Goal: Task Accomplishment & Management: Use online tool/utility

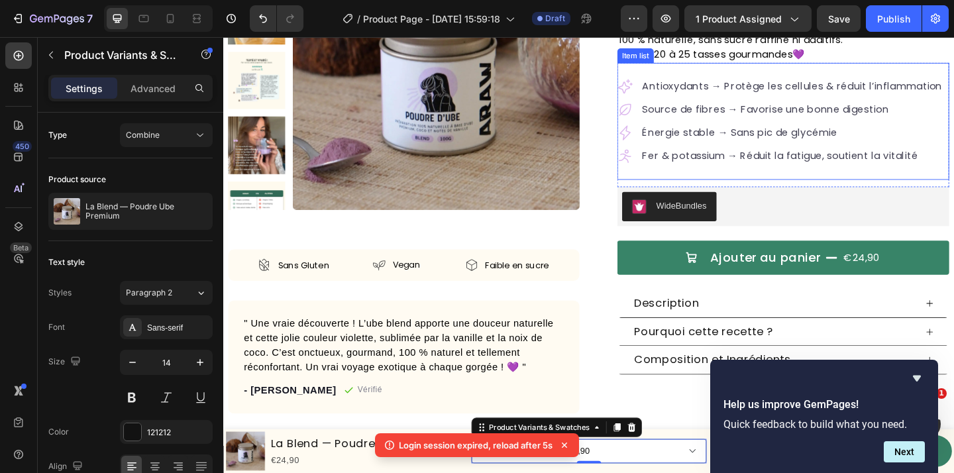
scroll to position [195, 0]
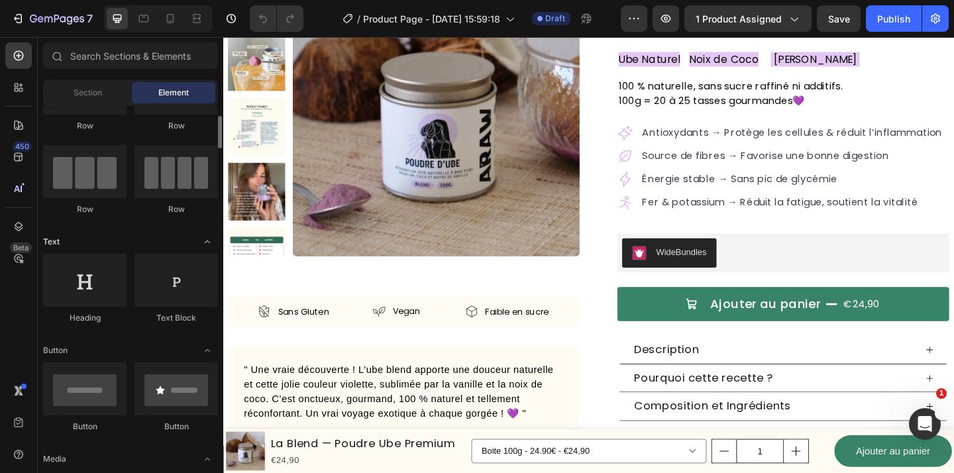
scroll to position [84, 0]
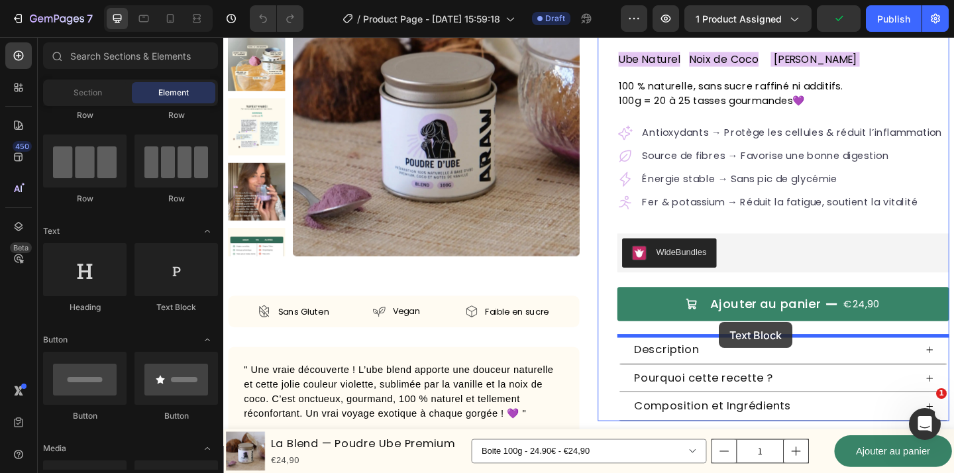
drag, startPoint x: 392, startPoint y: 311, endPoint x: 763, endPoint y: 347, distance: 372.8
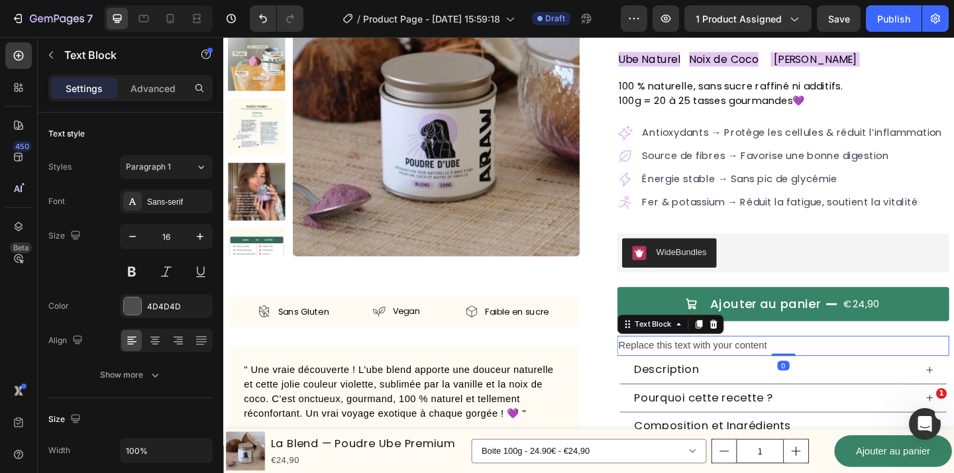
click at [775, 375] on div "Replace this text with your content" at bounding box center [832, 373] width 361 height 22
click at [775, 375] on p "Replace this text with your content" at bounding box center [832, 373] width 358 height 19
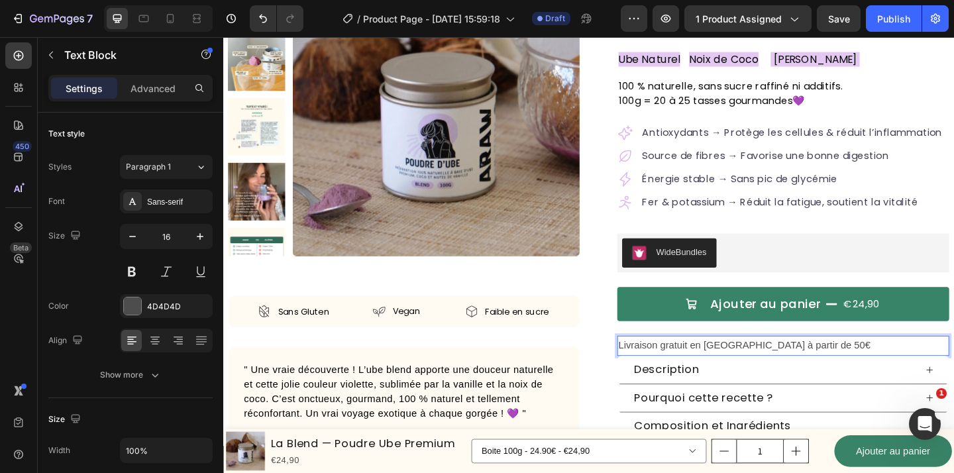
click at [855, 368] on p "Livraison gratuit en France à partir de 50€" at bounding box center [832, 373] width 358 height 19
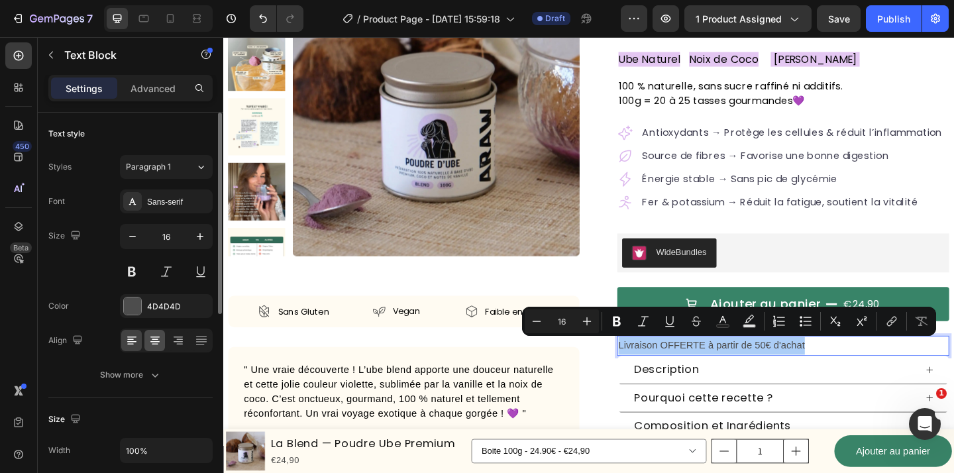
click at [162, 341] on div at bounding box center [154, 340] width 21 height 21
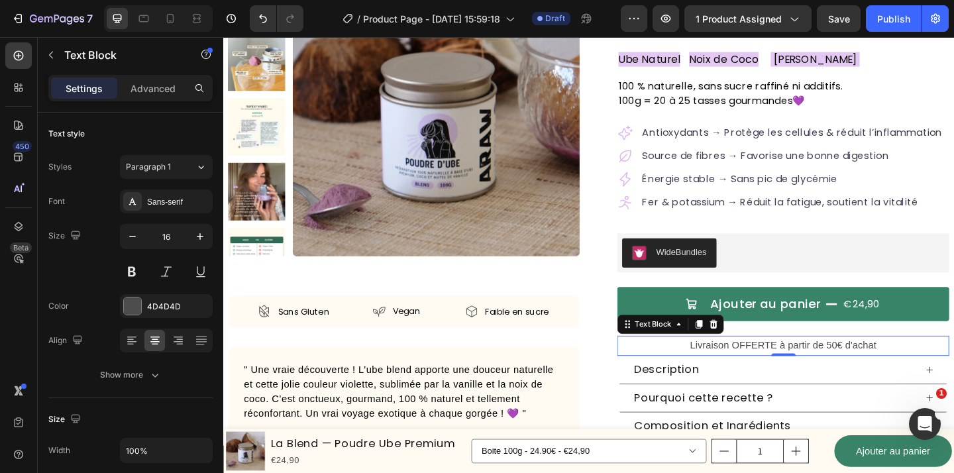
click at [808, 375] on p "Livraison OFFERTE à partir de 50€ d'achat" at bounding box center [832, 373] width 358 height 19
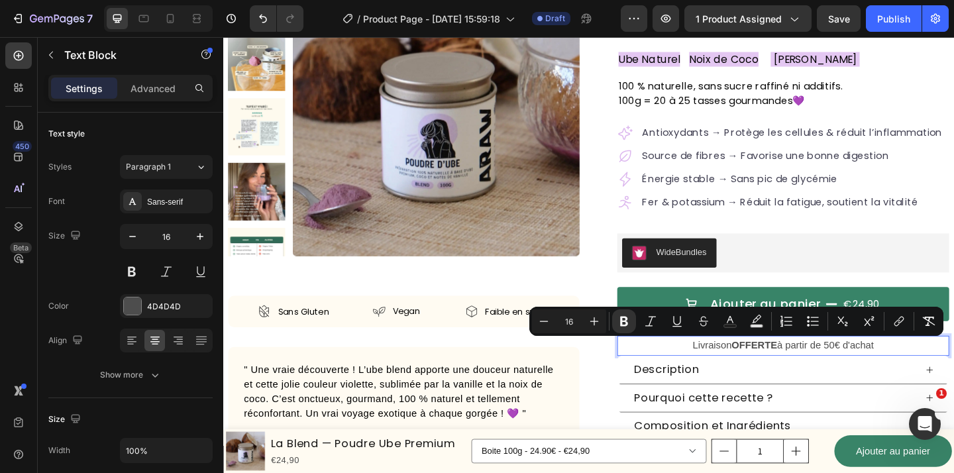
click at [870, 381] on p "Livraison OFFERTE à partir de 50€ d'achat" at bounding box center [832, 373] width 358 height 19
drag, startPoint x: 933, startPoint y: 372, endPoint x: 877, endPoint y: 375, distance: 55.7
click at [877, 375] on p "Livraison OFFERTE à partir de 50€ d'achat" at bounding box center [832, 373] width 358 height 19
click at [753, 321] on icon "Editor contextual toolbar" at bounding box center [756, 321] width 13 height 13
type input "000000"
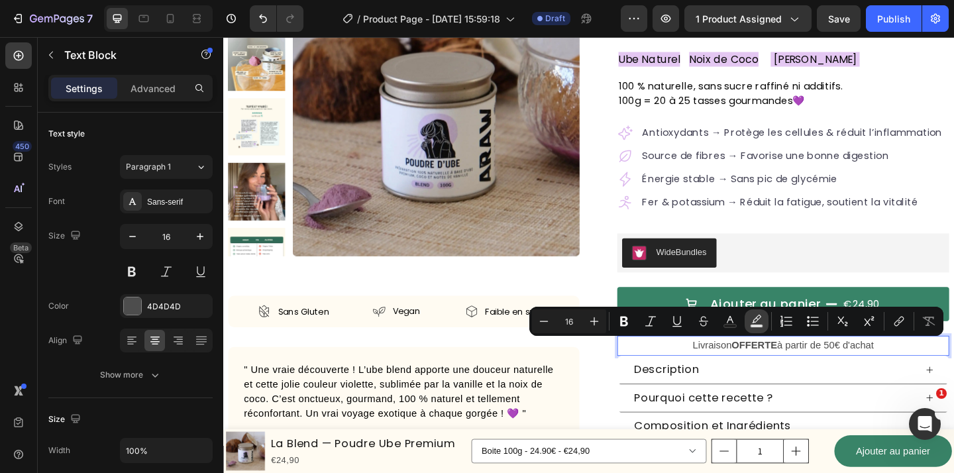
type input "77"
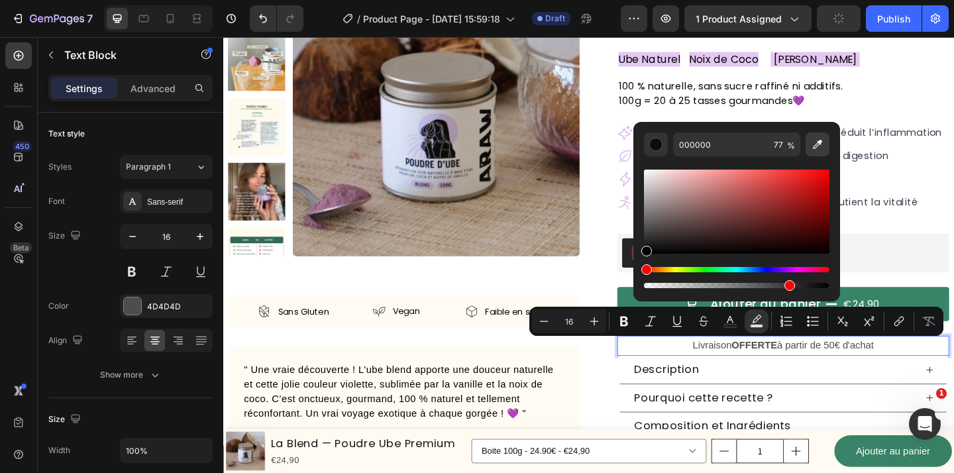
click at [820, 146] on icon "Editor contextual toolbar" at bounding box center [817, 144] width 13 height 13
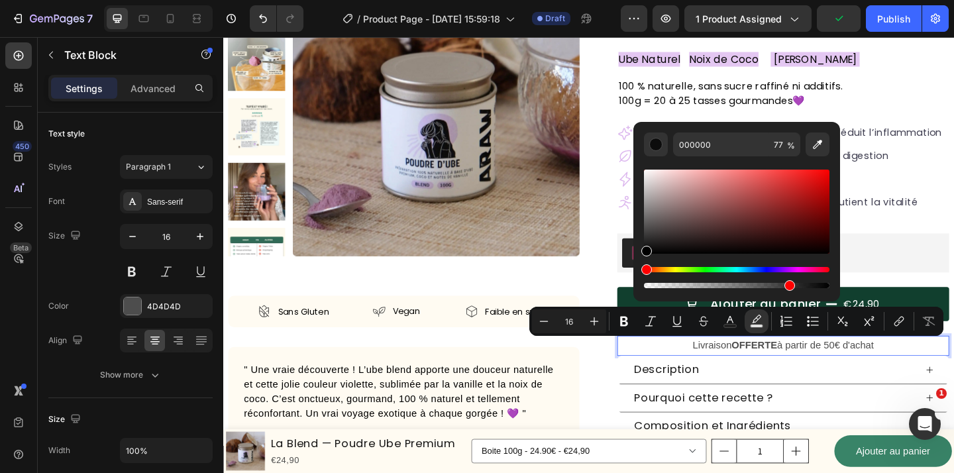
type input "398468"
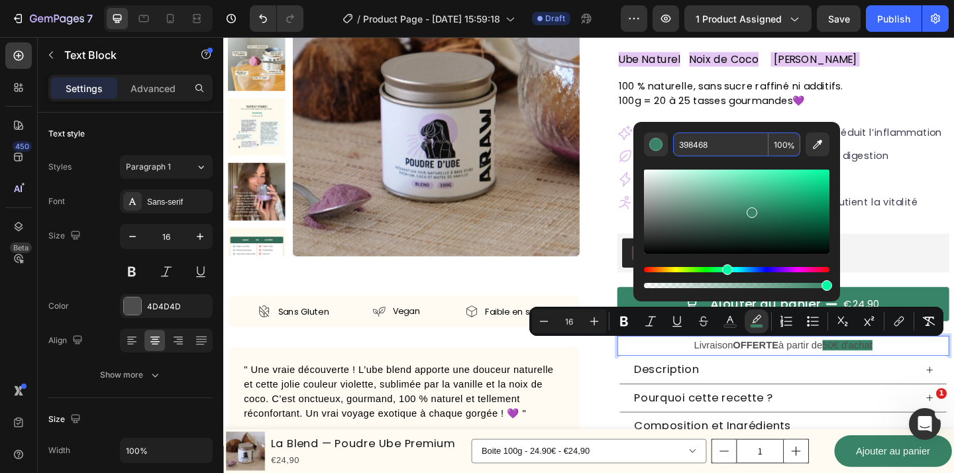
click at [783, 142] on input "100" at bounding box center [785, 145] width 32 height 24
type input "40"
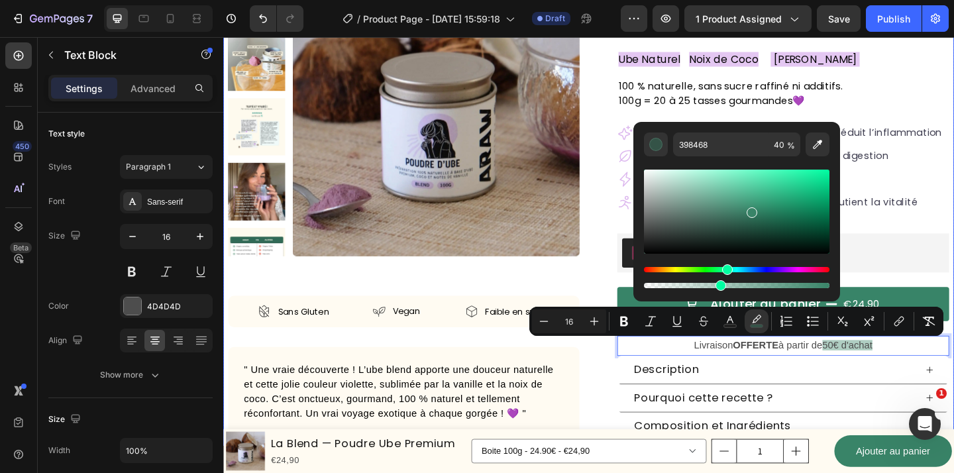
click at [630, 281] on div "Product Images Sans Gluten Item List Vegan Item List Faible en sucre Item List …" at bounding box center [620, 241] width 795 height 577
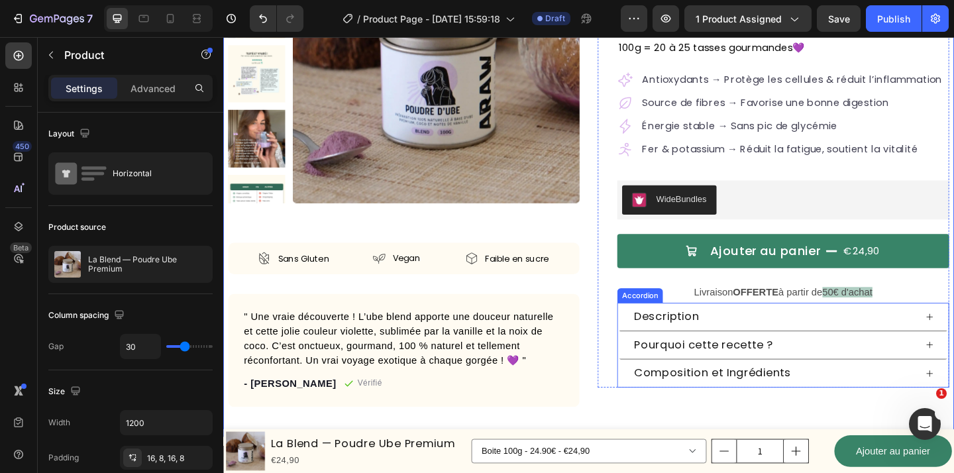
scroll to position [214, 0]
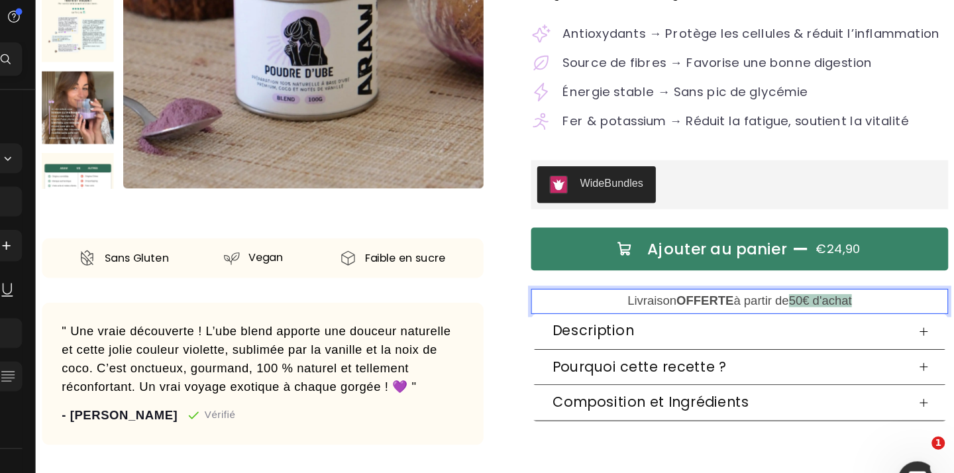
scroll to position [0, 0]
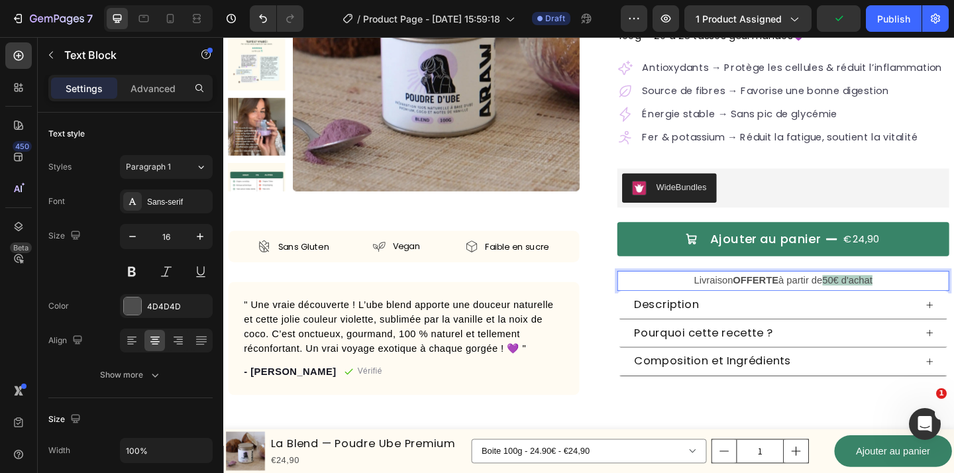
click at [810, 303] on strong "OFFERTE" at bounding box center [803, 301] width 50 height 11
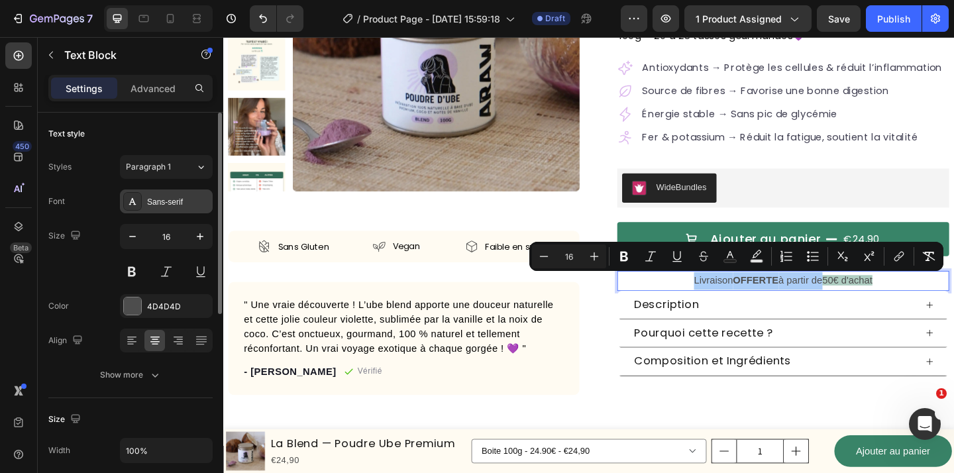
click at [173, 207] on div "Sans-serif" at bounding box center [166, 201] width 93 height 24
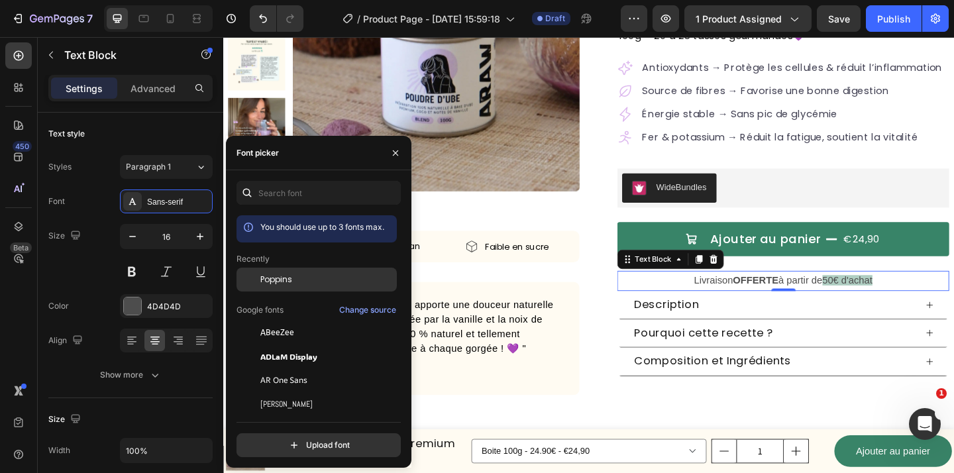
click at [301, 285] on div "Poppins" at bounding box center [327, 280] width 134 height 12
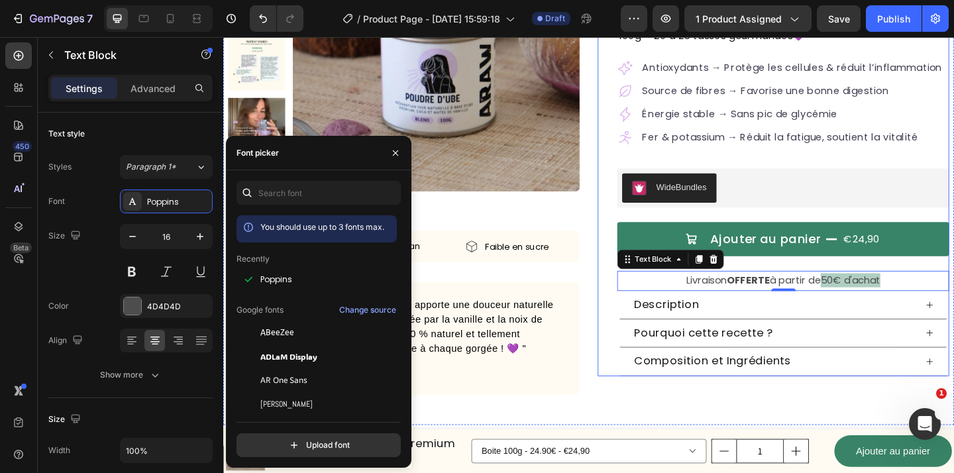
click at [625, 296] on div "Product Images Sans Gluten Item List Vegan Item List Faible en sucre Item List …" at bounding box center [620, 170] width 795 height 577
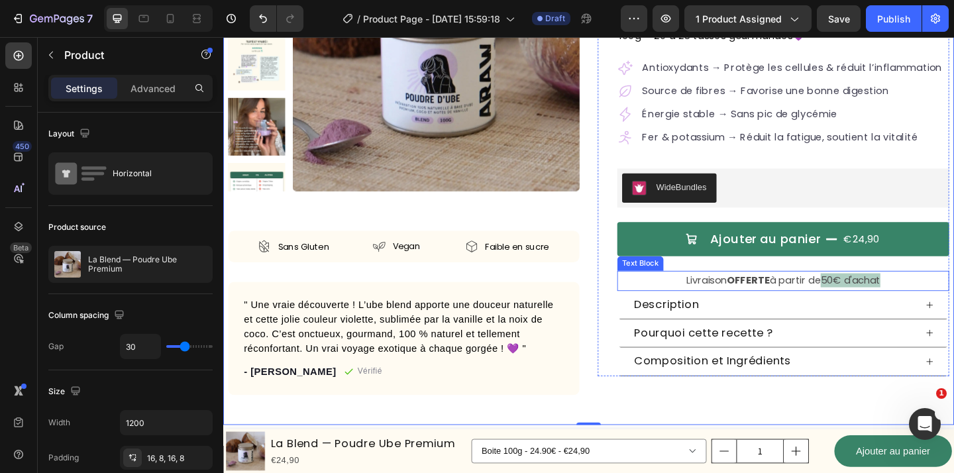
click at [842, 308] on p "Livraison OFFERTE à partir de 50€ d'achat" at bounding box center [832, 302] width 358 height 19
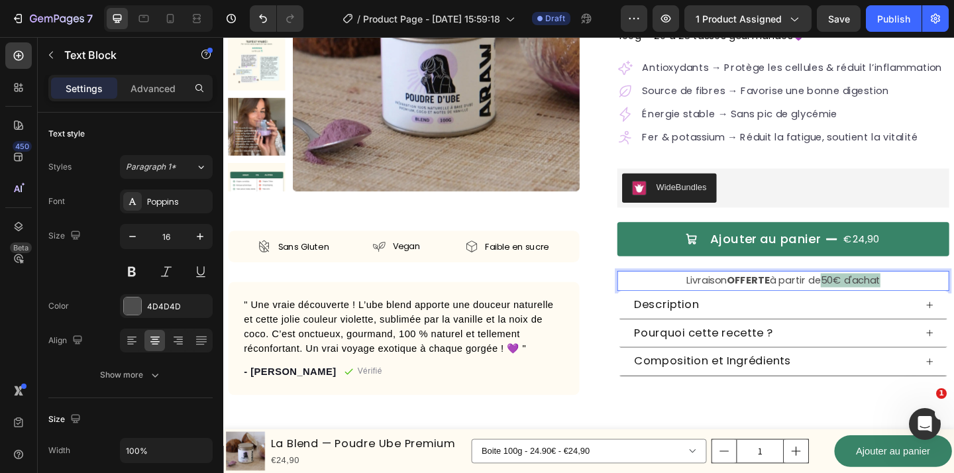
click at [835, 309] on p "Livraison OFFERTE à partir de 50€ d'achat" at bounding box center [832, 302] width 358 height 19
click at [953, 287] on div "Ajouter au panier €24,90 Add to Cart" at bounding box center [832, 258] width 361 height 70
click at [839, 286] on div "Ajouter au panier €24,90 Add to Cart" at bounding box center [832, 258] width 361 height 70
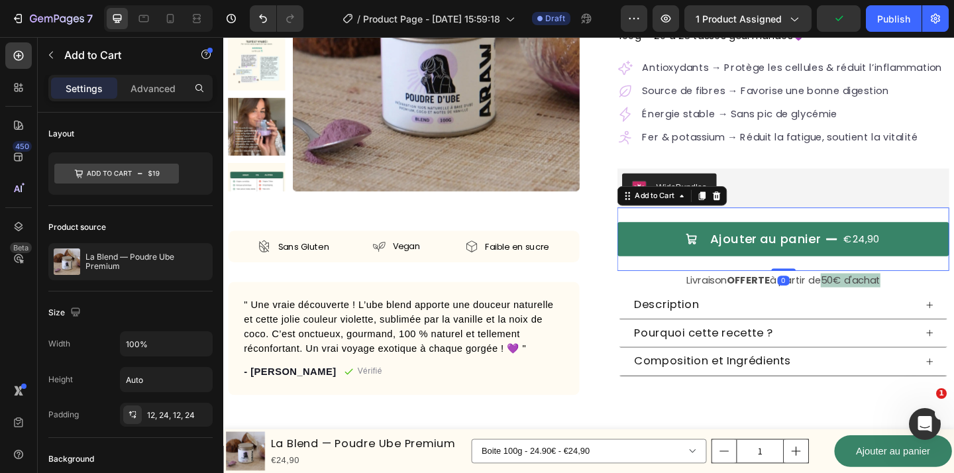
drag, startPoint x: 837, startPoint y: 290, endPoint x: 839, endPoint y: 276, distance: 14.1
click at [839, 276] on div "Ajouter au panier €24,90 Add to Cart 0" at bounding box center [832, 258] width 361 height 70
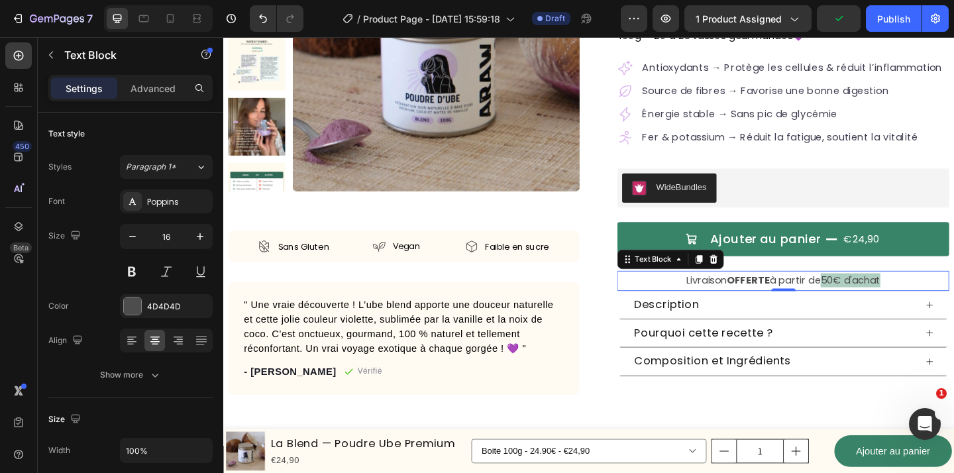
click at [707, 308] on p "Livraison OFFERTE à partir de 50€ d'achat" at bounding box center [832, 302] width 358 height 19
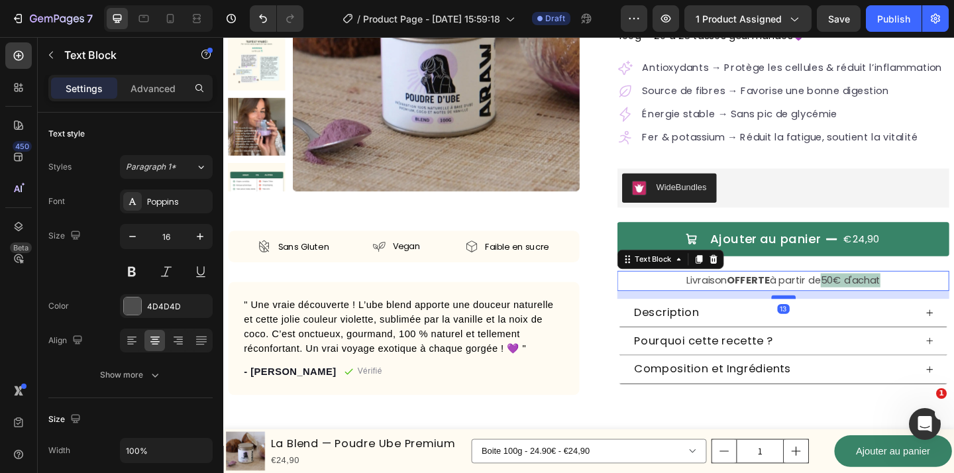
drag, startPoint x: 837, startPoint y: 310, endPoint x: 840, endPoint y: 319, distance: 9.2
click at [840, 319] on div at bounding box center [833, 320] width 27 height 4
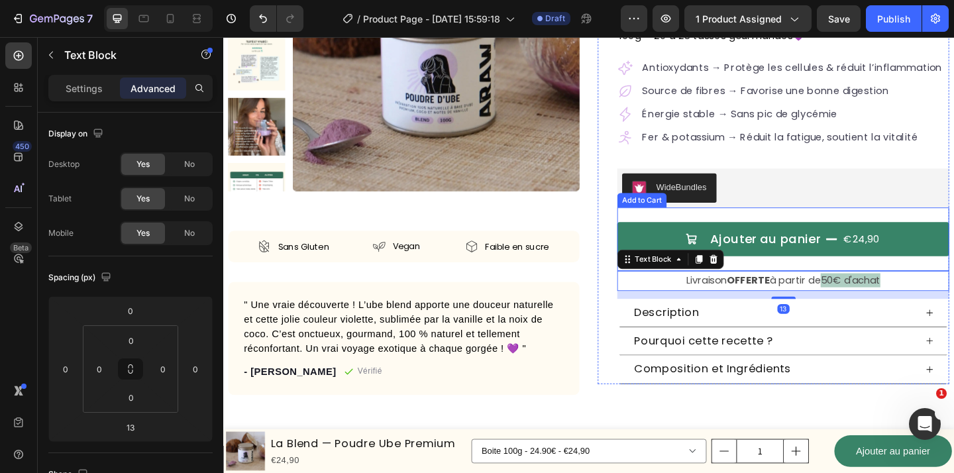
click at [861, 280] on div "Ajouter au panier €24,90 Add to Cart" at bounding box center [832, 258] width 361 height 70
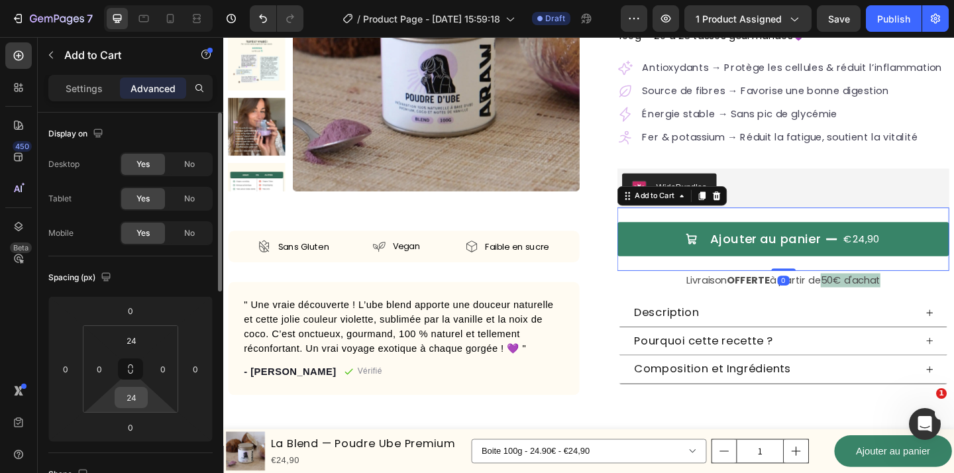
click at [123, 400] on input "24" at bounding box center [131, 398] width 27 height 20
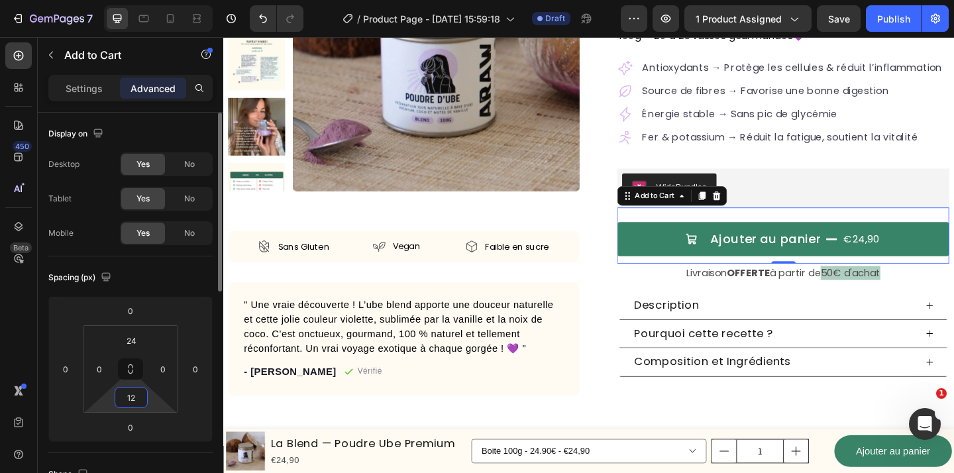
type input "12"
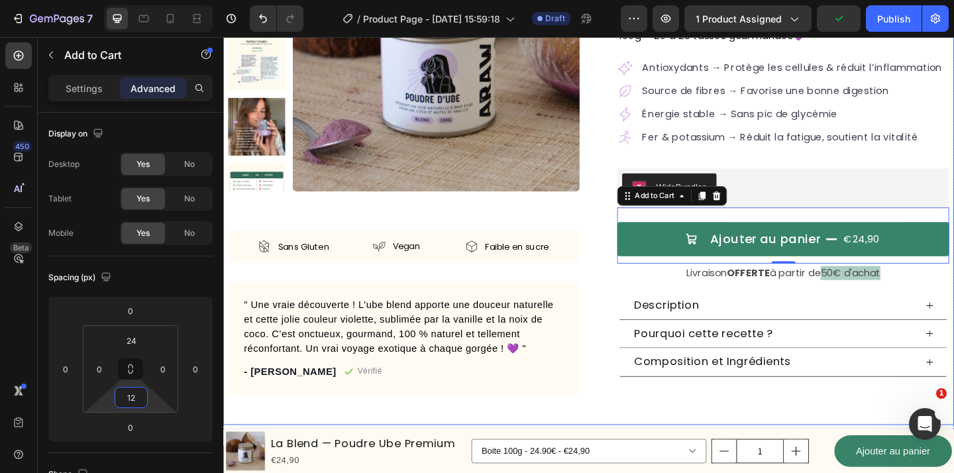
click at [629, 433] on div "Product Images Sans Gluten Item List Vegan Item List Faible en sucre Item List …" at bounding box center [620, 170] width 795 height 577
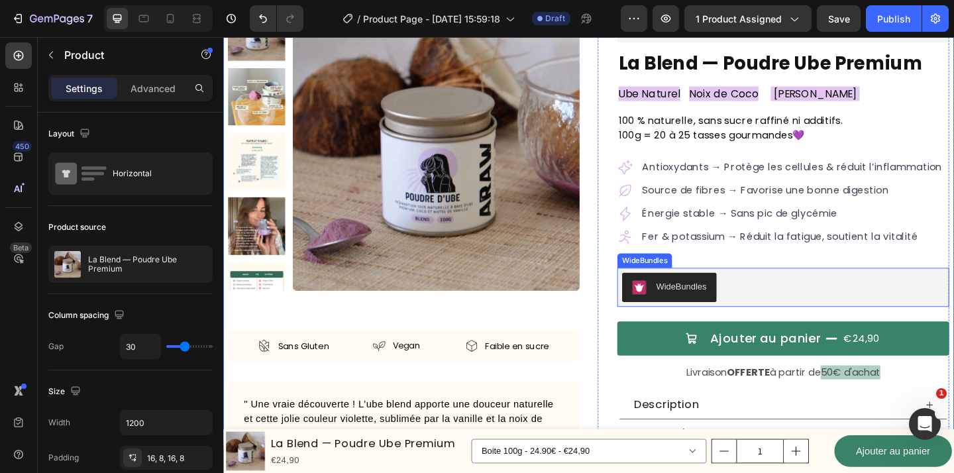
scroll to position [52, 0]
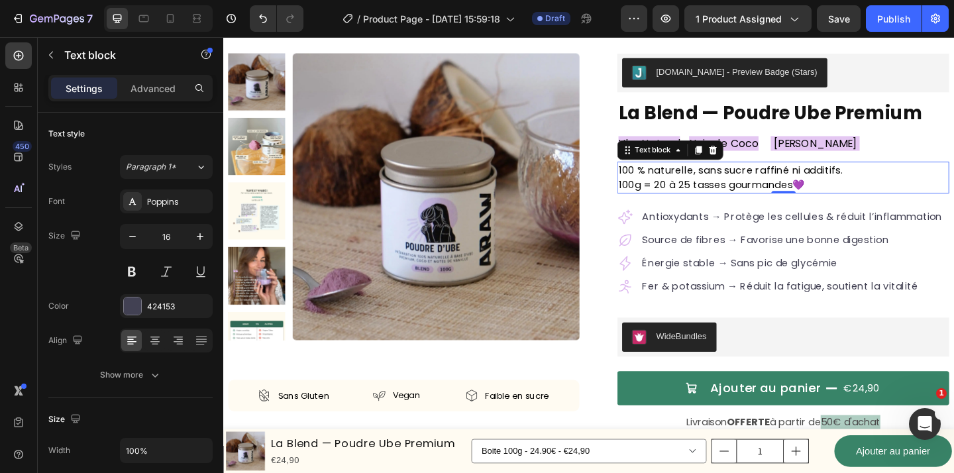
click at [887, 195] on p "100g = 20 à 25 tasses gourmandes 💜" at bounding box center [832, 198] width 358 height 16
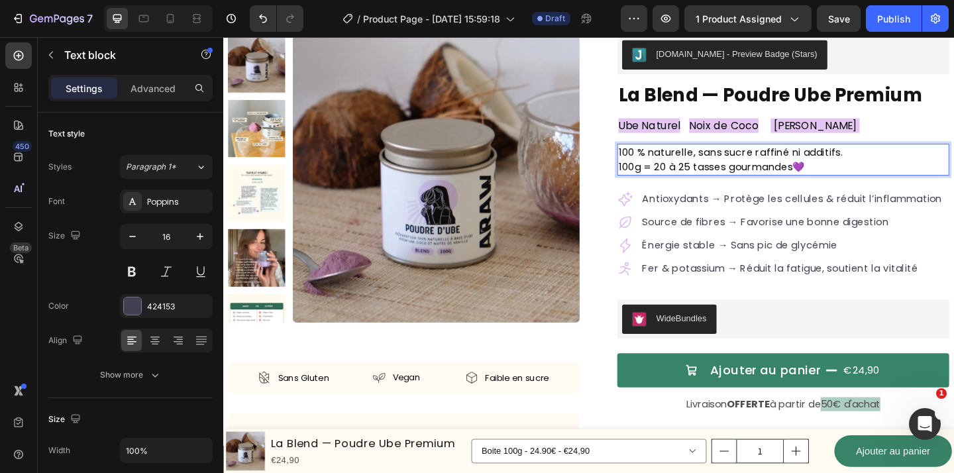
scroll to position [68, 0]
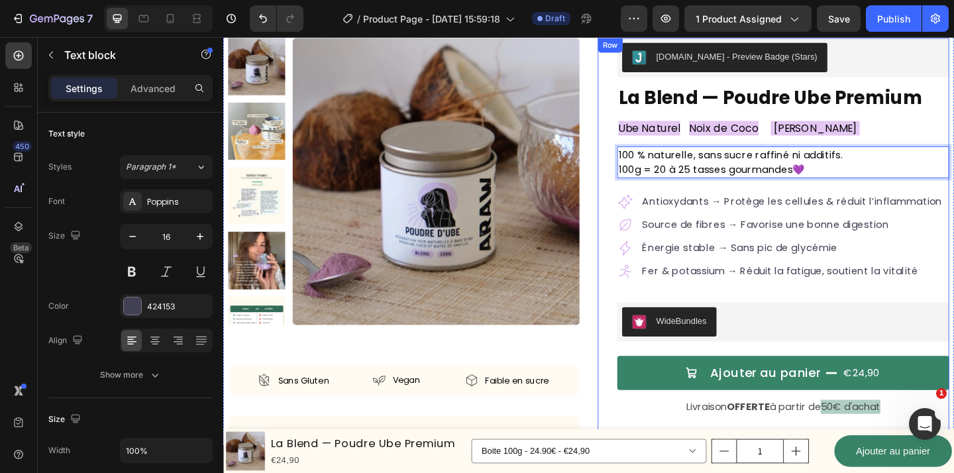
click at [638, 337] on div "Judge.me - Preview Badge (Stars) Judge.me La Blend — Poudre Ube Premium Product…" at bounding box center [822, 295] width 382 height 514
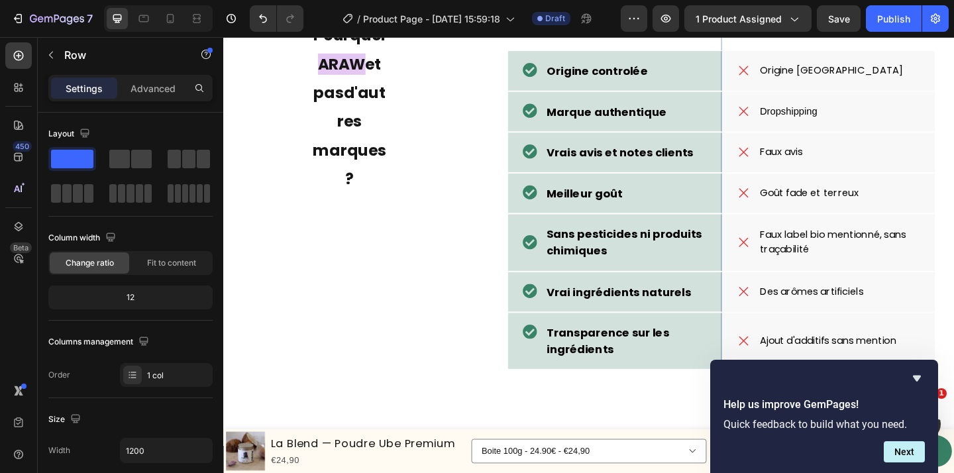
scroll to position [2646, 0]
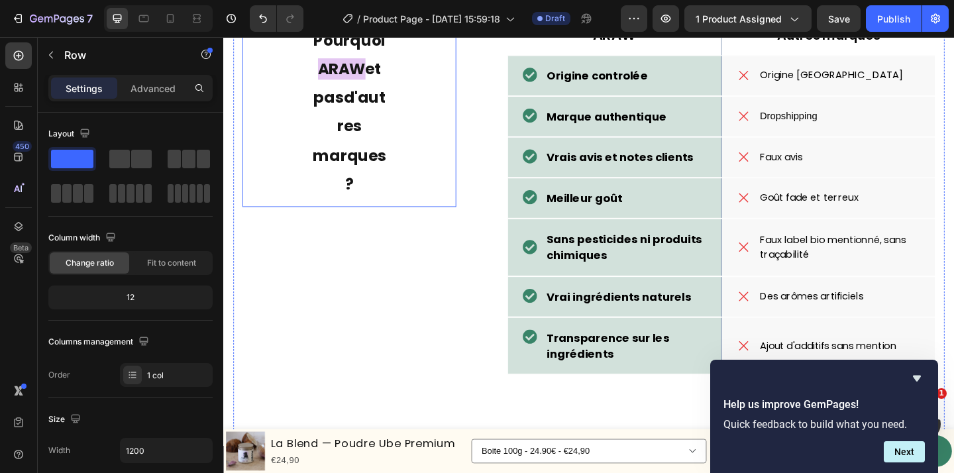
click at [383, 108] on h2 "Pourquoi ARAW et pas d'autres marques ?" at bounding box center [360, 117] width 233 height 209
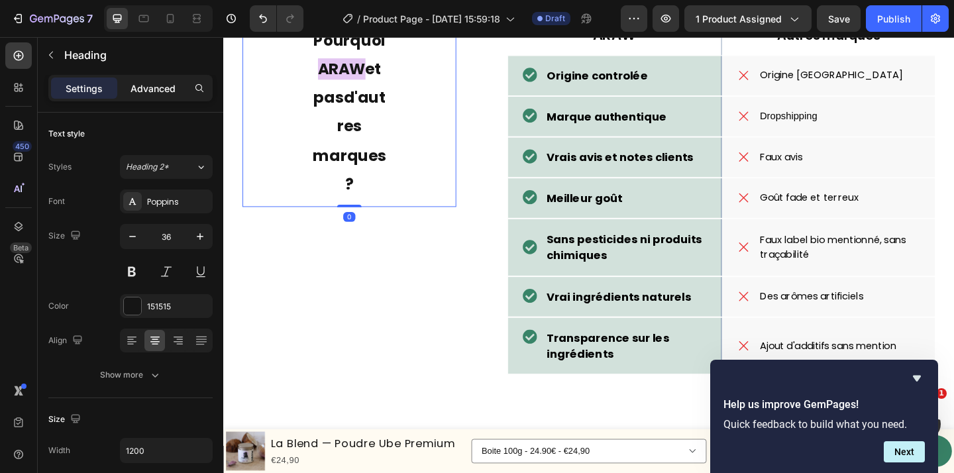
click at [153, 86] on p "Advanced" at bounding box center [153, 88] width 45 height 14
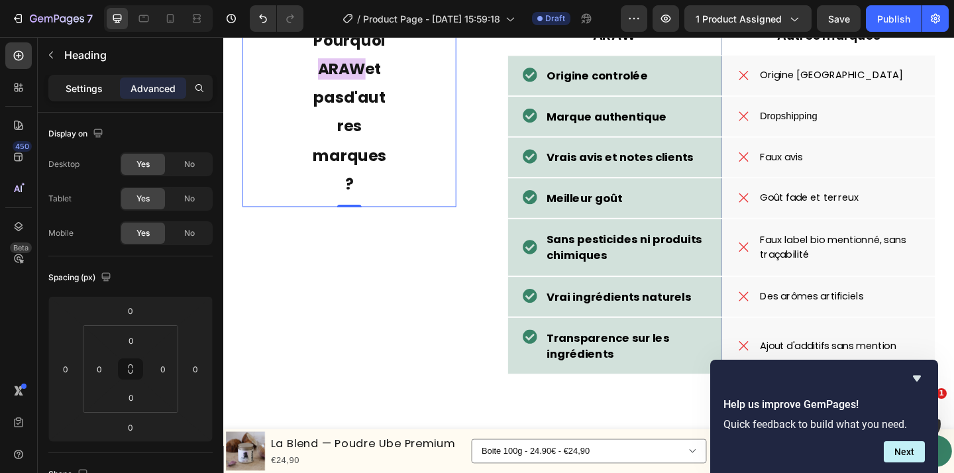
click at [88, 87] on p "Settings" at bounding box center [84, 88] width 37 height 14
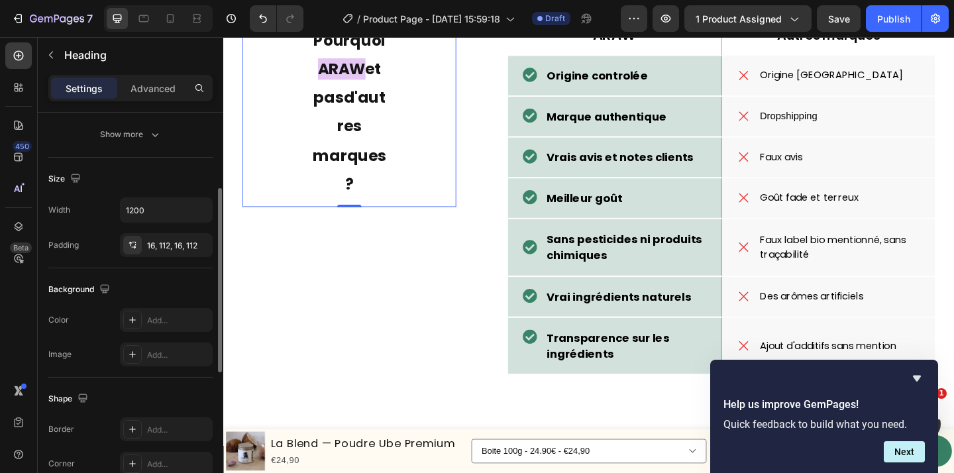
scroll to position [243, 0]
click at [169, 241] on div "16, 112, 16, 112" at bounding box center [166, 244] width 38 height 12
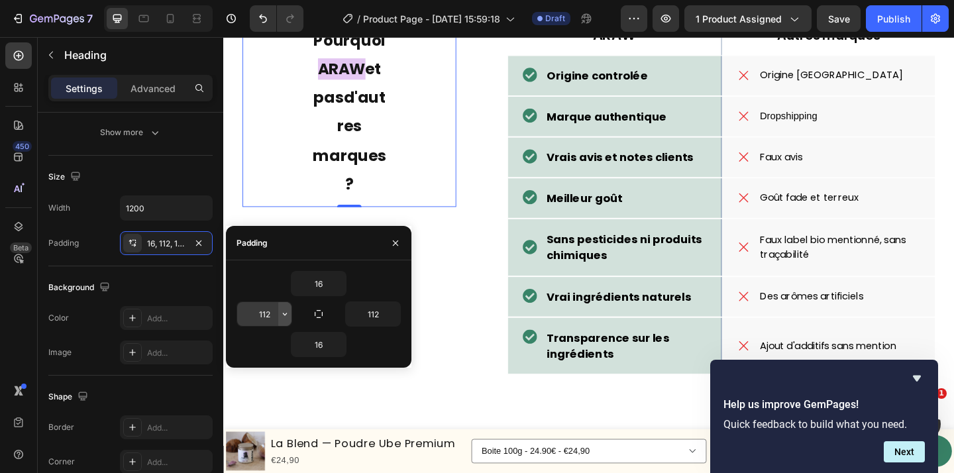
click at [288, 317] on icon "button" at bounding box center [285, 314] width 11 height 11
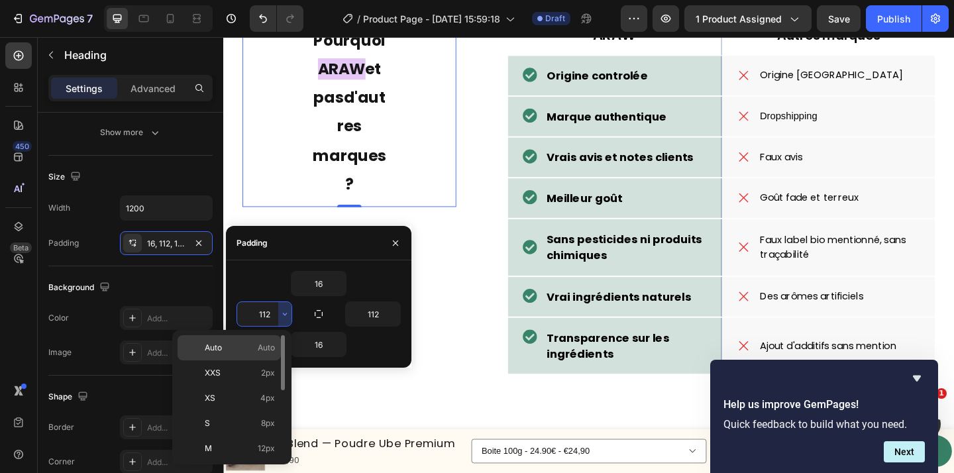
click at [264, 347] on span "Auto" at bounding box center [266, 348] width 17 height 12
type input "Auto"
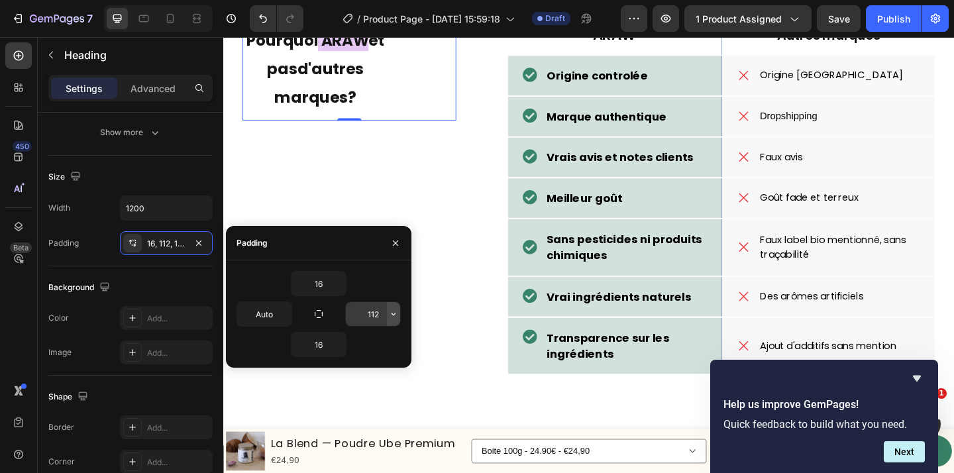
click at [398, 317] on icon "button" at bounding box center [393, 314] width 11 height 11
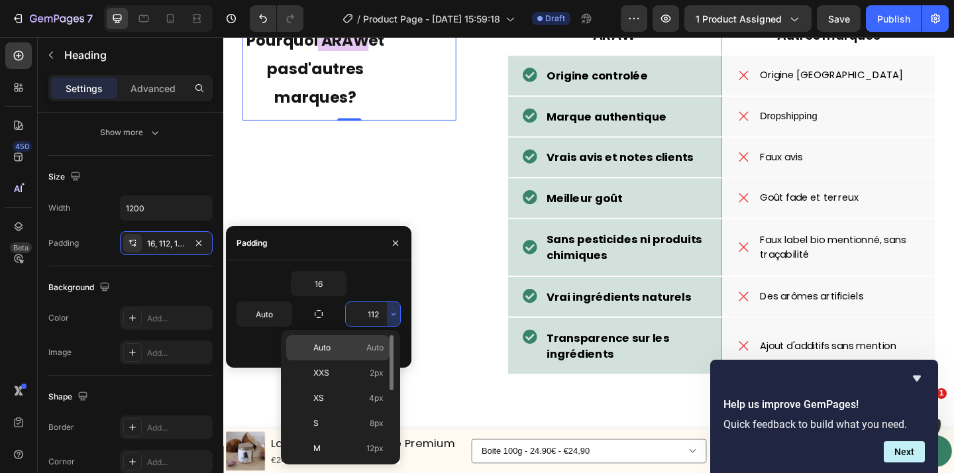
click at [378, 344] on span "Auto" at bounding box center [374, 348] width 17 height 12
type input "Auto"
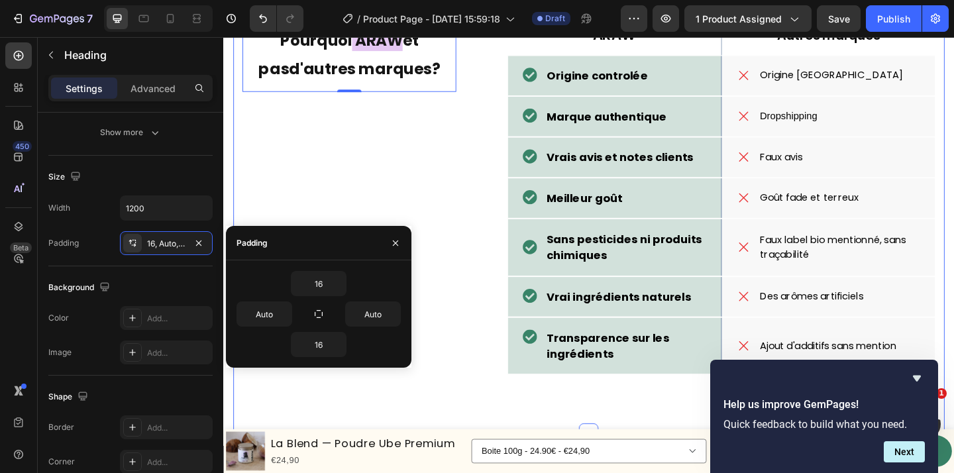
scroll to position [2538, 0]
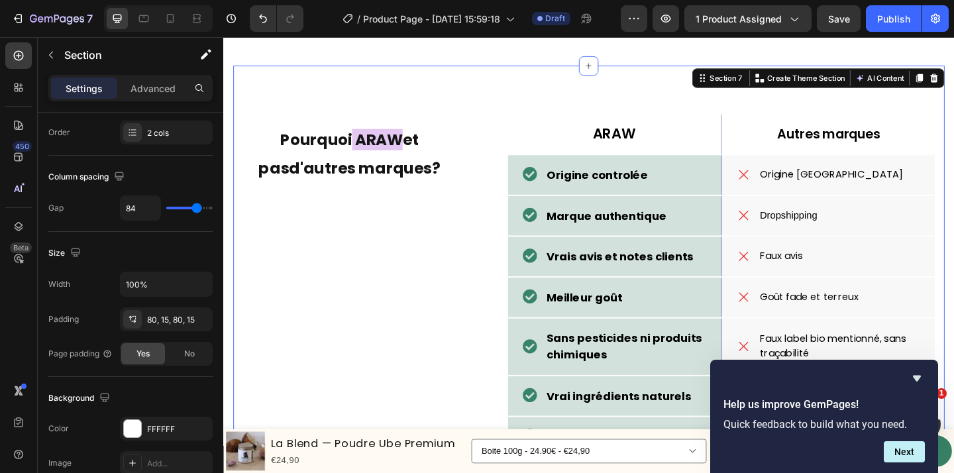
click at [463, 237] on div "Pourquoi ARAW et pas d'autres marques ? Heading" at bounding box center [360, 322] width 233 height 402
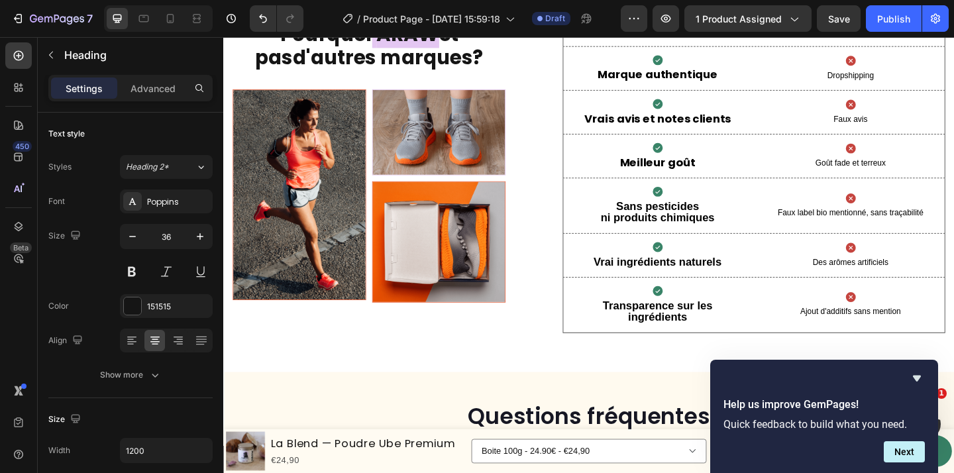
scroll to position [3190, 0]
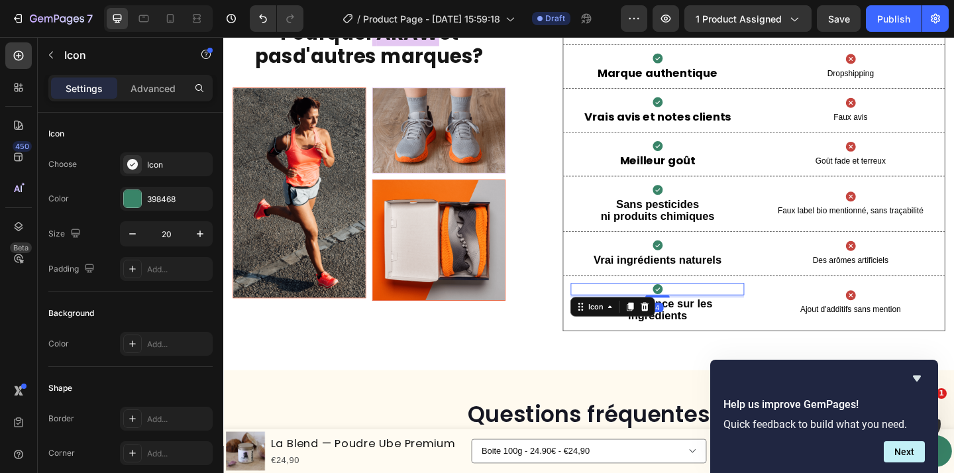
click at [796, 320] on div "Icon 4 Transparence sur les ingrédients Text Block Icon Ajout d'additifs sans m…" at bounding box center [800, 327] width 415 height 60
click at [606, 331] on div "Icon" at bounding box center [647, 330] width 92 height 21
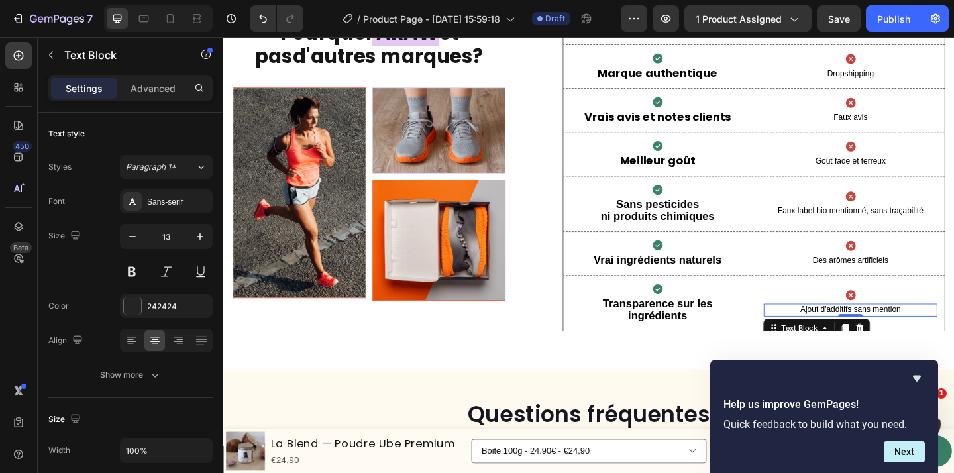
click at [820, 340] on p "Ajout d'additifs sans mention" at bounding box center [905, 334] width 186 height 11
click at [812, 317] on div "Icon Ajout d'additifs sans mention Text Block 0" at bounding box center [905, 327] width 189 height 44
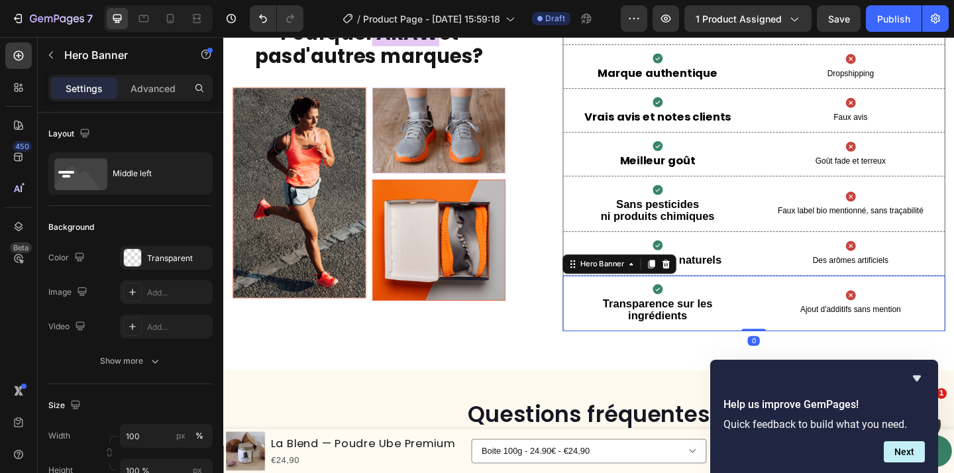
click at [818, 308] on div "Icon Transparence sur les ingrédients Text Block Icon Ajout d'additifs sans men…" at bounding box center [800, 327] width 415 height 60
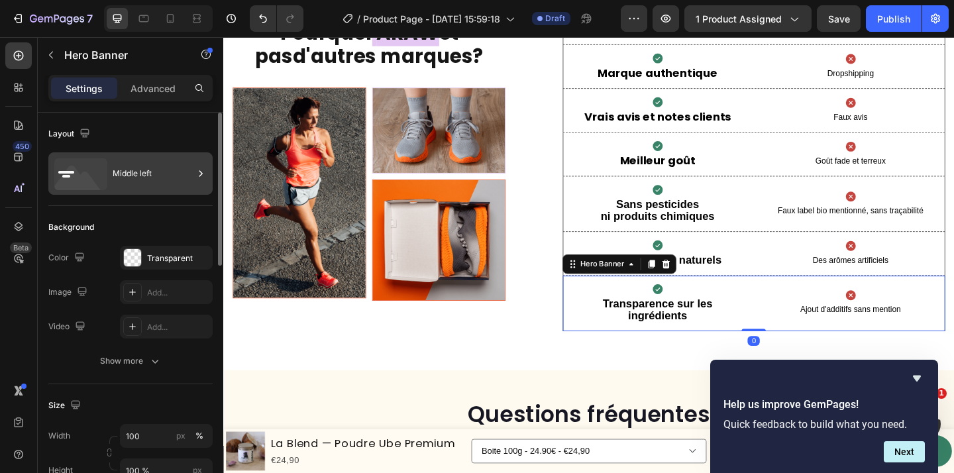
click at [185, 170] on div "Middle left" at bounding box center [153, 173] width 81 height 30
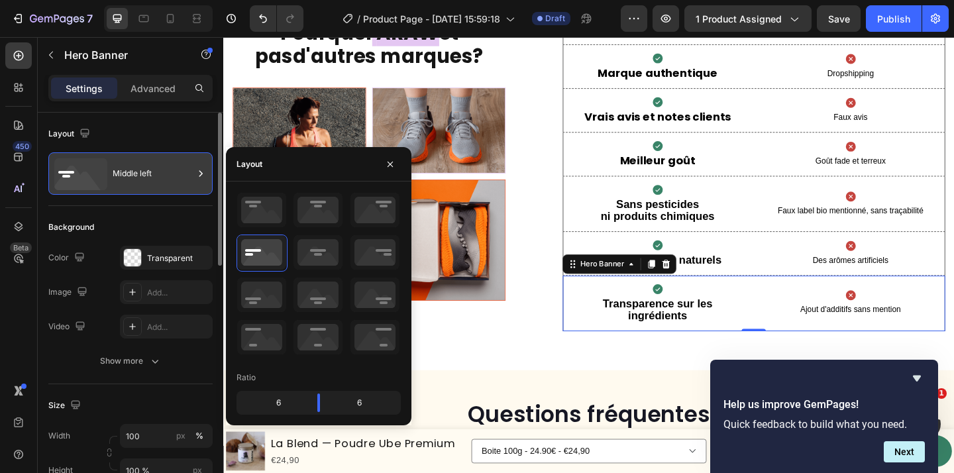
click at [185, 170] on div "Middle left" at bounding box center [153, 173] width 81 height 30
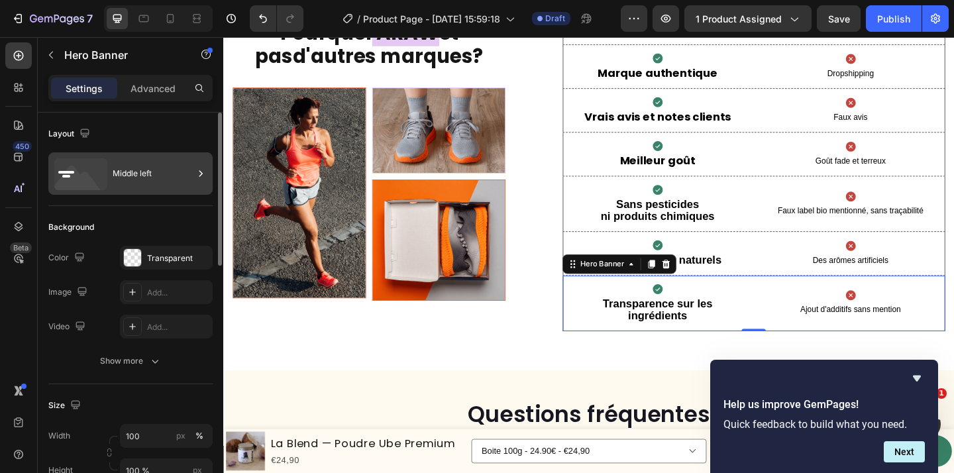
click at [143, 176] on div "Middle left" at bounding box center [153, 173] width 81 height 30
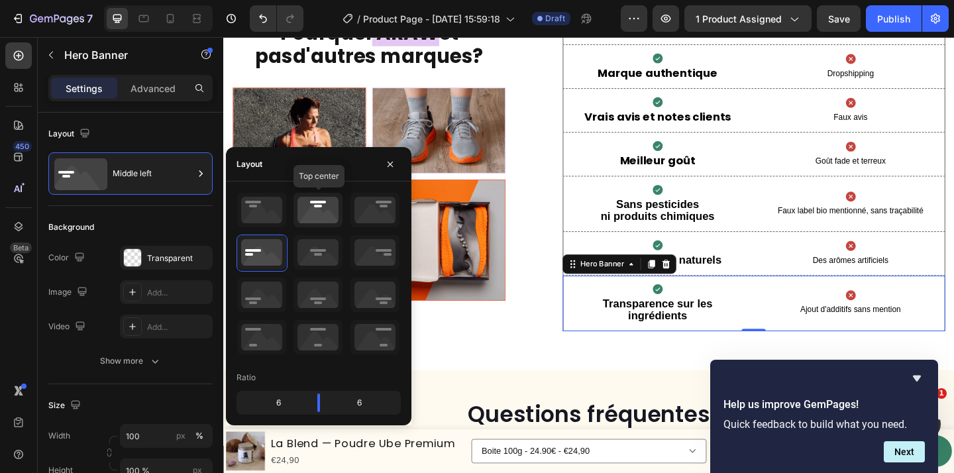
click at [319, 213] on icon at bounding box center [318, 210] width 49 height 34
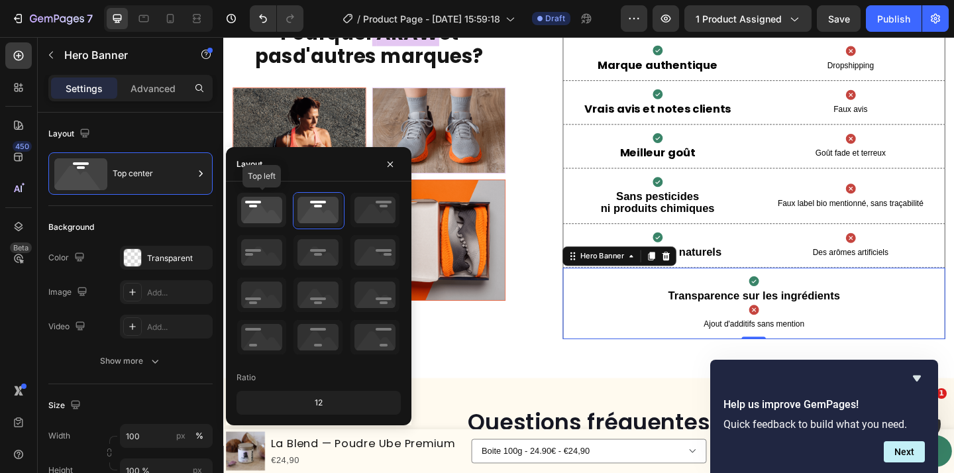
click at [268, 219] on icon at bounding box center [261, 210] width 49 height 34
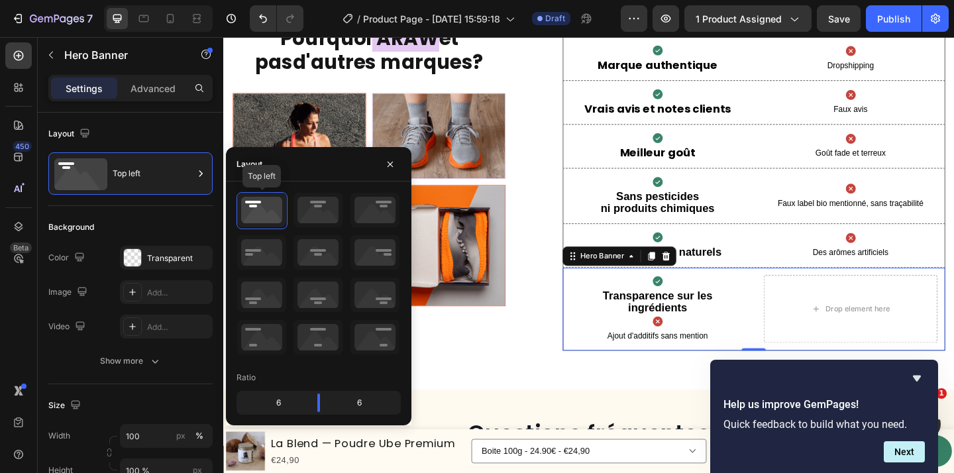
scroll to position [3205, 0]
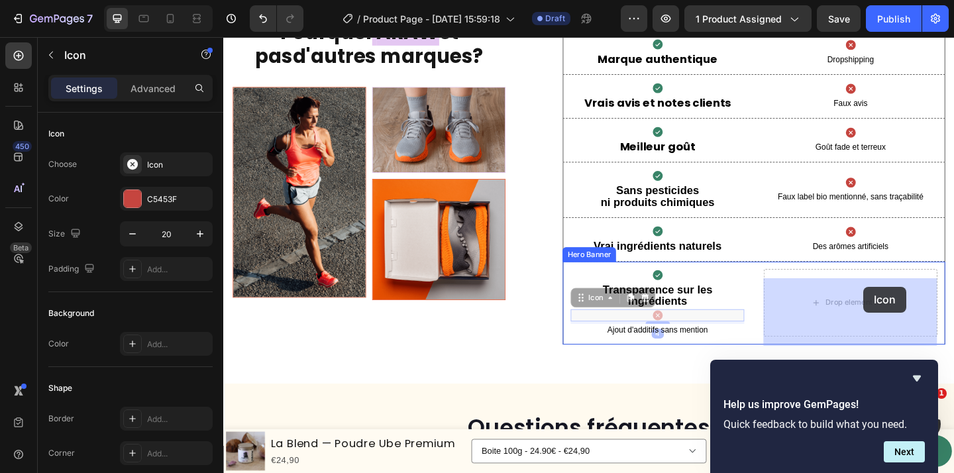
drag, startPoint x: 722, startPoint y: 351, endPoint x: 920, endPoint y: 309, distance: 202.5
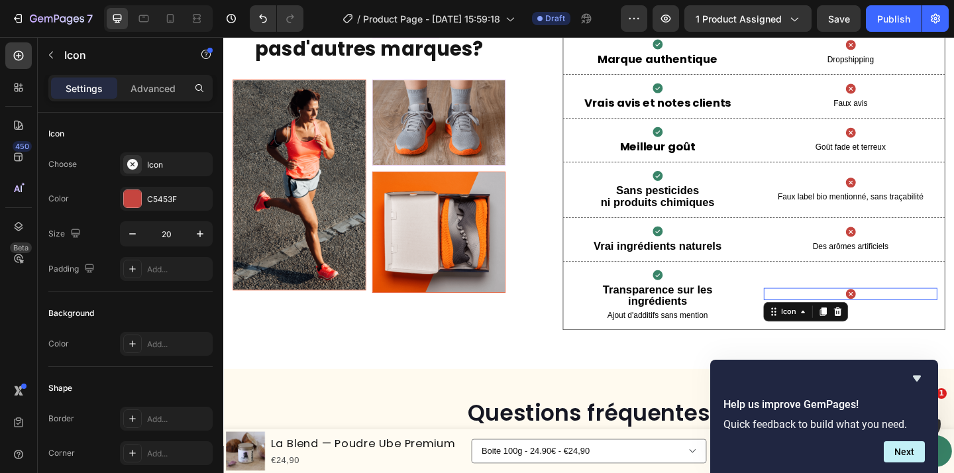
scroll to position [3197, 0]
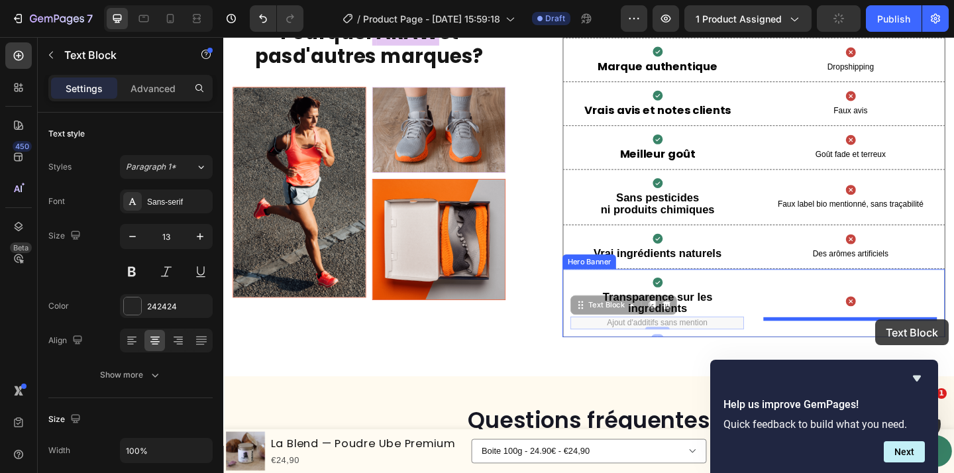
drag, startPoint x: 718, startPoint y: 353, endPoint x: 933, endPoint y: 345, distance: 214.8
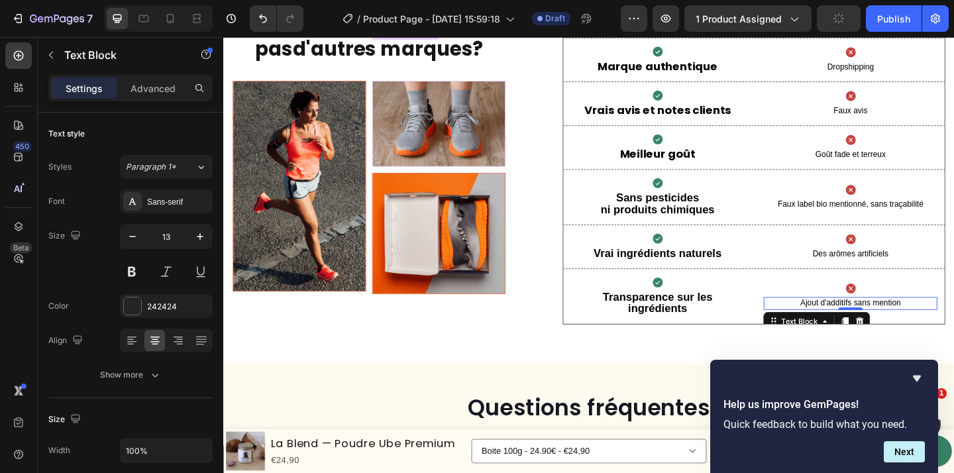
scroll to position [3190, 0]
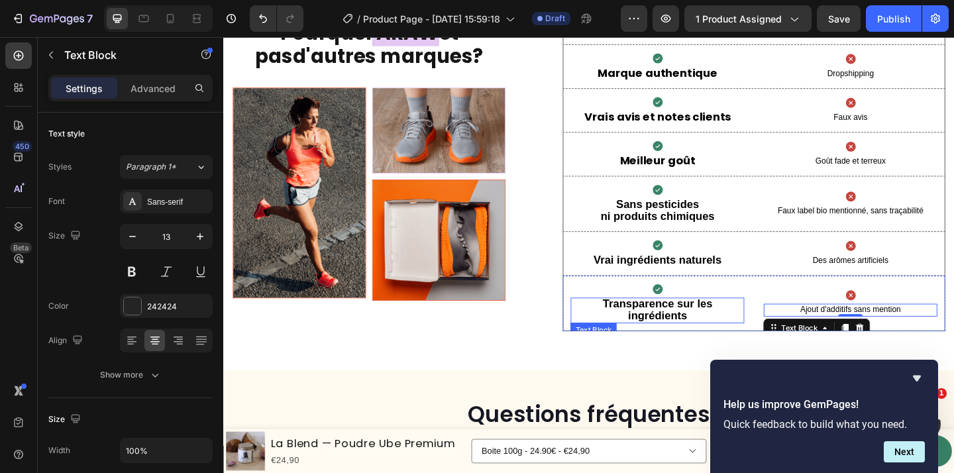
click at [790, 337] on div "Transparence sur les ingrédients" at bounding box center [695, 335] width 189 height 28
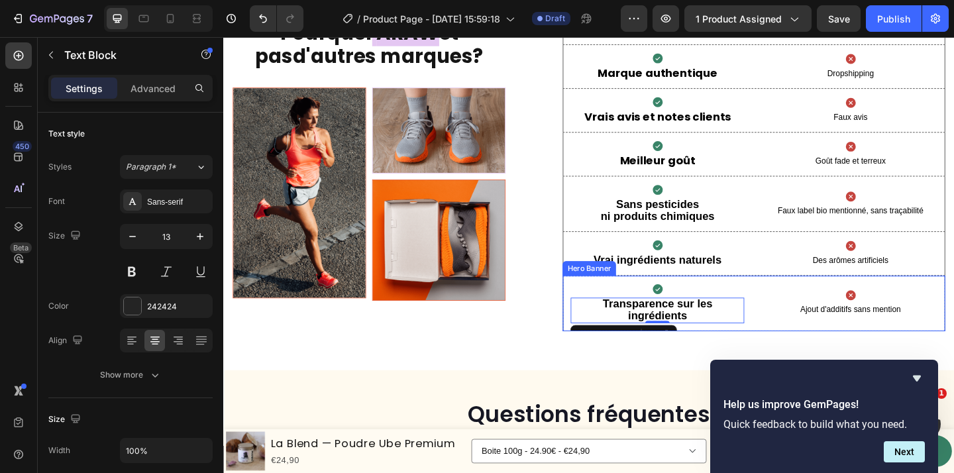
click at [802, 336] on div "Icon Transparence sur les ingrédients Text Block 0 Icon Ajout d'additifs sans m…" at bounding box center [800, 327] width 415 height 60
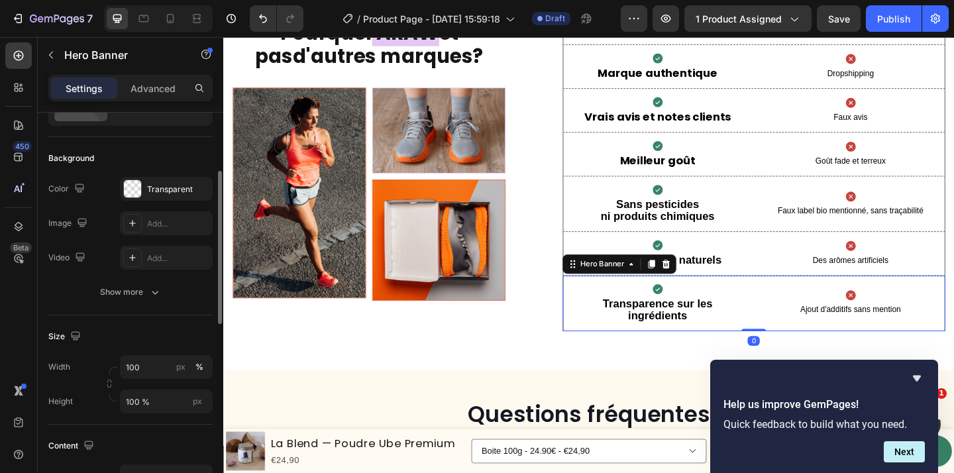
scroll to position [92, 0]
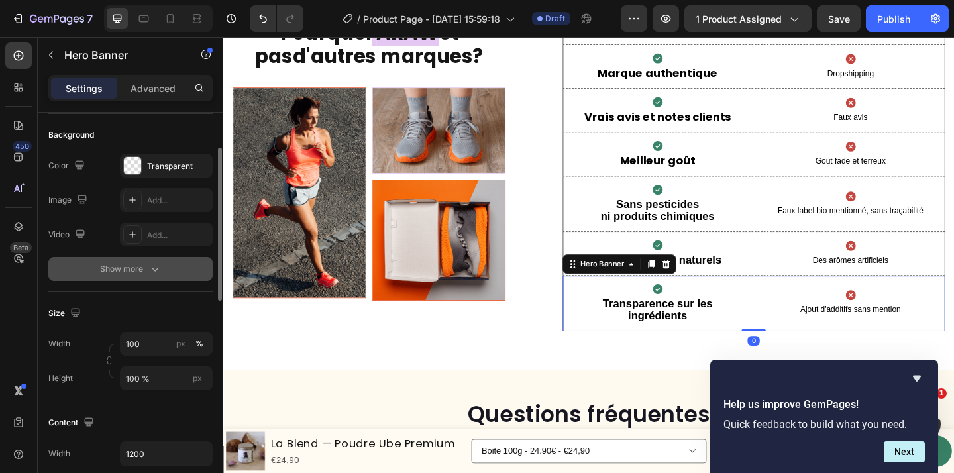
click at [140, 274] on div "Show more" at bounding box center [131, 268] width 62 height 13
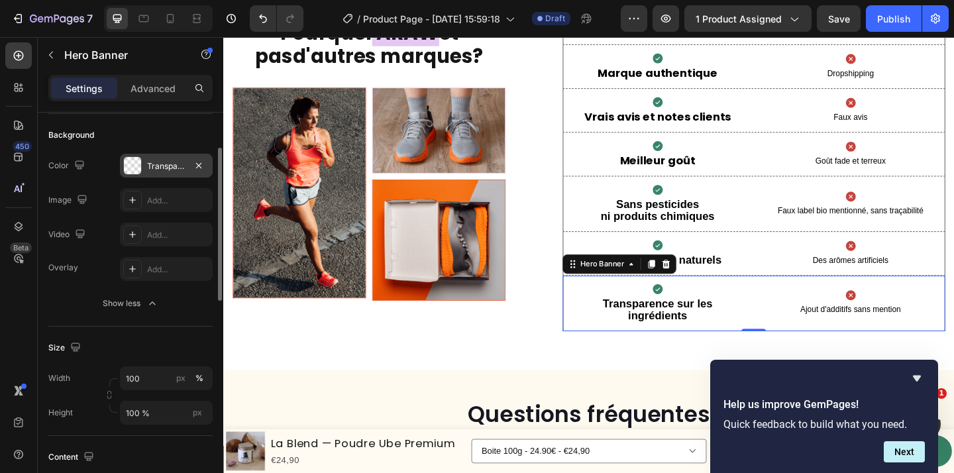
scroll to position [0, 0]
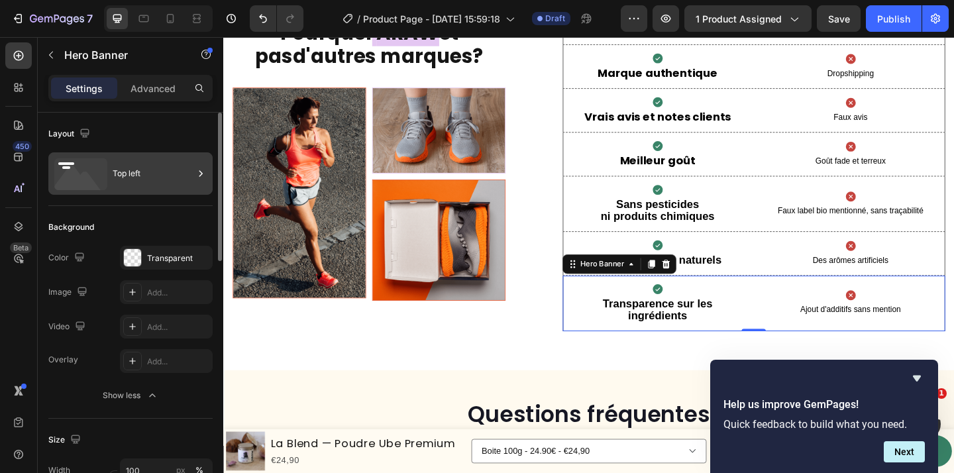
click at [196, 185] on div at bounding box center [200, 173] width 13 height 42
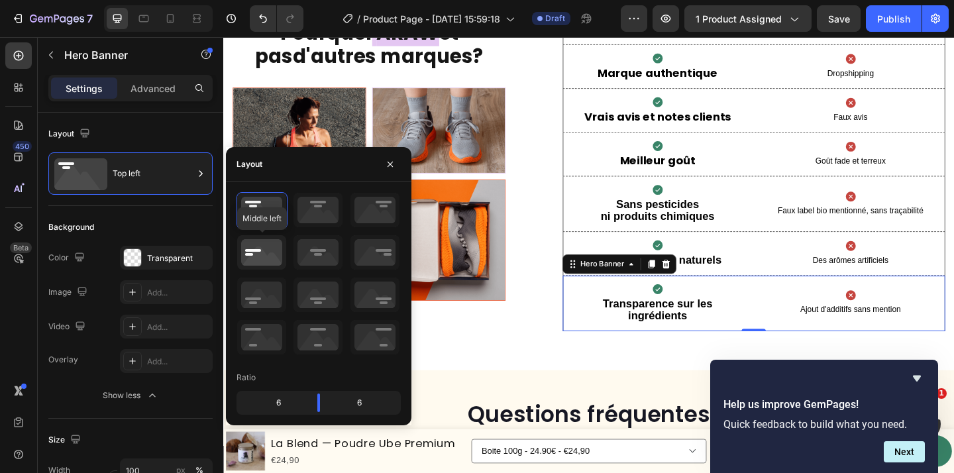
click at [252, 250] on icon at bounding box center [261, 252] width 49 height 34
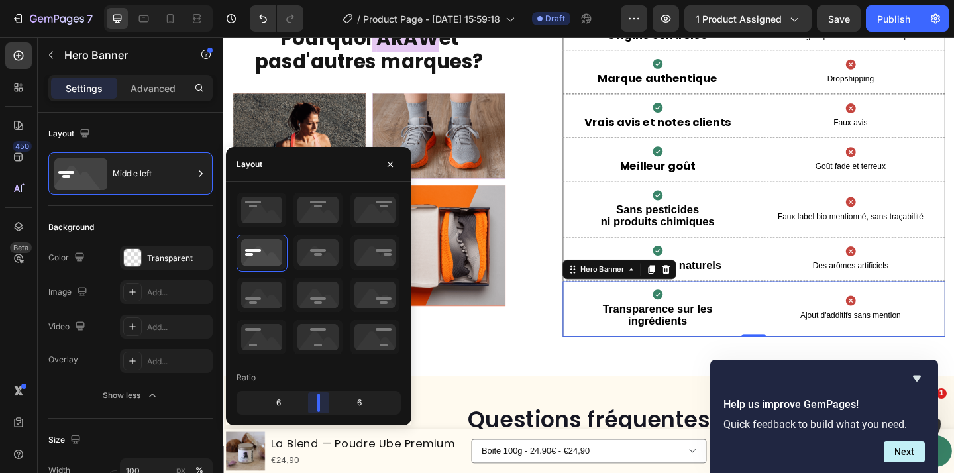
scroll to position [3190, 0]
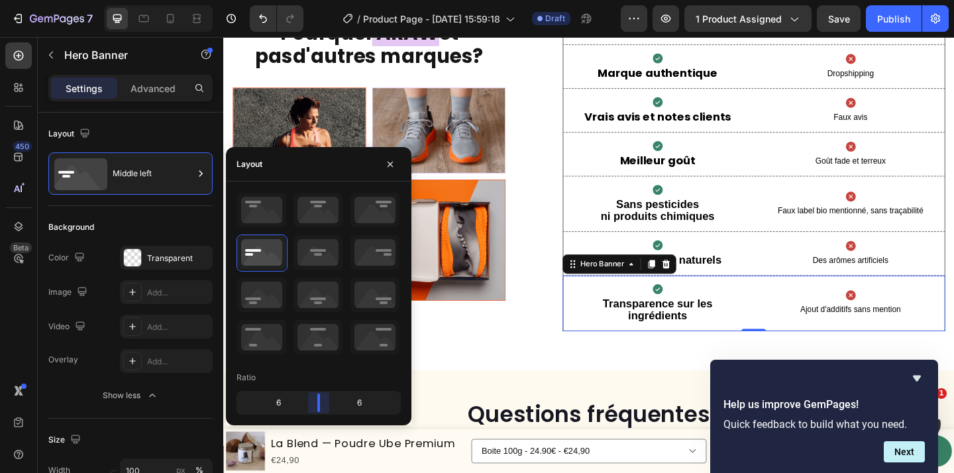
click at [324, 0] on body "7 Version history / Product Page - [DATE] 15:59:18 Draft Preview 1 product assi…" at bounding box center [477, 0] width 954 height 0
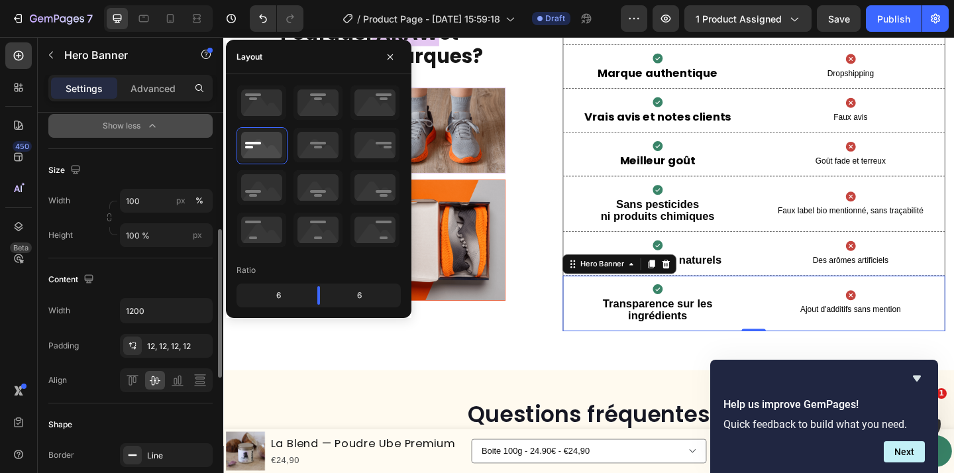
scroll to position [293, 0]
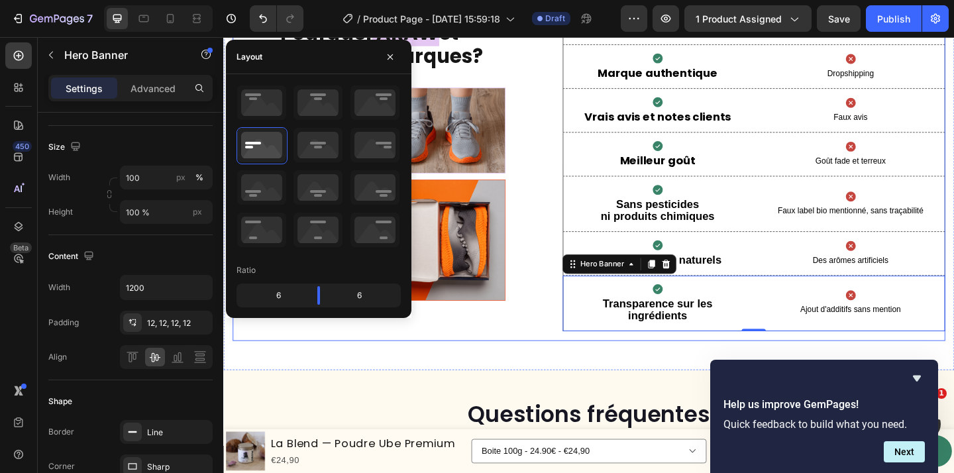
click at [563, 294] on div "Pourquoi ARAW et pas d'autres marques ? Heading Image Image Image Row Image Her…" at bounding box center [620, 172] width 775 height 392
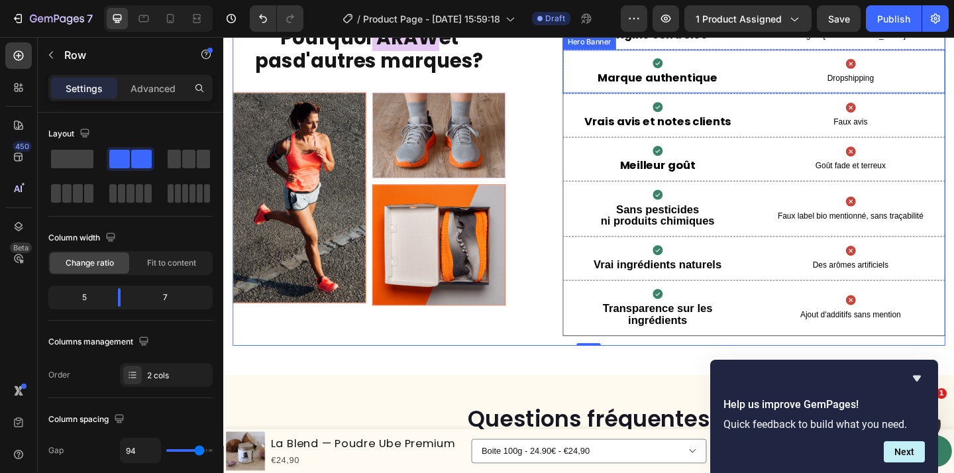
scroll to position [3185, 0]
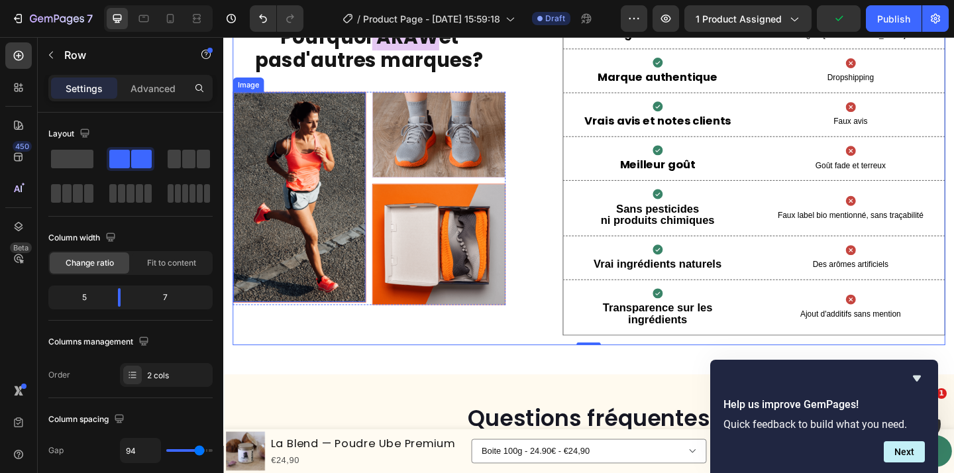
click at [325, 174] on img at bounding box center [306, 211] width 144 height 228
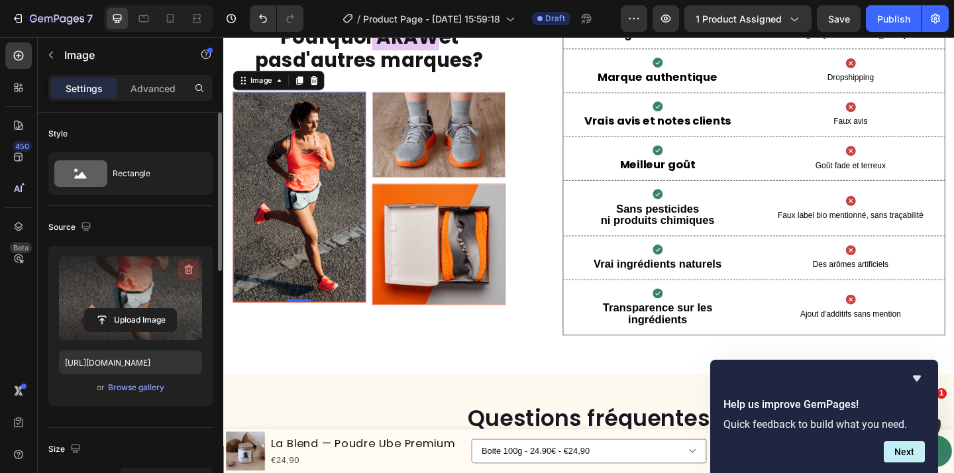
click at [191, 271] on icon "button" at bounding box center [189, 270] width 9 height 10
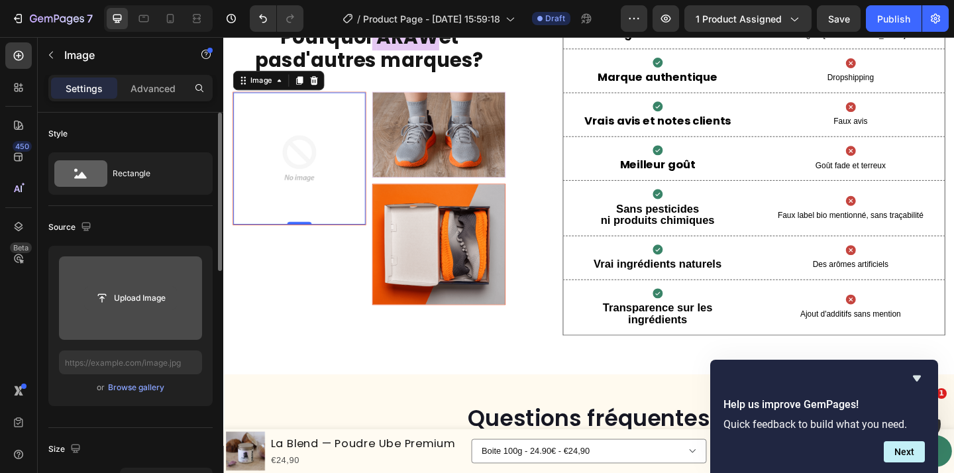
click at [144, 303] on input "file" at bounding box center [130, 298] width 91 height 23
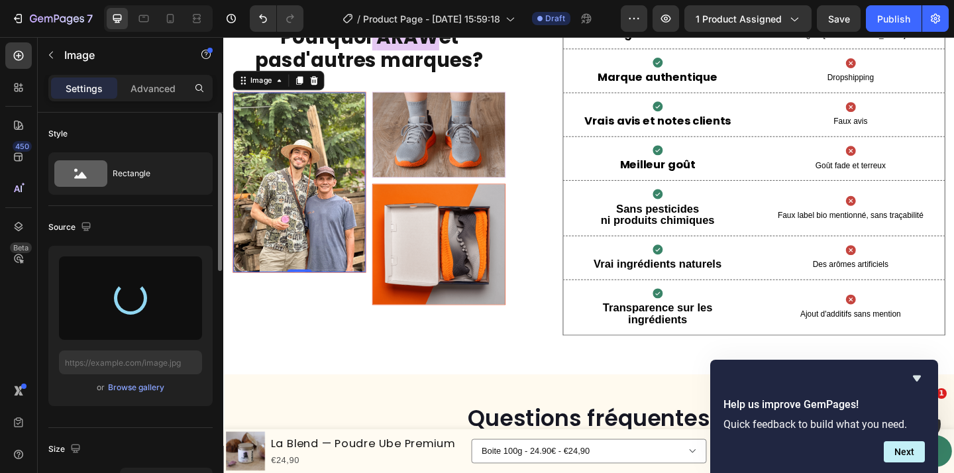
type input "https://cdn.shopify.com/s/files/1/0944/8682/3261/files/gempages_582038609335419…"
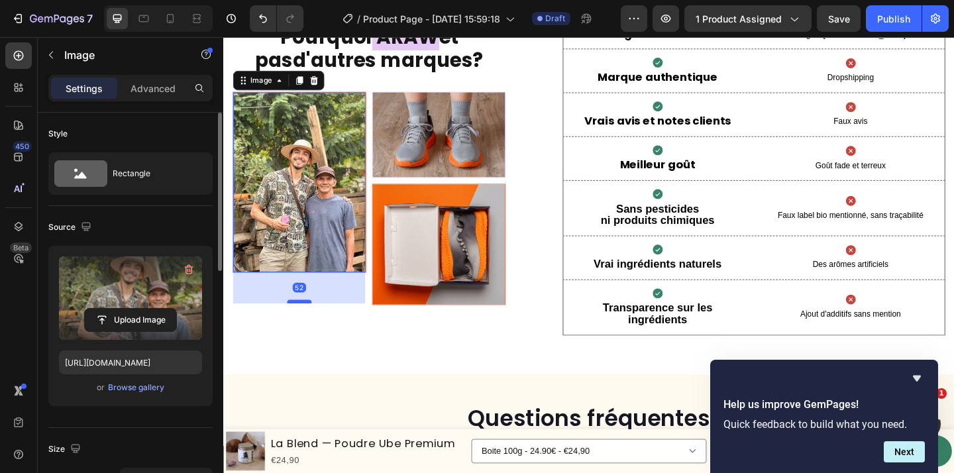
drag, startPoint x: 300, startPoint y: 296, endPoint x: 301, endPoint y: 331, distance: 34.5
click at [301, 327] on div at bounding box center [306, 325] width 27 height 4
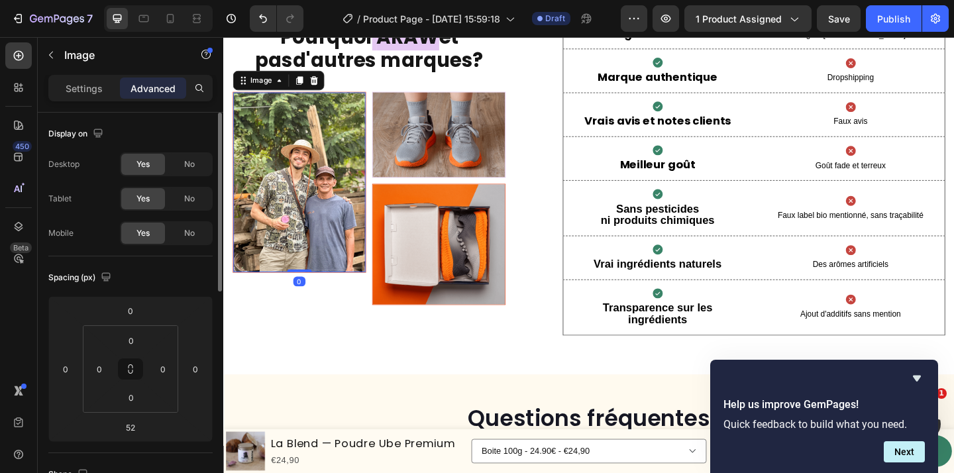
drag, startPoint x: 308, startPoint y: 331, endPoint x: 319, endPoint y: 294, distance: 38.6
click at [319, 294] on div "Image 0" at bounding box center [305, 195] width 145 height 197
type input "0"
click at [346, 213] on img at bounding box center [306, 194] width 144 height 195
click at [455, 140] on img at bounding box center [458, 143] width 144 height 92
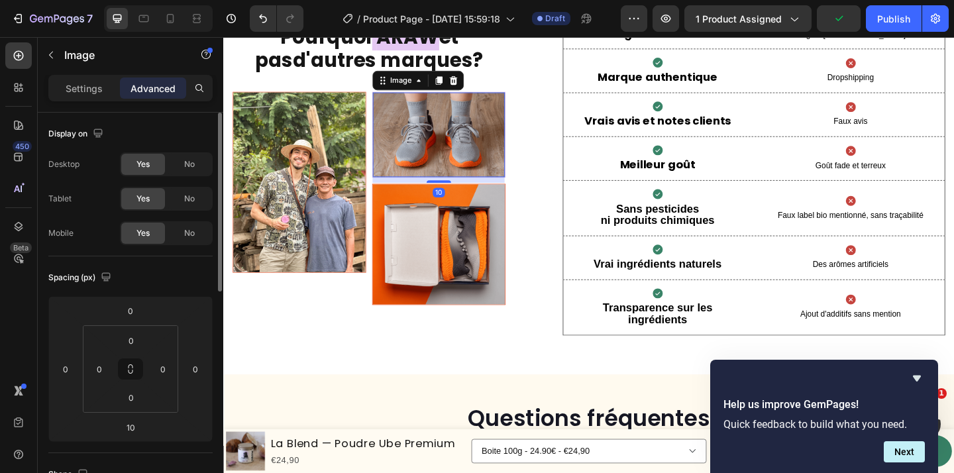
click at [306, 219] on img at bounding box center [306, 194] width 144 height 195
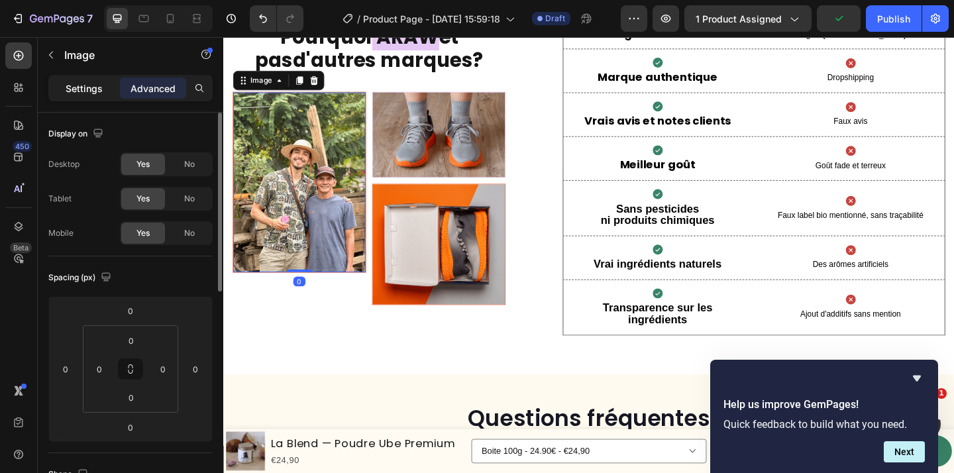
click at [86, 86] on p "Settings" at bounding box center [84, 88] width 37 height 14
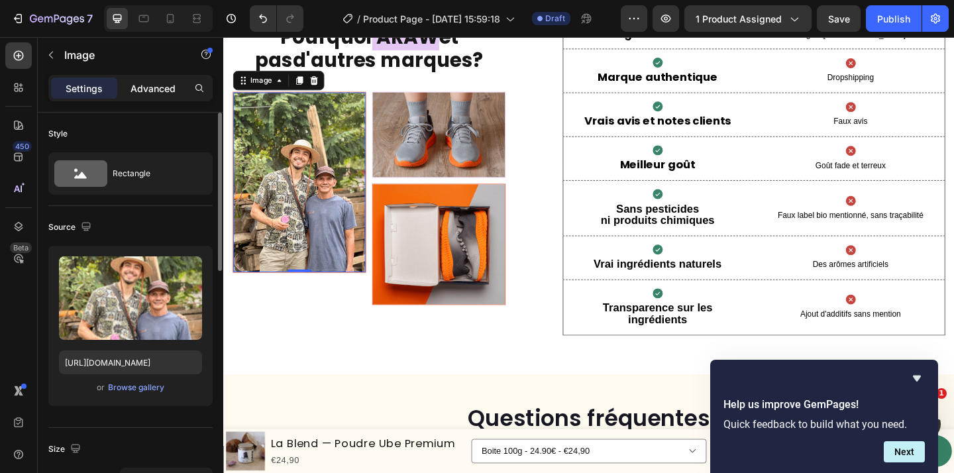
click at [157, 87] on p "Advanced" at bounding box center [153, 88] width 45 height 14
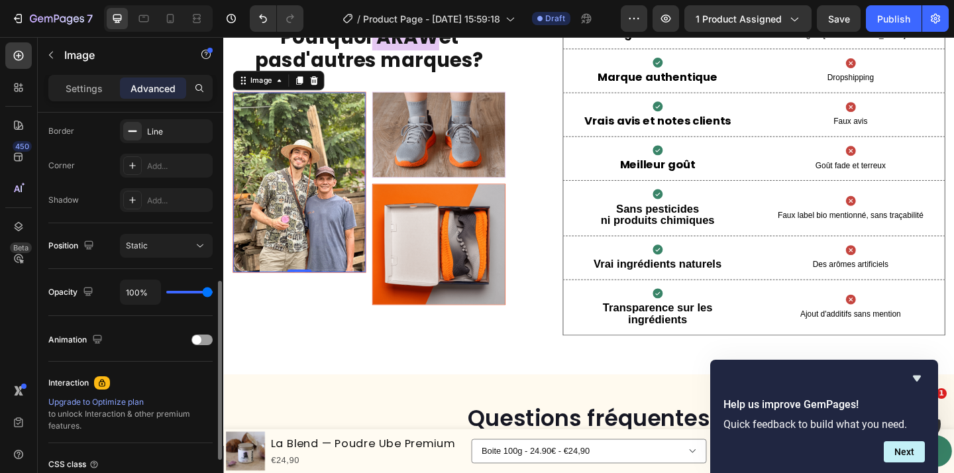
scroll to position [374, 0]
click at [203, 131] on icon "button" at bounding box center [198, 130] width 11 height 11
type input "97%"
type input "97"
type input "95%"
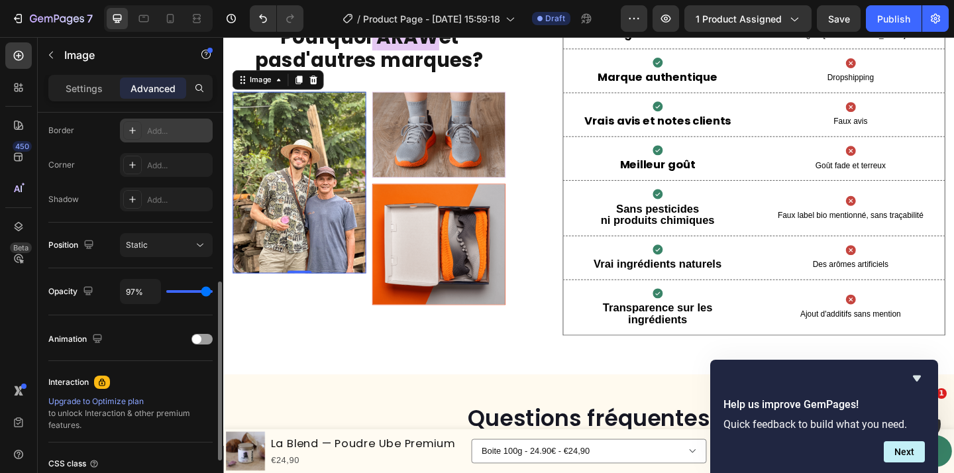
type input "95"
type input "91%"
type input "91"
type input "87%"
type input "87"
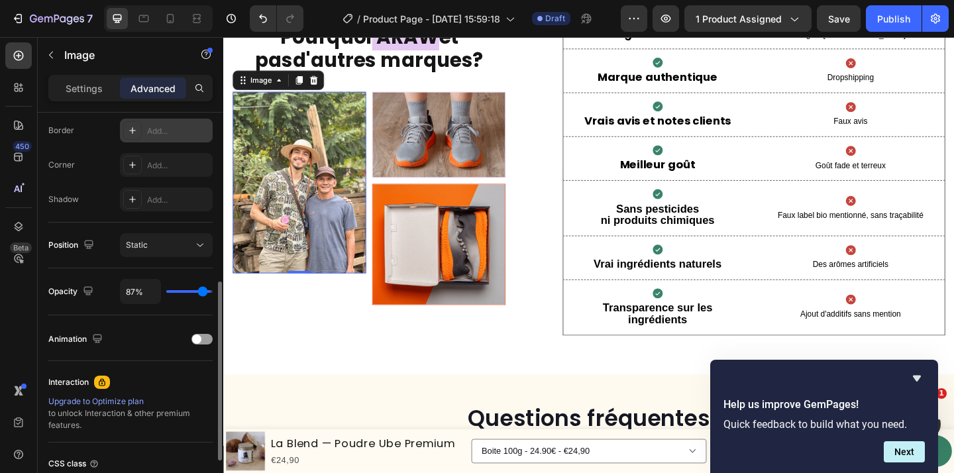
type input "84%"
type input "84"
type input "81%"
type input "81"
type input "78%"
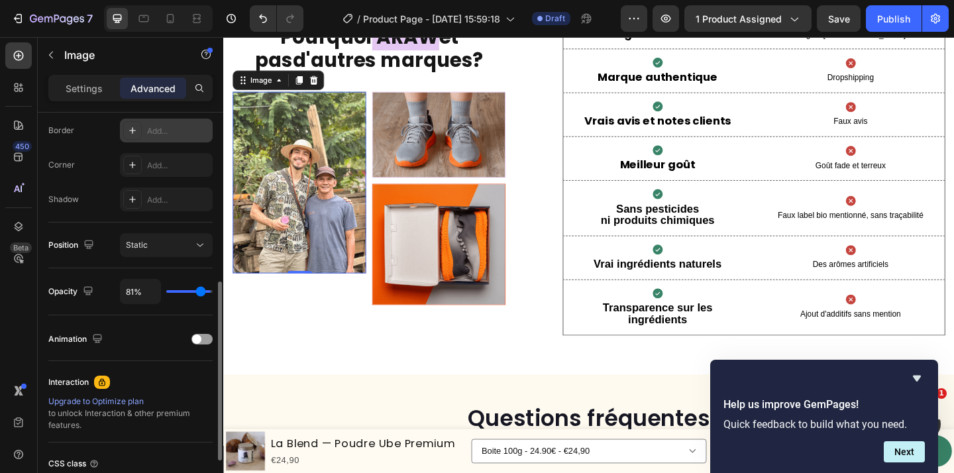
type input "78"
type input "77%"
type input "77"
type input "76%"
type input "76"
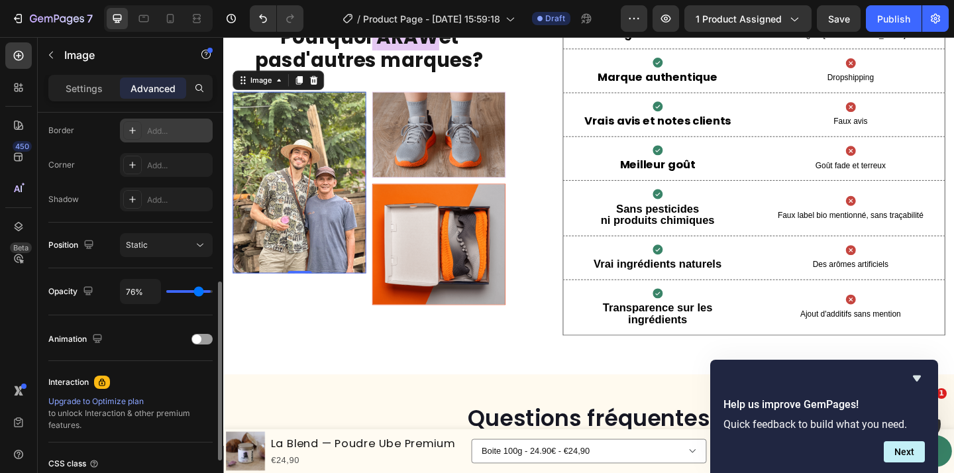
type input "74%"
type input "74"
type input "72%"
type input "72"
type input "71%"
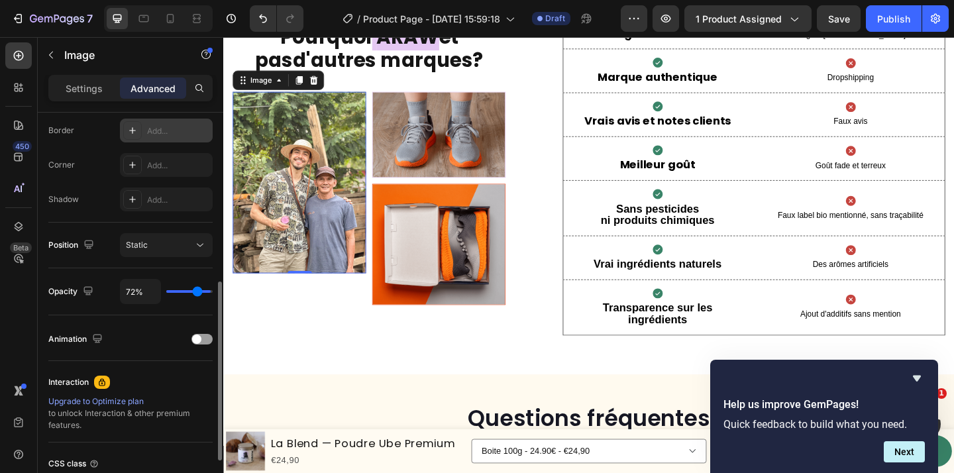
type input "71"
type input "69%"
type input "69"
type input "67%"
type input "67"
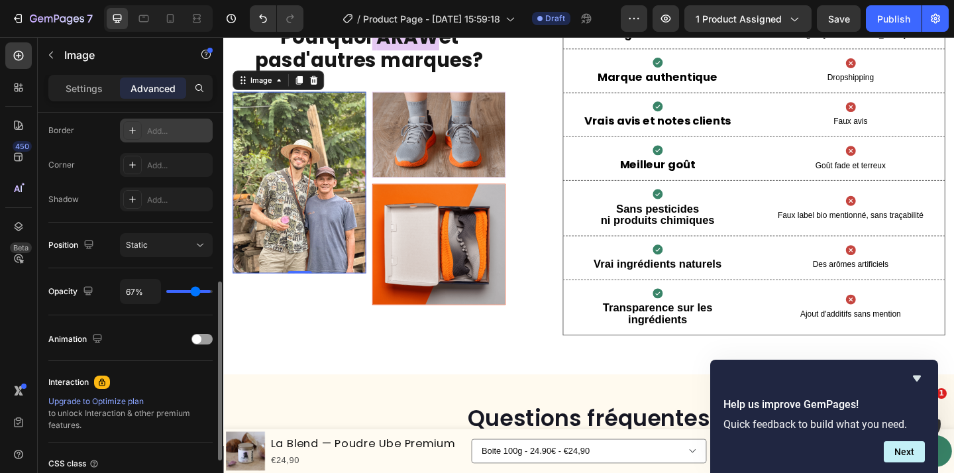
type input "64%"
type input "64"
type input "63%"
type input "63"
type input "61%"
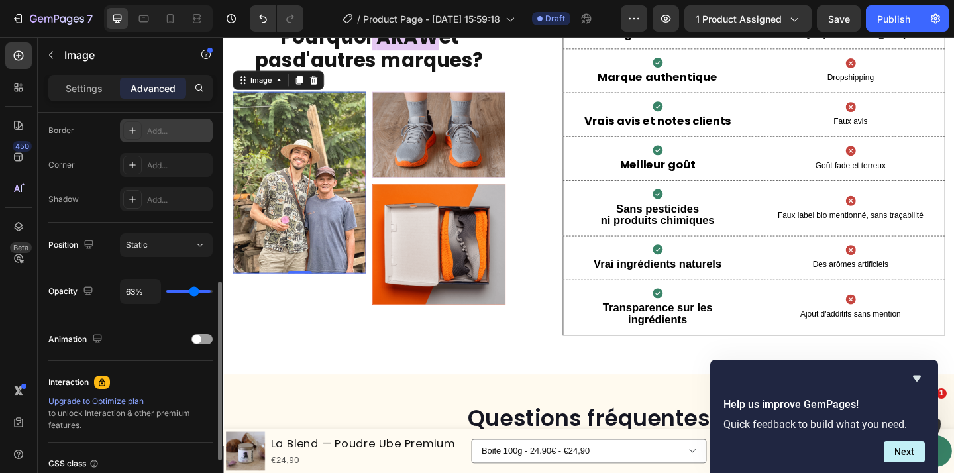
type input "61"
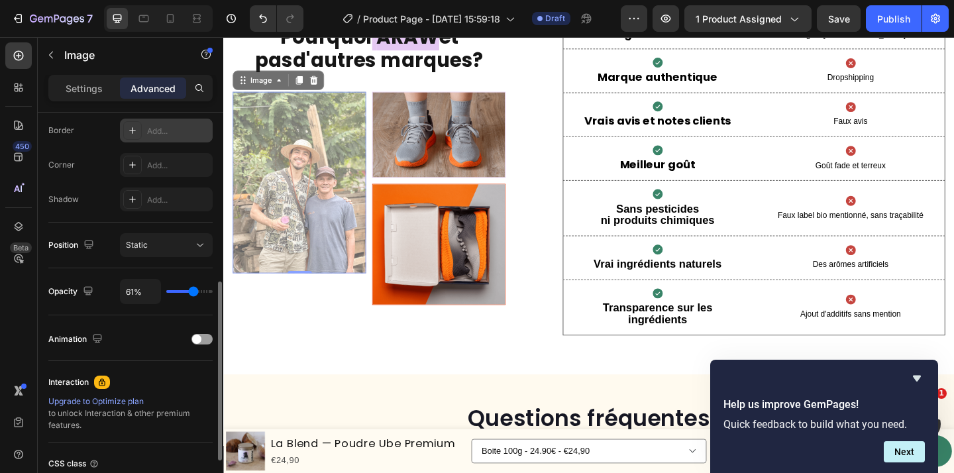
type input "60%"
type input "60"
type input "59%"
type input "59"
type input "56%"
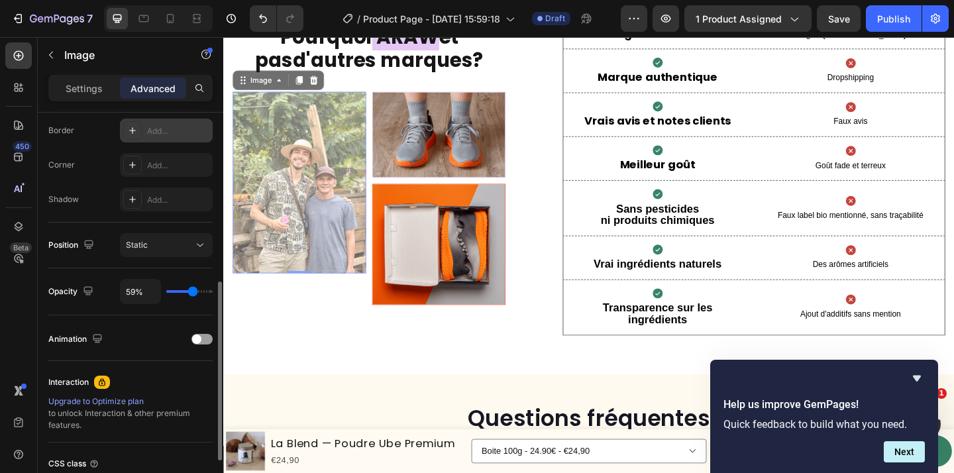
type input "56"
type input "52%"
type input "52"
type input "46%"
type input "46"
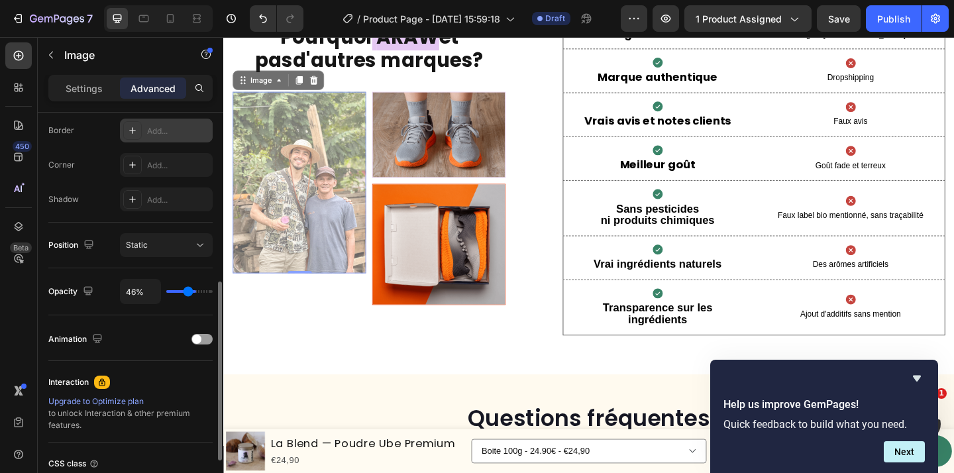
type input "45%"
type input "45"
type input "44%"
type input "44"
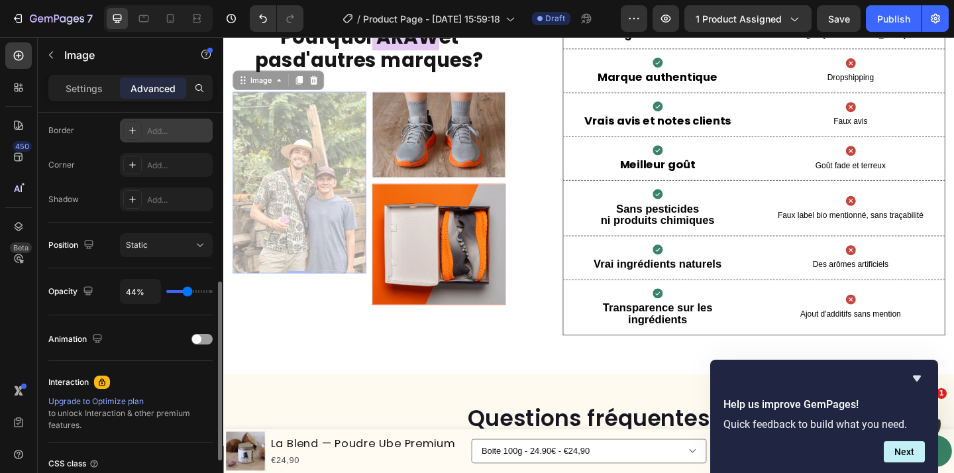
type input "43%"
type input "43"
type input "44%"
type input "44"
type input "45%"
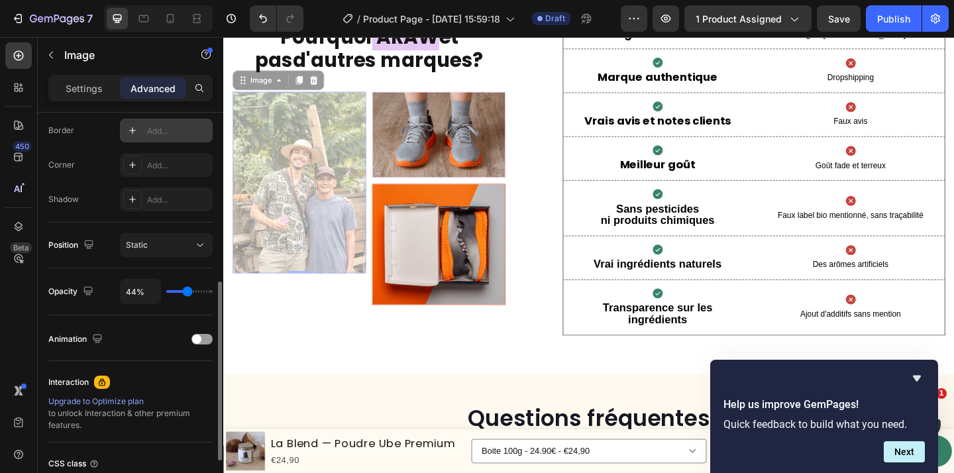
type input "45"
type input "46%"
type input "46"
type input "48%"
type input "48"
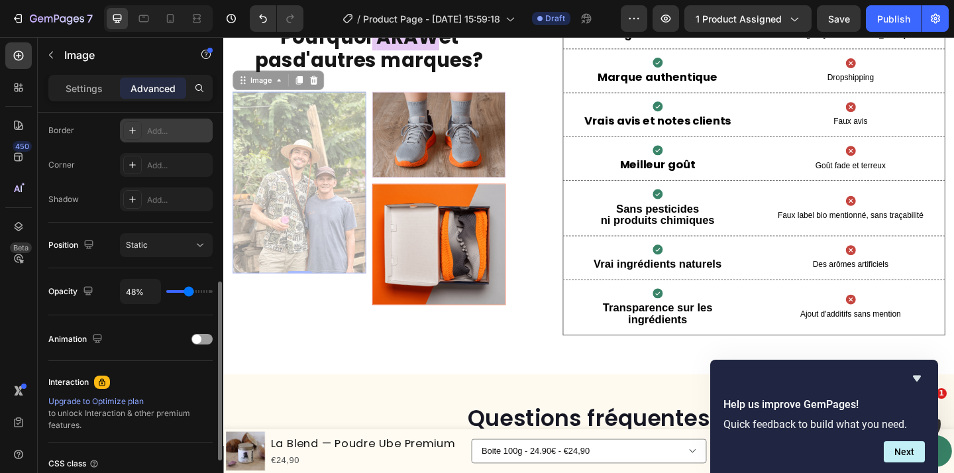
type input "50%"
type input "50"
type input "55%"
type input "55"
type input "61%"
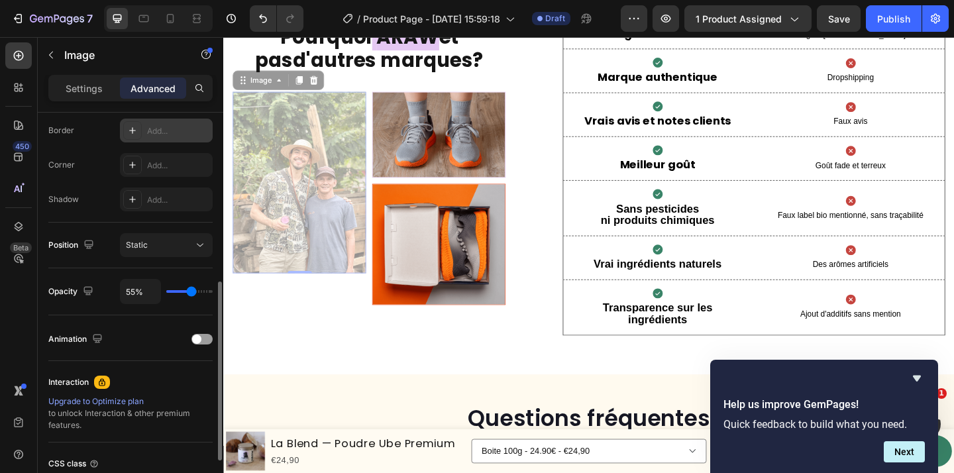
type input "61"
type input "67%"
type input "67"
type input "73%"
type input "73"
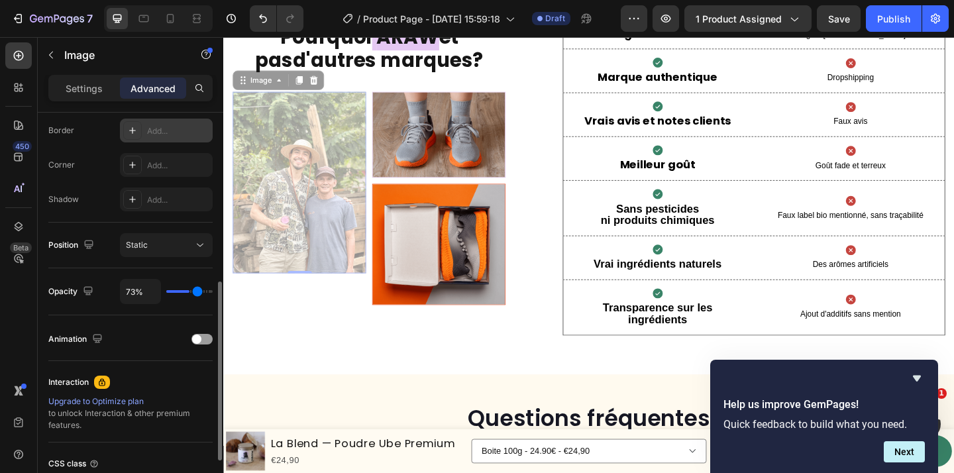
type input "80%"
type input "80"
type input "87%"
type input "87"
type input "93%"
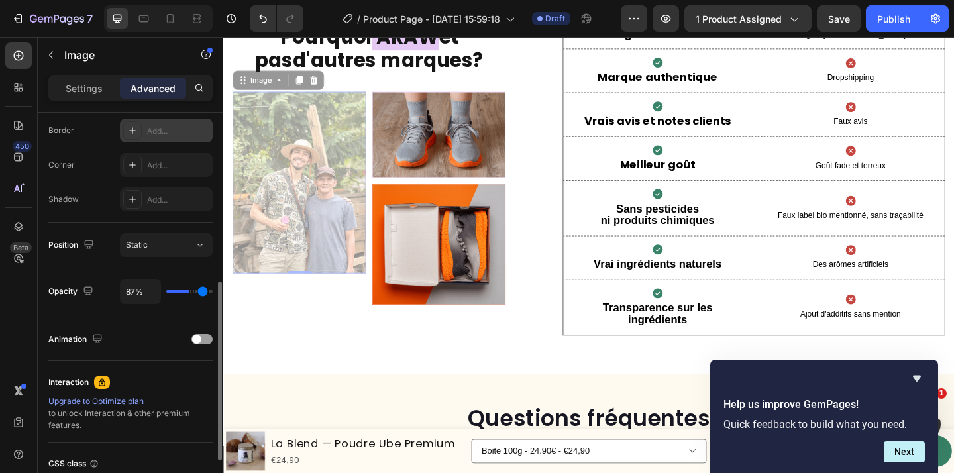
type input "93"
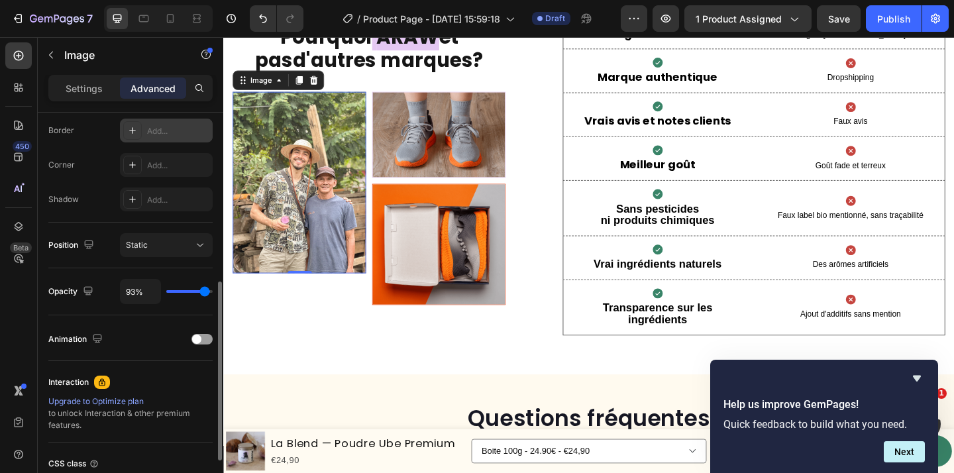
type input "100%"
type input "100"
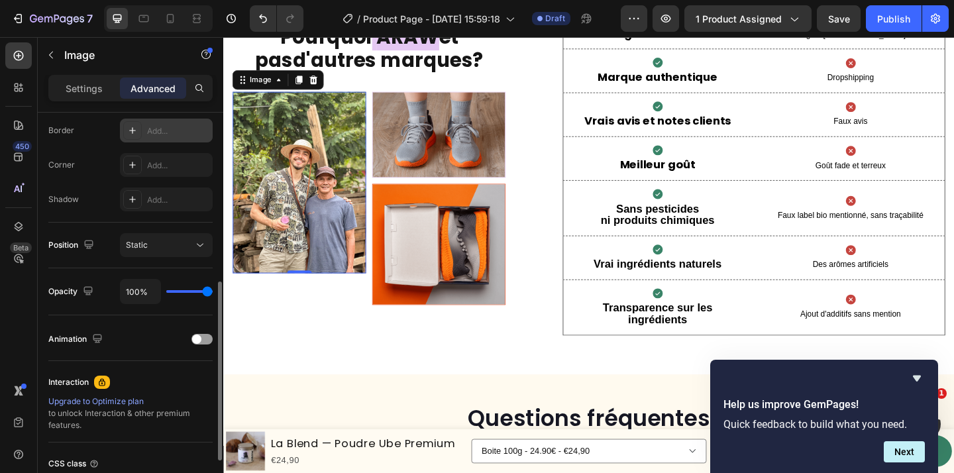
drag, startPoint x: 207, startPoint y: 296, endPoint x: 251, endPoint y: 300, distance: 44.6
click at [213, 293] on input "range" at bounding box center [189, 291] width 46 height 3
click at [453, 166] on img at bounding box center [458, 143] width 144 height 92
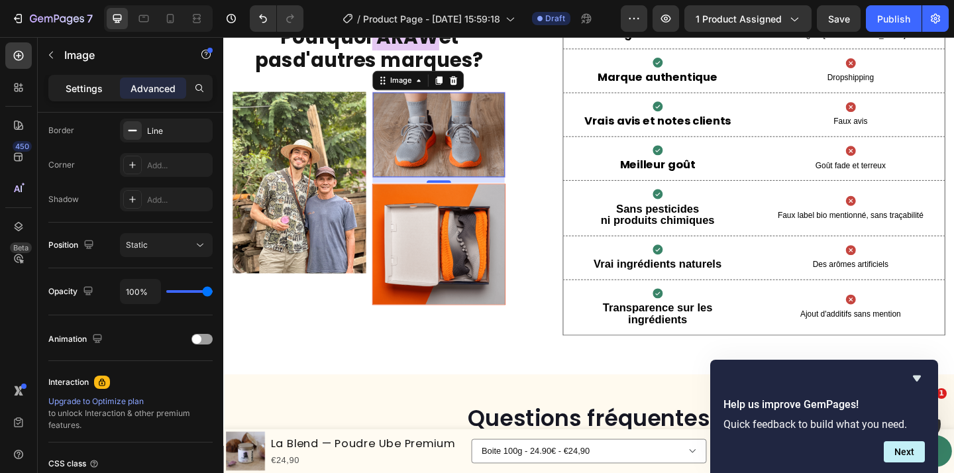
click at [102, 97] on div "Settings" at bounding box center [84, 88] width 66 height 21
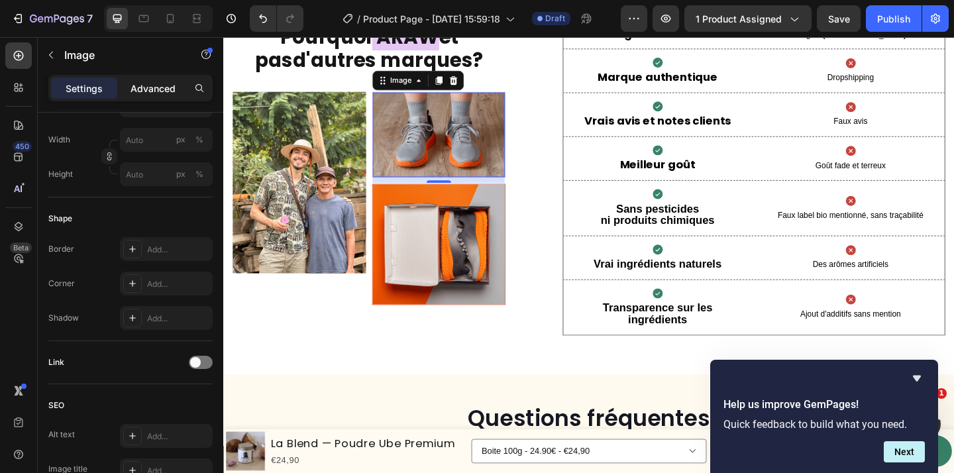
click at [153, 90] on p "Advanced" at bounding box center [153, 88] width 45 height 14
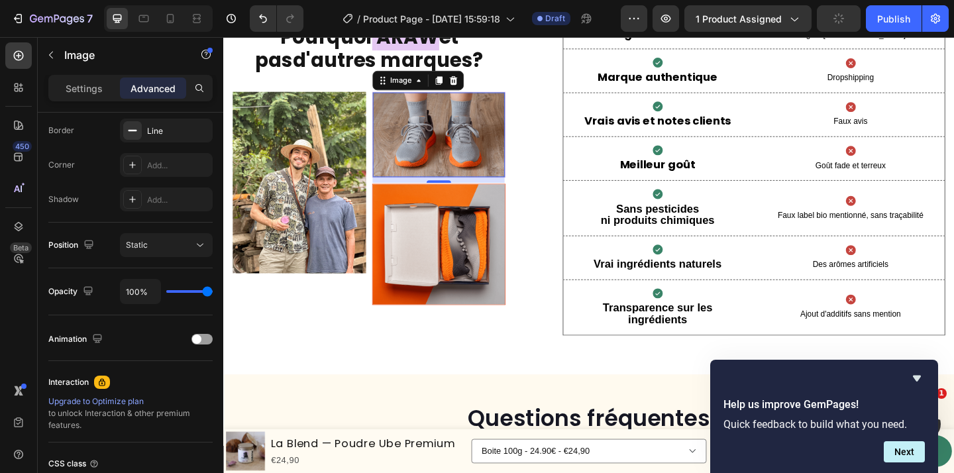
click at [452, 125] on img at bounding box center [458, 143] width 144 height 92
click at [439, 158] on img at bounding box center [458, 143] width 144 height 92
click at [83, 92] on p "Settings" at bounding box center [84, 88] width 37 height 14
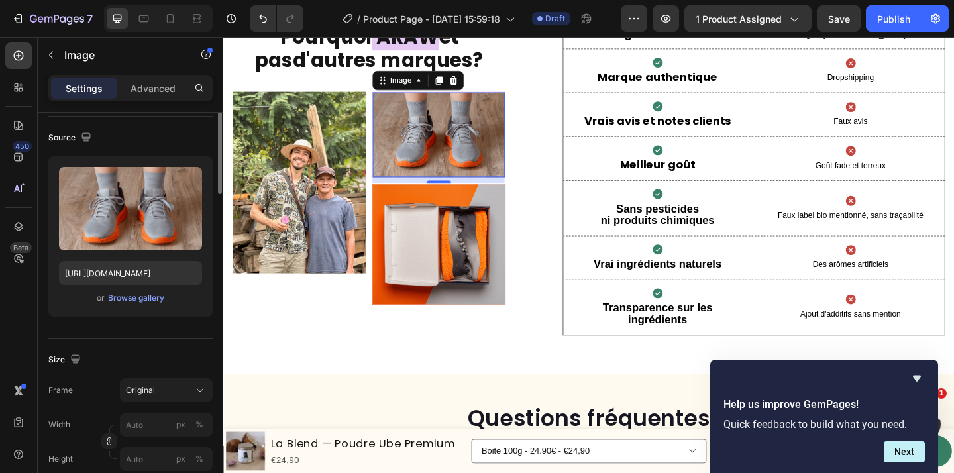
scroll to position [0, 0]
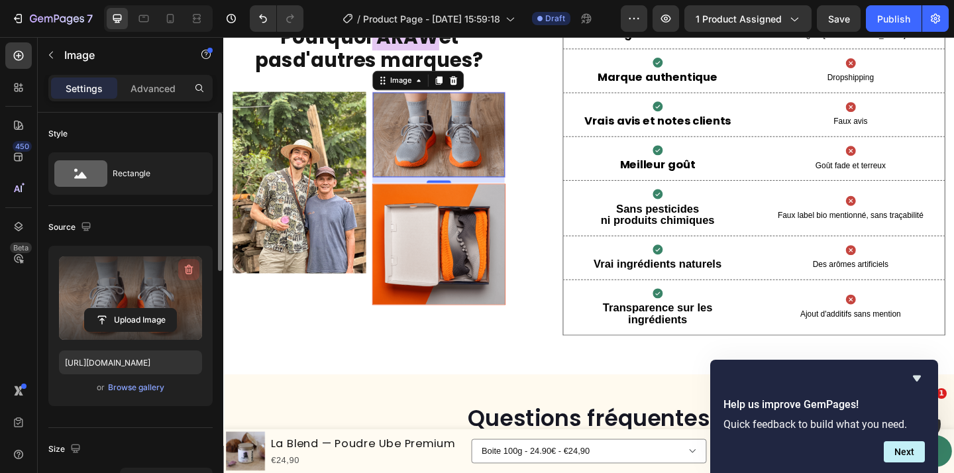
click at [186, 268] on icon "button" at bounding box center [189, 270] width 9 height 10
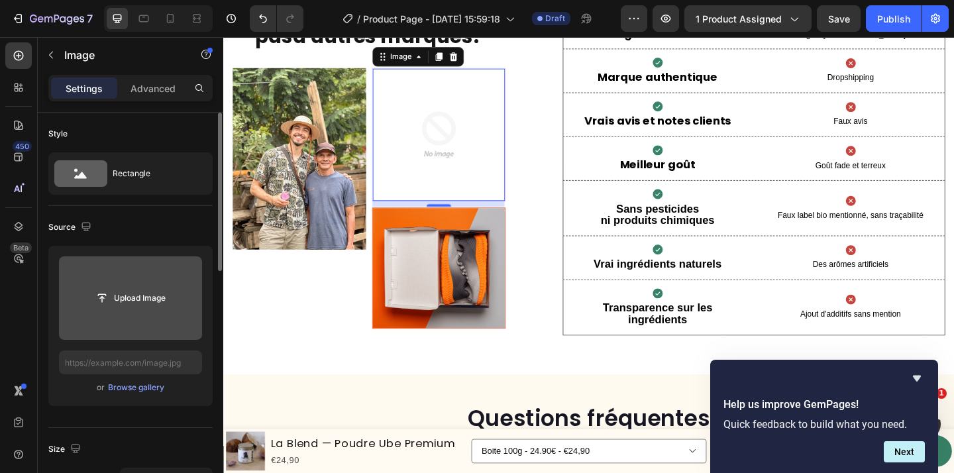
scroll to position [3159, 0]
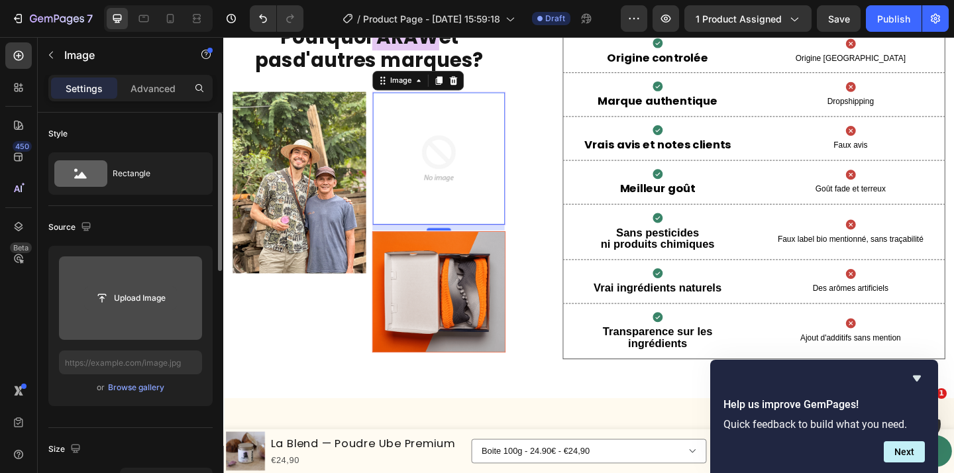
click at [152, 308] on input "file" at bounding box center [130, 298] width 91 height 23
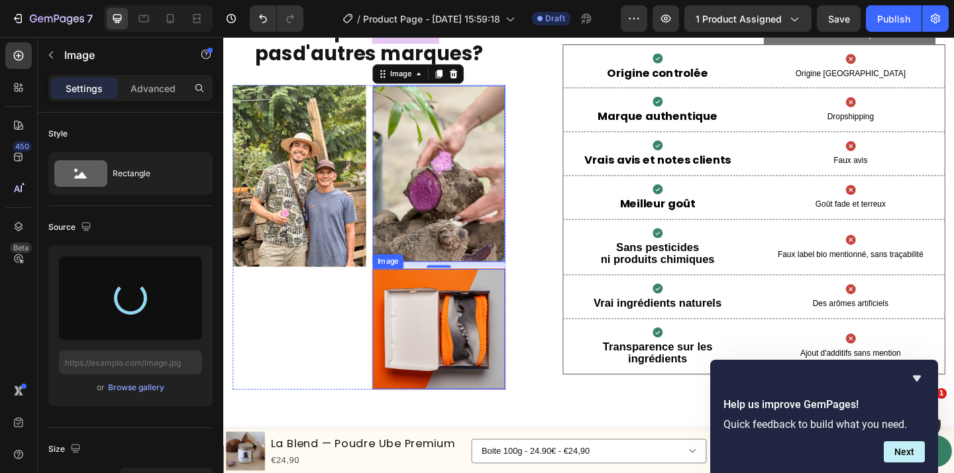
type input "https://cdn.shopify.com/s/files/1/0944/8682/3261/files/gempages_582038609335419…"
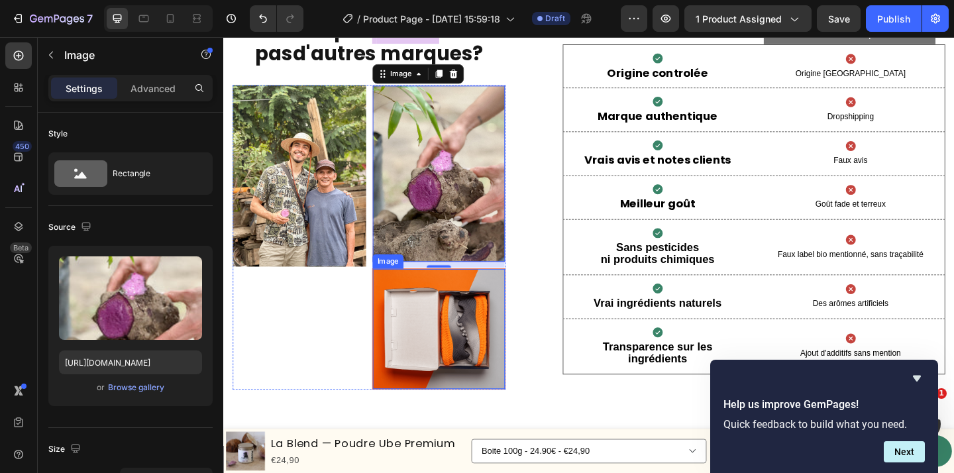
scroll to position [3147, 0]
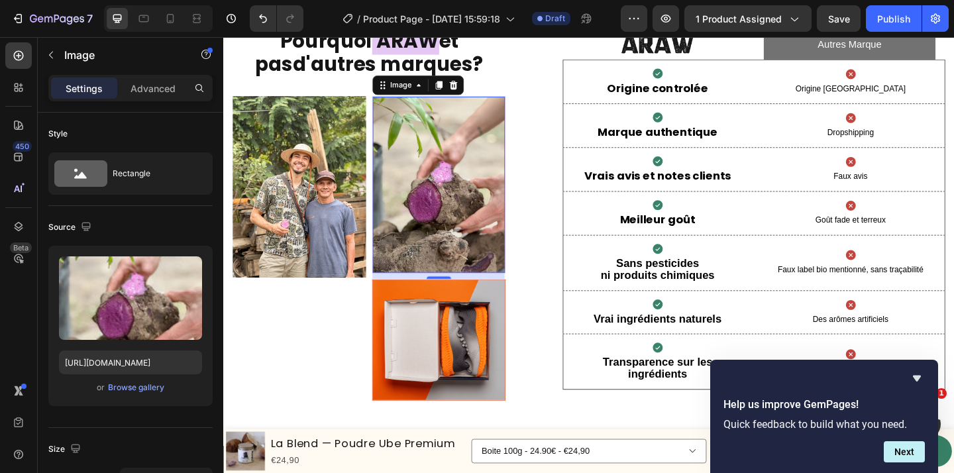
click at [425, 217] on img at bounding box center [458, 198] width 144 height 192
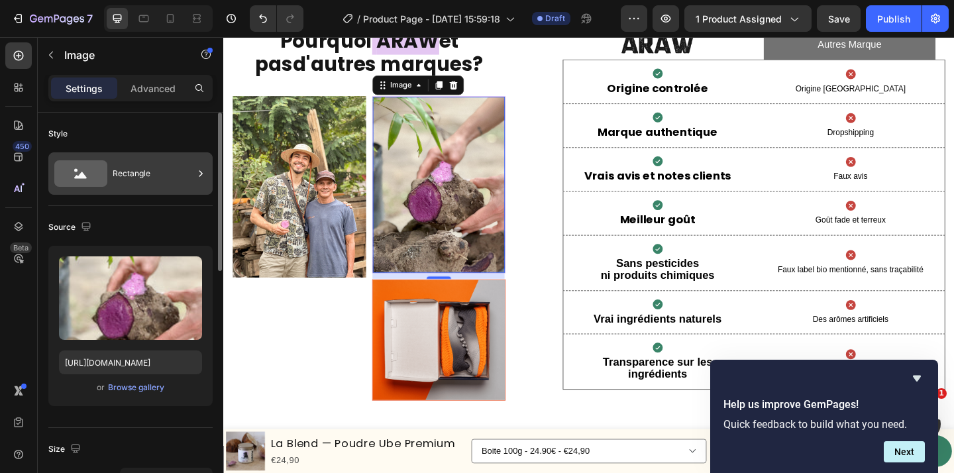
click at [126, 182] on div "Rectangle" at bounding box center [153, 173] width 81 height 30
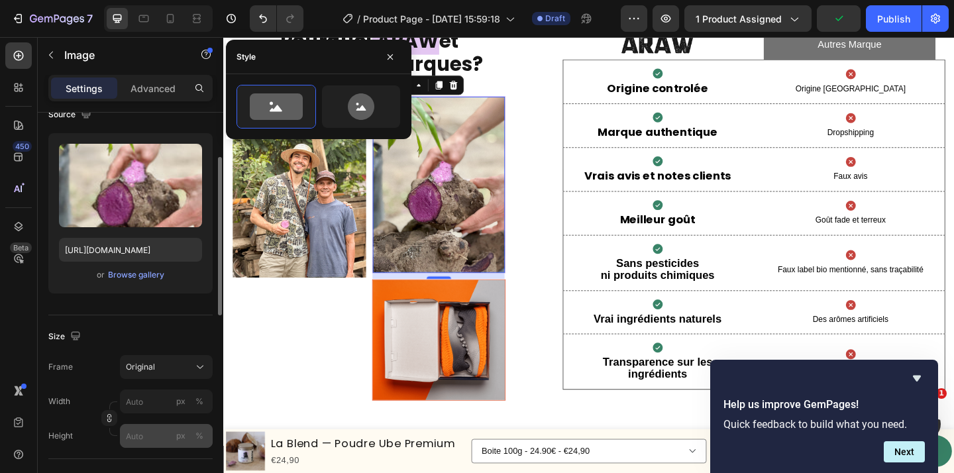
scroll to position [99, 0]
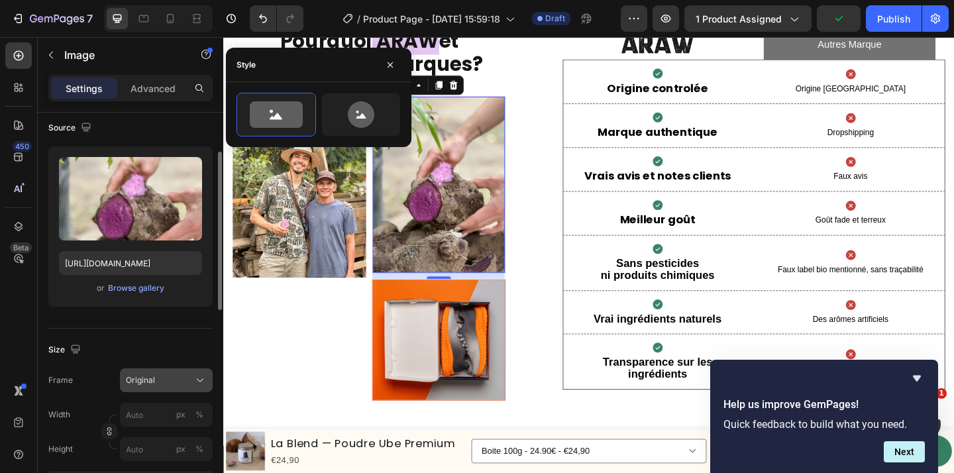
click at [195, 388] on button "Original" at bounding box center [166, 380] width 93 height 24
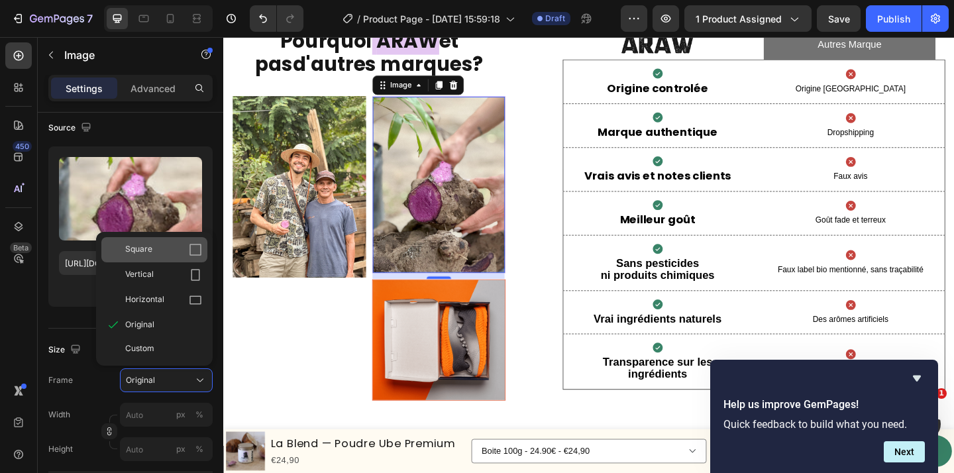
click at [189, 254] on icon at bounding box center [195, 250] width 12 height 12
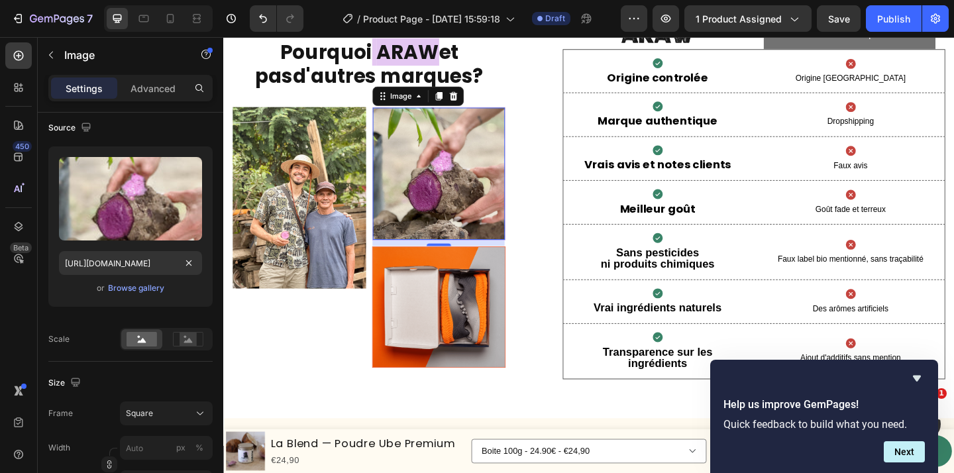
scroll to position [3159, 0]
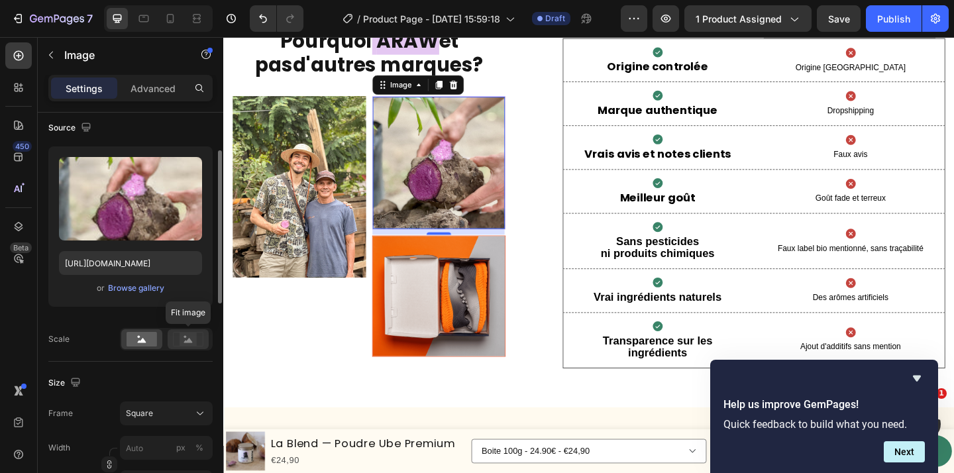
click at [199, 343] on icon at bounding box center [188, 339] width 30 height 15
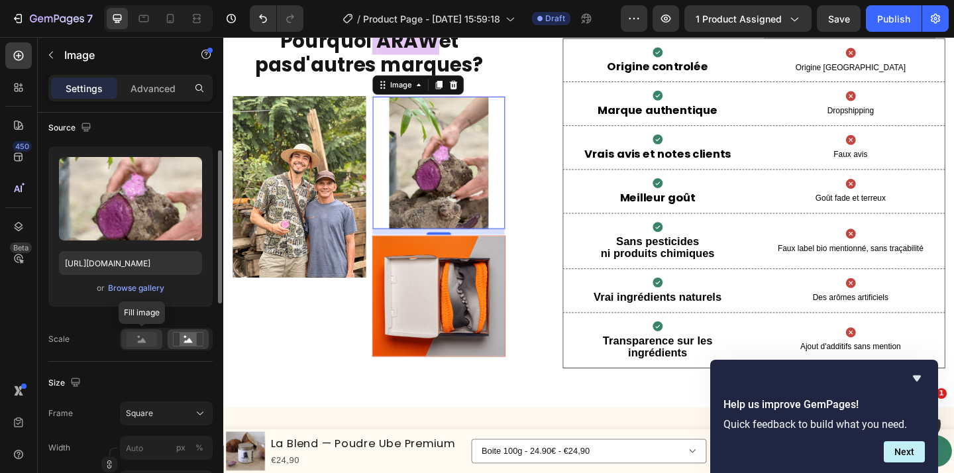
click at [148, 345] on rect at bounding box center [142, 339] width 30 height 15
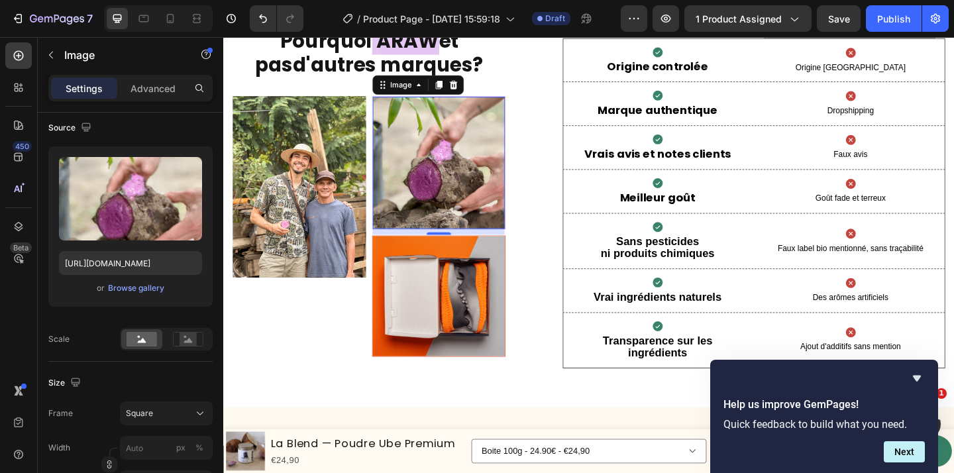
click at [190, 425] on div "Frame Square Width px % Height px %" at bounding box center [130, 448] width 164 height 93
click at [198, 413] on icon at bounding box center [200, 413] width 7 height 3
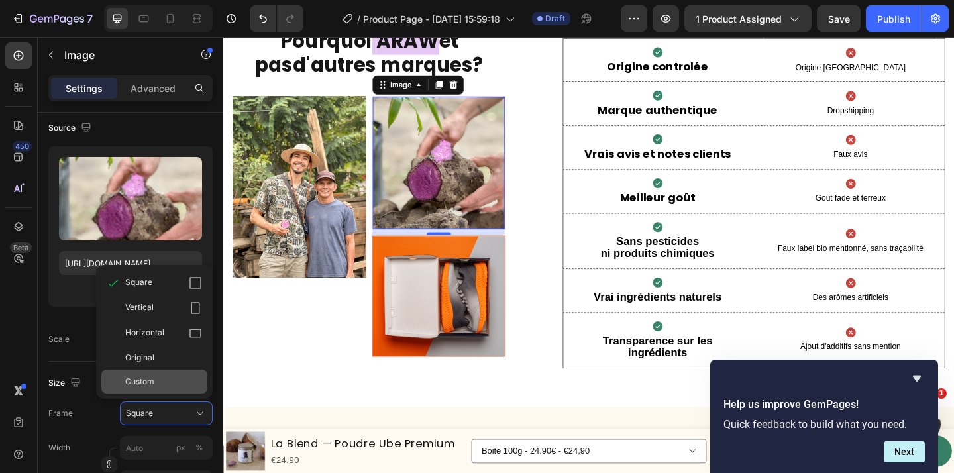
click at [185, 380] on div "Custom" at bounding box center [163, 382] width 77 height 12
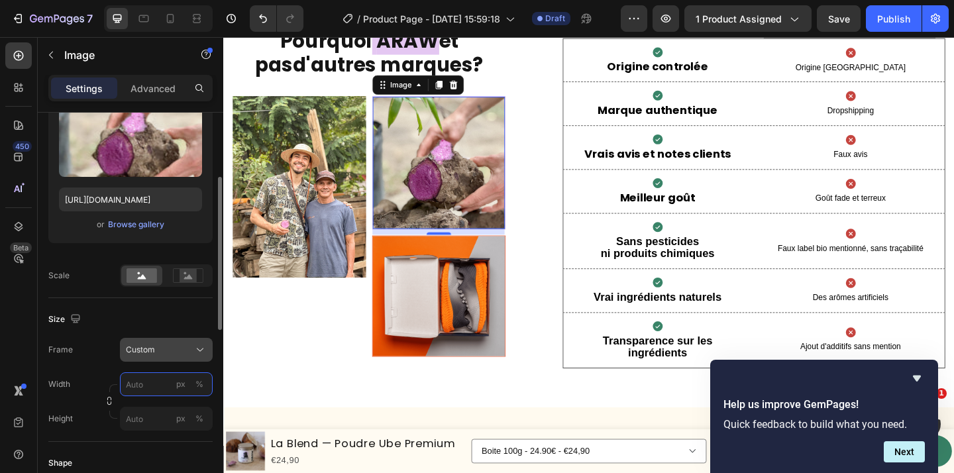
scroll to position [164, 0]
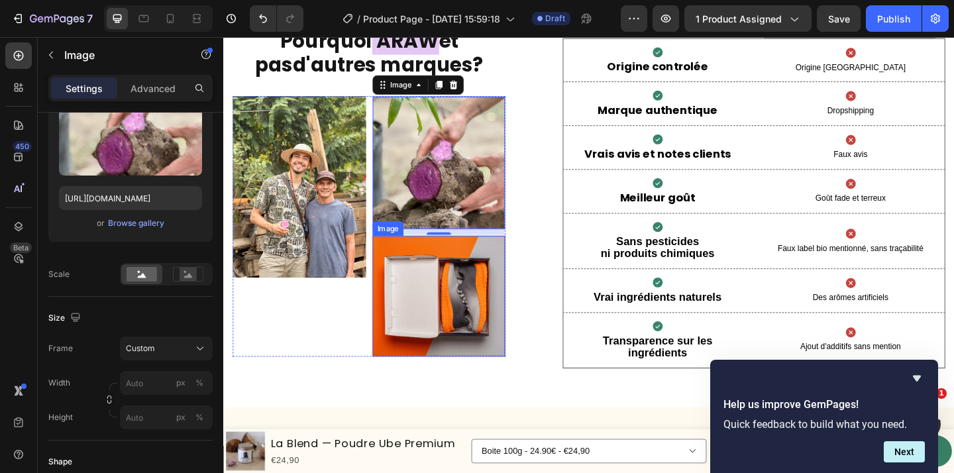
click at [488, 370] on img at bounding box center [458, 319] width 144 height 131
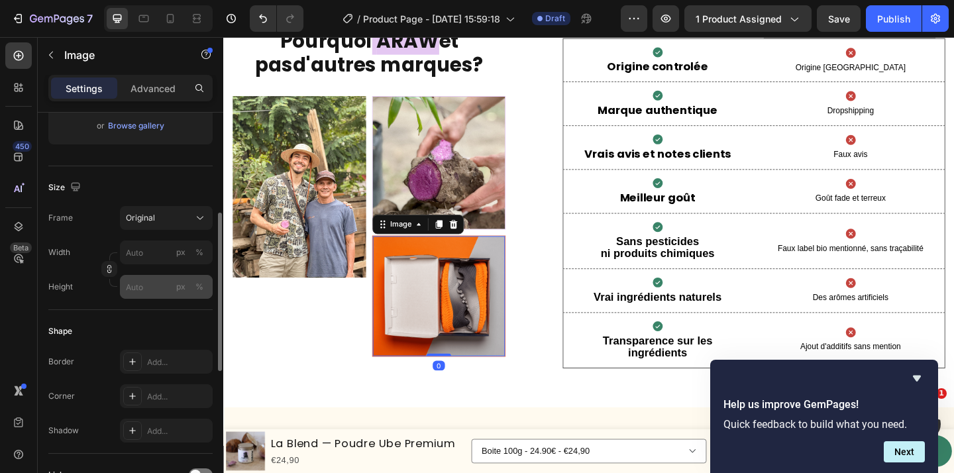
scroll to position [263, 0]
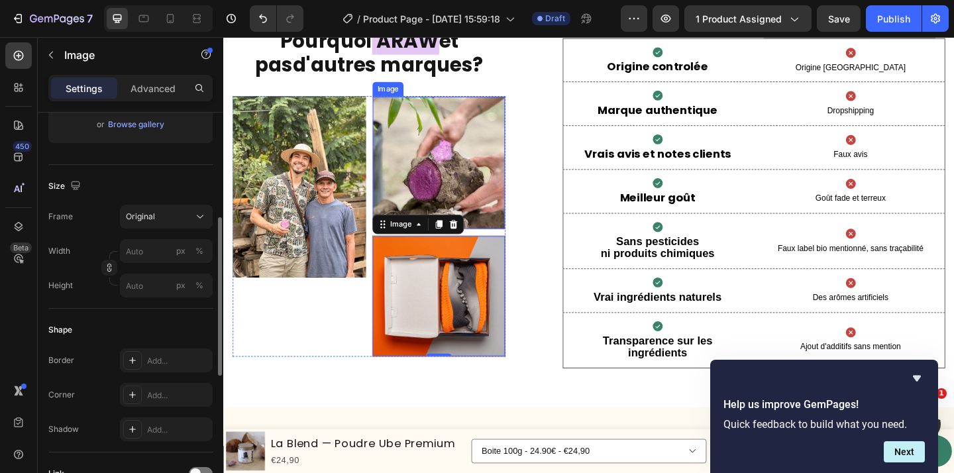
click at [419, 214] on img at bounding box center [458, 174] width 144 height 144
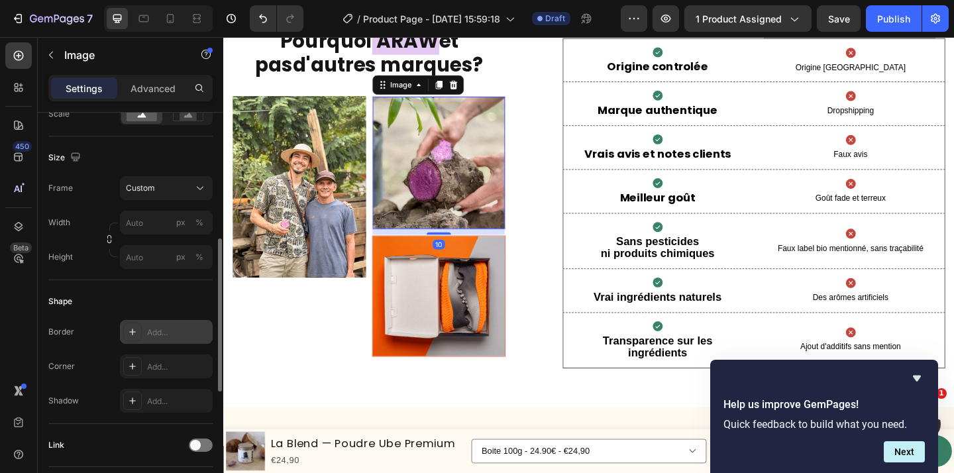
scroll to position [325, 0]
click at [154, 227] on input "px %" at bounding box center [166, 222] width 93 height 24
click at [129, 291] on div "Shape" at bounding box center [130, 300] width 164 height 21
click at [153, 260] on input "px %" at bounding box center [166, 256] width 93 height 24
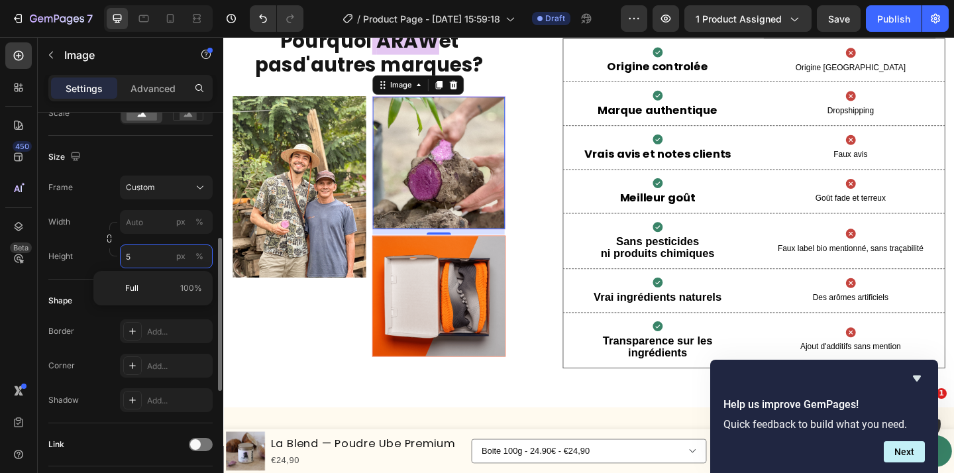
scroll to position [3202, 0]
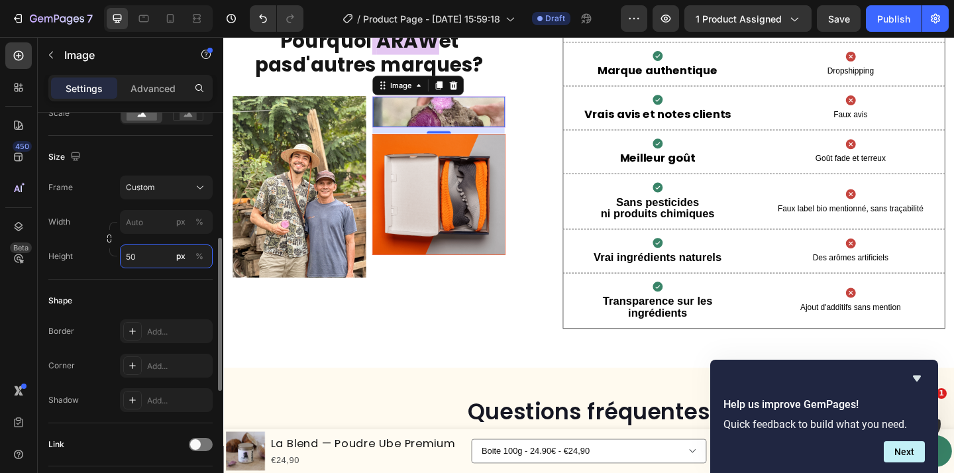
type input "5"
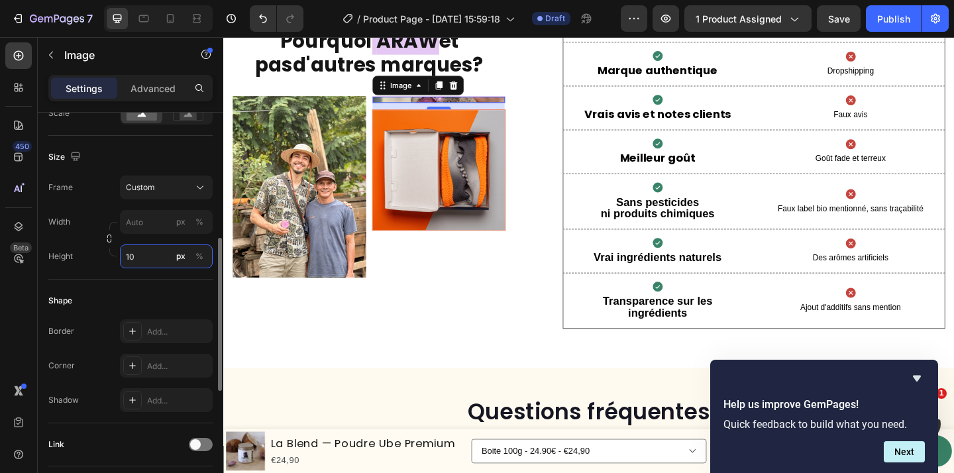
type input "1"
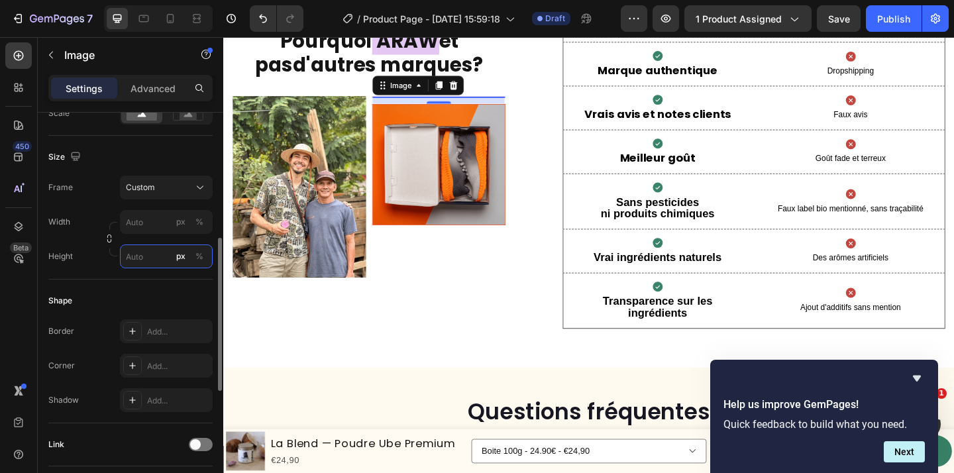
scroll to position [3147, 0]
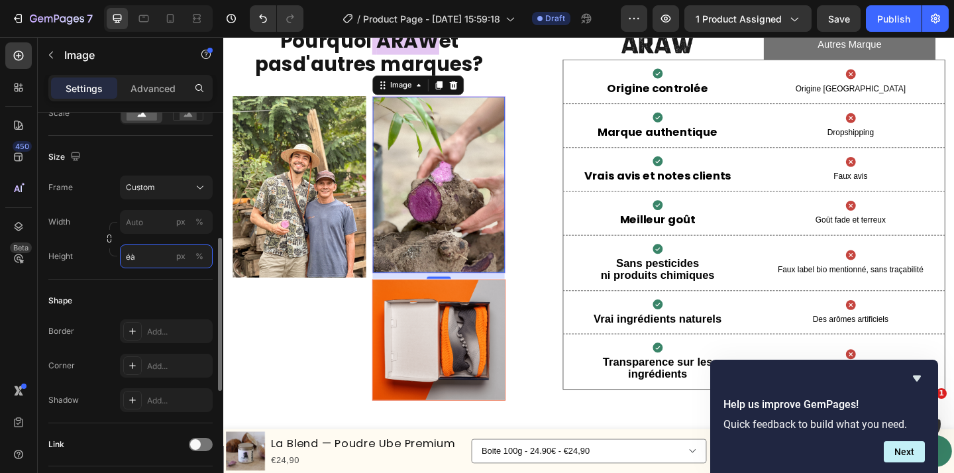
type input "é"
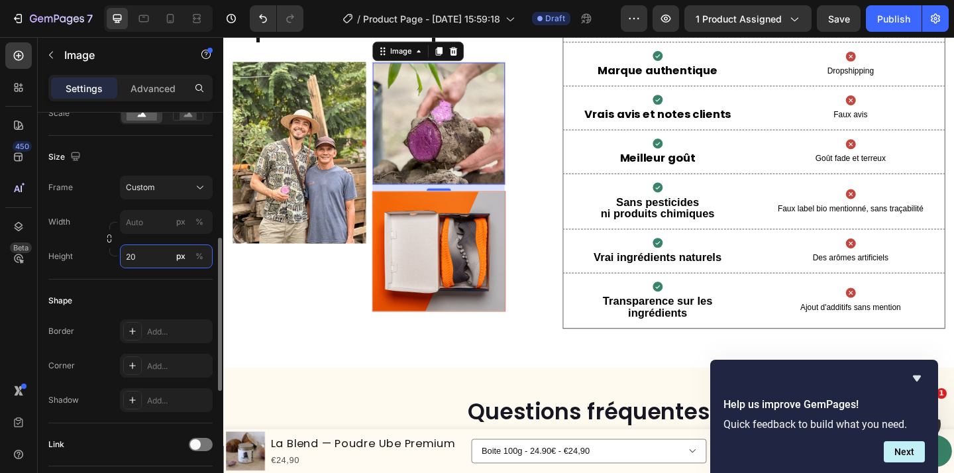
type input "2"
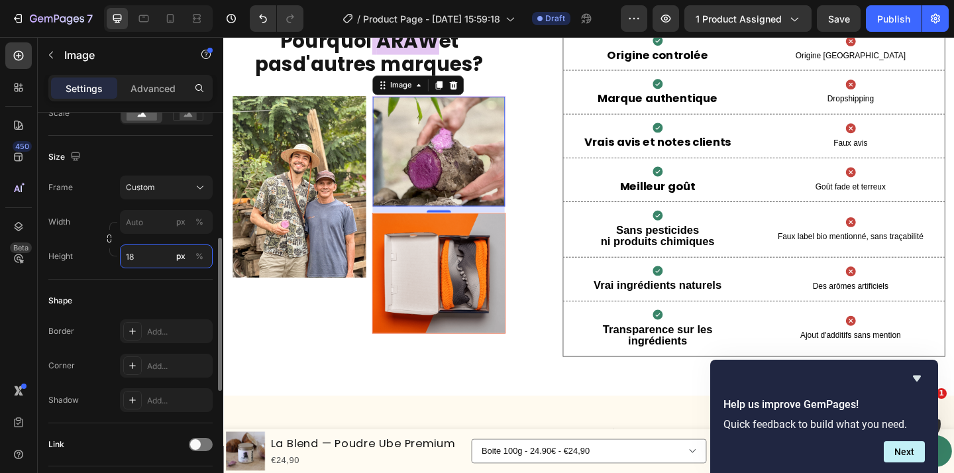
scroll to position [3202, 0]
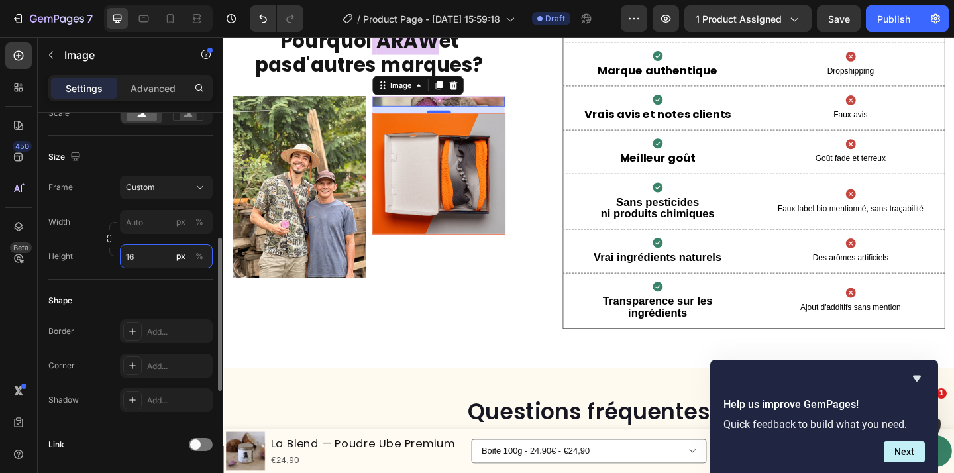
type input "160"
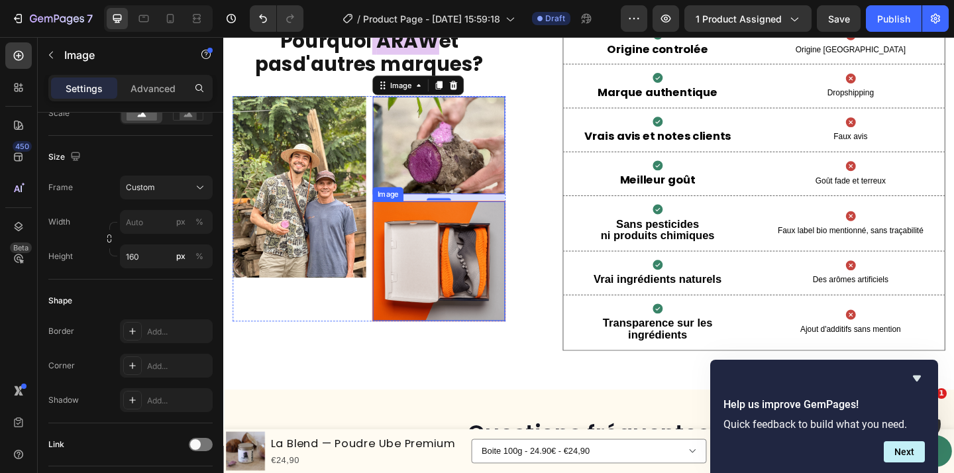
click at [468, 256] on img at bounding box center [458, 281] width 144 height 131
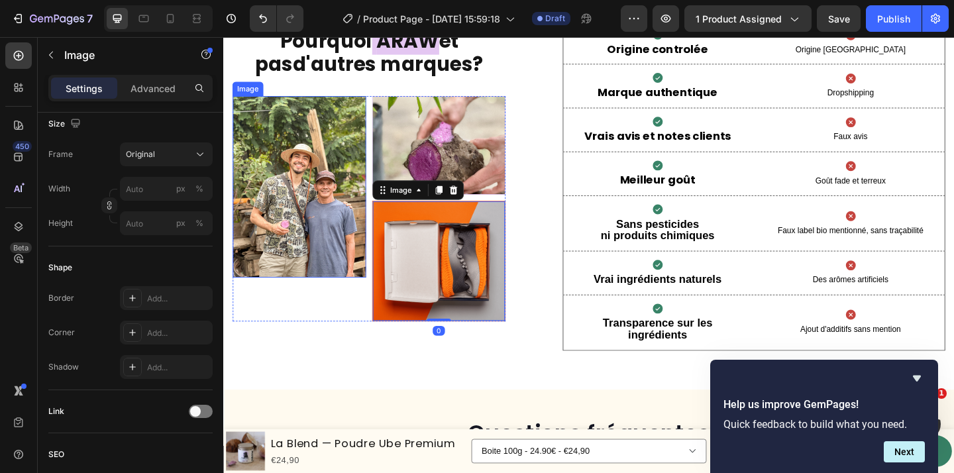
click at [331, 234] on img at bounding box center [305, 199] width 145 height 197
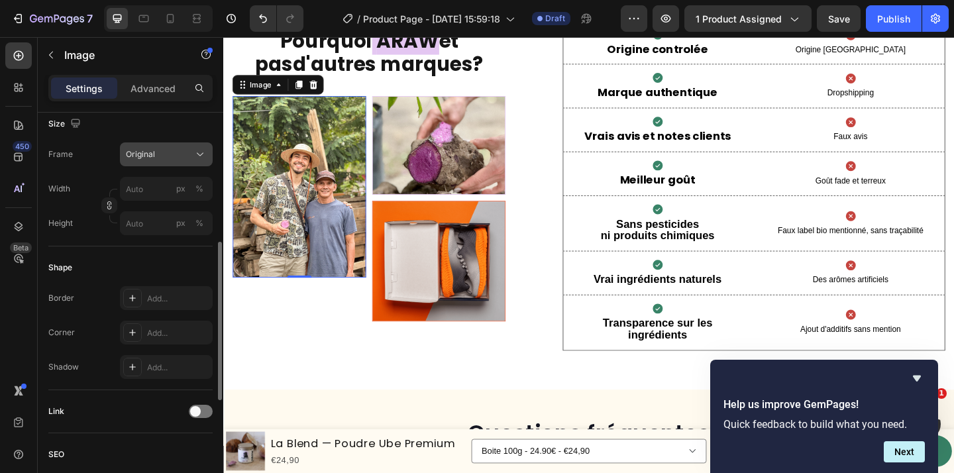
click at [199, 154] on icon at bounding box center [199, 154] width 13 height 13
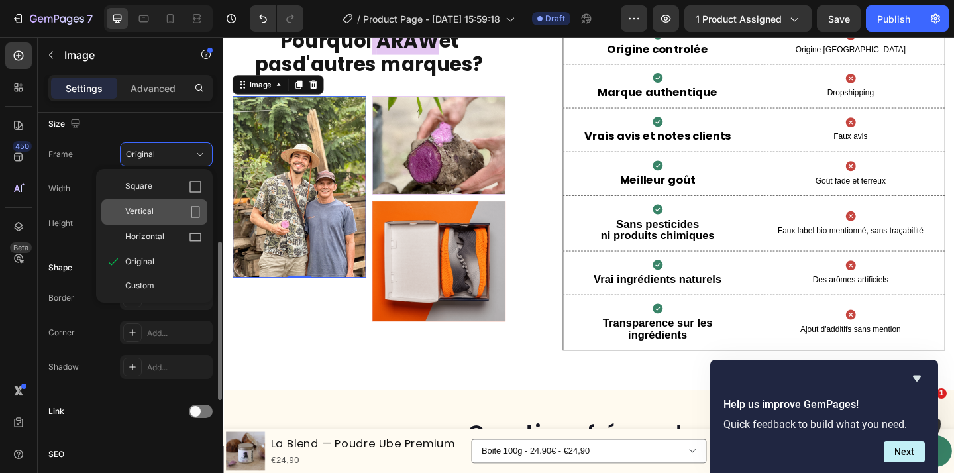
click at [183, 215] on div "Vertical" at bounding box center [163, 211] width 77 height 13
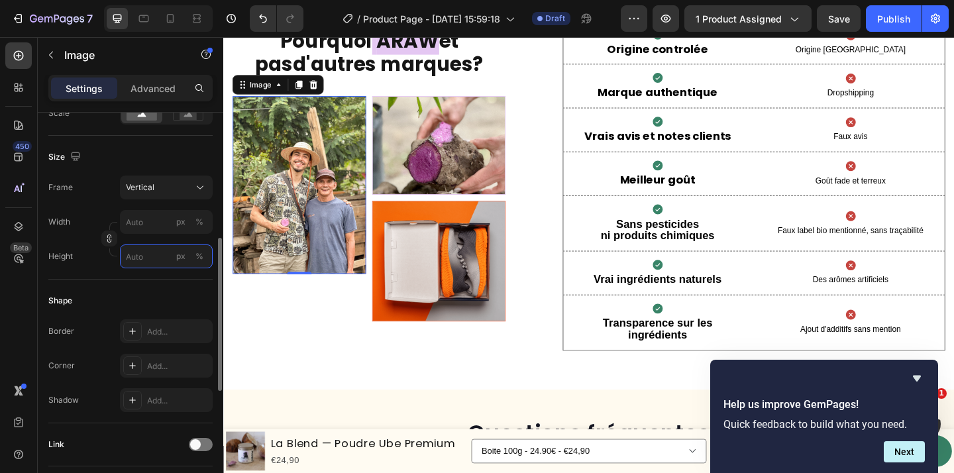
click at [148, 256] on input "px %" at bounding box center [166, 256] width 93 height 24
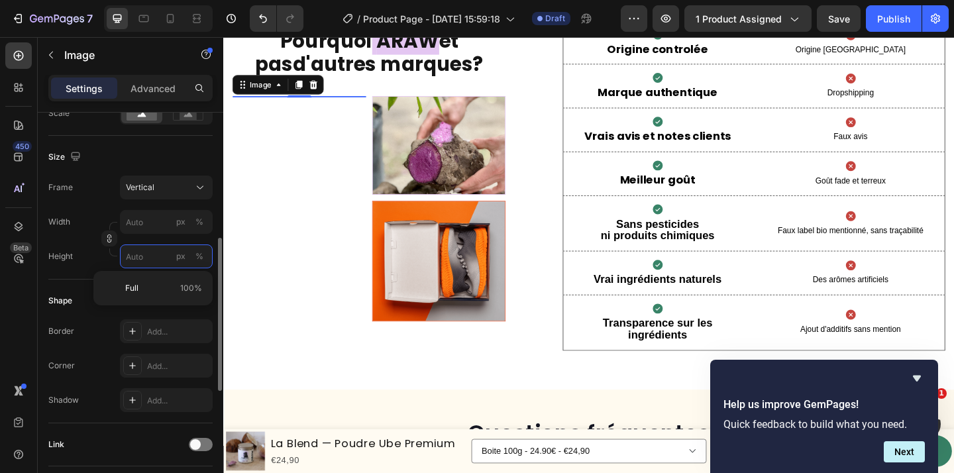
type input "2"
type input "3"
type input "29"
type input "39"
type input "299"
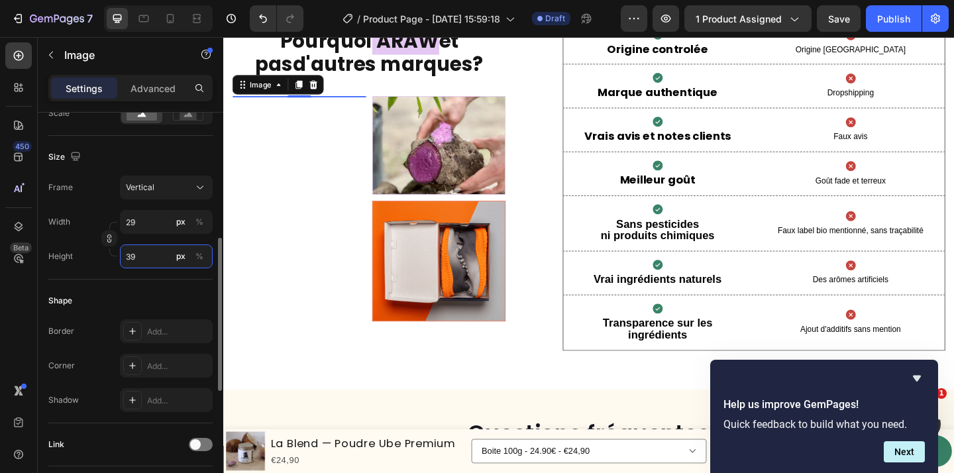
type input "399"
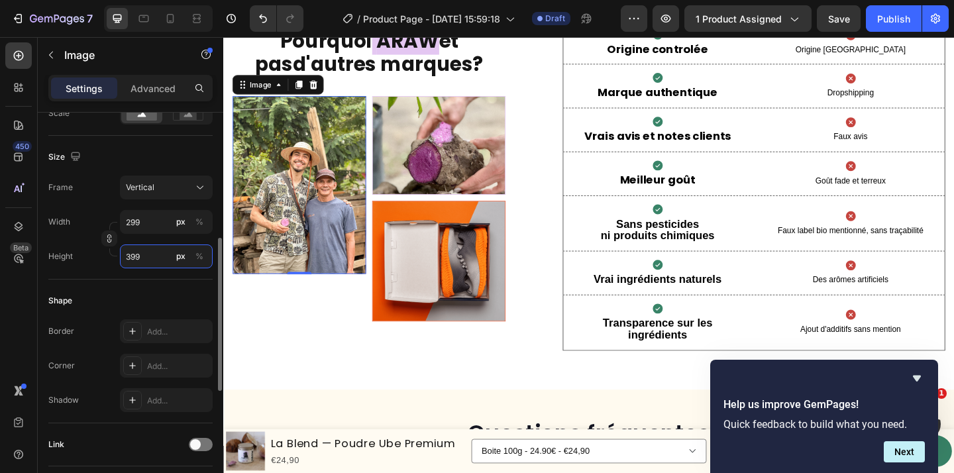
type input "29"
type input "39"
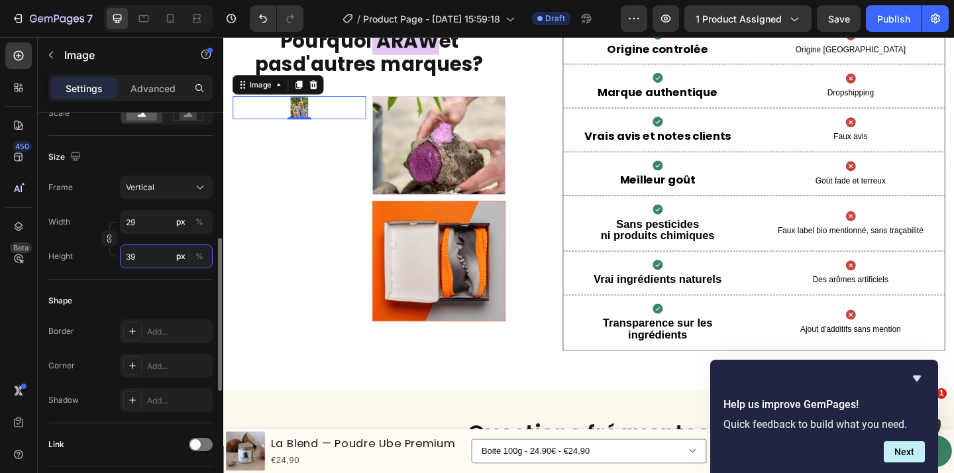
type input "2"
type input "3"
type input "23"
type input "30"
type input "225"
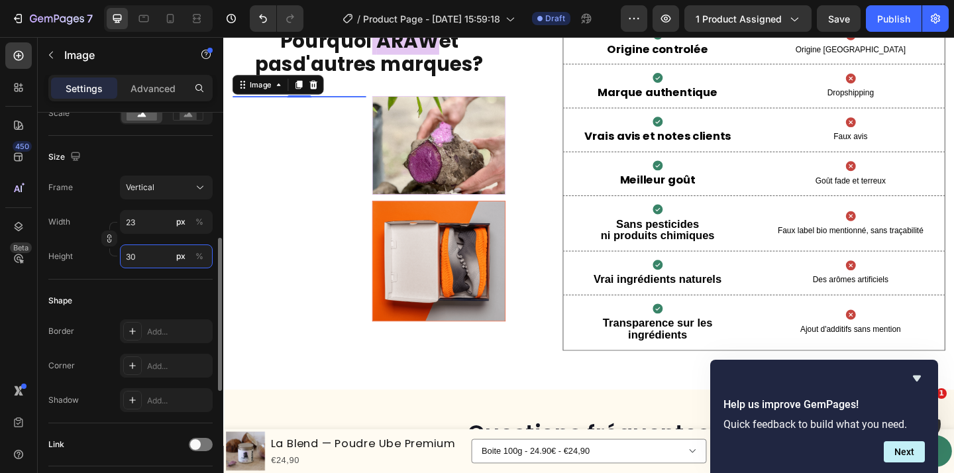
type input "300"
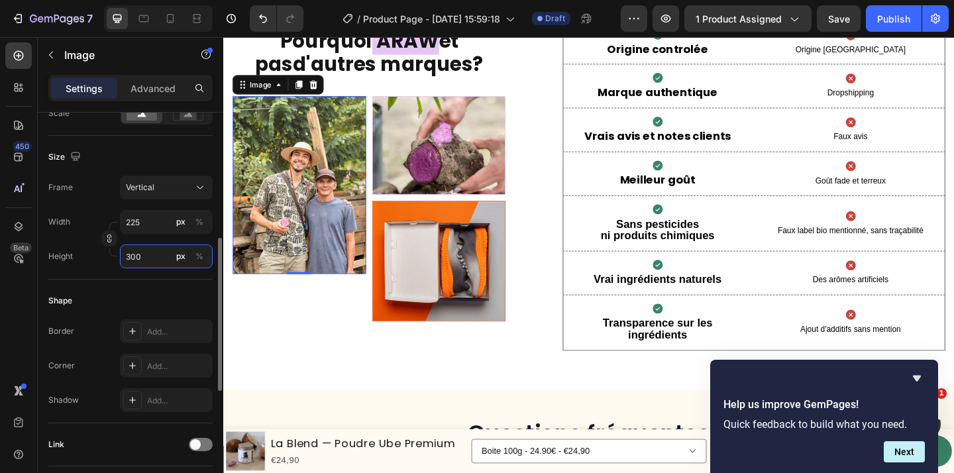
type input "23"
type input "30"
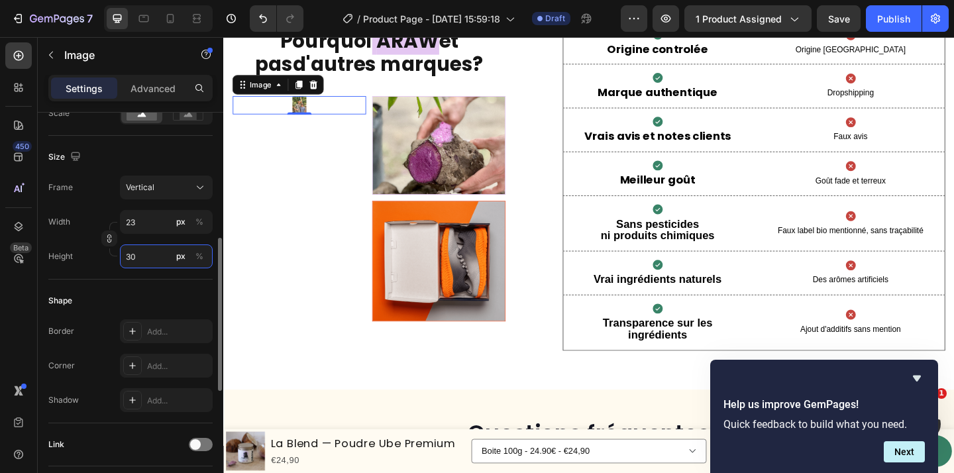
type input "2"
type input "3"
type input "2"
type input "5"
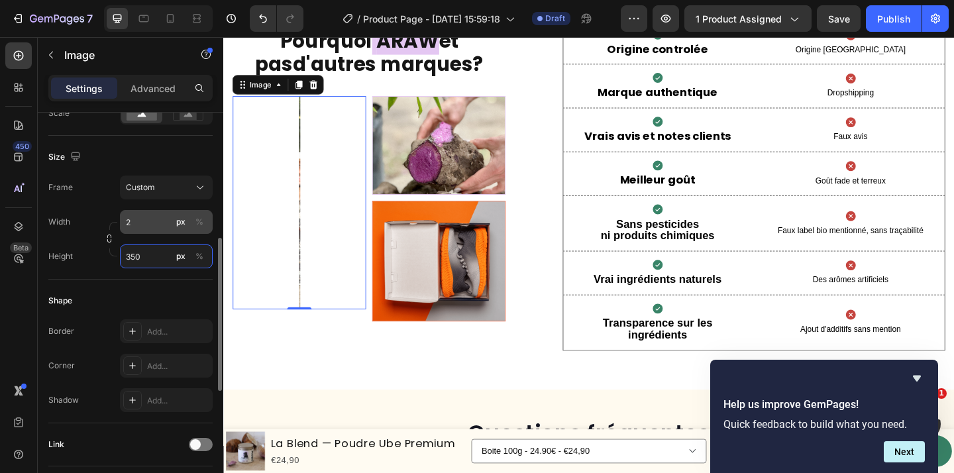
type input "350"
click at [152, 221] on input "2" at bounding box center [166, 222] width 93 height 24
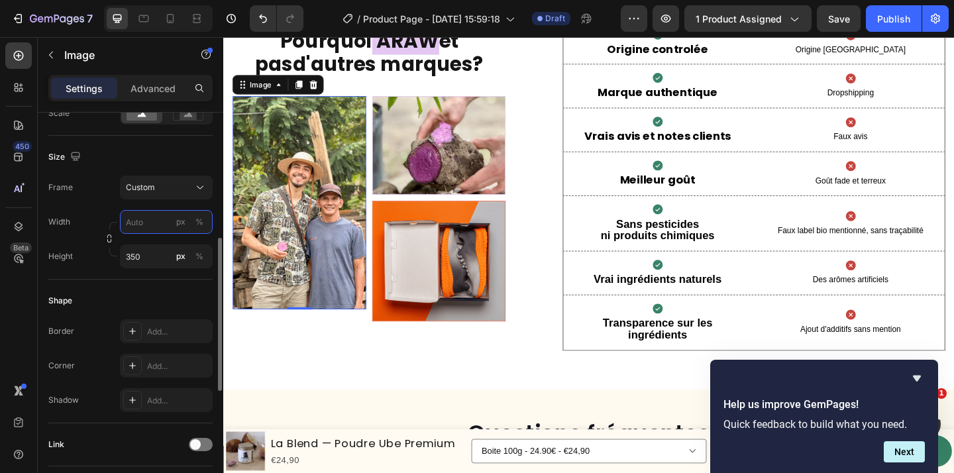
type input "2"
click at [125, 301] on div "Shape Border Add... Corner Add... Shadow Add..." at bounding box center [130, 352] width 164 height 144
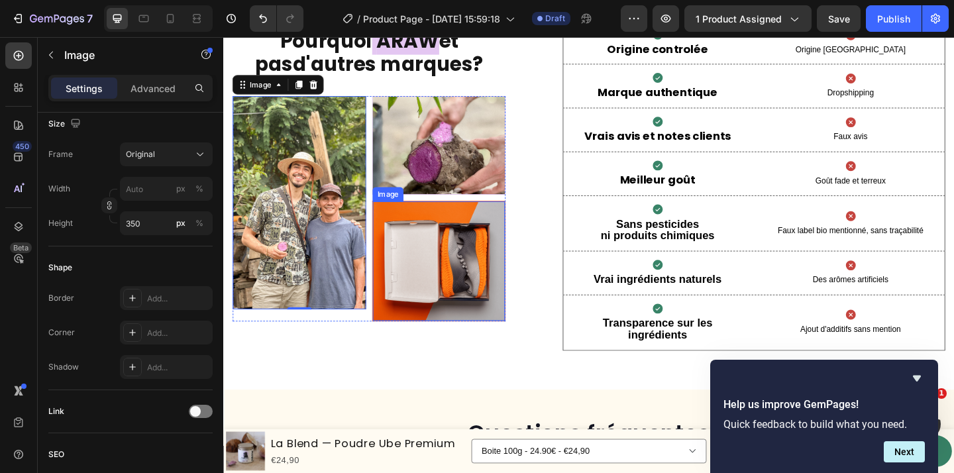
click at [474, 292] on img at bounding box center [458, 281] width 144 height 131
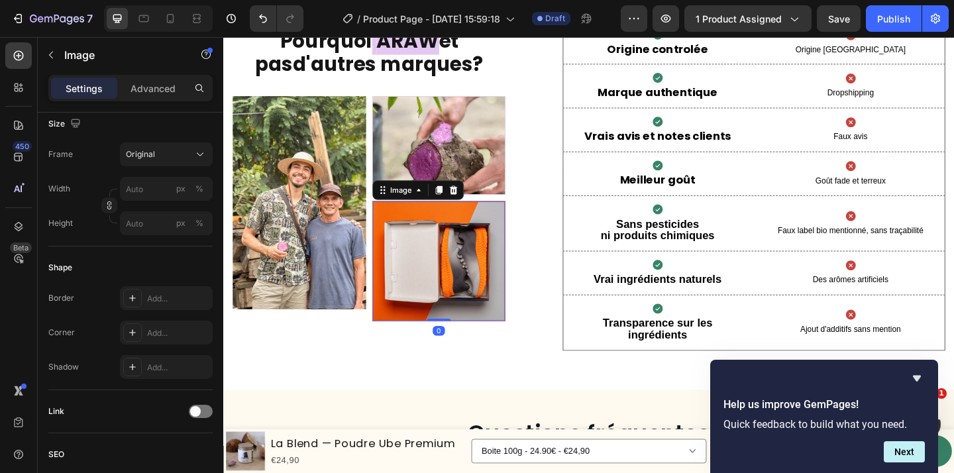
click at [473, 288] on img at bounding box center [458, 281] width 144 height 131
click at [490, 288] on img at bounding box center [458, 281] width 144 height 131
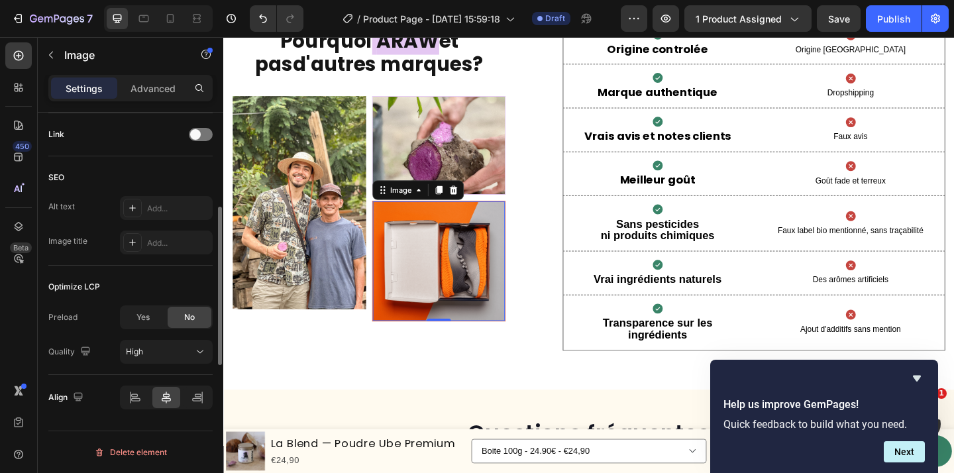
scroll to position [0, 0]
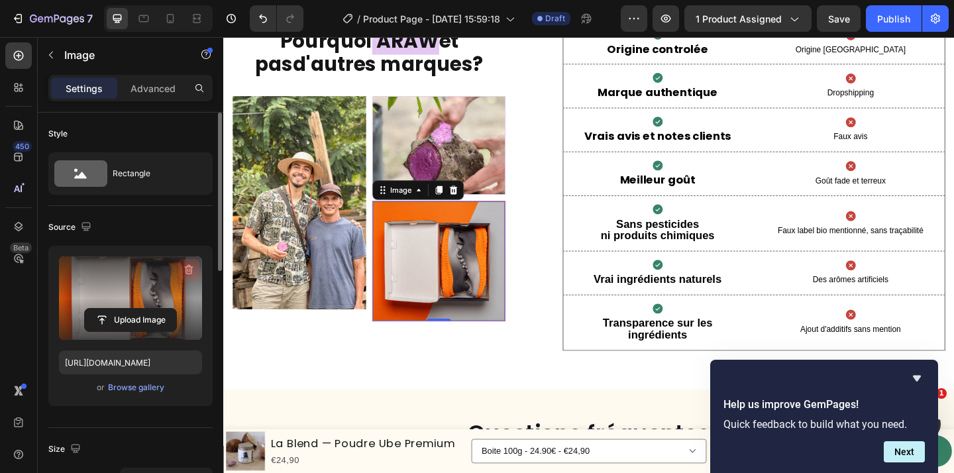
click at [189, 271] on icon "button" at bounding box center [189, 270] width 1 height 4
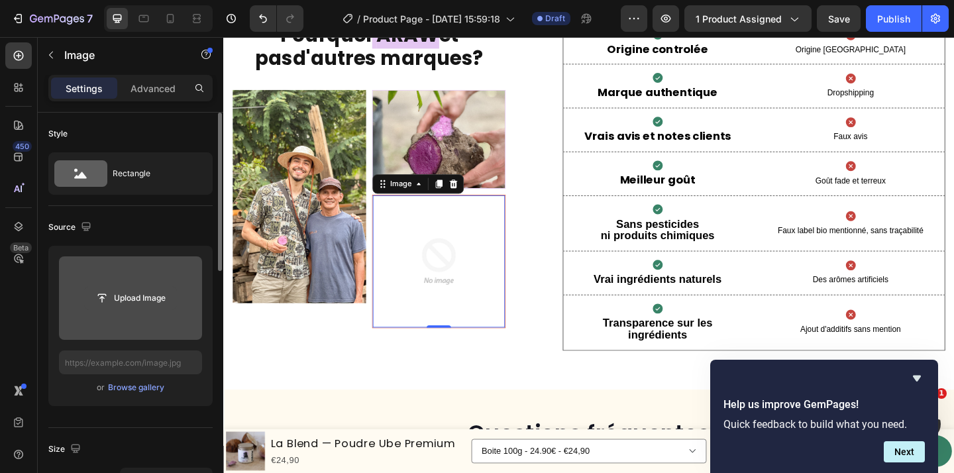
scroll to position [3171, 0]
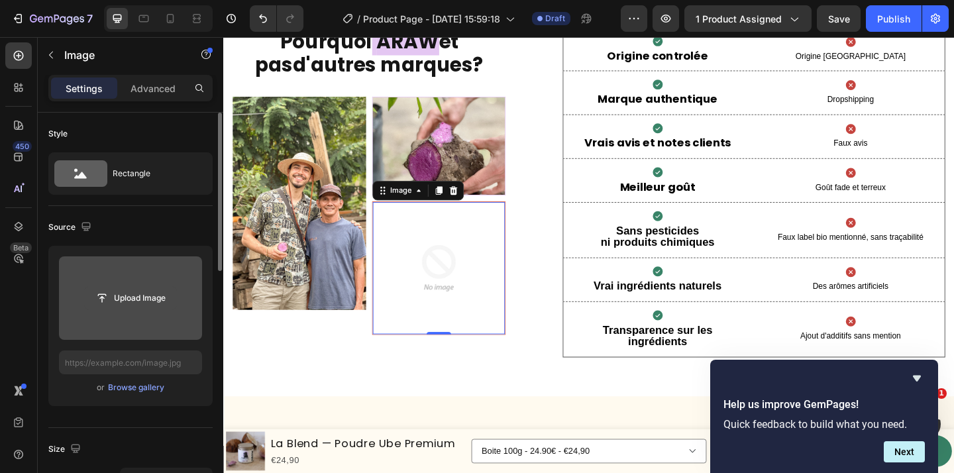
click at [144, 296] on input "file" at bounding box center [130, 298] width 91 height 23
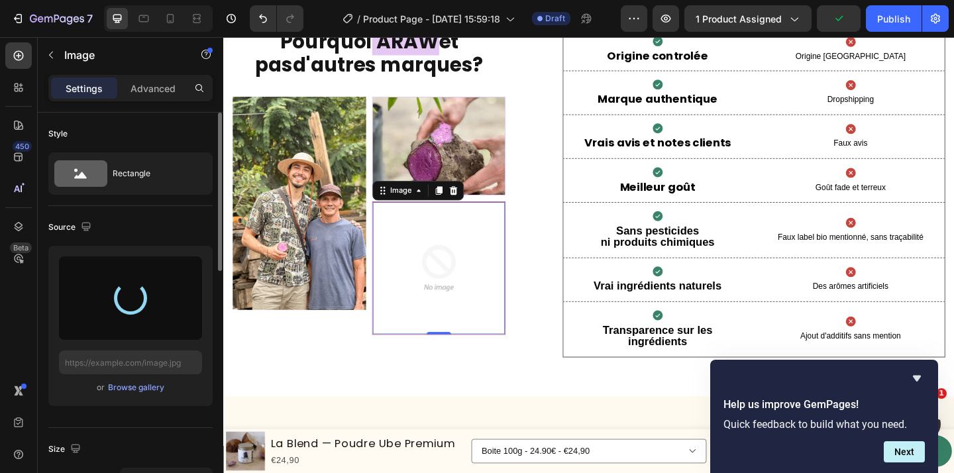
type input "https://cdn.shopify.com/s/files/1/0944/8682/3261/files/gempages_582038609335419…"
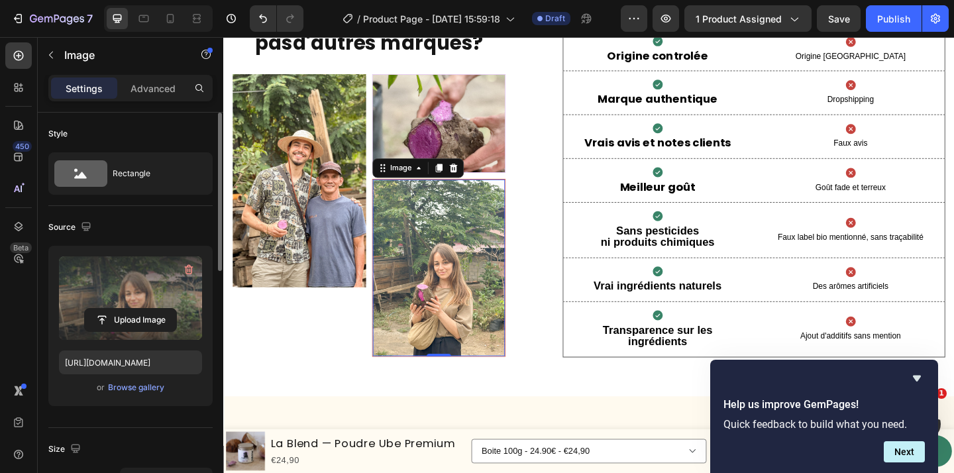
scroll to position [3147, 0]
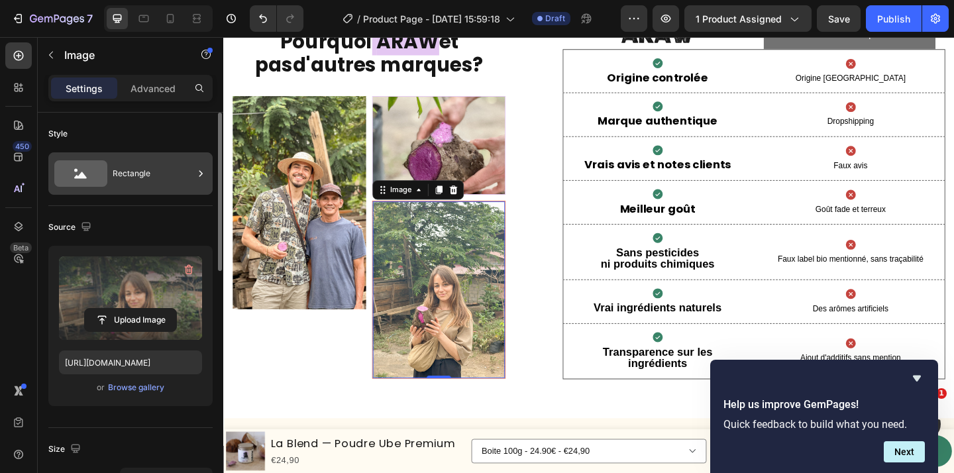
click at [160, 165] on div "Rectangle" at bounding box center [153, 173] width 81 height 30
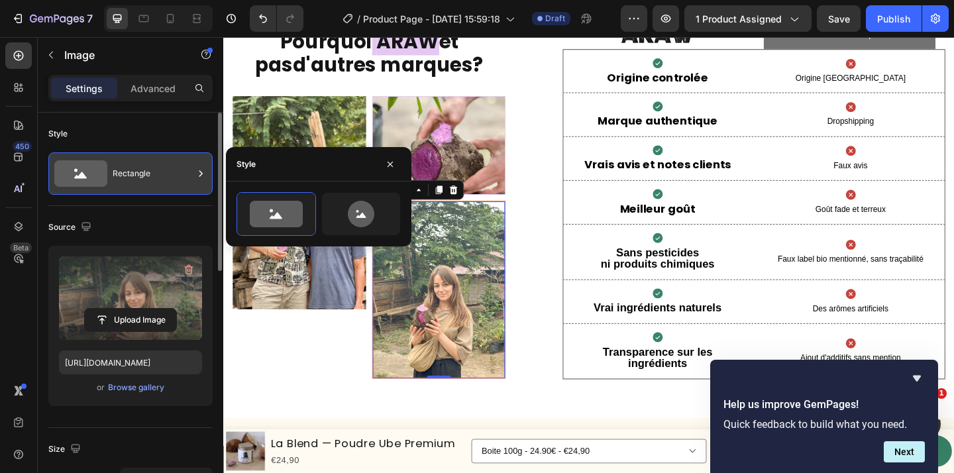
click at [160, 165] on div "Rectangle" at bounding box center [153, 173] width 81 height 30
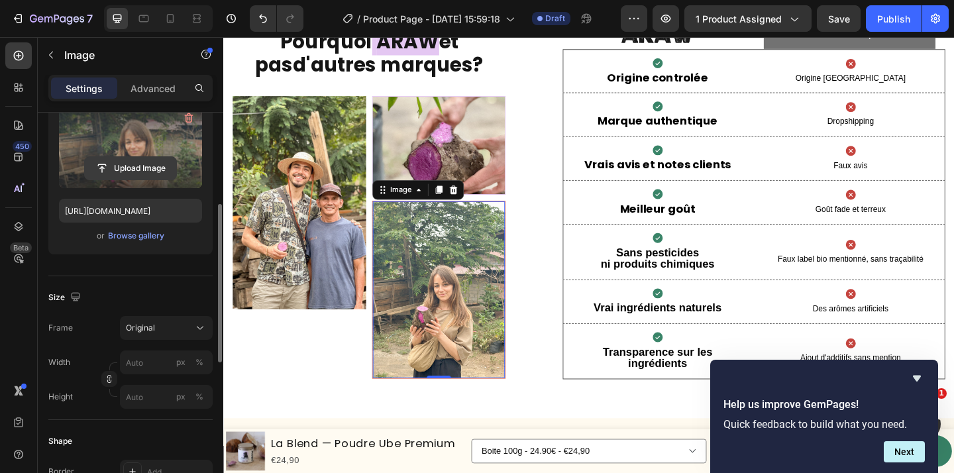
scroll to position [241, 0]
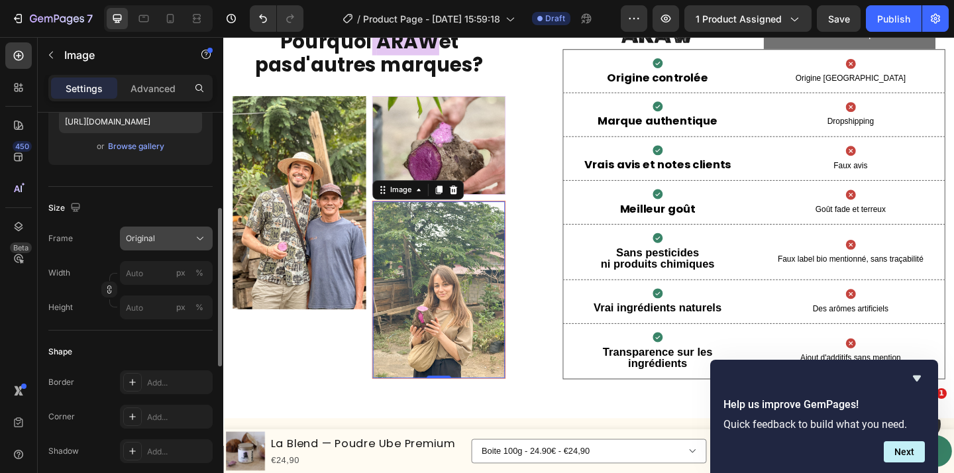
click at [195, 235] on icon at bounding box center [199, 238] width 13 height 13
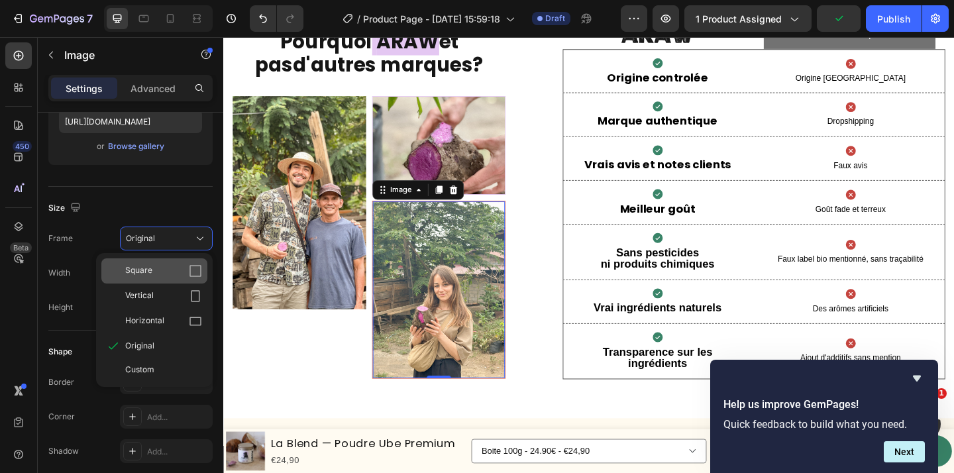
click at [176, 272] on div "Square" at bounding box center [163, 270] width 77 height 13
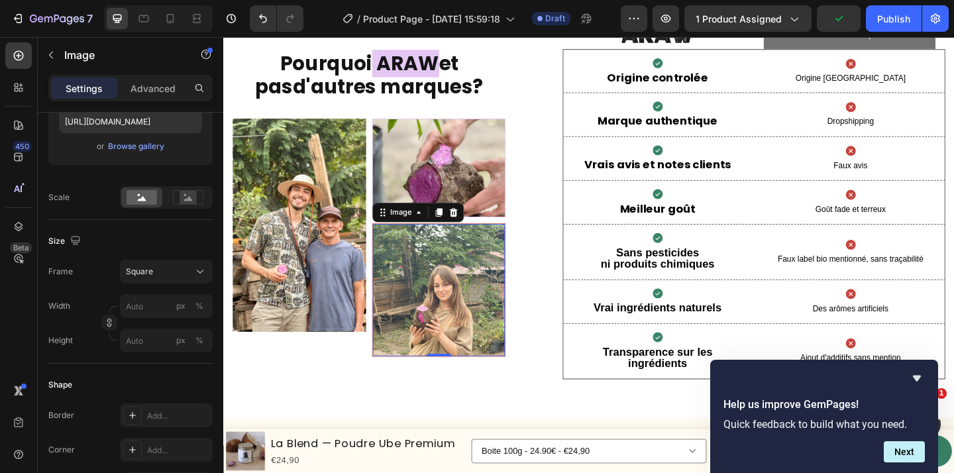
scroll to position [3171, 0]
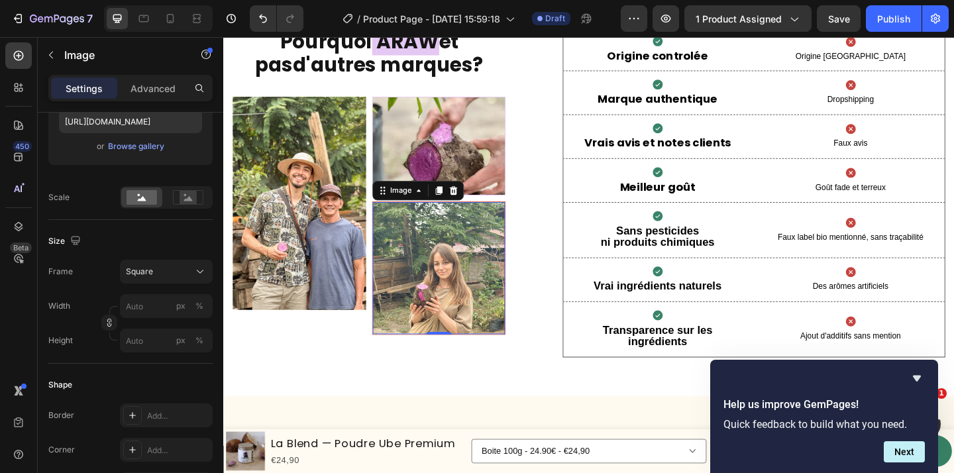
click at [176, 272] on div "Square" at bounding box center [158, 272] width 65 height 12
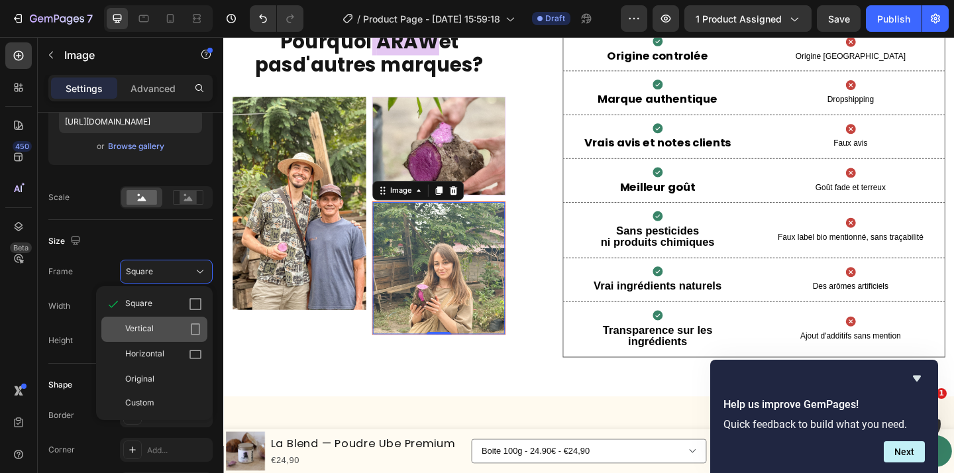
click at [176, 323] on div "Vertical" at bounding box center [163, 329] width 77 height 13
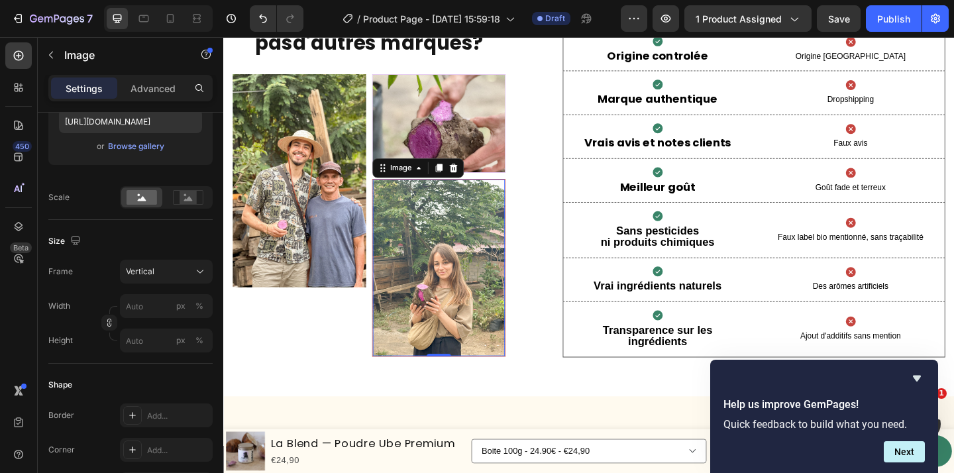
scroll to position [3147, 0]
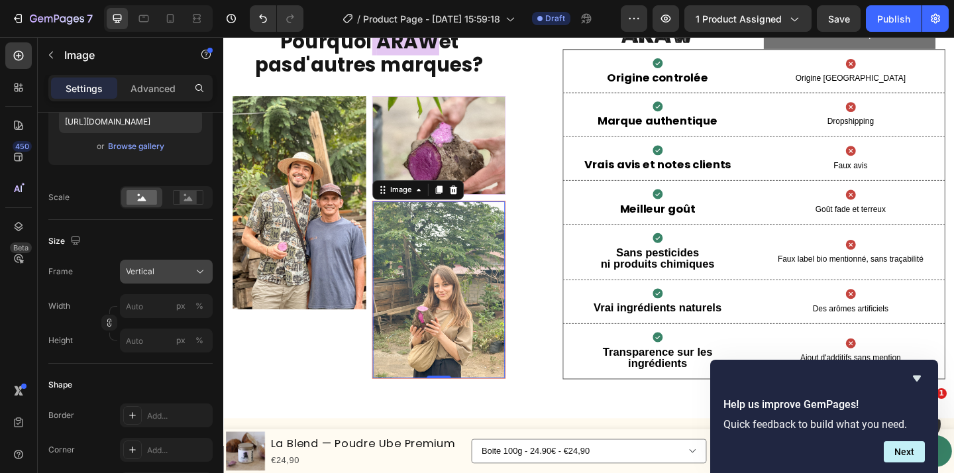
click at [190, 275] on div "Vertical" at bounding box center [158, 272] width 65 height 12
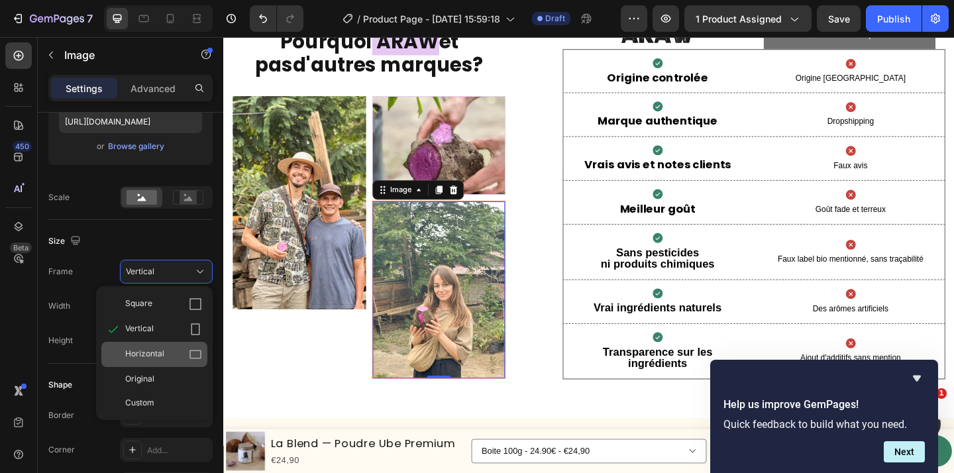
click at [172, 352] on div "Horizontal" at bounding box center [163, 354] width 77 height 13
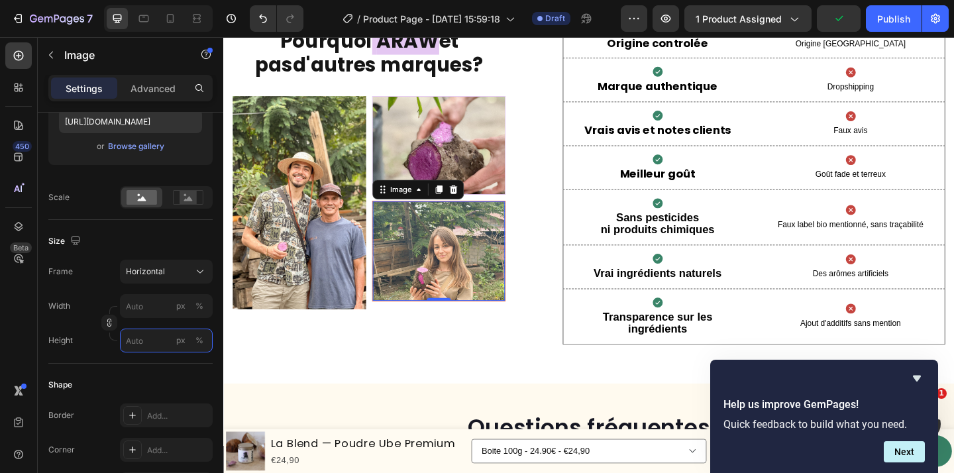
click at [159, 341] on input "px %" at bounding box center [166, 341] width 93 height 24
type input "3"
type input "2"
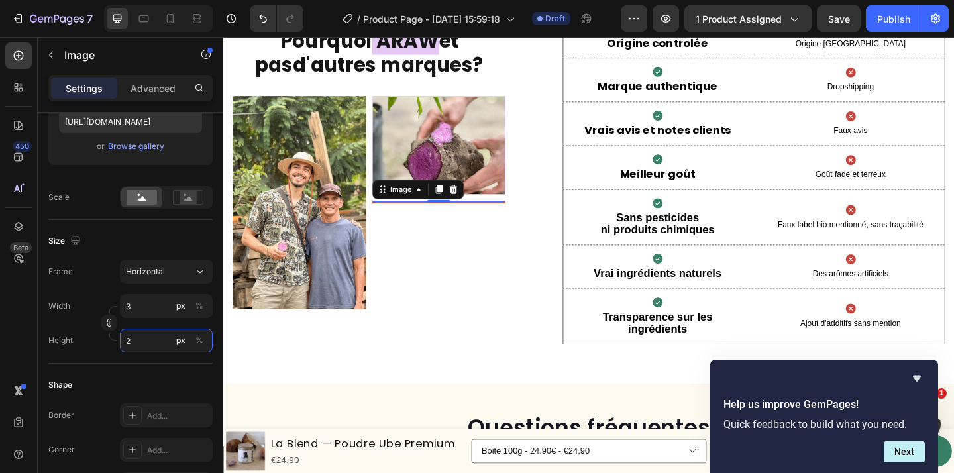
type input "27"
type input "20"
type input "267"
type input "200"
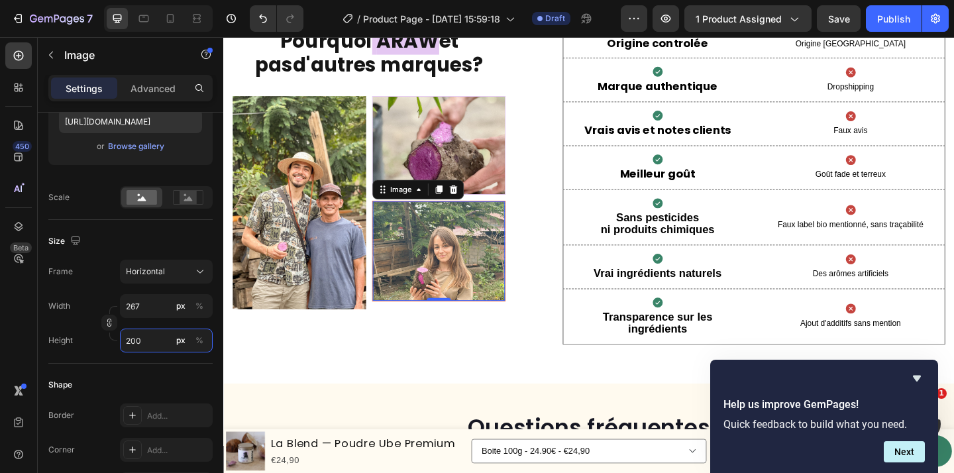
type input "27"
type input "20"
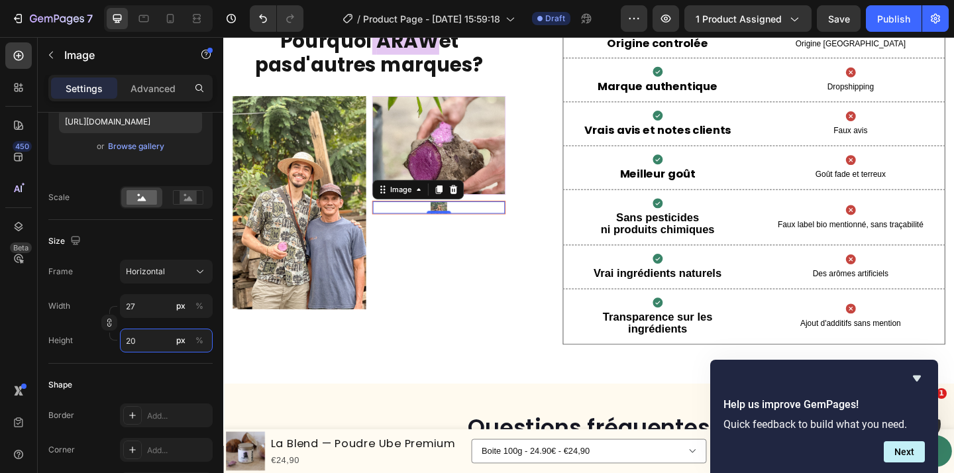
type input "3"
type input "2"
type input "33"
type input "25"
type input "333"
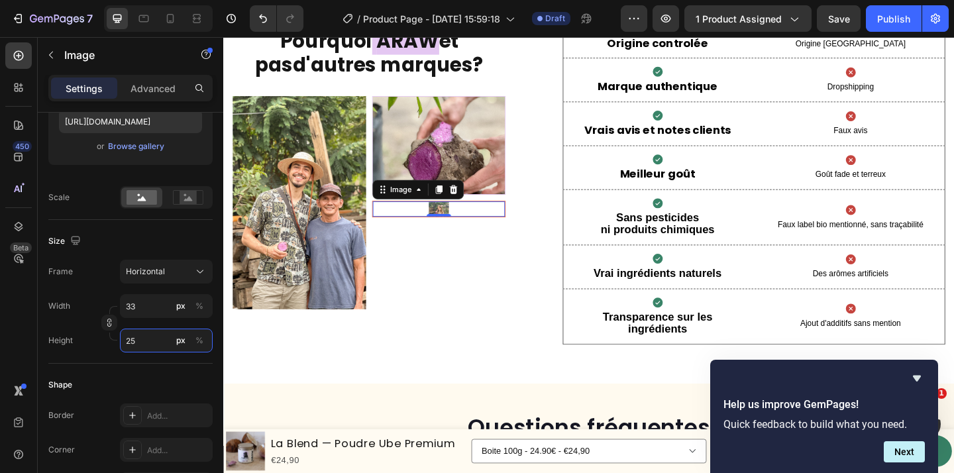
type input "250"
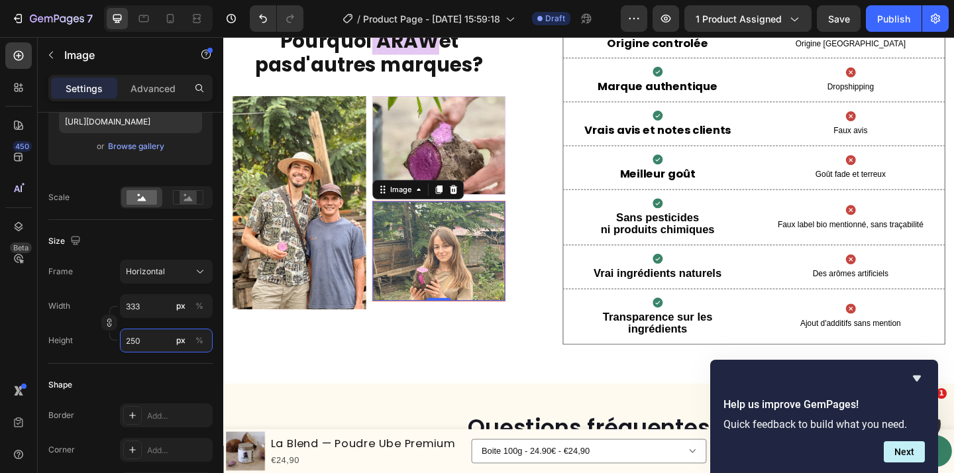
type input "33"
type input "25"
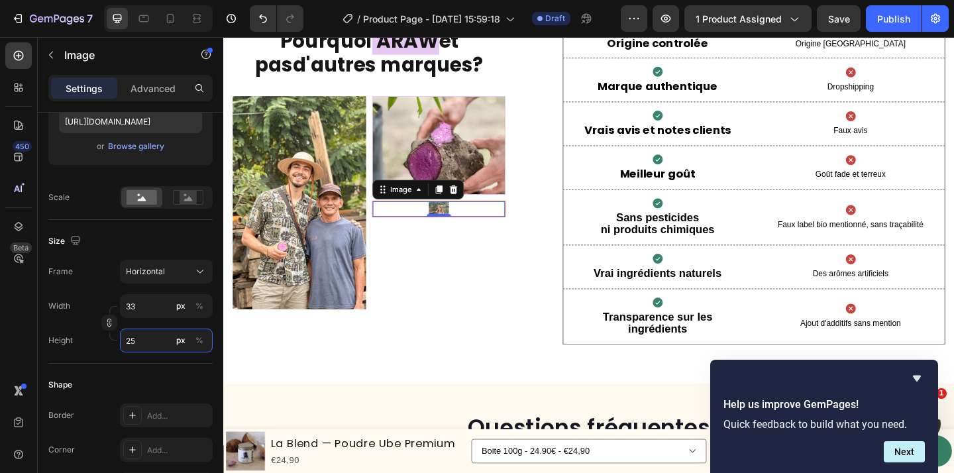
type input "3"
type input "2"
type input "23"
type input "307"
type input "230"
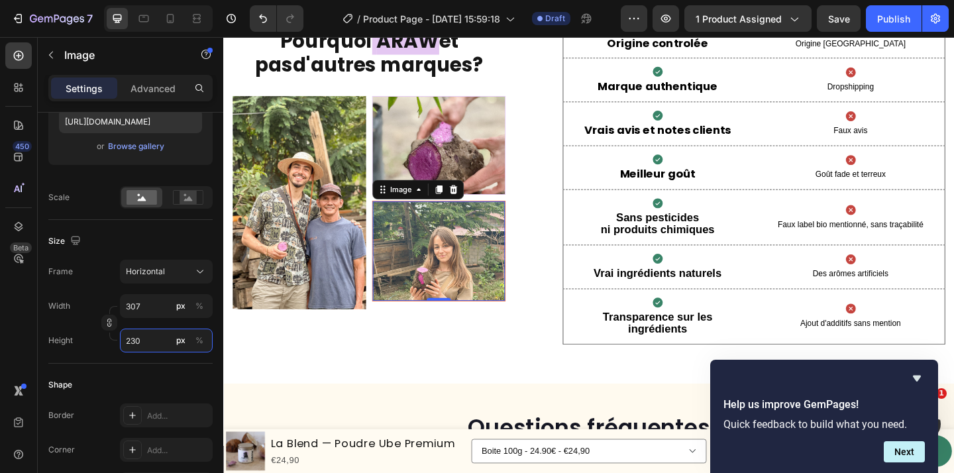
type input "3067"
type input "2300"
type input "307"
type input "230"
type input "31"
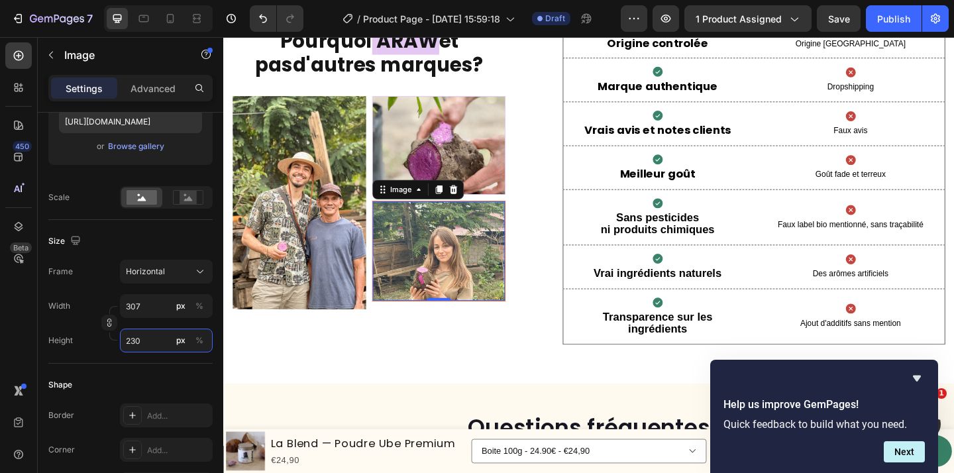
type input "23"
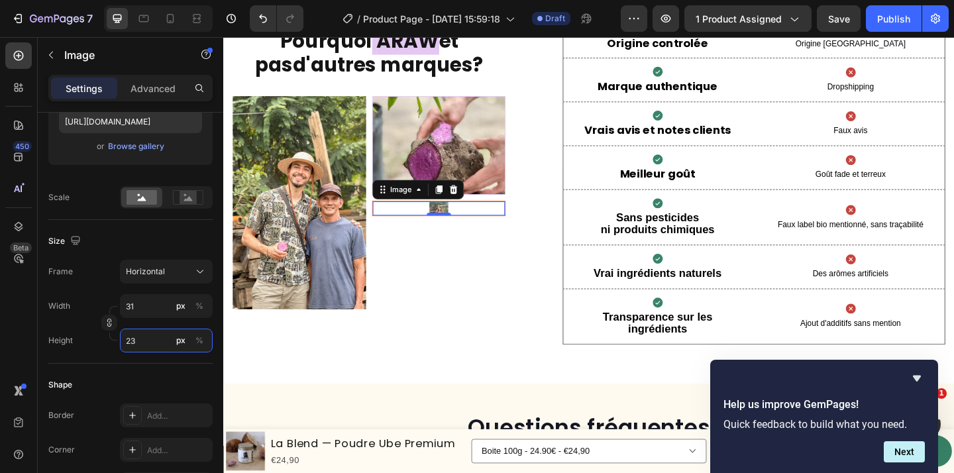
type input "3"
type input "2"
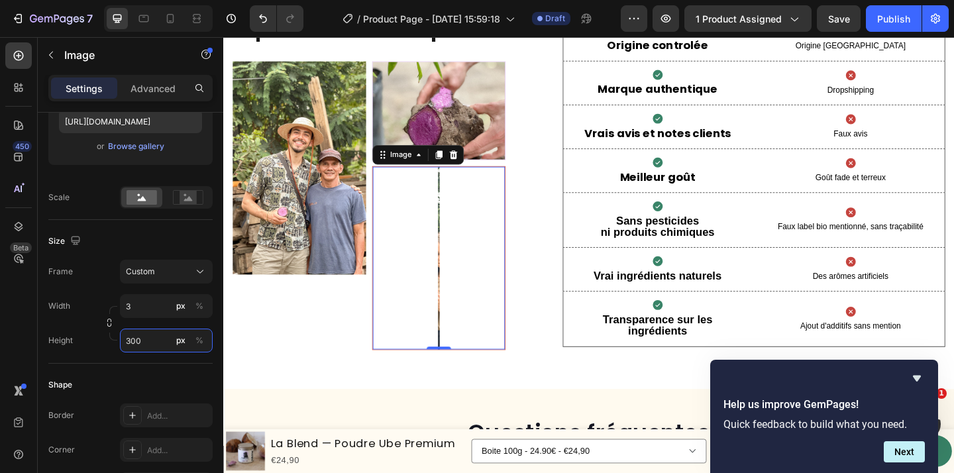
type input "2"
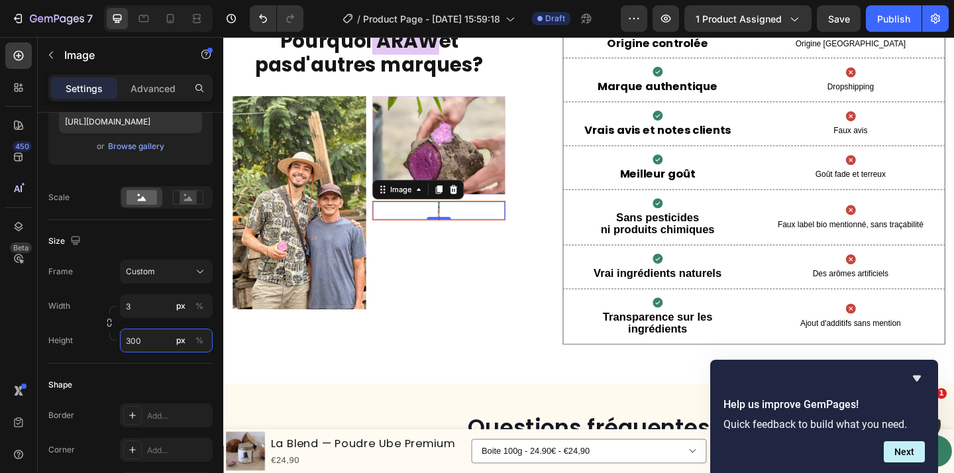
scroll to position [3147, 0]
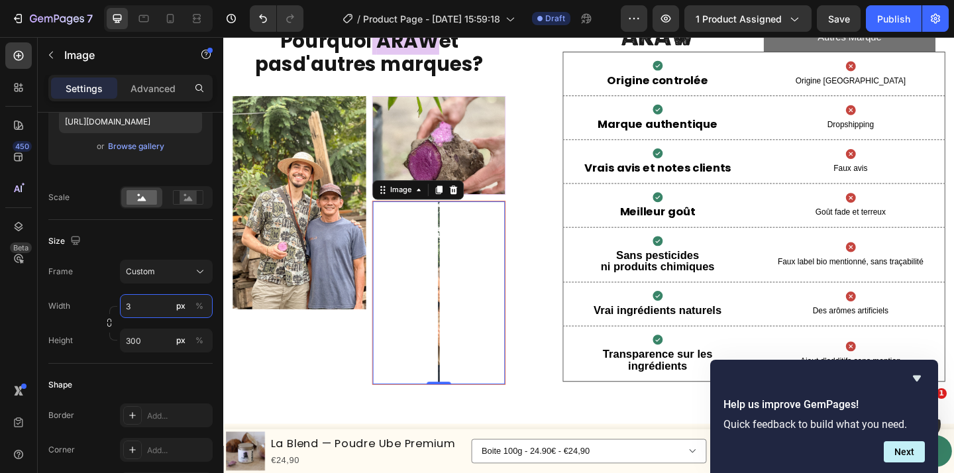
click at [153, 315] on input "3" at bounding box center [166, 306] width 93 height 24
click at [97, 296] on div "Width 3 px %" at bounding box center [130, 306] width 164 height 24
click at [107, 319] on icon "button" at bounding box center [109, 322] width 9 height 9
click at [112, 324] on icon "button" at bounding box center [109, 322] width 9 height 9
click at [170, 336] on input "300" at bounding box center [166, 341] width 93 height 24
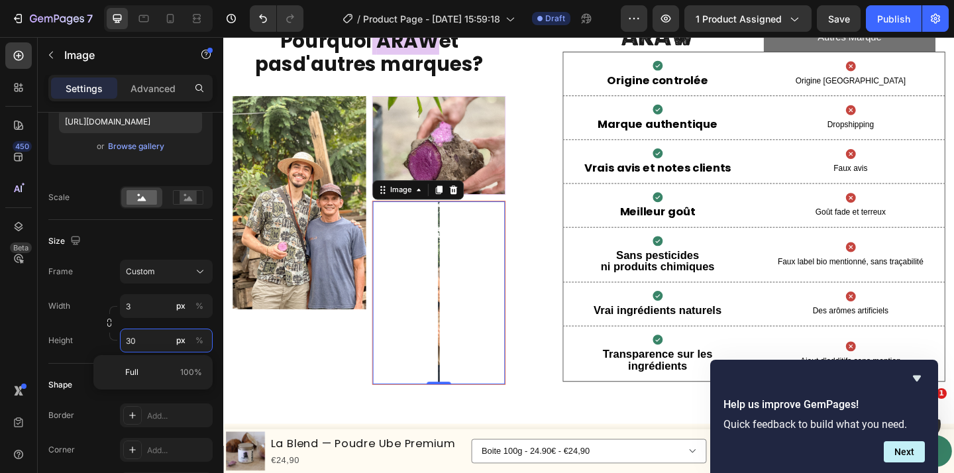
scroll to position [3185, 0]
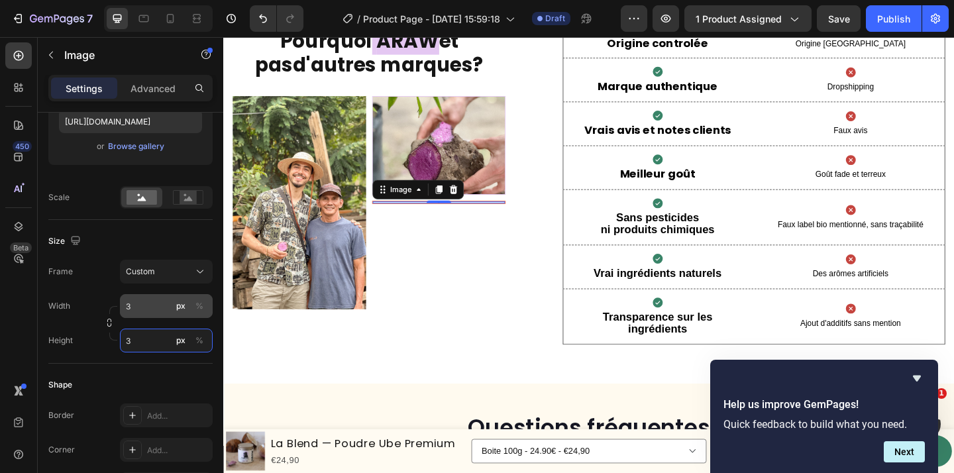
type input "3"
click at [161, 315] on input "3" at bounding box center [166, 306] width 93 height 24
type input "170"
click at [155, 340] on input "3" at bounding box center [166, 341] width 93 height 24
type input "1"
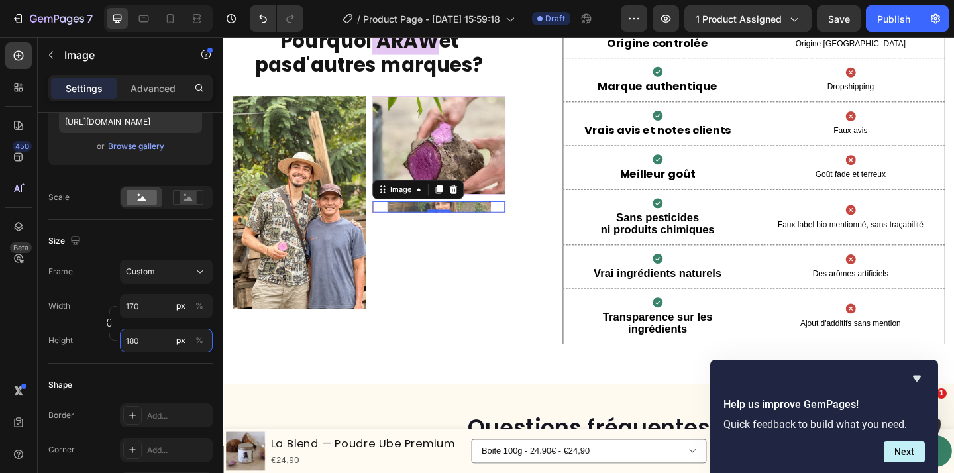
scroll to position [3184, 0]
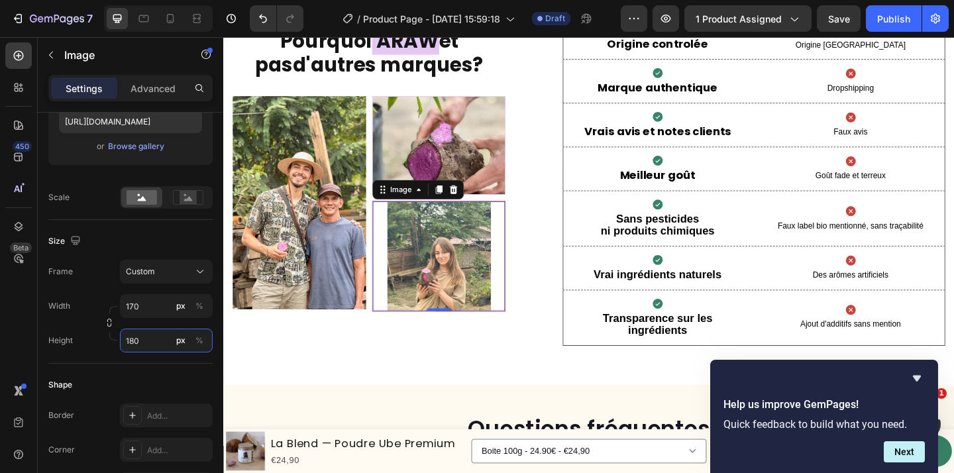
type input "180"
click at [494, 233] on img at bounding box center [458, 275] width 113 height 119
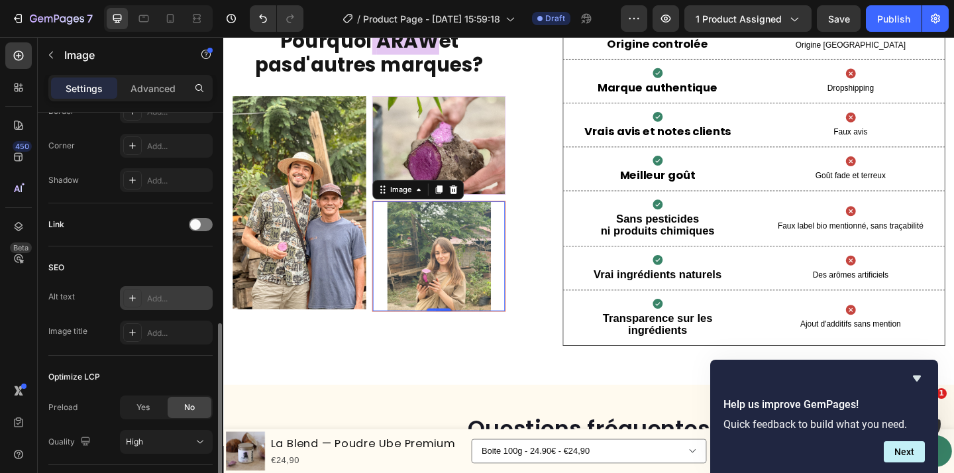
scroll to position [635, 0]
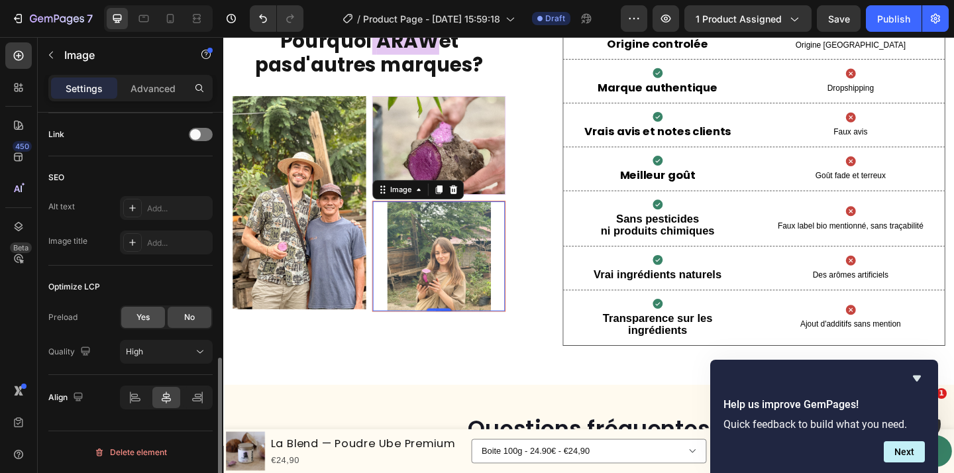
click at [151, 322] on div "Yes" at bounding box center [143, 317] width 44 height 21
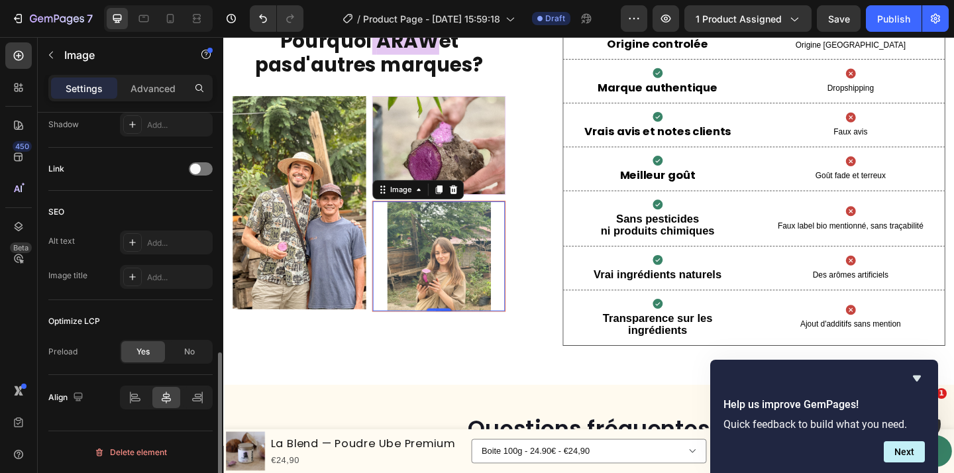
scroll to position [601, 0]
click at [179, 354] on div "No" at bounding box center [190, 351] width 44 height 21
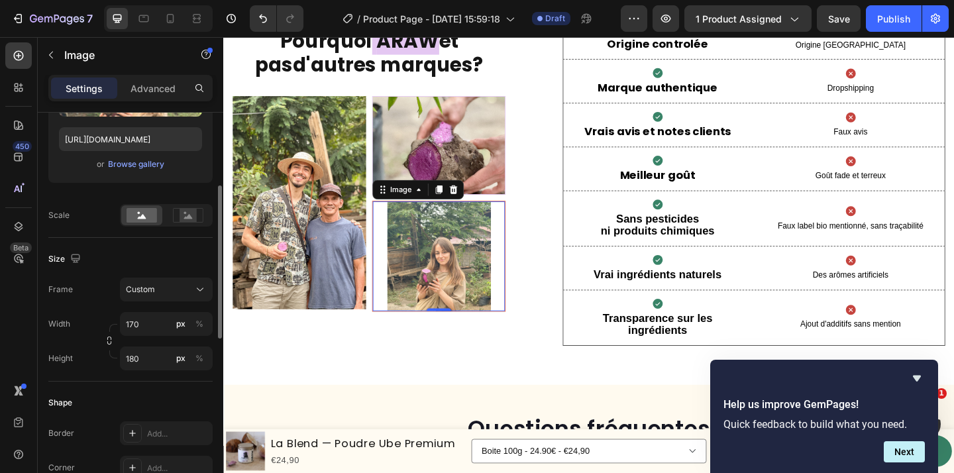
scroll to position [213, 0]
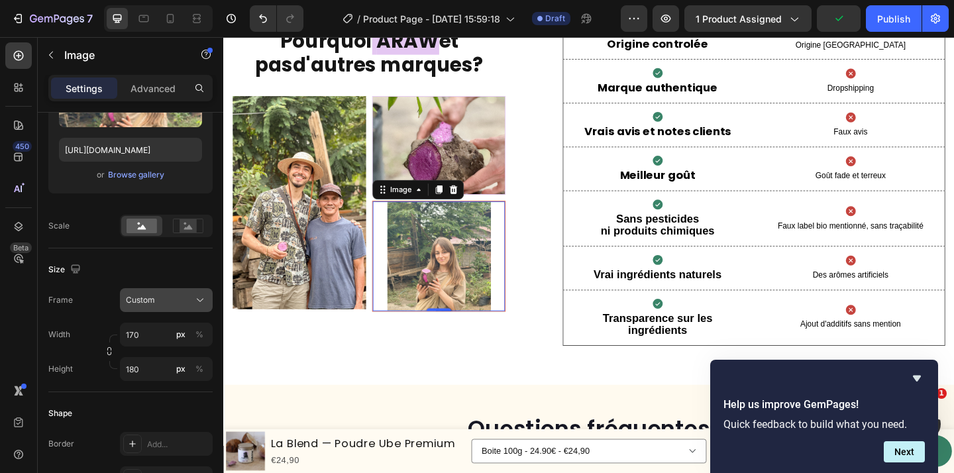
click at [197, 303] on icon at bounding box center [199, 300] width 13 height 13
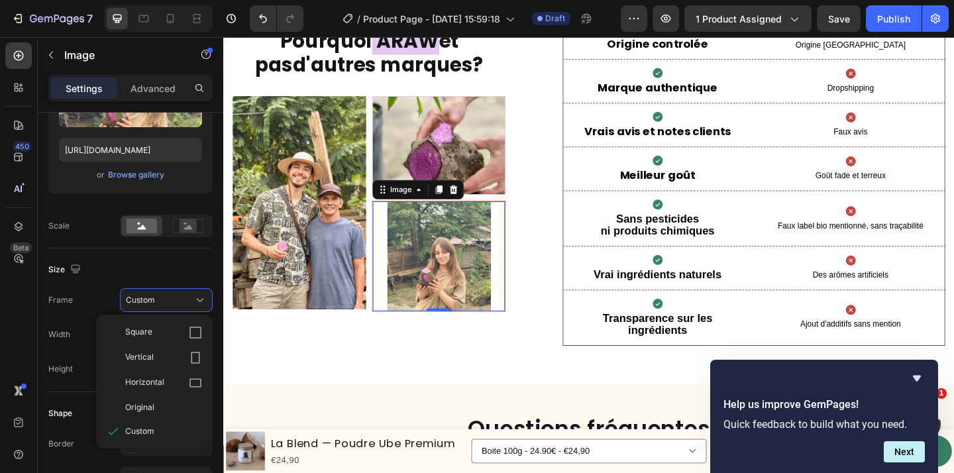
click at [149, 264] on div "Size" at bounding box center [130, 269] width 164 height 21
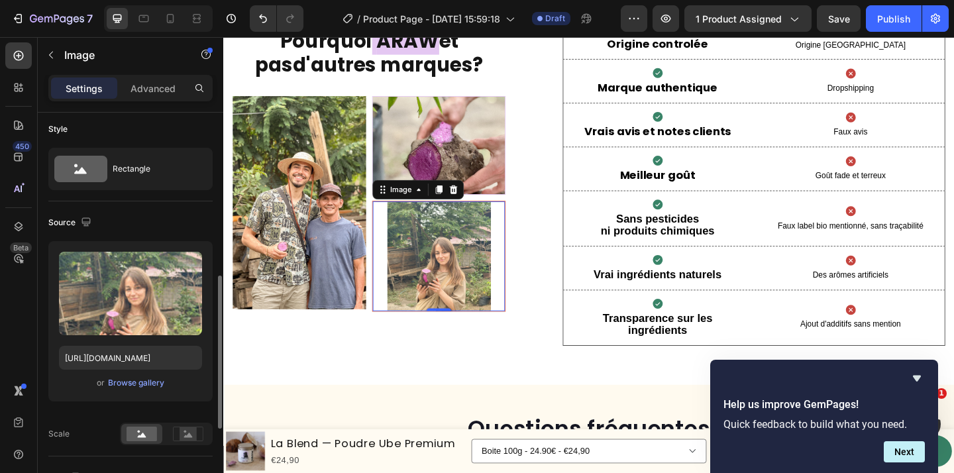
scroll to position [0, 0]
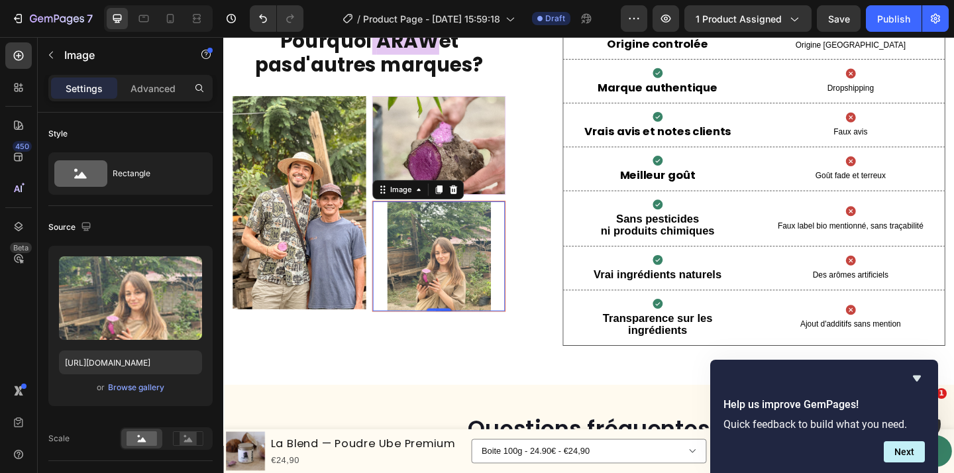
click at [474, 281] on img at bounding box center [458, 275] width 113 height 119
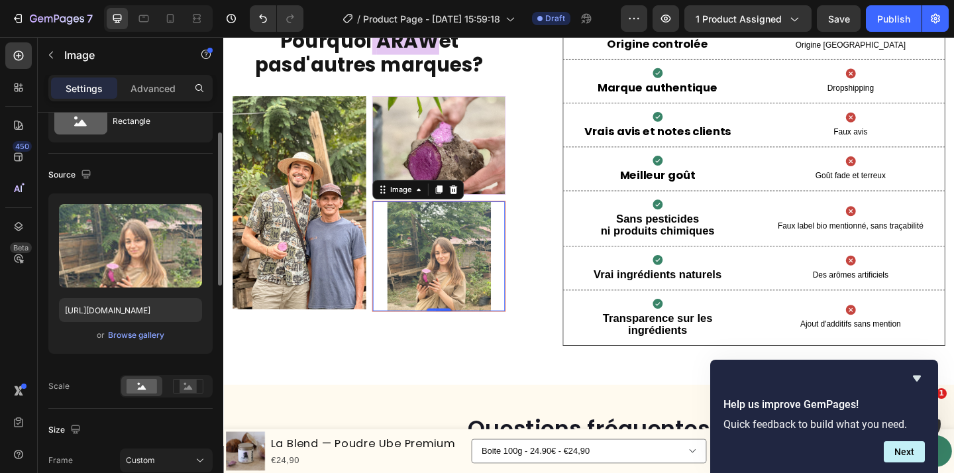
scroll to position [112, 0]
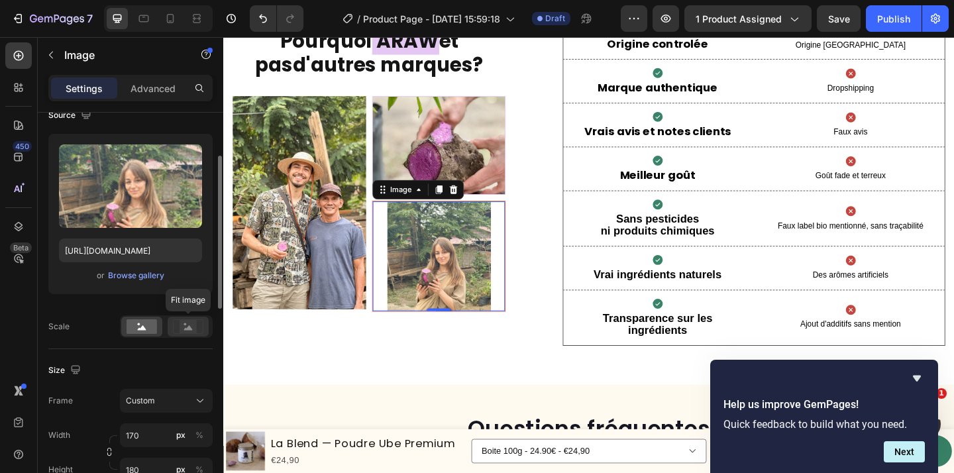
click at [182, 330] on rect at bounding box center [188, 326] width 17 height 13
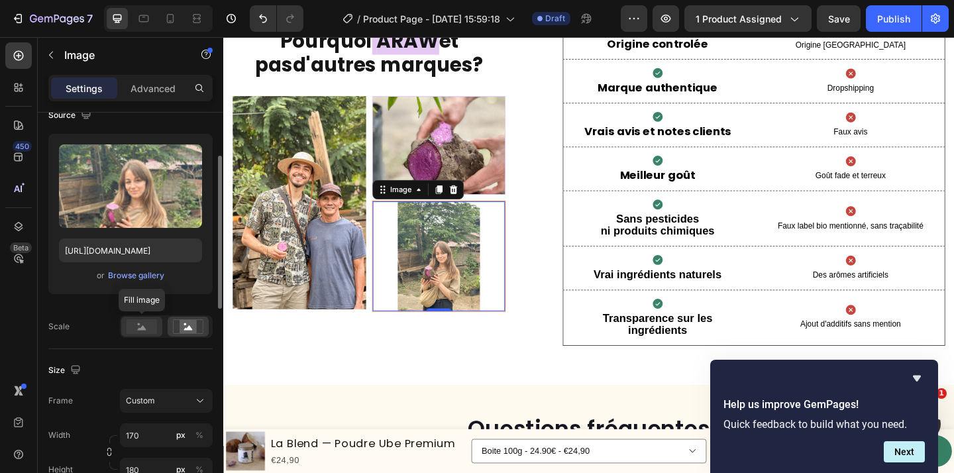
click at [150, 327] on rect at bounding box center [142, 326] width 30 height 15
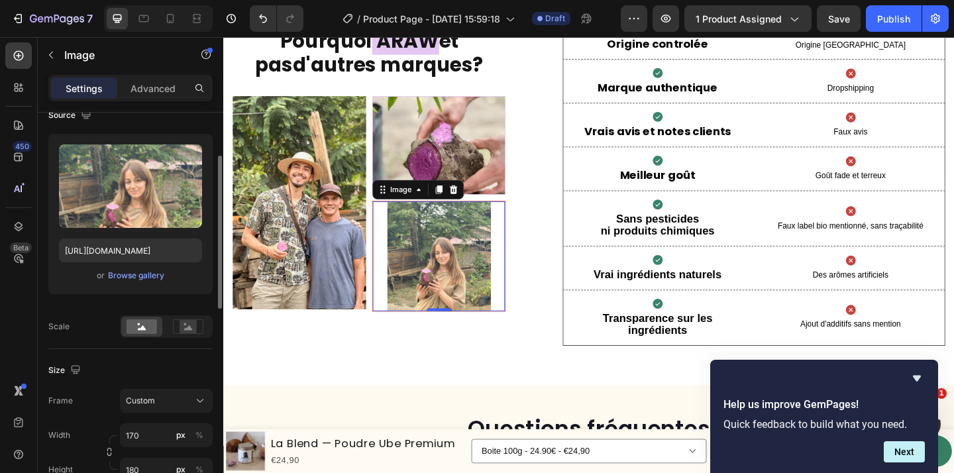
click at [182, 415] on div "Frame Custom Width 170 px % Height 180 px %" at bounding box center [130, 435] width 164 height 93
click at [189, 407] on button "Custom" at bounding box center [166, 401] width 93 height 24
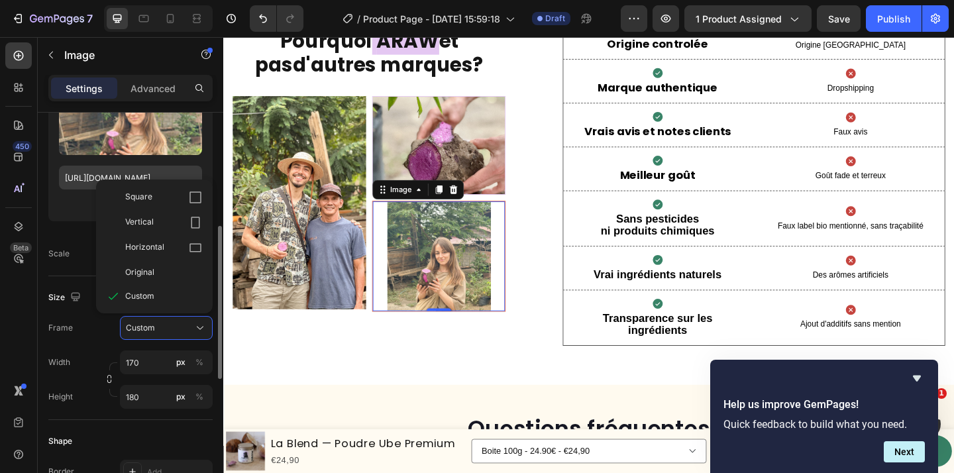
scroll to position [181, 0]
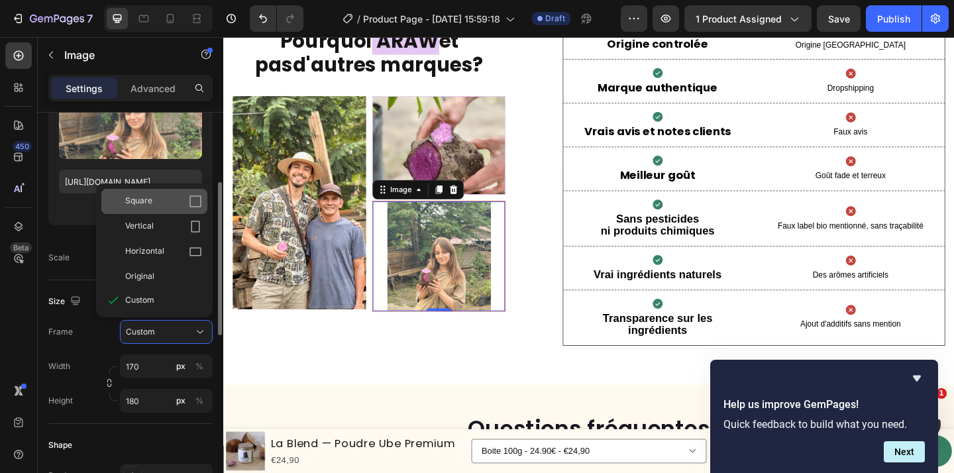
click at [182, 206] on div "Square" at bounding box center [163, 201] width 77 height 13
type input "180"
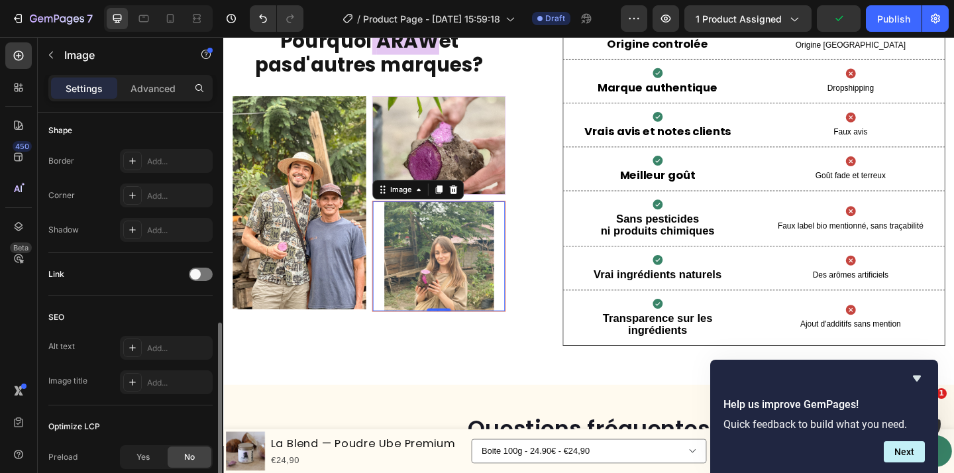
scroll to position [455, 0]
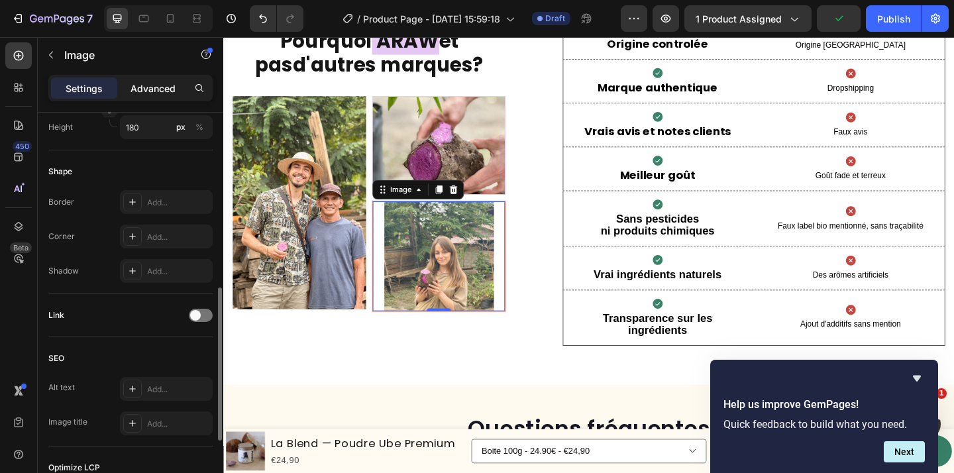
click at [169, 93] on p "Advanced" at bounding box center [153, 88] width 45 height 14
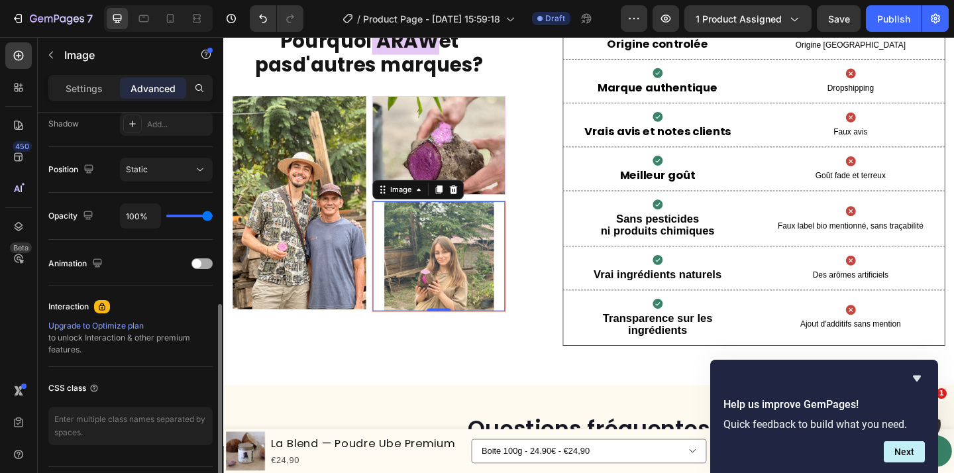
scroll to position [486, 0]
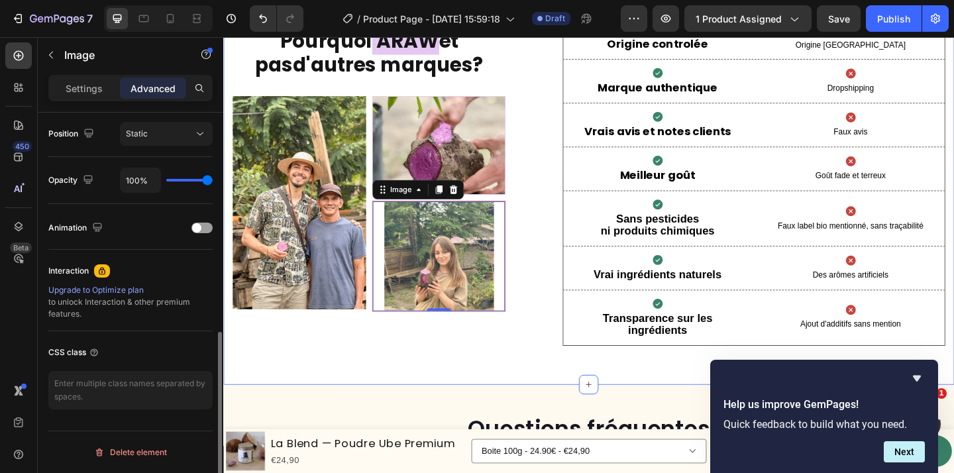
click at [396, 405] on div "Pourquoi ARAW et pas d'autres marques ? Heading Image Image Image 0 Row Image H…" at bounding box center [620, 172] width 795 height 486
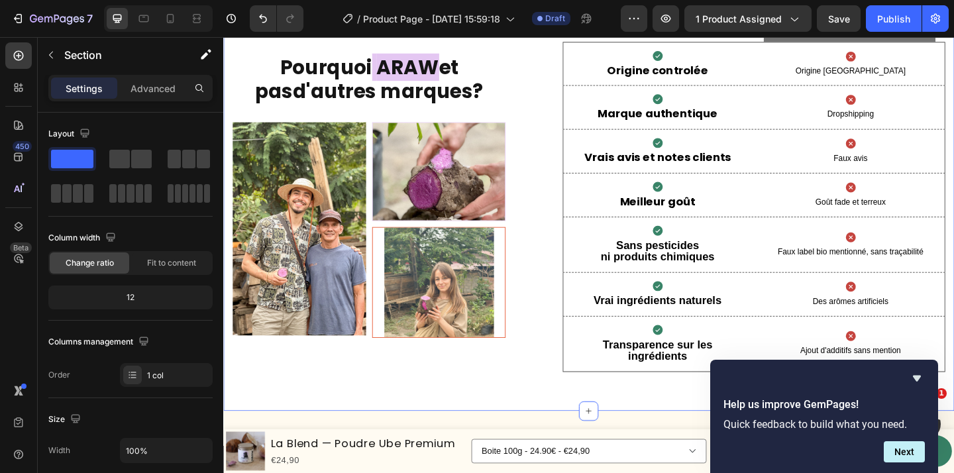
scroll to position [3155, 0]
click at [198, 23] on icon at bounding box center [196, 18] width 13 height 13
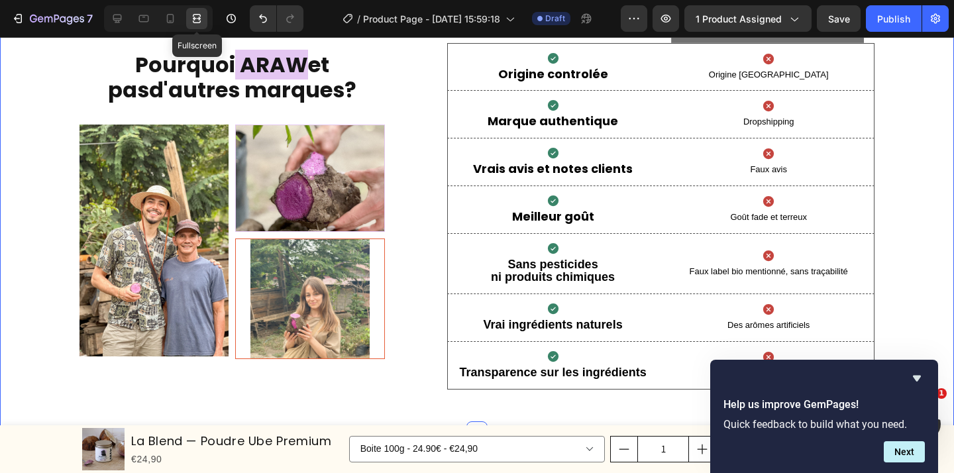
scroll to position [3149, 0]
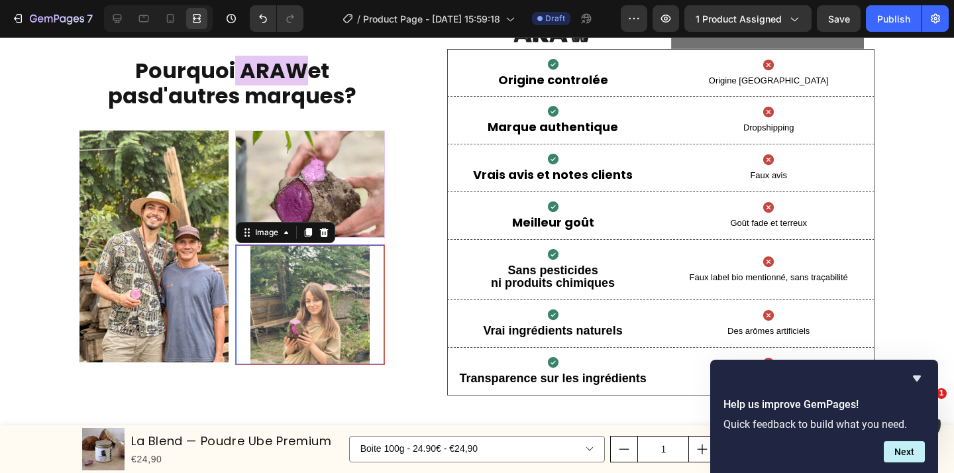
click at [315, 290] on img at bounding box center [309, 304] width 119 height 119
click at [911, 370] on icon "Hide survey" at bounding box center [917, 378] width 16 height 16
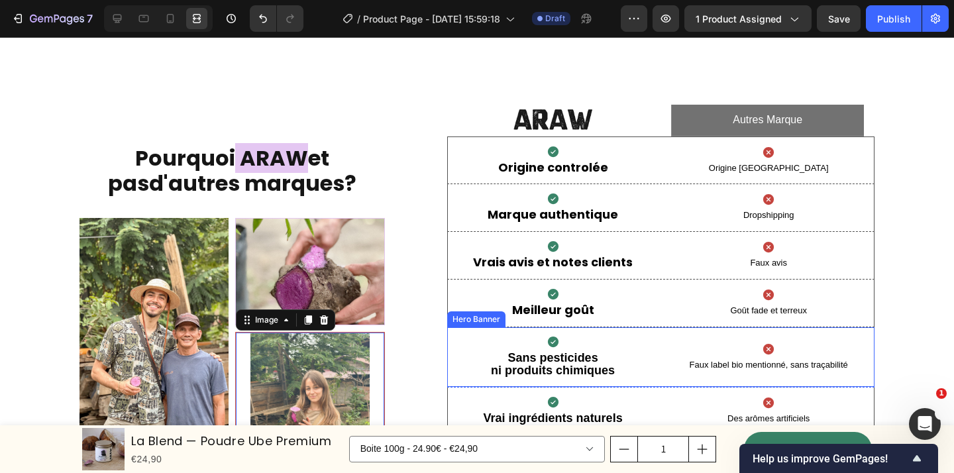
scroll to position [3091, 0]
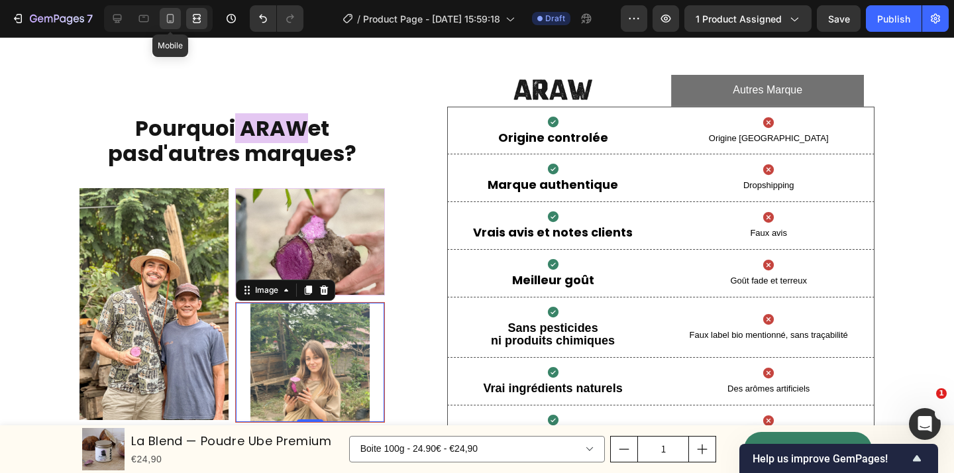
click at [168, 21] on icon at bounding box center [170, 18] width 13 height 13
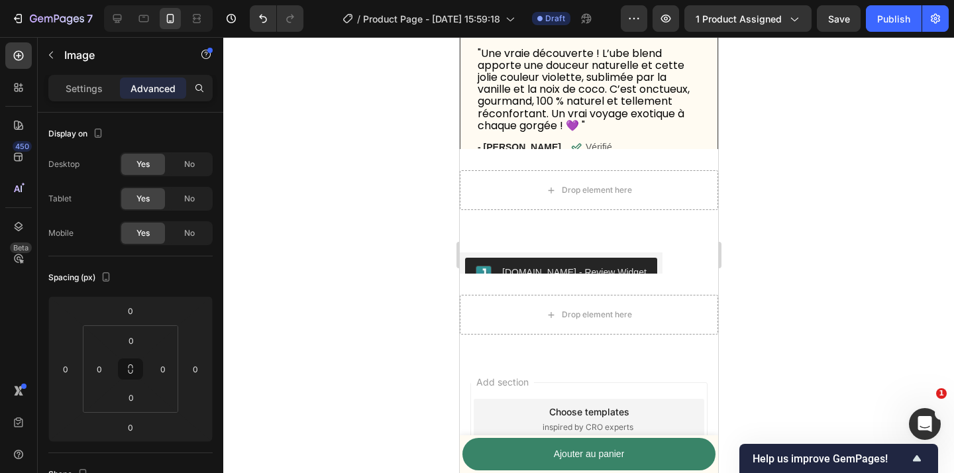
scroll to position [4483, 0]
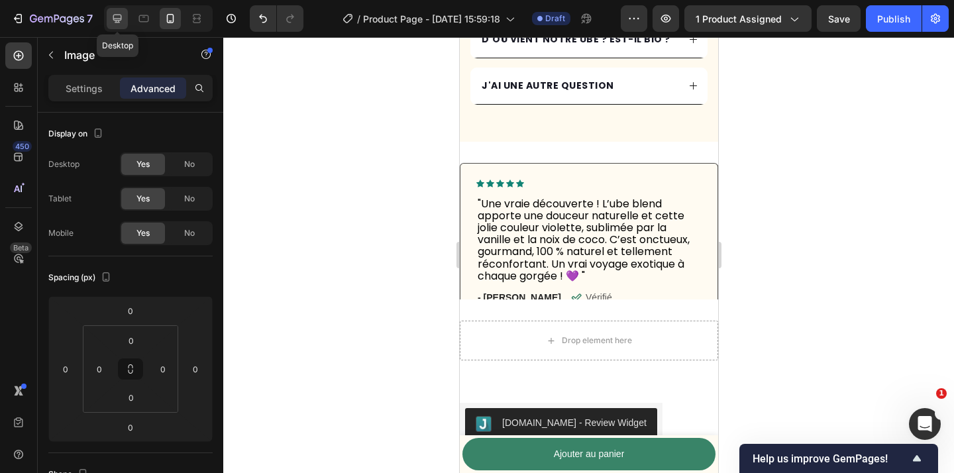
click at [115, 22] on icon at bounding box center [117, 19] width 9 height 9
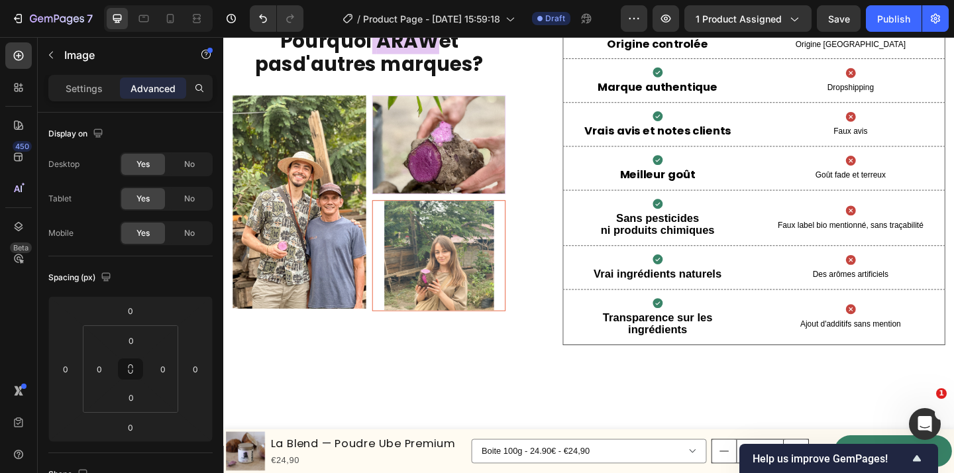
scroll to position [3186, 0]
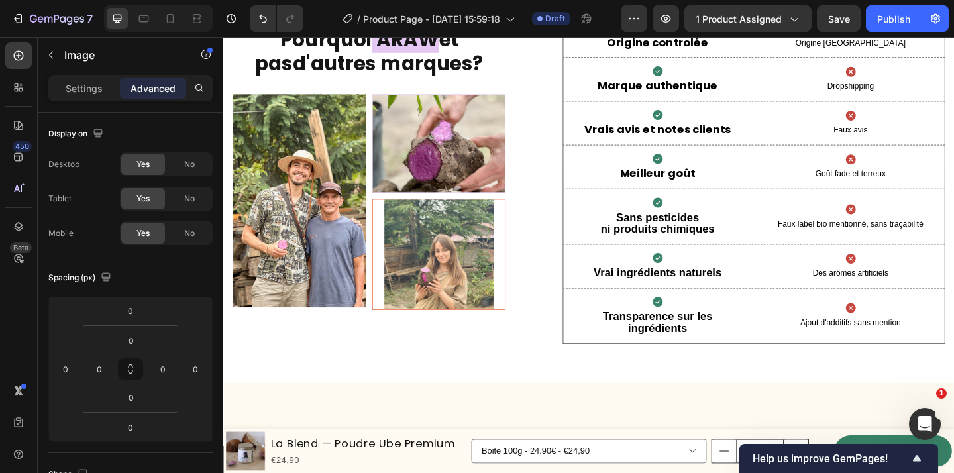
click at [492, 254] on img at bounding box center [457, 273] width 119 height 119
click at [418, 150] on img at bounding box center [458, 153] width 144 height 106
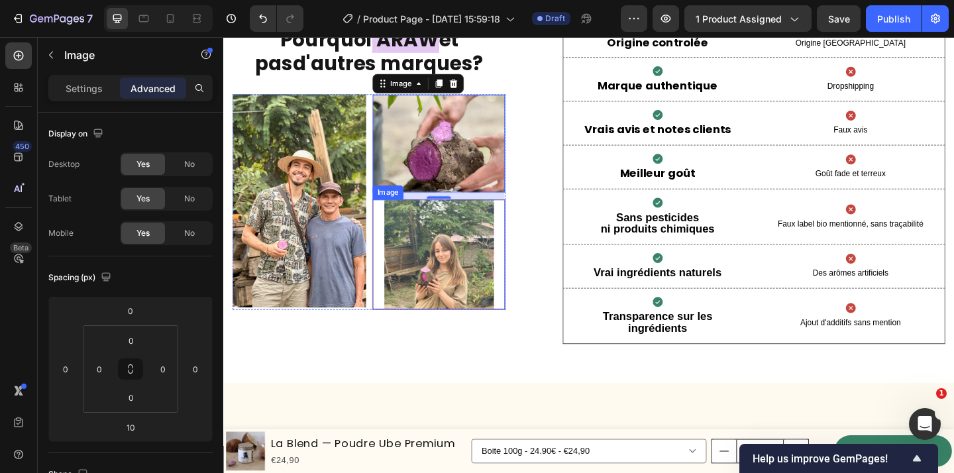
click at [456, 273] on img at bounding box center [457, 273] width 119 height 119
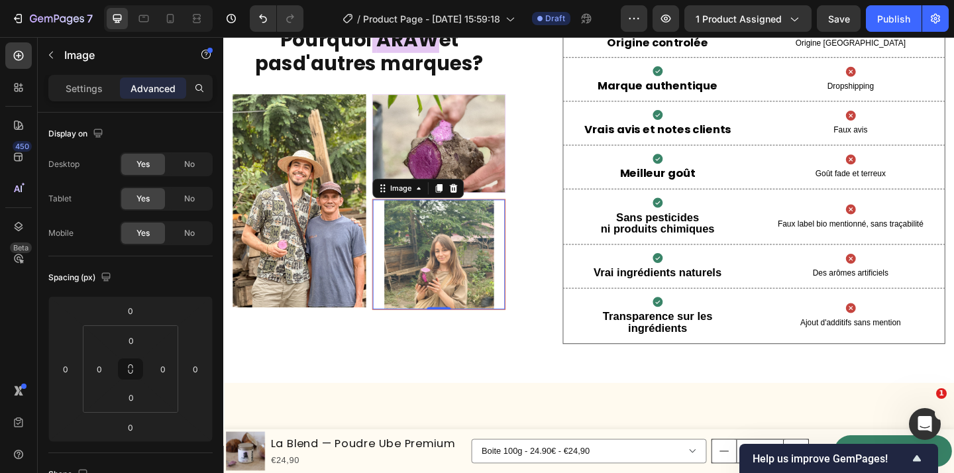
click at [456, 273] on img at bounding box center [457, 273] width 119 height 119
click at [81, 83] on p "Settings" at bounding box center [84, 88] width 37 height 14
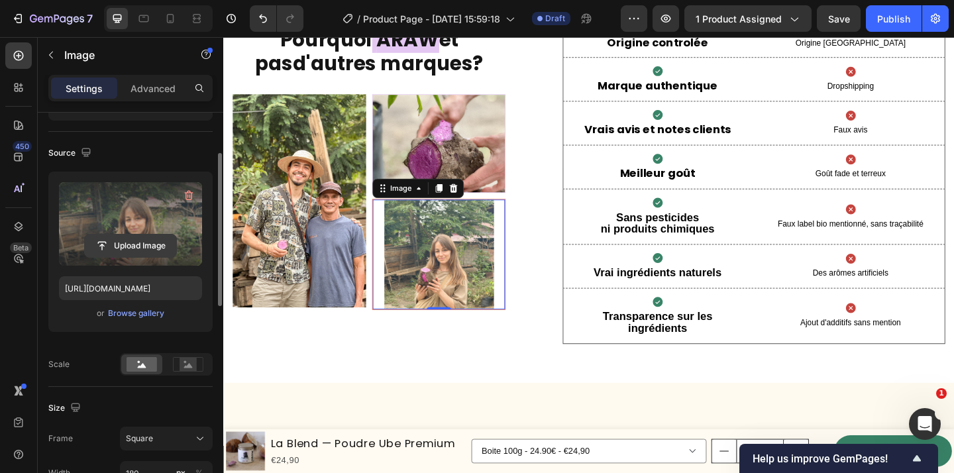
scroll to position [85, 0]
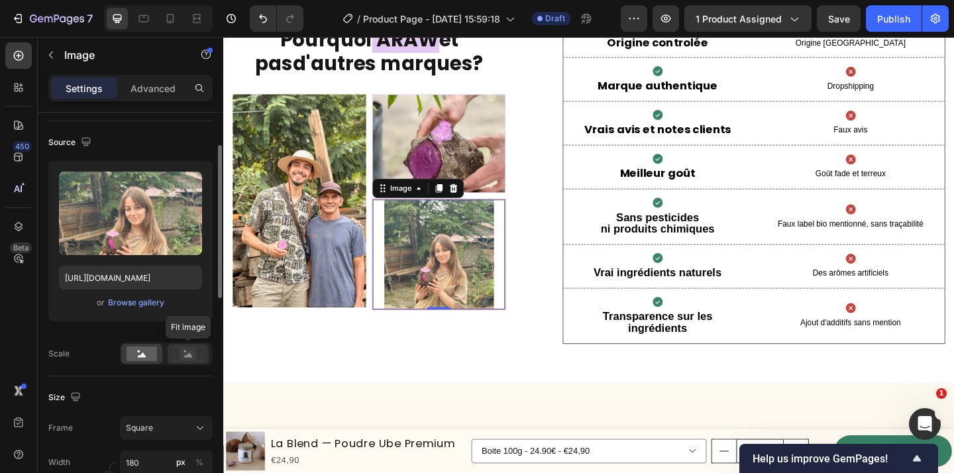
click at [191, 356] on icon at bounding box center [188, 354] width 9 height 5
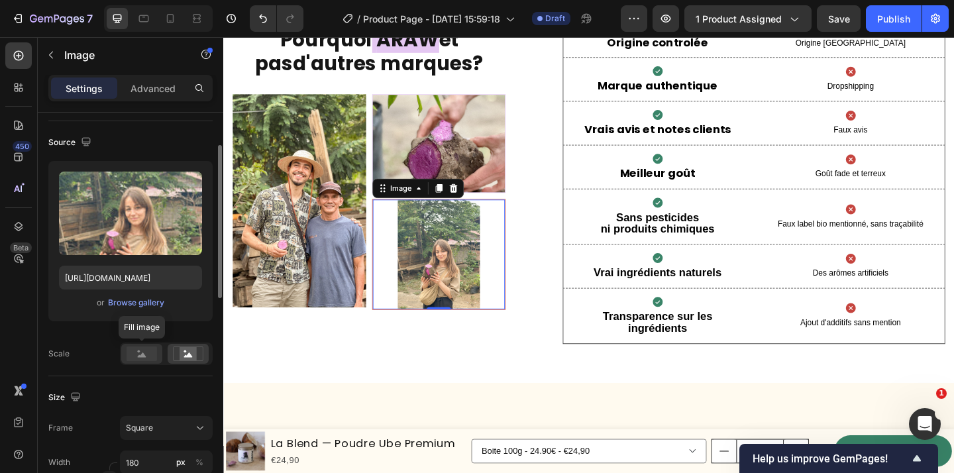
click at [135, 356] on rect at bounding box center [142, 354] width 30 height 15
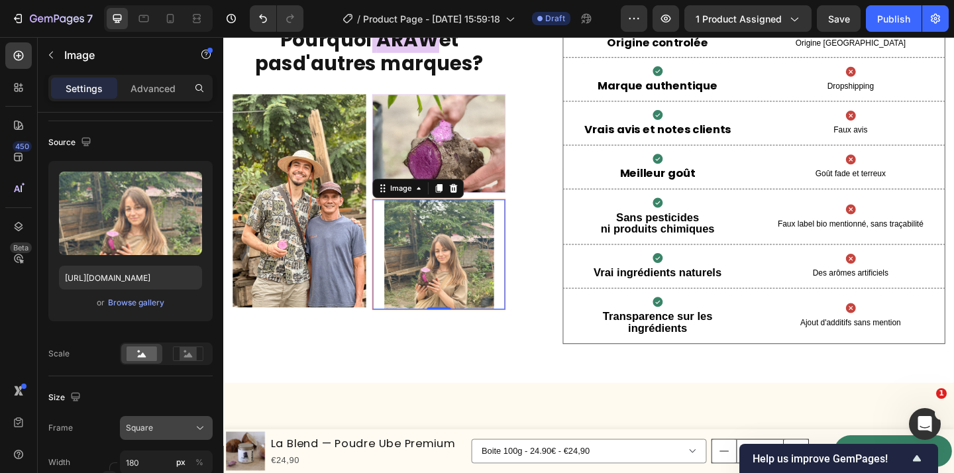
click at [172, 431] on div "Square" at bounding box center [158, 428] width 65 height 12
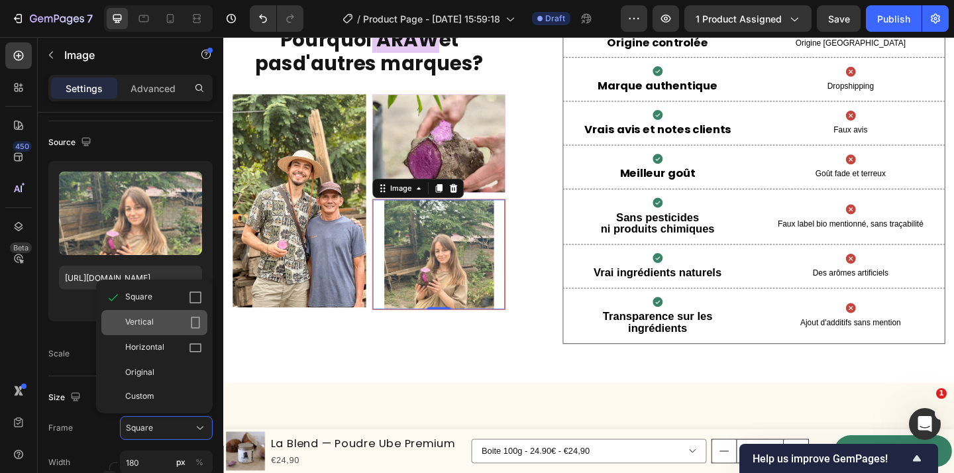
click at [166, 321] on div "Vertical" at bounding box center [163, 322] width 77 height 13
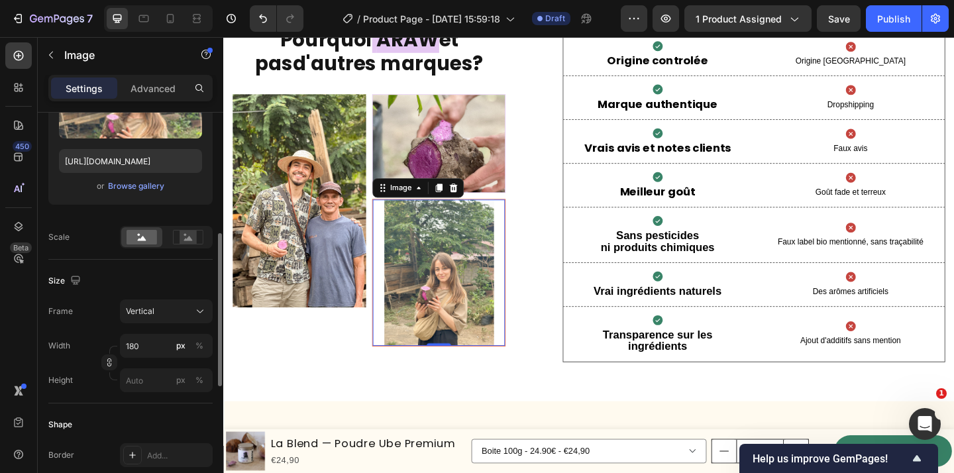
scroll to position [254, 0]
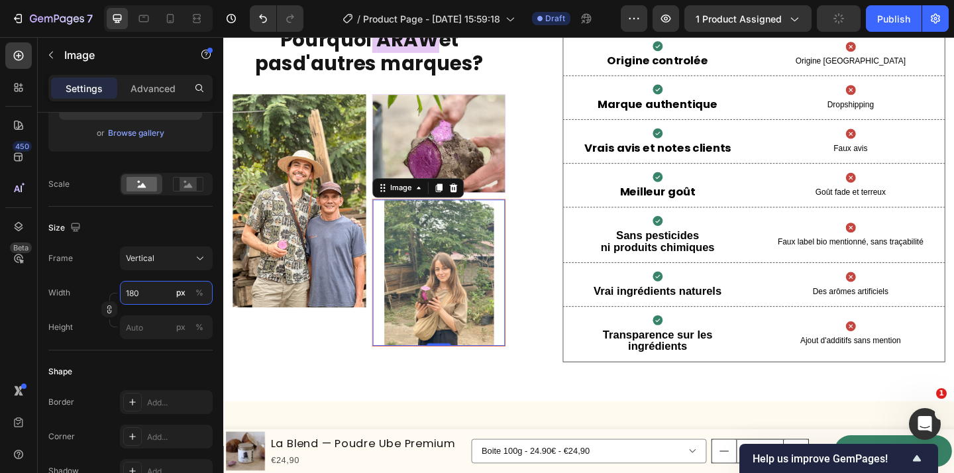
click at [158, 295] on input "180" at bounding box center [166, 293] width 93 height 24
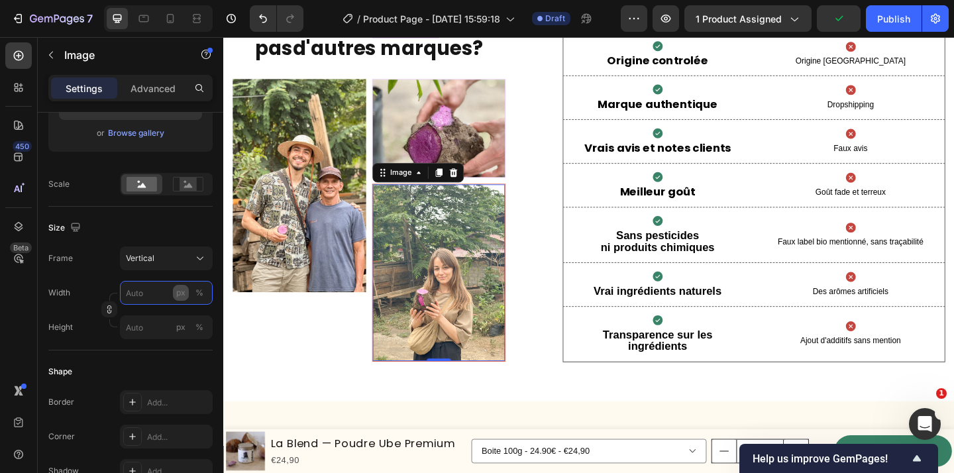
scroll to position [3149, 0]
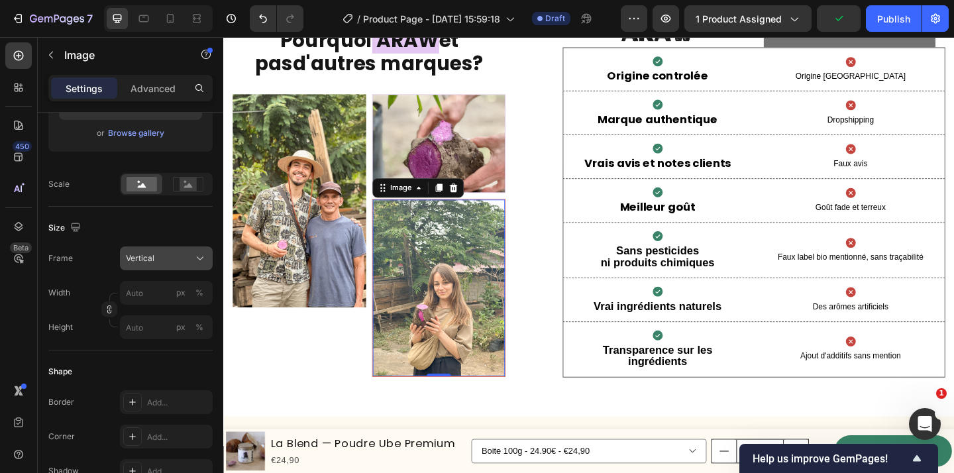
click at [182, 257] on div "Vertical" at bounding box center [158, 258] width 65 height 12
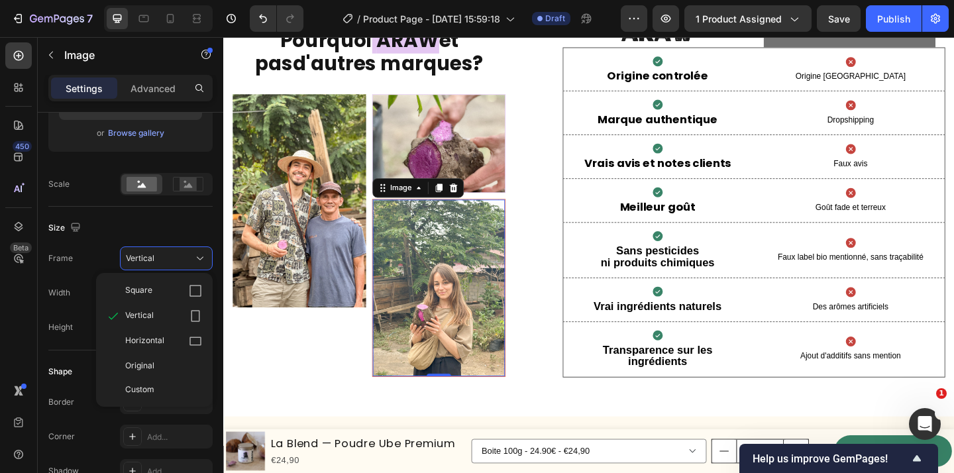
click at [60, 315] on div "Width px % Height px %" at bounding box center [130, 310] width 164 height 58
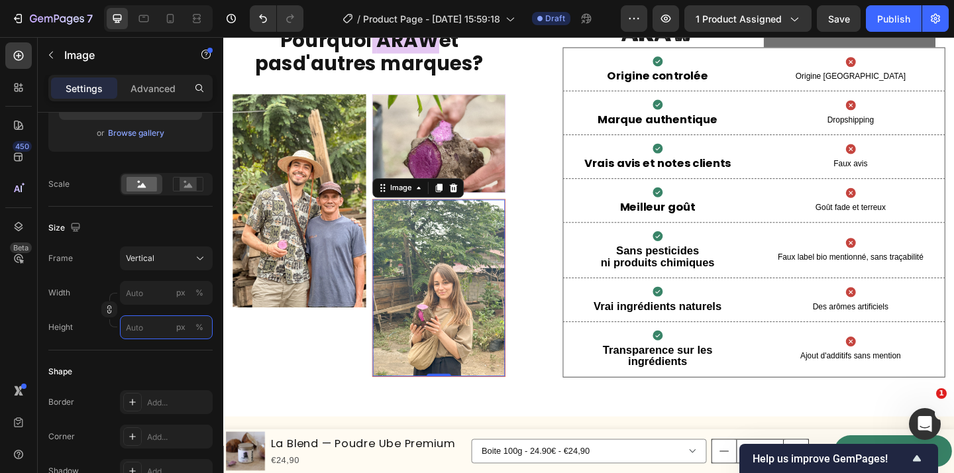
click at [133, 323] on input "px %" at bounding box center [166, 327] width 93 height 24
type input "1"
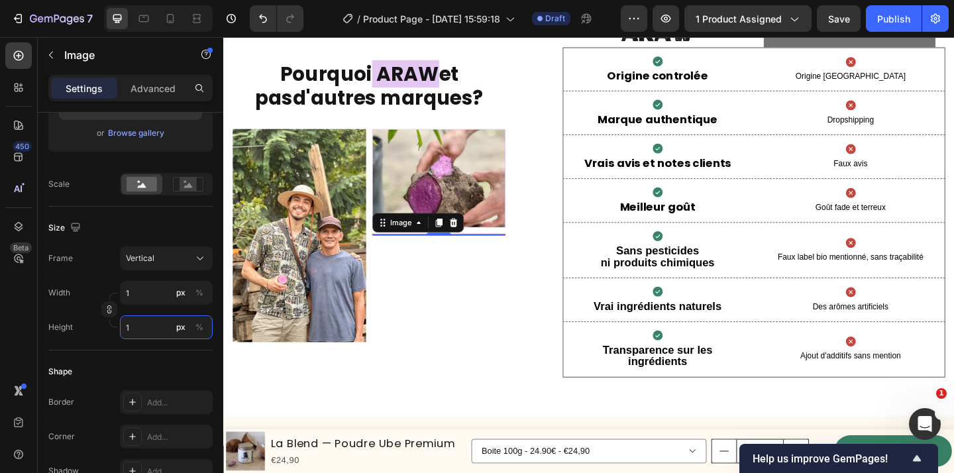
scroll to position [3187, 0]
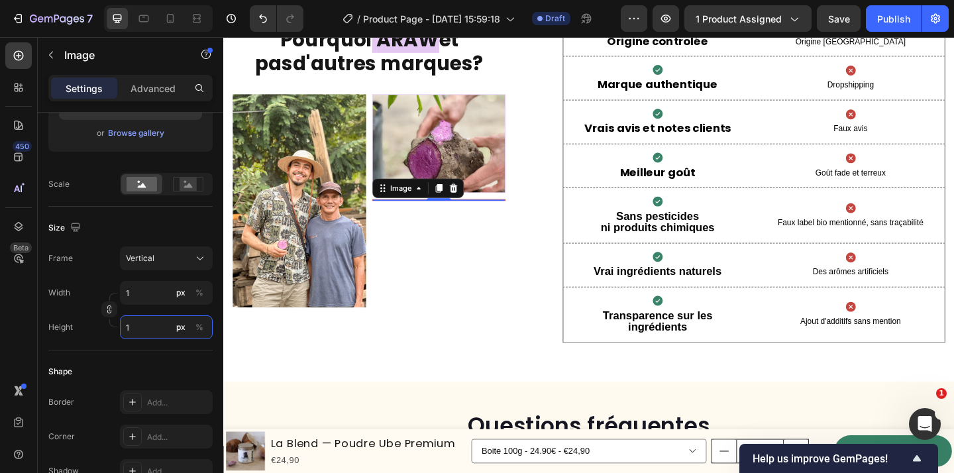
type input "13"
type input "17"
type input "128"
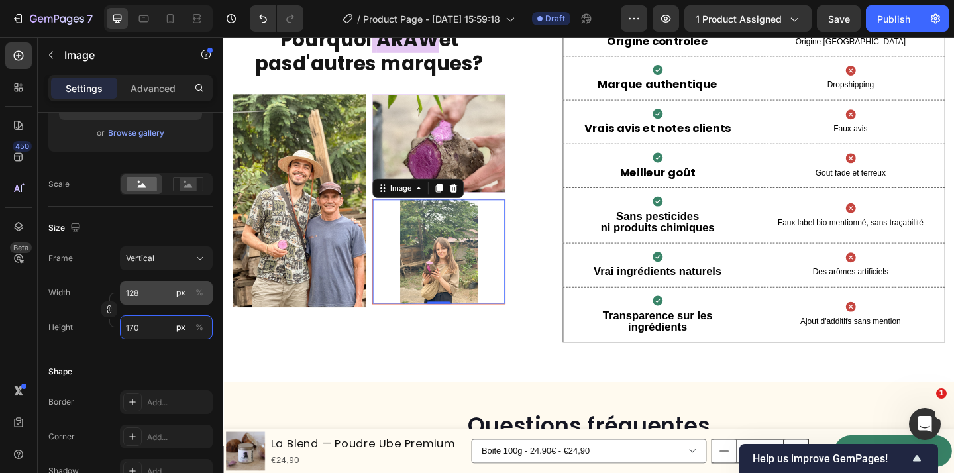
type input "170"
click at [147, 299] on input "128" at bounding box center [166, 293] width 93 height 24
click at [138, 360] on div "Shape Border Add... Corner Add... Shadow Add..." at bounding box center [130, 423] width 164 height 144
click at [154, 295] on input "128" at bounding box center [166, 293] width 93 height 24
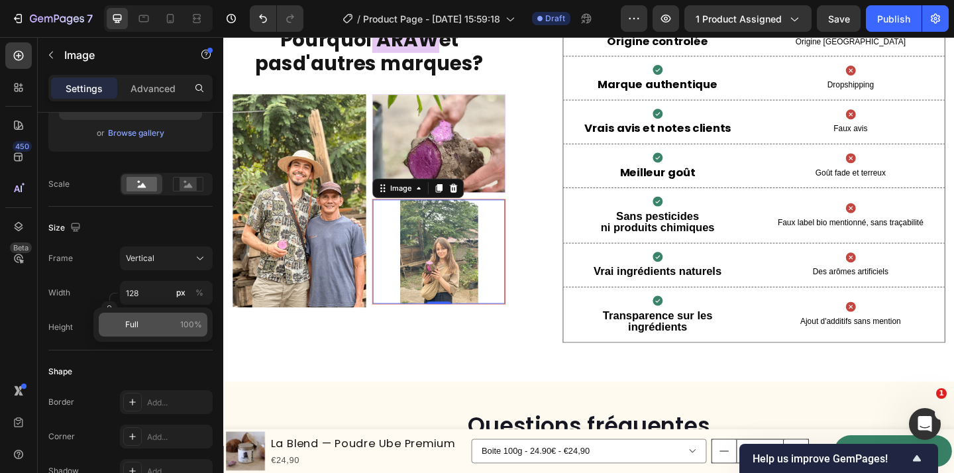
click at [152, 321] on p "Full 100%" at bounding box center [163, 325] width 77 height 12
type input "100"
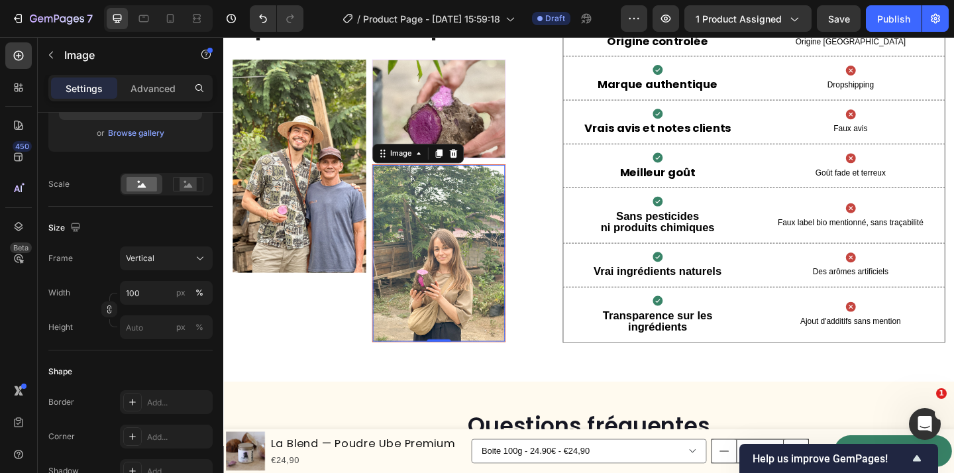
scroll to position [3149, 0]
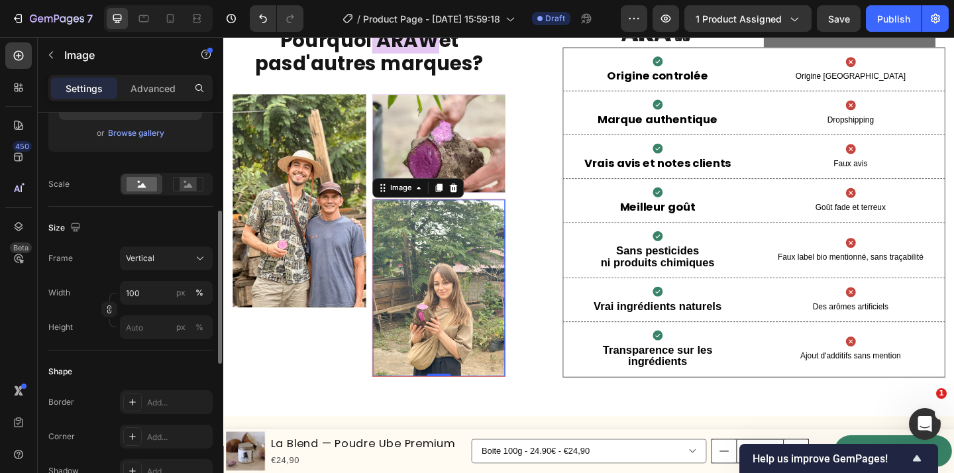
click at [159, 360] on div "Shape Border Add... Corner Add... Shadow Add..." at bounding box center [130, 423] width 164 height 144
click at [164, 256] on div "Vertical" at bounding box center [158, 258] width 65 height 12
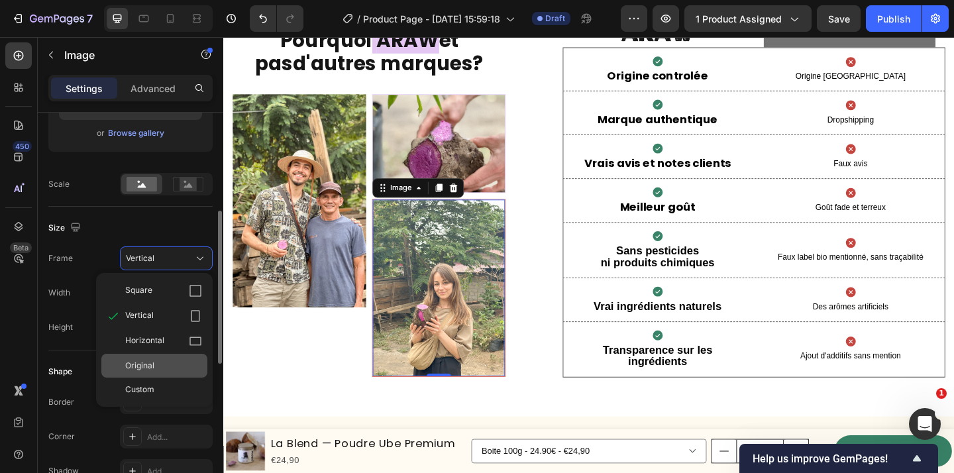
click at [190, 365] on div "Original" at bounding box center [163, 366] width 77 height 12
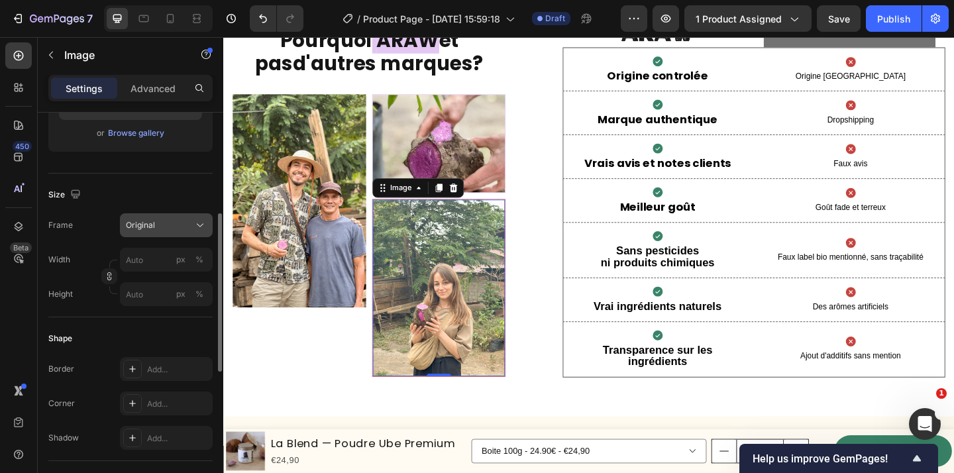
click at [183, 223] on div "Original" at bounding box center [158, 225] width 65 height 12
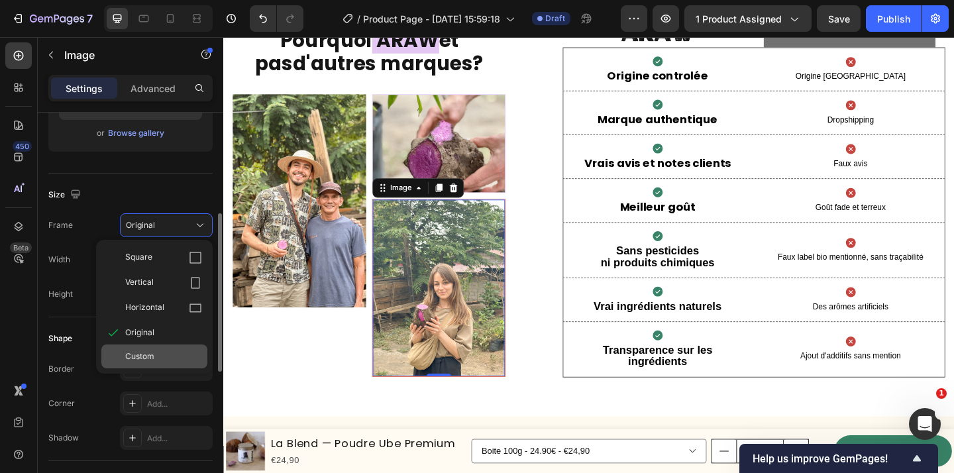
click at [172, 360] on div "Custom" at bounding box center [163, 357] width 77 height 12
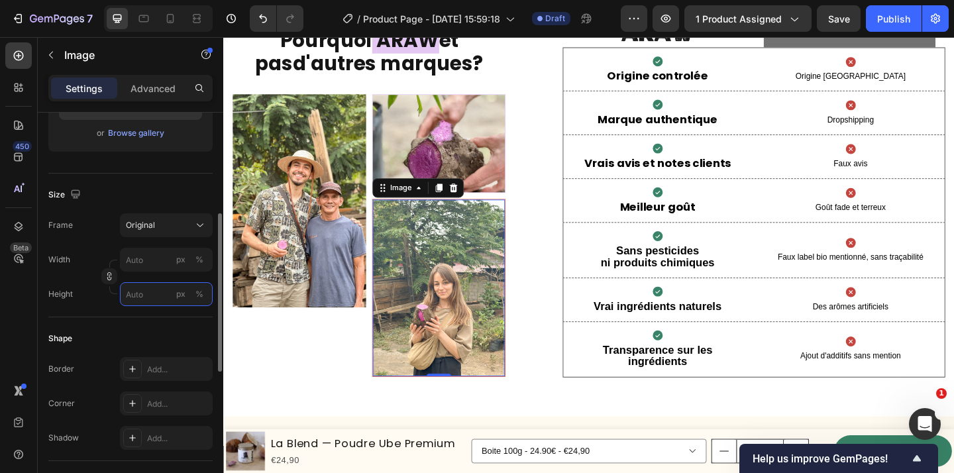
click at [156, 327] on div "Style Rectangle Source Upload Image https://cdn.shopify.com/s/files/1/0944/8682…" at bounding box center [130, 313] width 164 height 910
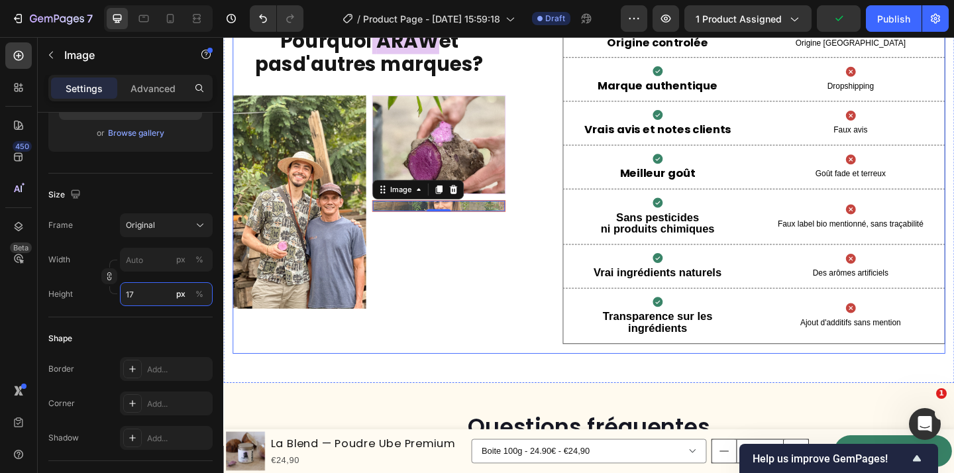
scroll to position [3187, 0]
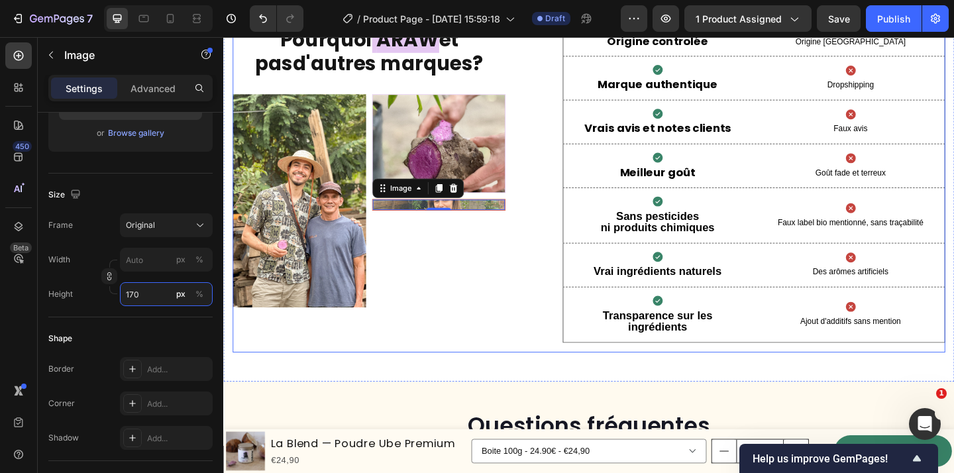
type input "170"
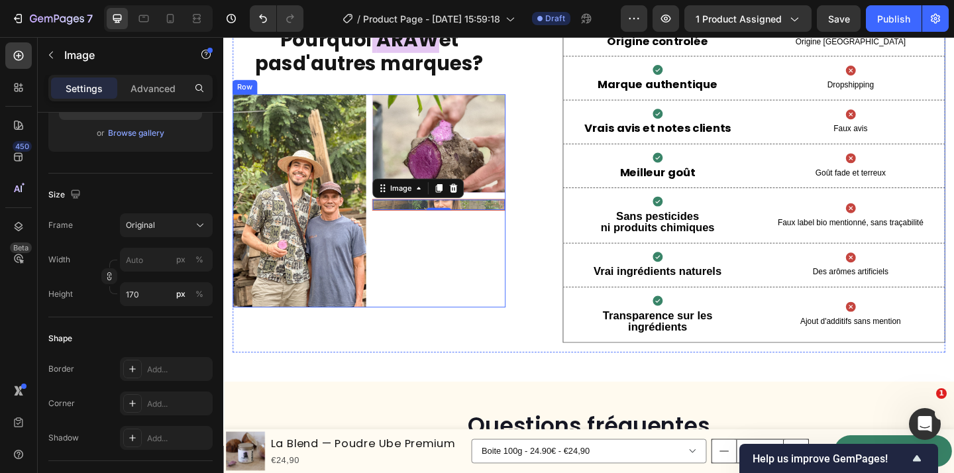
click at [502, 328] on div "Image Image 0" at bounding box center [457, 215] width 145 height 232
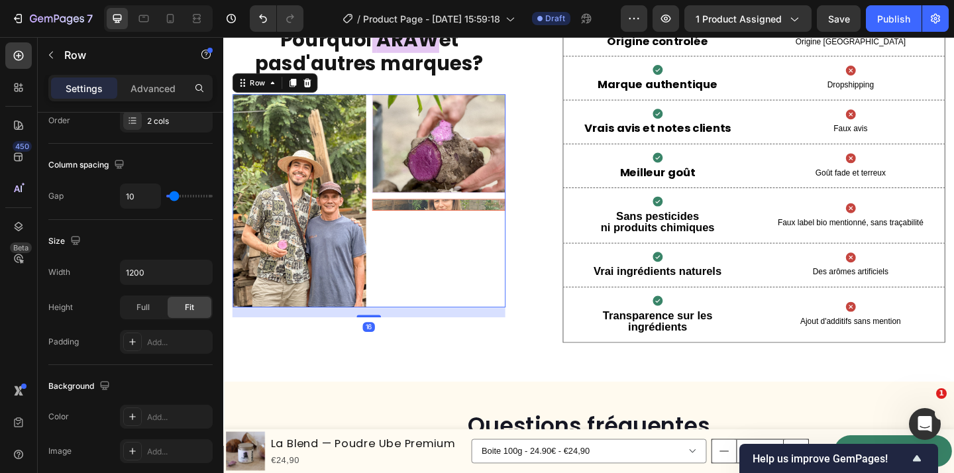
scroll to position [0, 0]
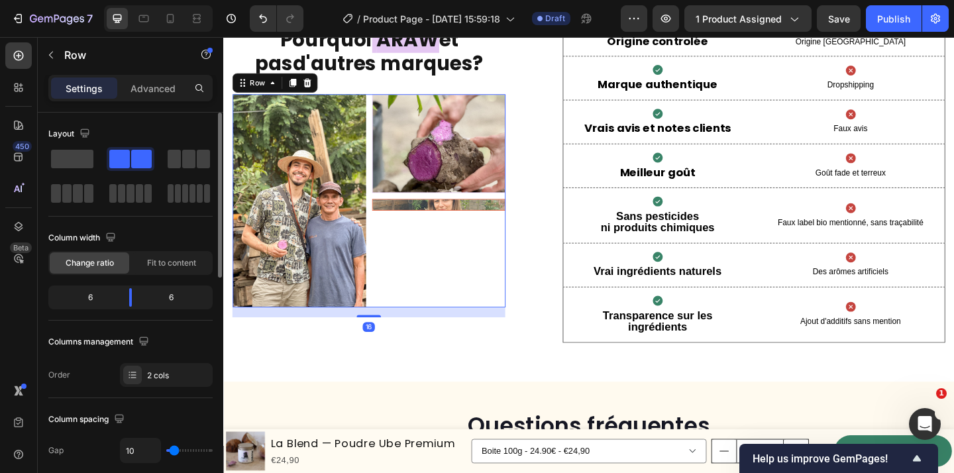
click at [447, 219] on img at bounding box center [458, 219] width 144 height 11
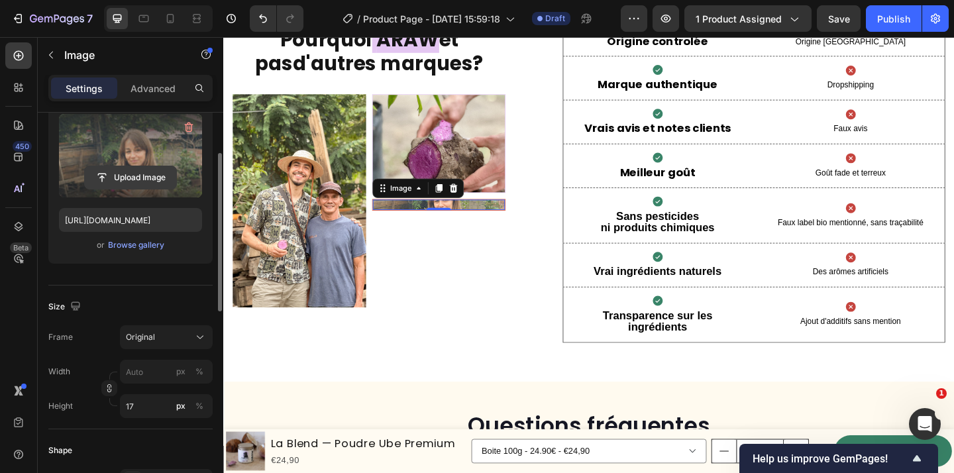
scroll to position [175, 0]
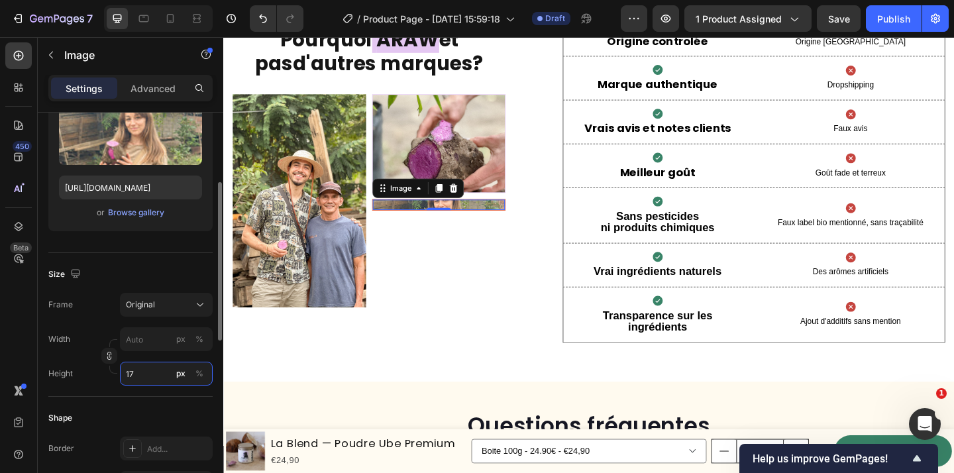
click at [152, 376] on input "17" at bounding box center [166, 374] width 93 height 24
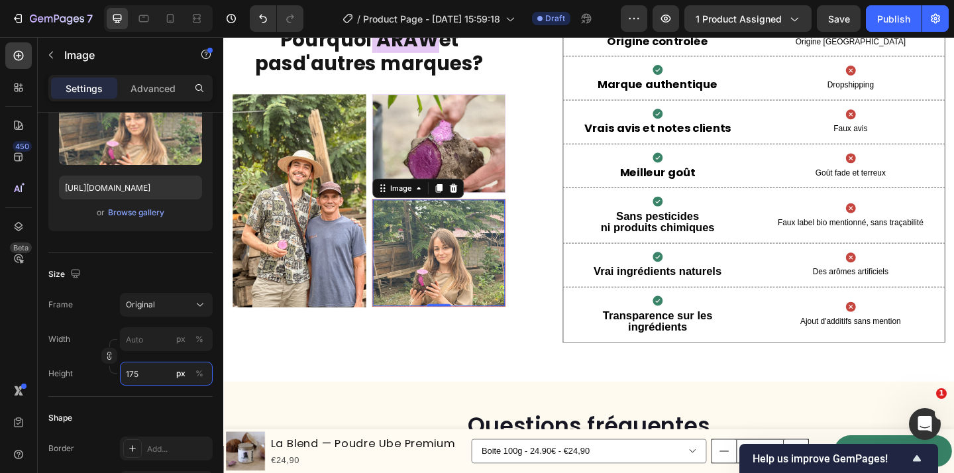
type input "175"
click at [436, 402] on div "Pourquoi ARAW et pas d'autres marques ? Heading Image Image Image 0 Row Image H…" at bounding box center [620, 169] width 795 height 486
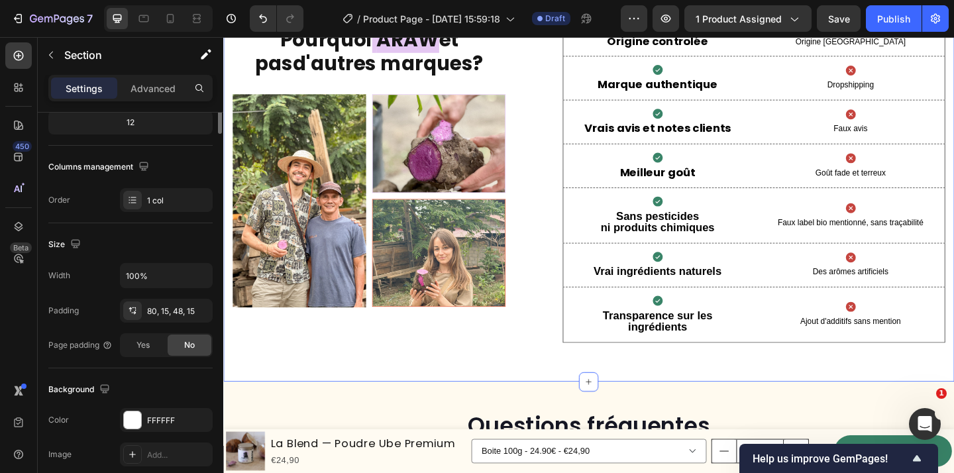
scroll to position [0, 0]
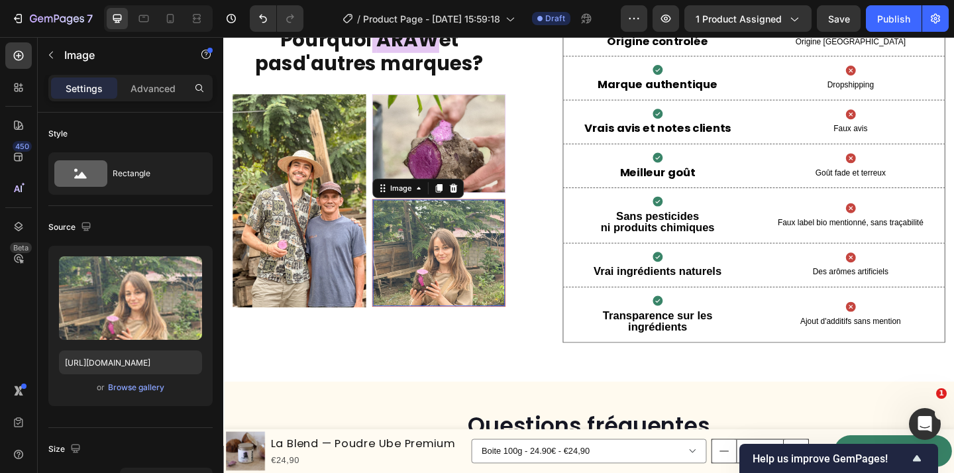
click at [430, 292] on img at bounding box center [458, 272] width 144 height 116
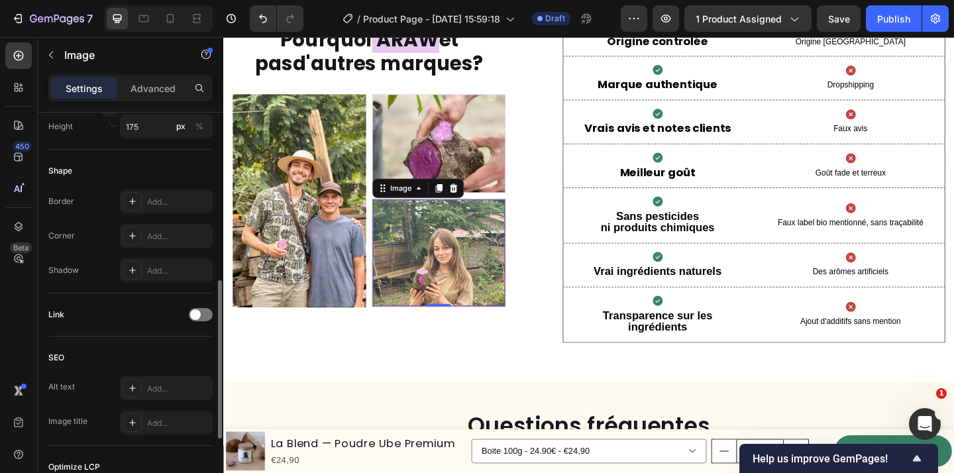
scroll to position [437, 0]
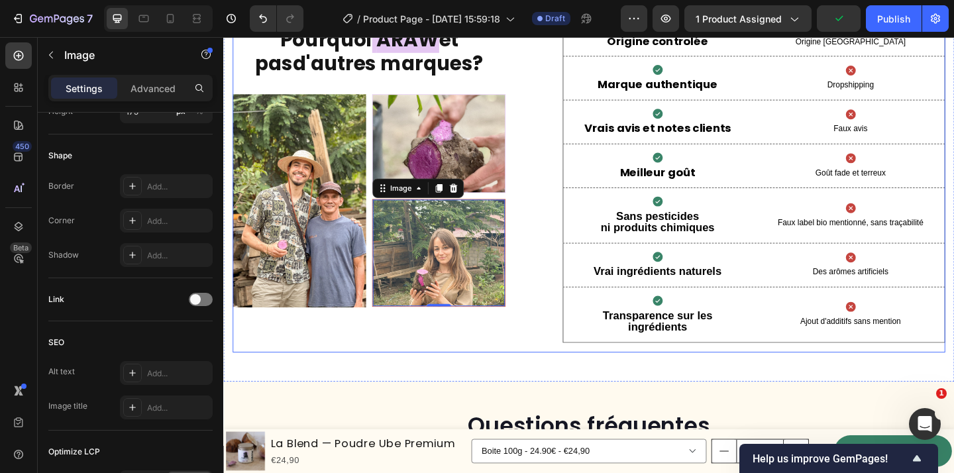
click at [487, 352] on div "Pourquoi ARAW et pas d'autres marques ? Heading Image Image Image 0 Row" at bounding box center [381, 180] width 297 height 402
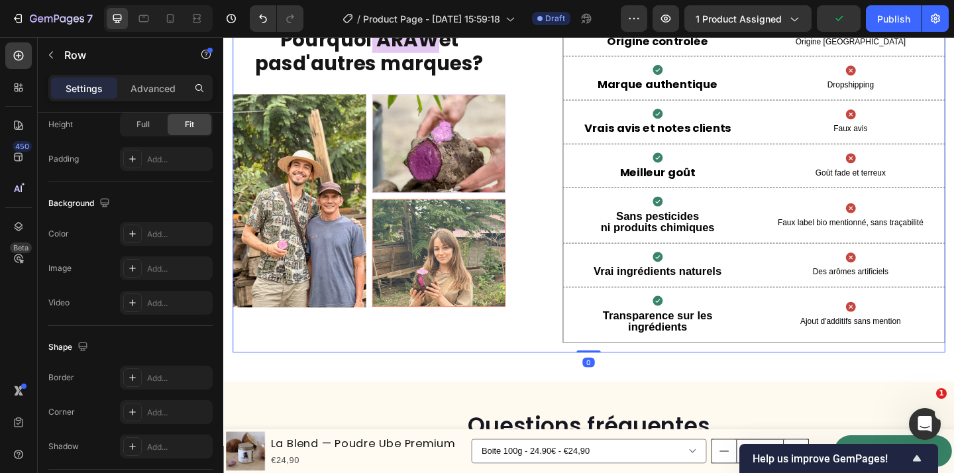
scroll to position [0, 0]
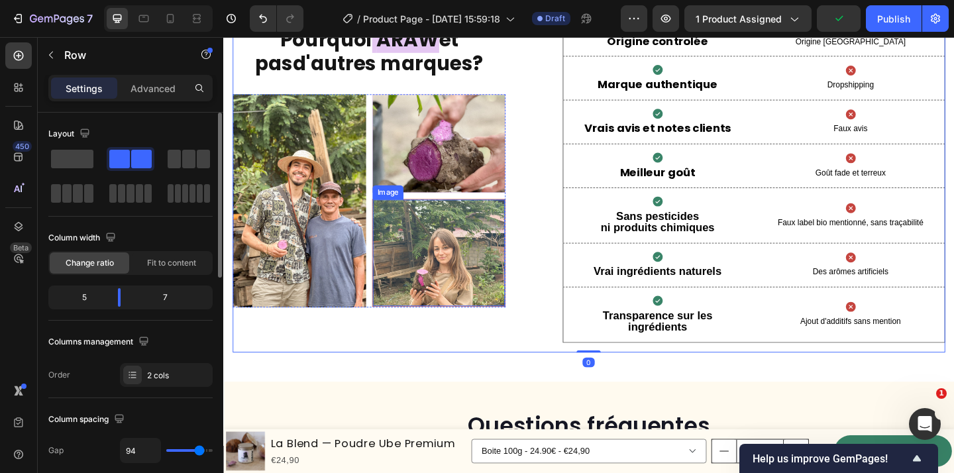
click at [473, 306] on img at bounding box center [458, 272] width 144 height 116
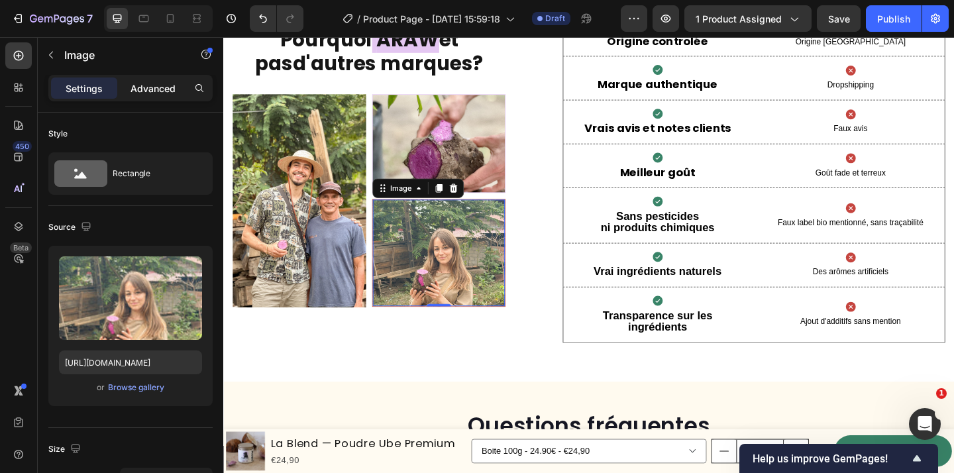
click at [138, 89] on p "Advanced" at bounding box center [153, 88] width 45 height 14
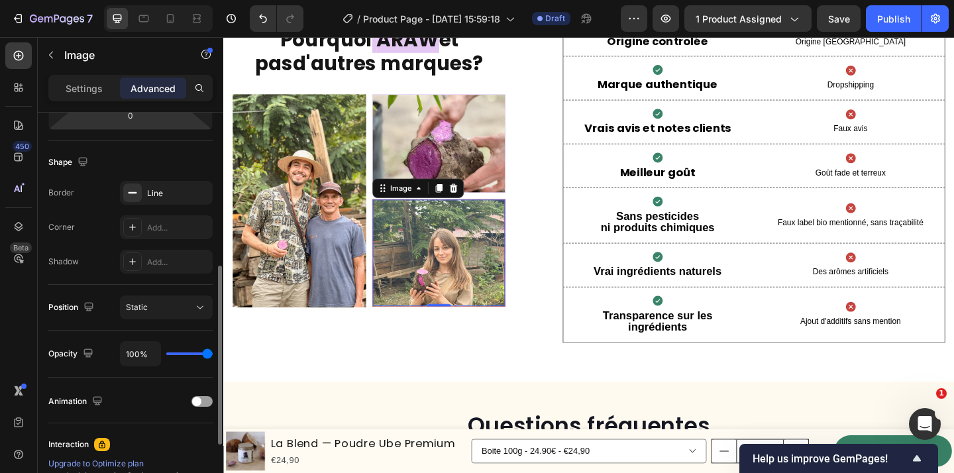
scroll to position [333, 0]
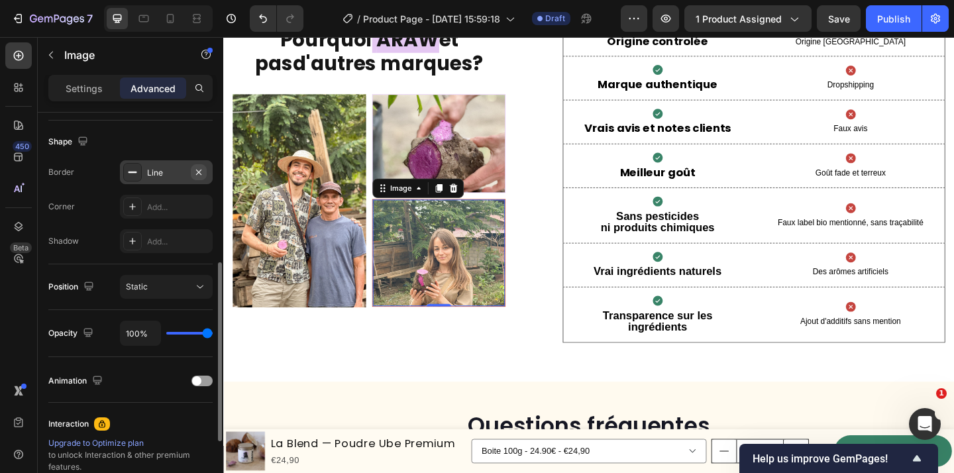
click at [198, 168] on icon "button" at bounding box center [198, 172] width 11 height 11
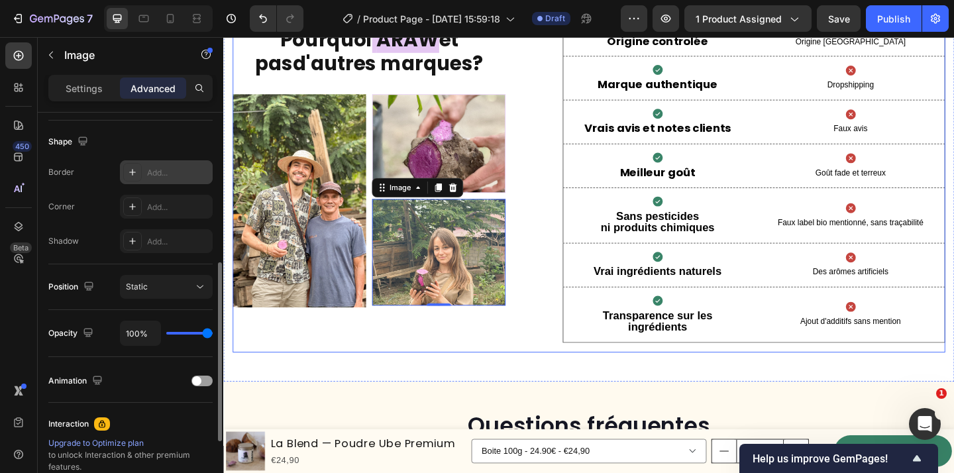
click at [464, 376] on div "Pourquoi ARAW et pas d'autres marques ? Heading Image Image Image 0 Row" at bounding box center [381, 180] width 297 height 402
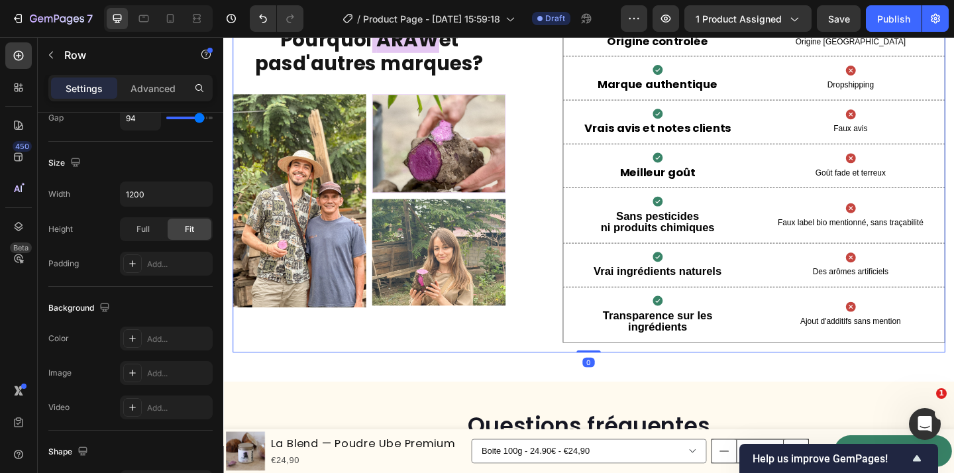
scroll to position [0, 0]
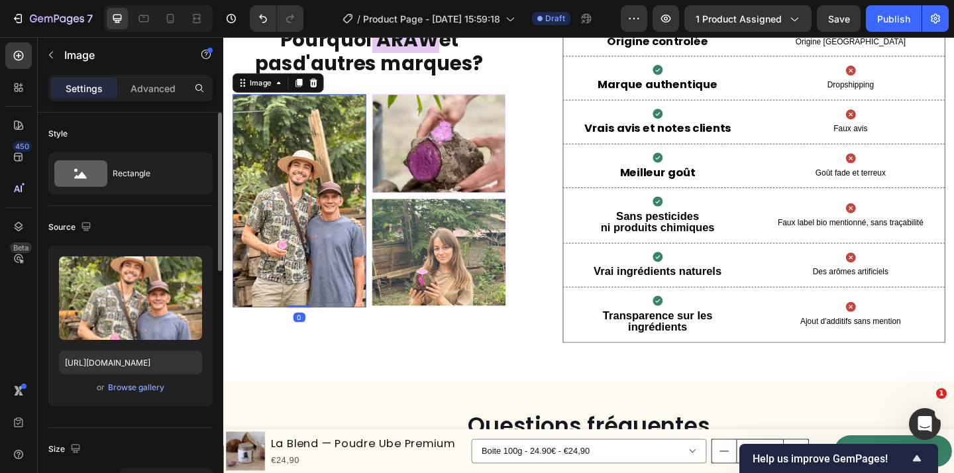
click at [303, 286] on img at bounding box center [305, 215] width 145 height 232
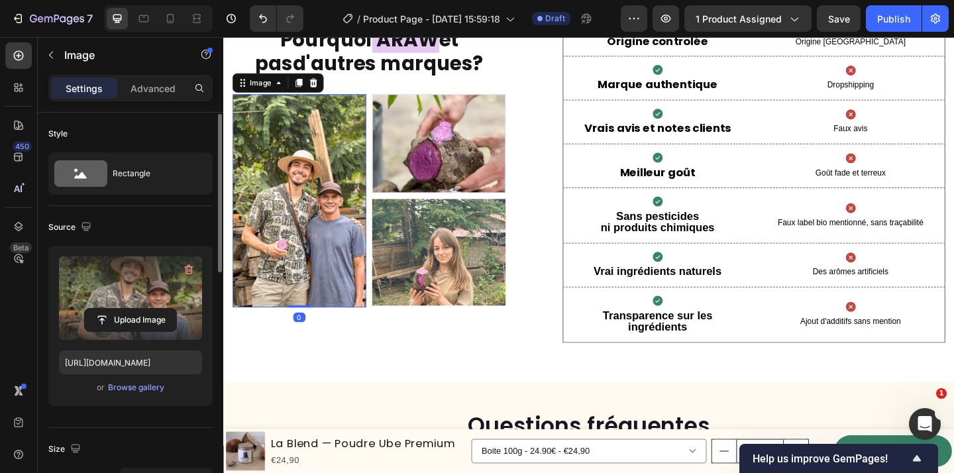
scroll to position [7, 0]
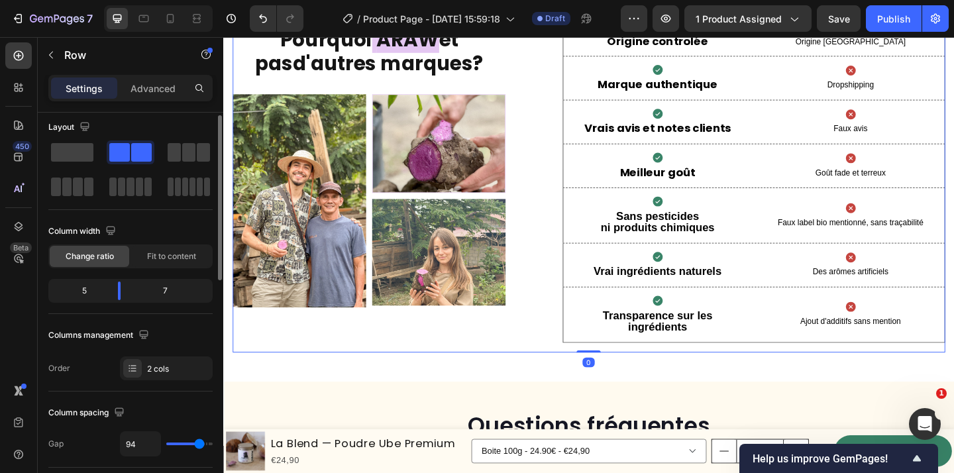
click at [471, 357] on div "Pourquoi ARAW et pas d'autres marques ? Heading Image Image Image Row" at bounding box center [381, 180] width 297 height 402
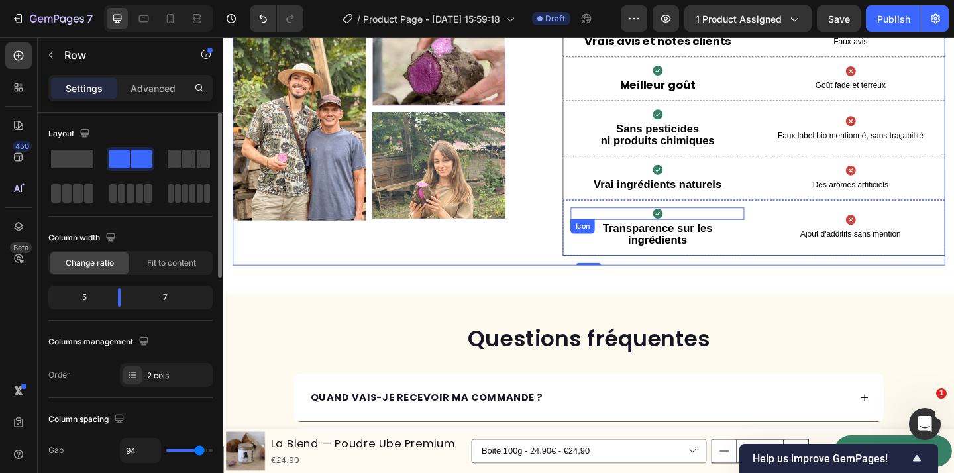
scroll to position [3369, 0]
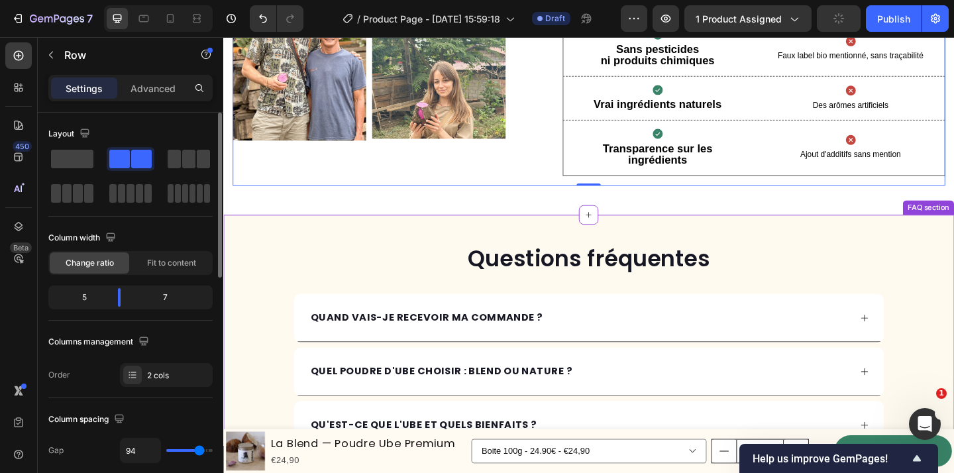
click at [468, 244] on div "Questions fréquentes Heading QUAND VAIS-JE RECEVOIR MA COMMANDE ? QUEL POUDRE D…" at bounding box center [620, 473] width 795 height 484
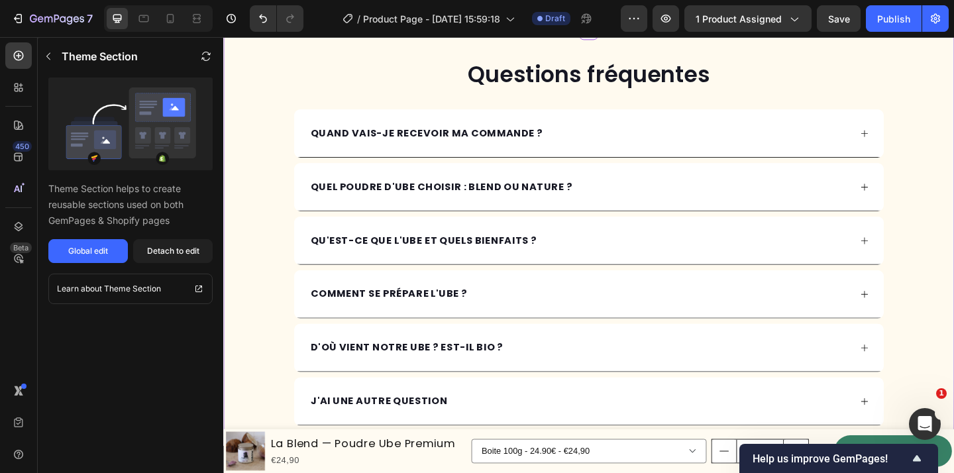
scroll to position [3726, 0]
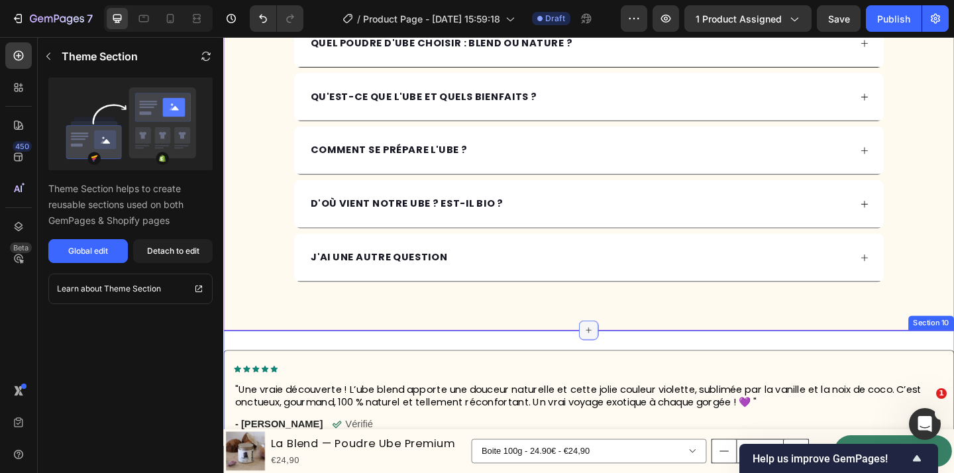
click at [621, 356] on icon at bounding box center [621, 356] width 11 height 11
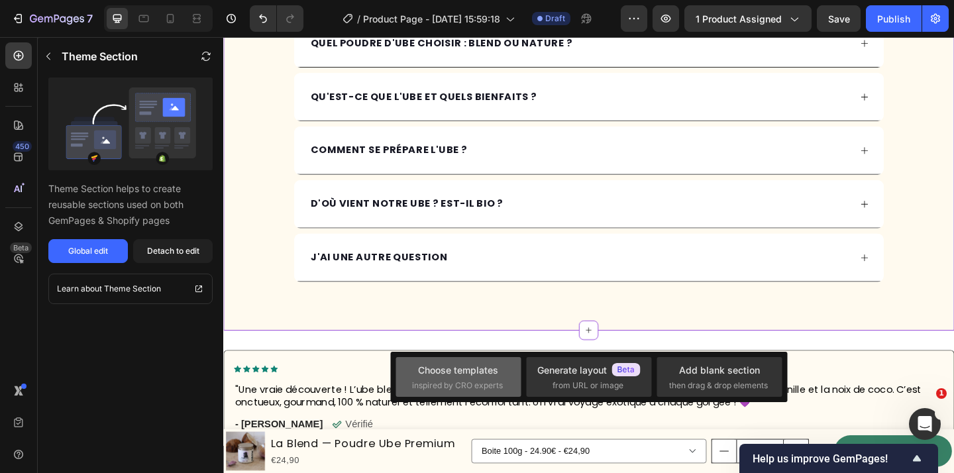
click at [480, 374] on div "Choose templates" at bounding box center [458, 370] width 80 height 14
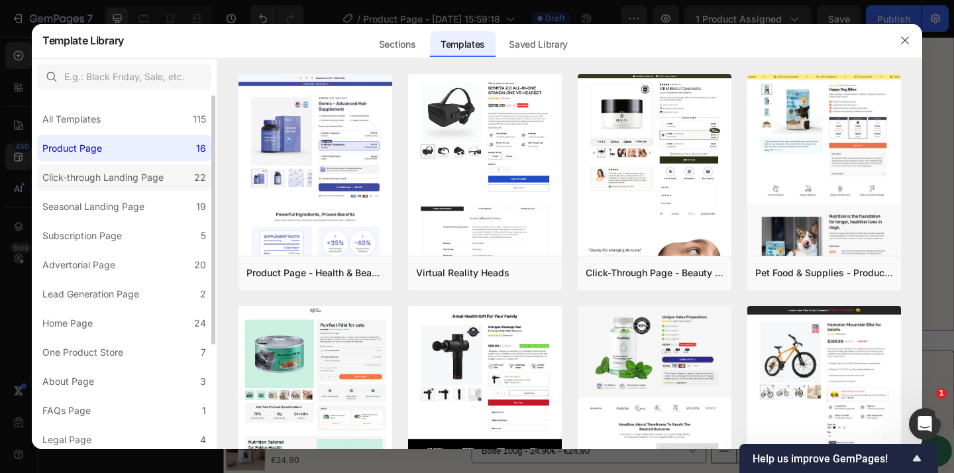
click at [140, 175] on div "Click-through Landing Page" at bounding box center [102, 178] width 121 height 16
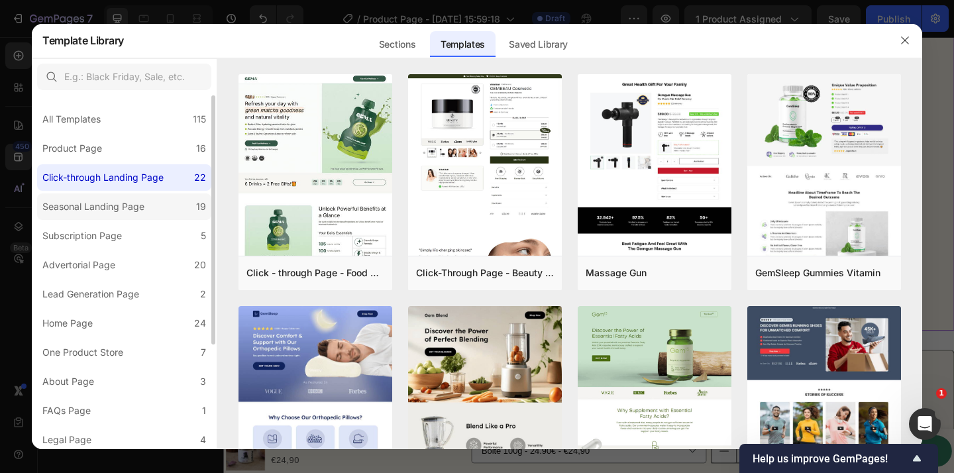
click at [140, 200] on div "Seasonal Landing Page" at bounding box center [93, 207] width 102 height 16
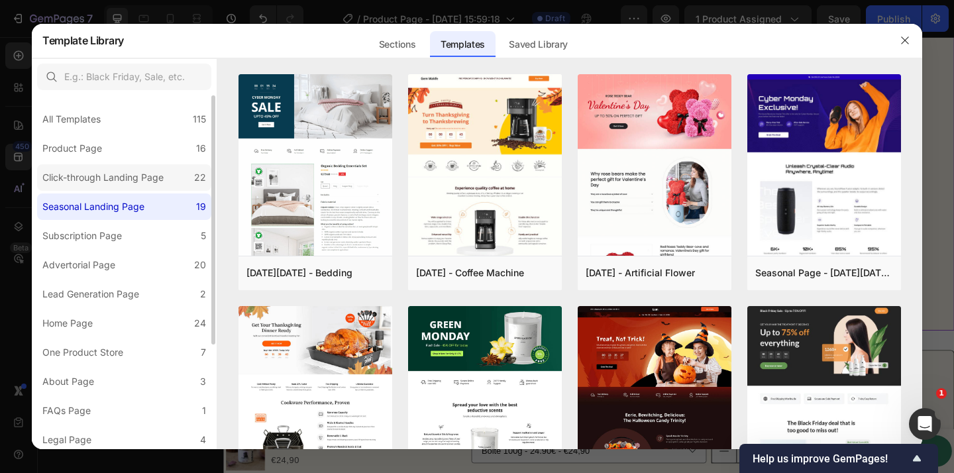
click at [137, 182] on div "Click-through Landing Page" at bounding box center [102, 178] width 121 height 16
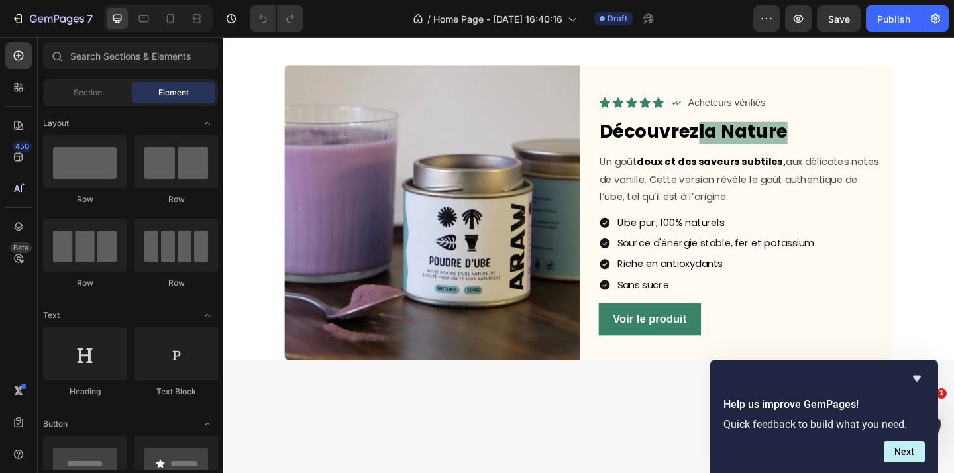
scroll to position [1289, 0]
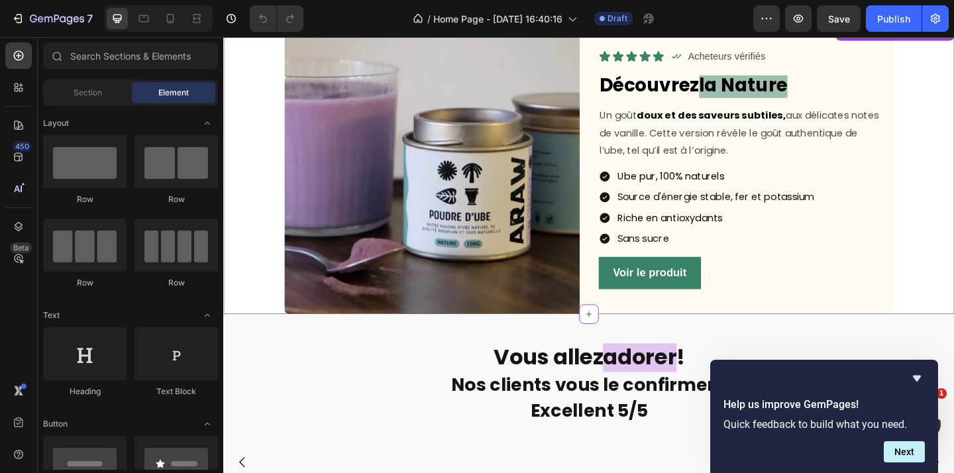
click at [783, 100] on strong "la Nature" at bounding box center [789, 89] width 96 height 28
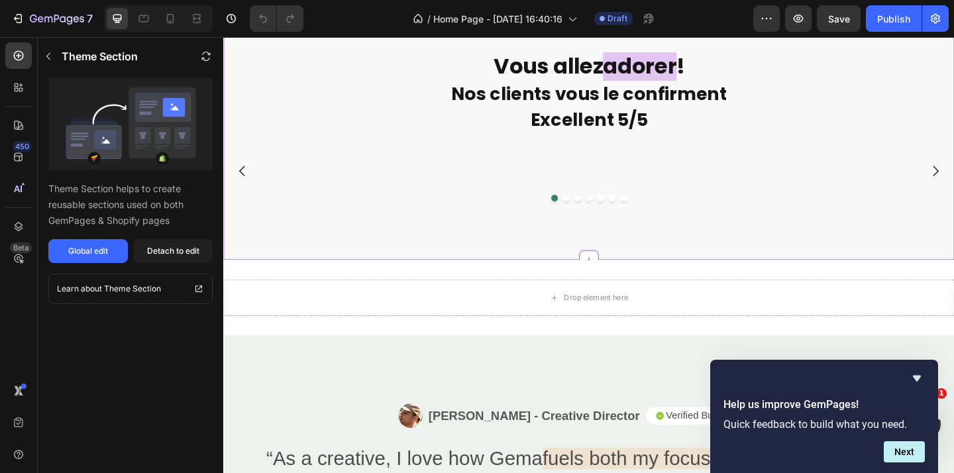
scroll to position [2106, 0]
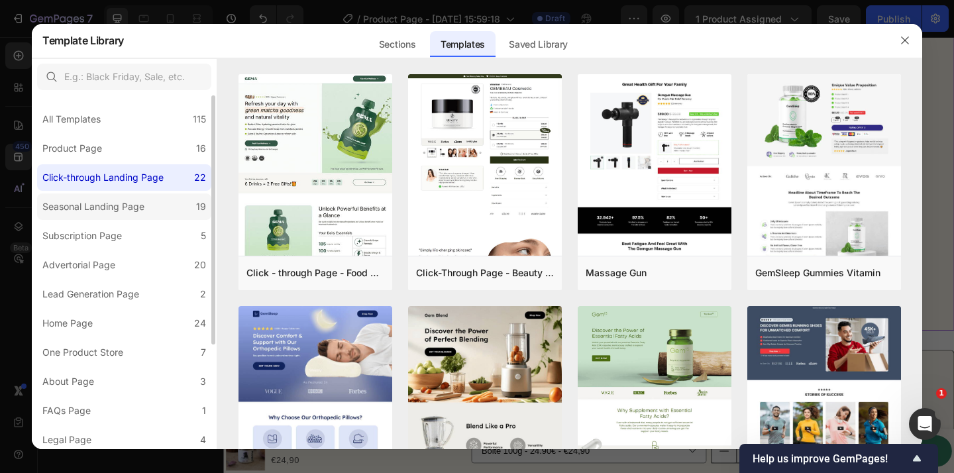
click at [146, 212] on div "Seasonal Landing Page" at bounding box center [95, 207] width 107 height 16
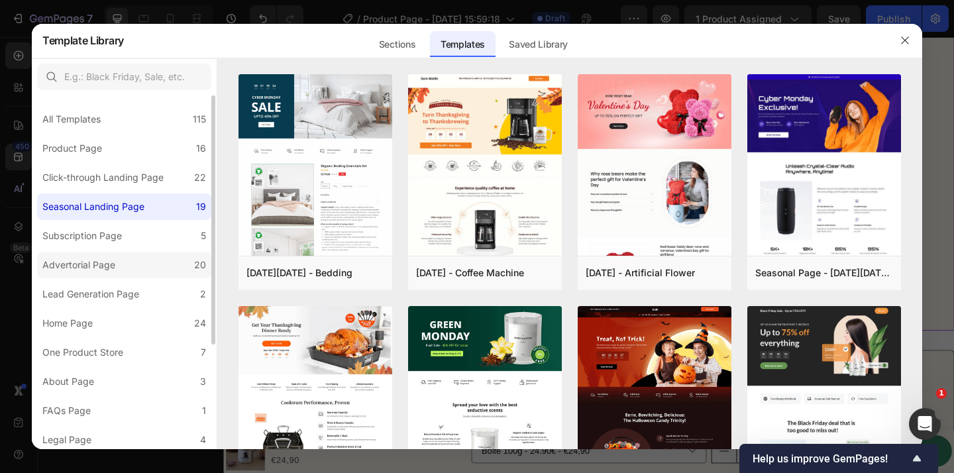
click at [147, 260] on label "Advertorial Page 20" at bounding box center [124, 265] width 174 height 27
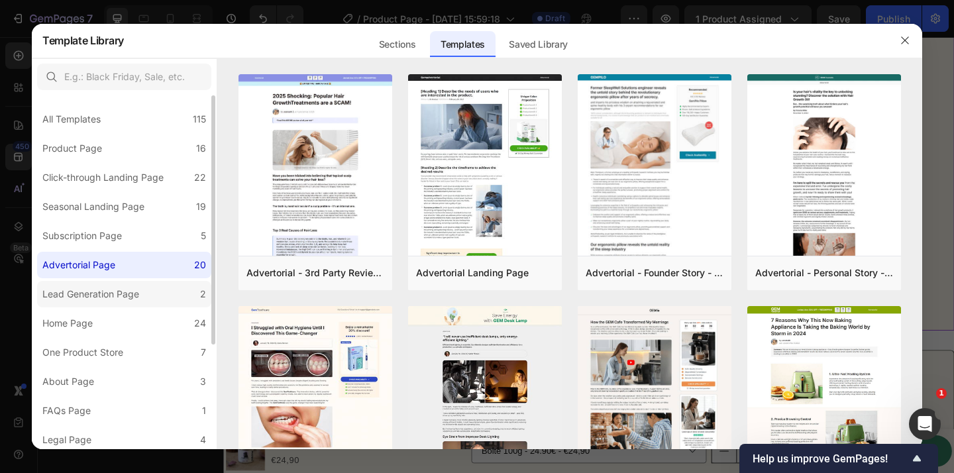
click at [156, 287] on label "Lead Generation Page 2" at bounding box center [124, 294] width 174 height 27
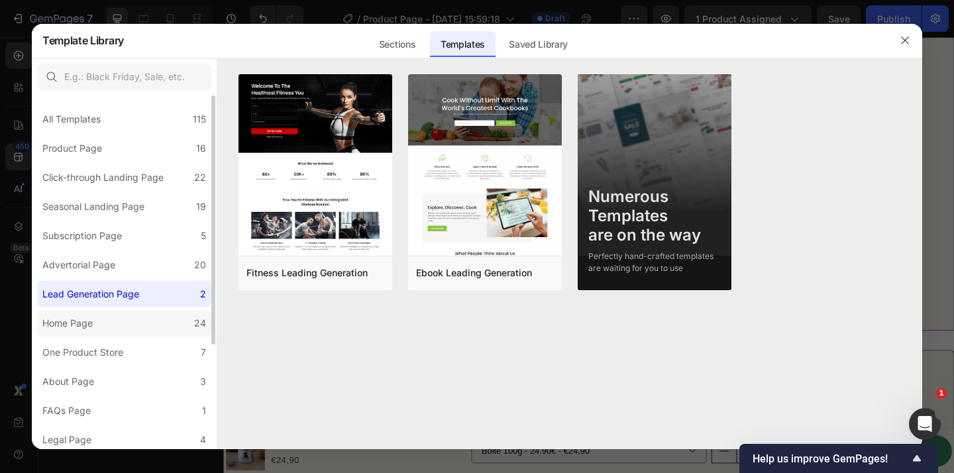
click at [166, 319] on label "Home Page 24" at bounding box center [124, 323] width 174 height 27
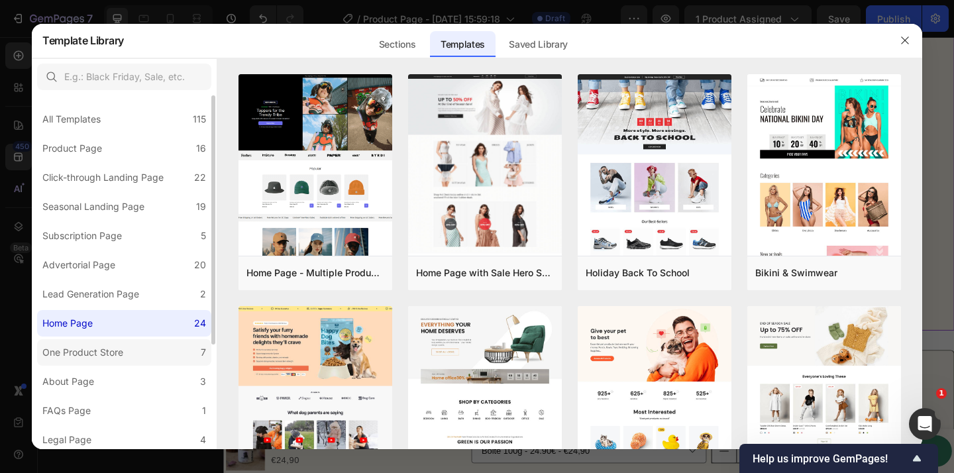
click at [166, 347] on label "One Product Store 7" at bounding box center [124, 352] width 174 height 27
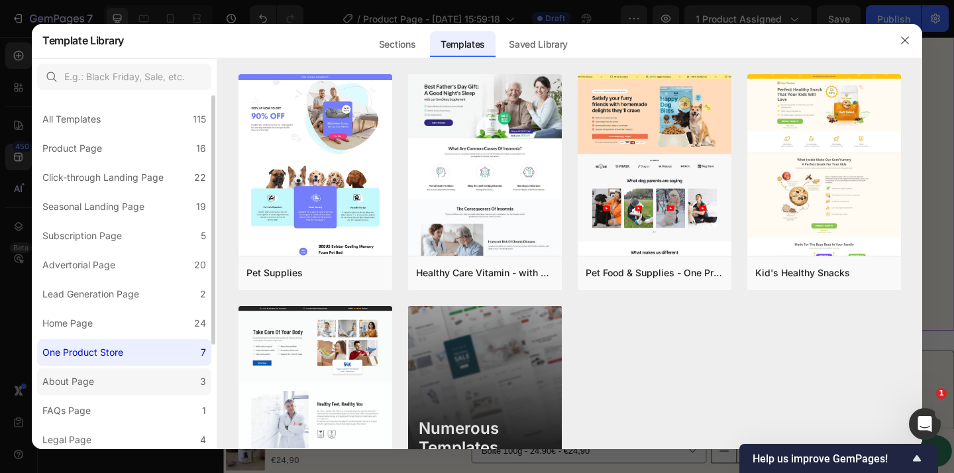
click at [178, 371] on label "About Page 3" at bounding box center [124, 381] width 174 height 27
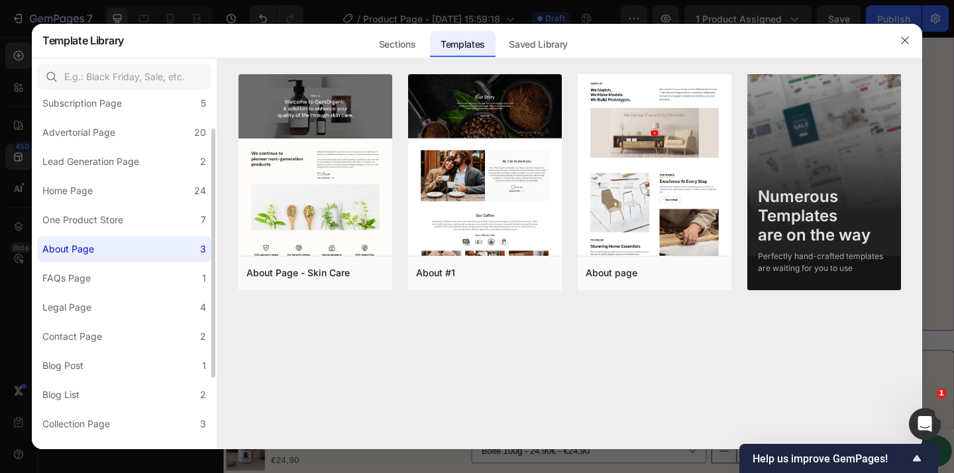
scroll to position [149, 0]
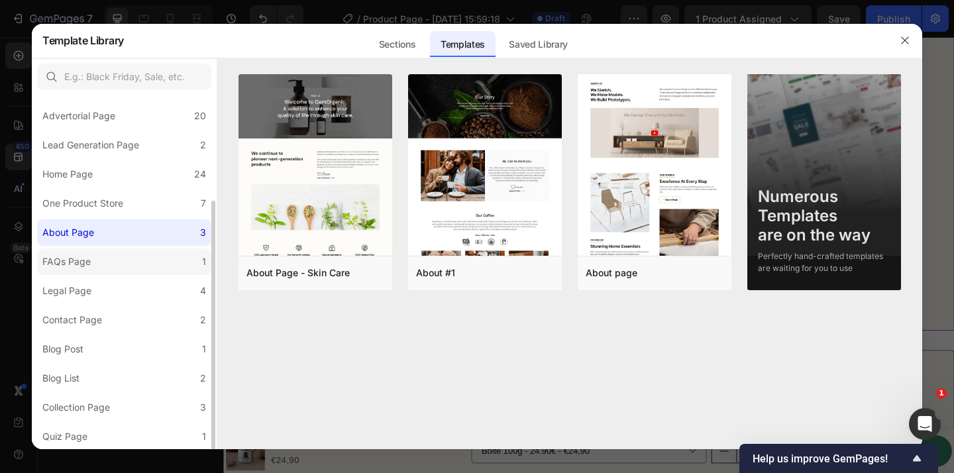
click at [155, 266] on label "FAQs Page 1" at bounding box center [124, 261] width 174 height 27
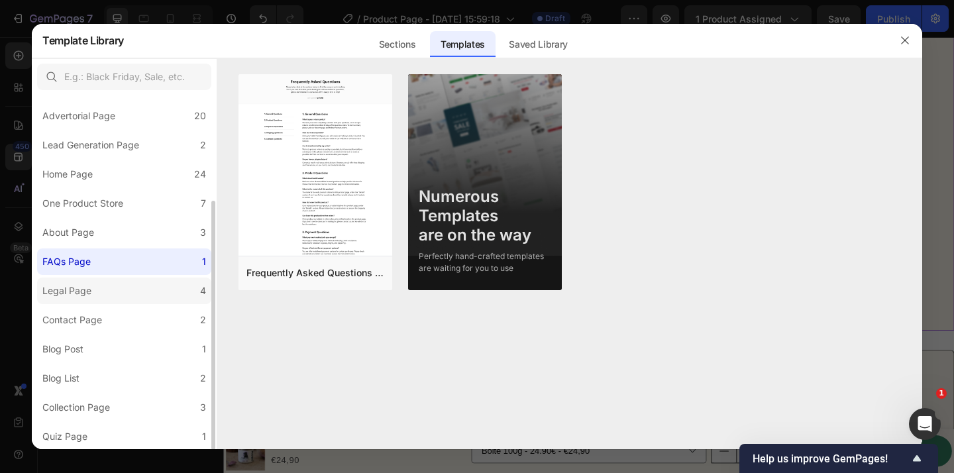
click at [157, 289] on label "Legal Page 4" at bounding box center [124, 291] width 174 height 27
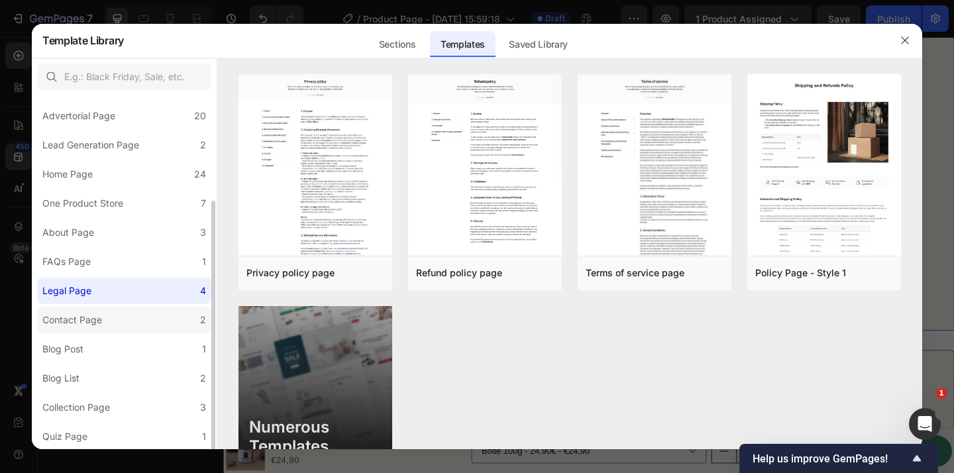
click at [156, 307] on label "Contact Page 2" at bounding box center [124, 320] width 174 height 27
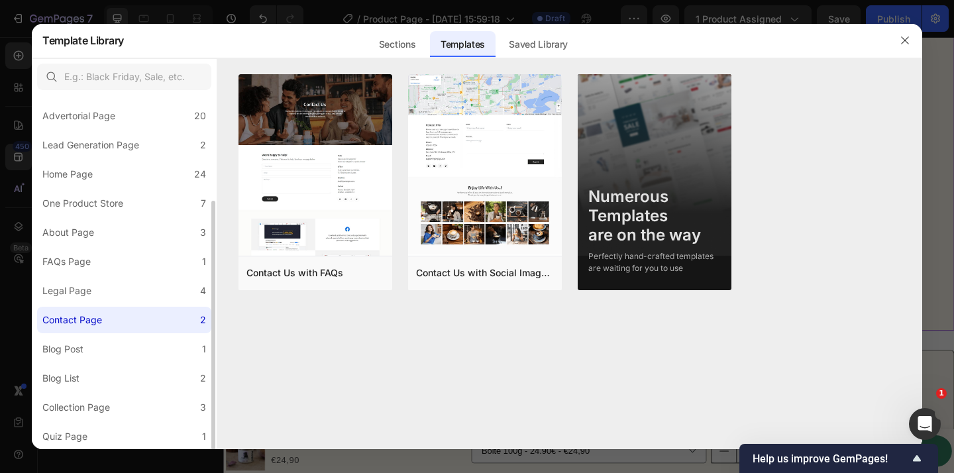
click at [156, 331] on label "Contact Page 2" at bounding box center [124, 320] width 174 height 27
click at [154, 341] on label "Blog Post 1" at bounding box center [124, 349] width 174 height 27
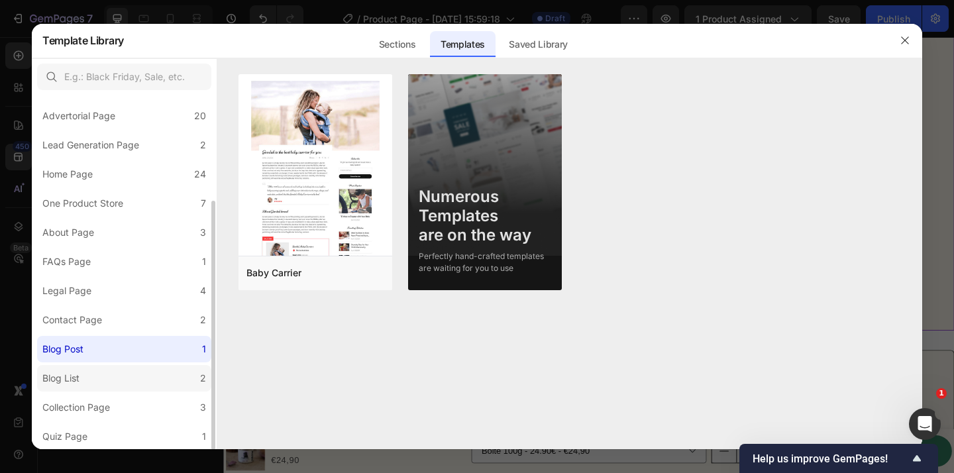
click at [155, 365] on label "Blog List 2" at bounding box center [124, 378] width 174 height 27
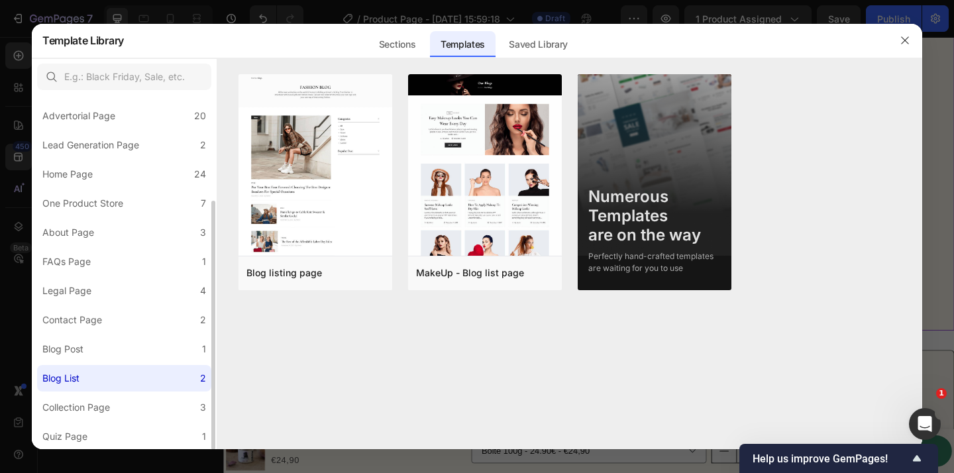
click at [162, 388] on label "Blog List 2" at bounding box center [124, 378] width 174 height 27
click at [164, 399] on label "Collection Page 3" at bounding box center [124, 407] width 174 height 27
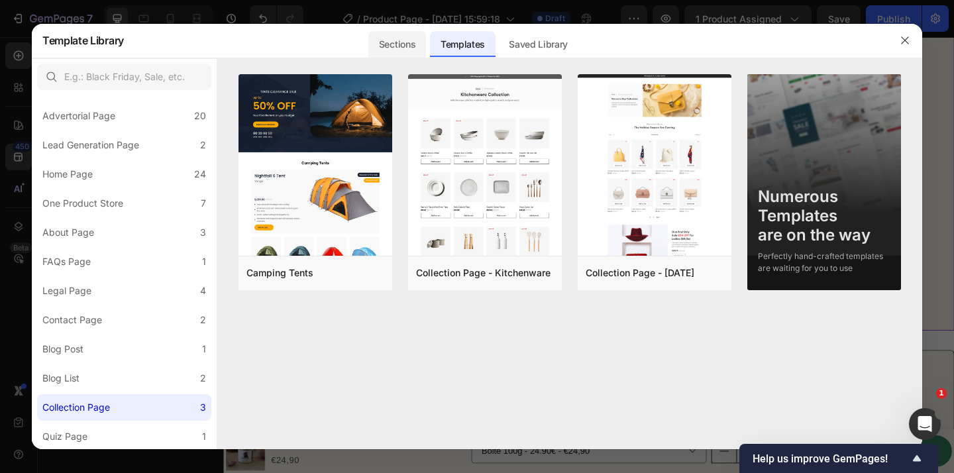
click at [389, 39] on div "Sections" at bounding box center [397, 44] width 58 height 27
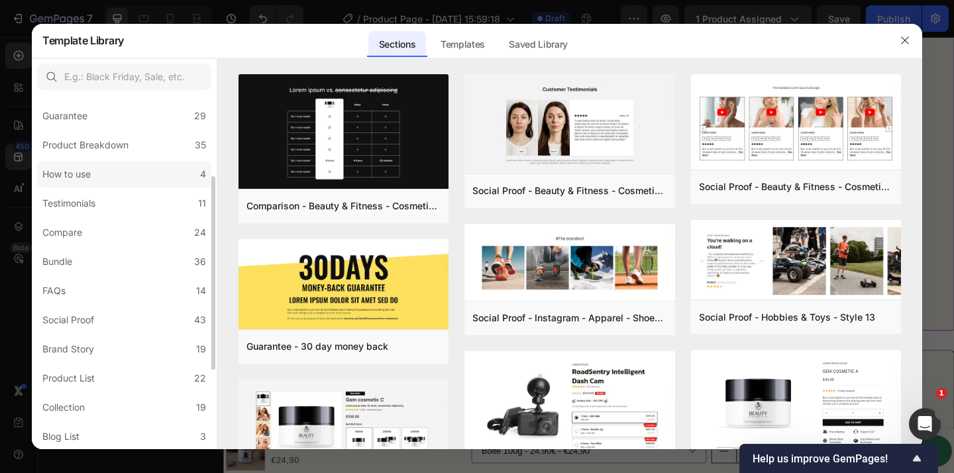
click at [156, 172] on label "How to use 4" at bounding box center [124, 174] width 174 height 27
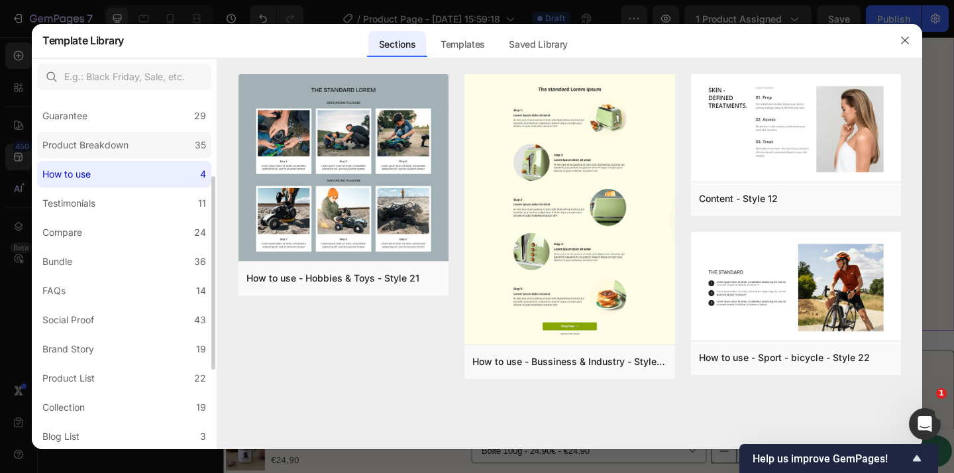
click at [145, 145] on label "Product Breakdown 35" at bounding box center [124, 145] width 174 height 27
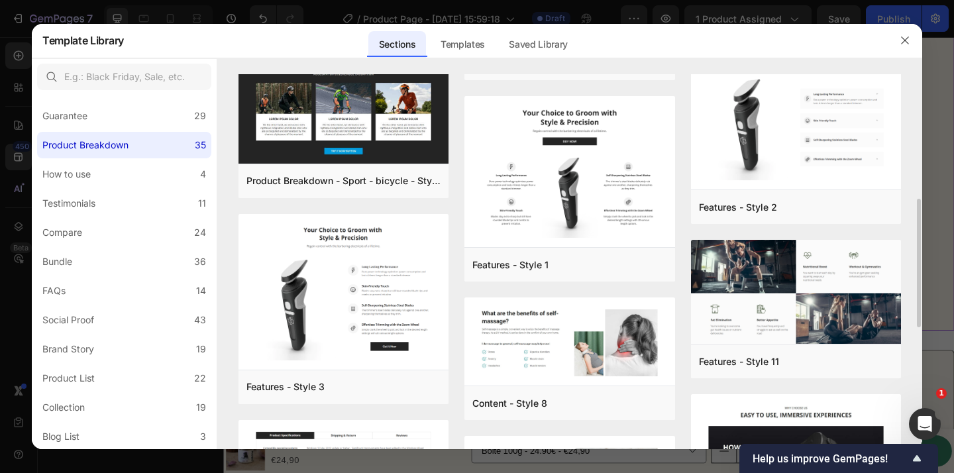
scroll to position [361, 0]
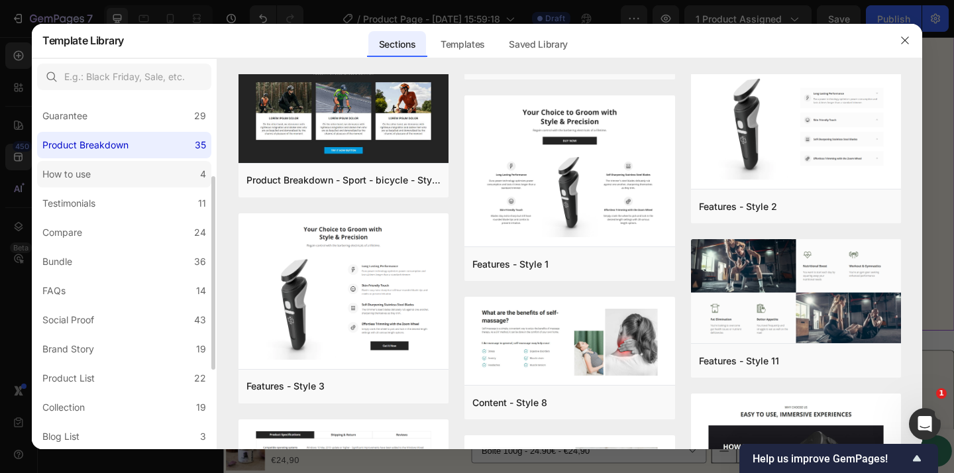
click at [127, 167] on label "How to use 4" at bounding box center [124, 174] width 174 height 27
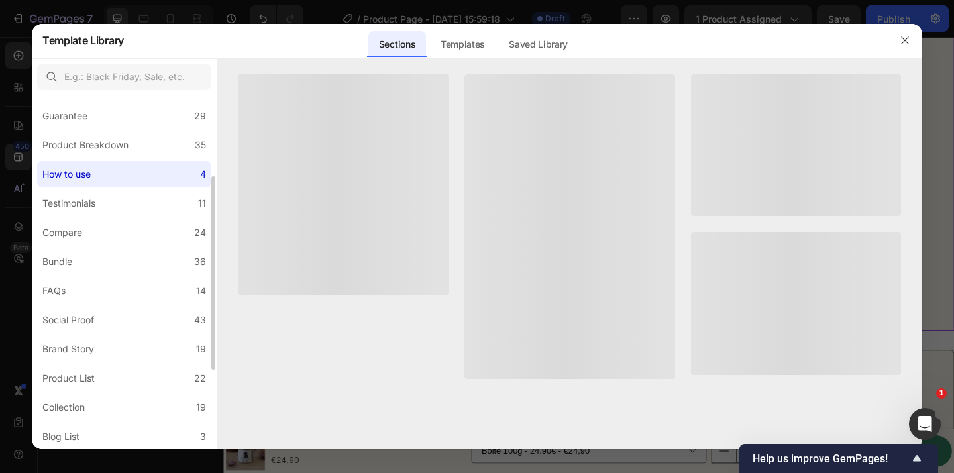
scroll to position [0, 0]
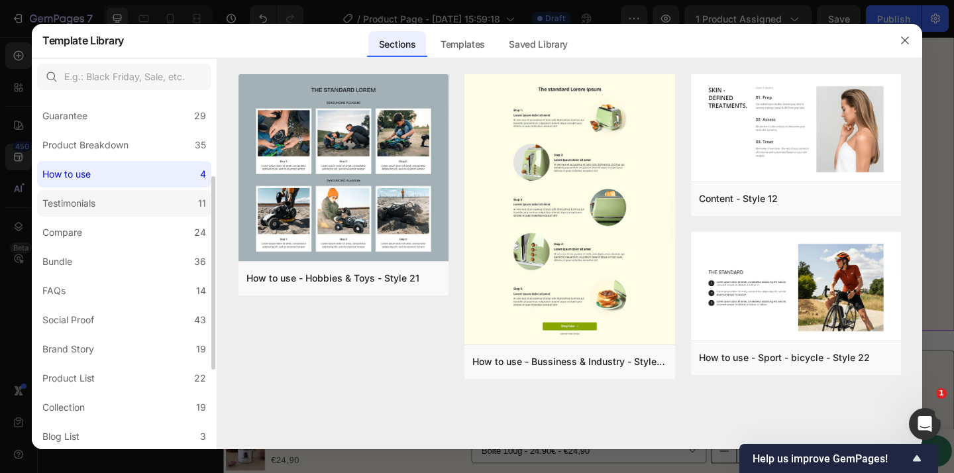
click at [136, 193] on label "Testimonials 11" at bounding box center [124, 203] width 174 height 27
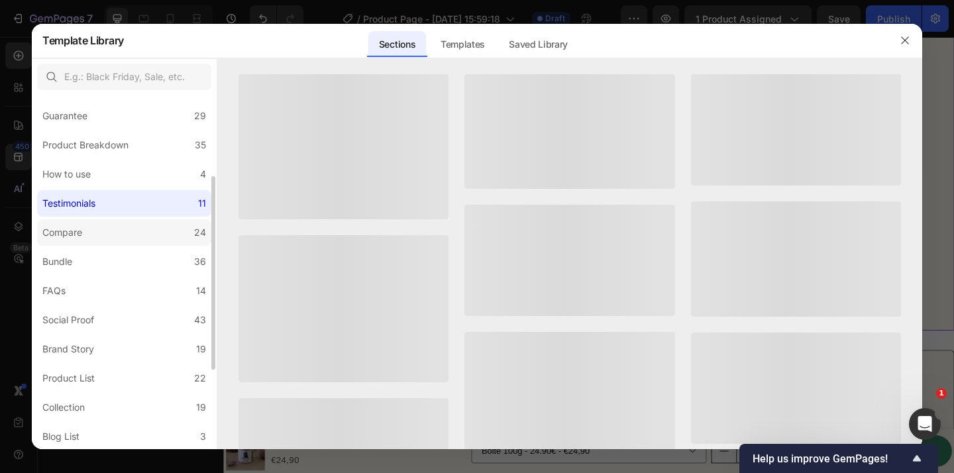
click at [140, 227] on label "Compare 24" at bounding box center [124, 232] width 174 height 27
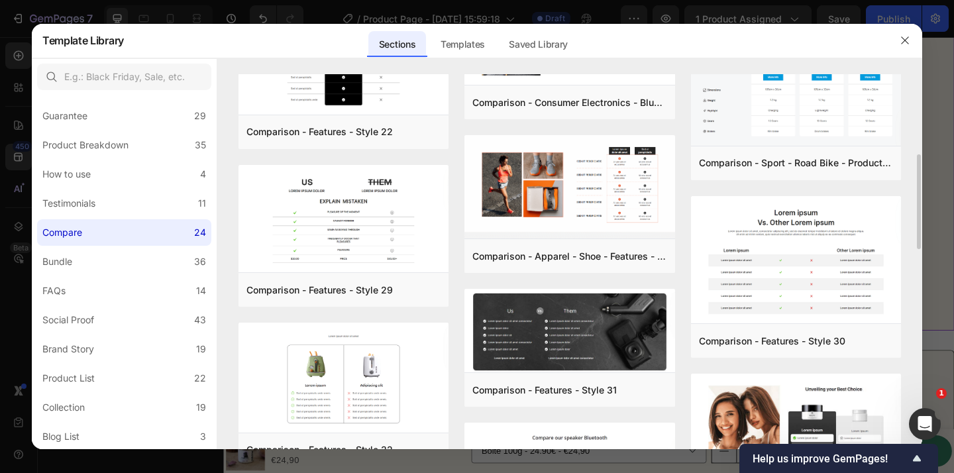
scroll to position [313, 0]
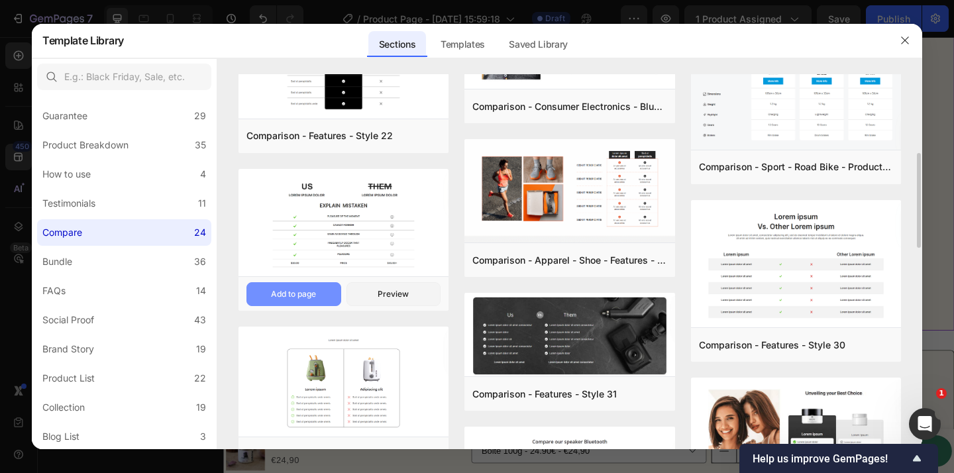
click at [306, 301] on button "Add to page" at bounding box center [293, 294] width 95 height 24
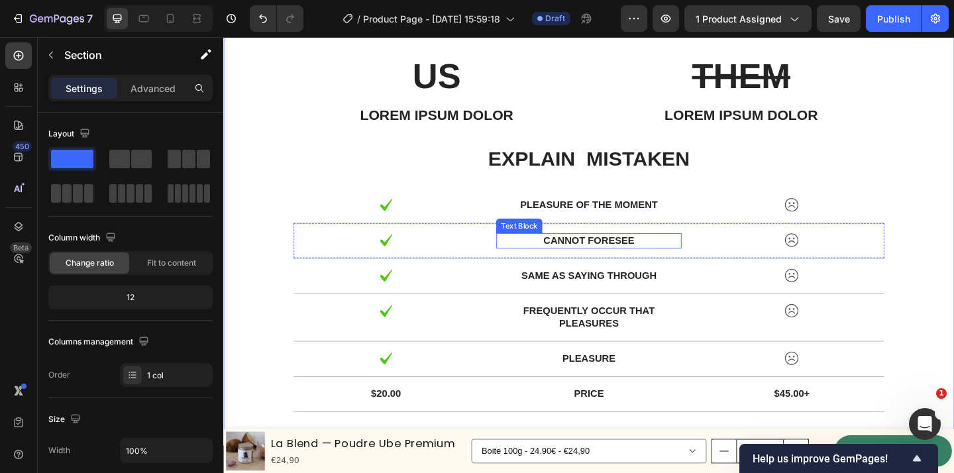
scroll to position [4074, 0]
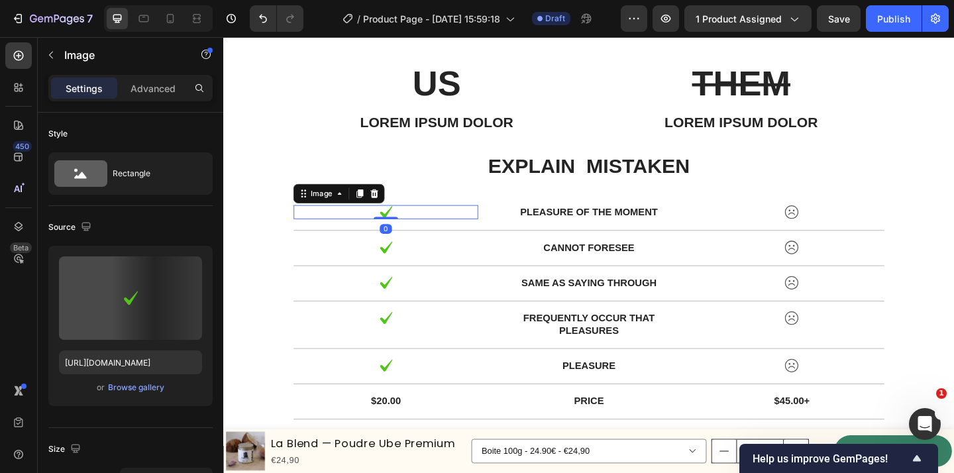
click at [397, 230] on img at bounding box center [400, 227] width 16 height 15
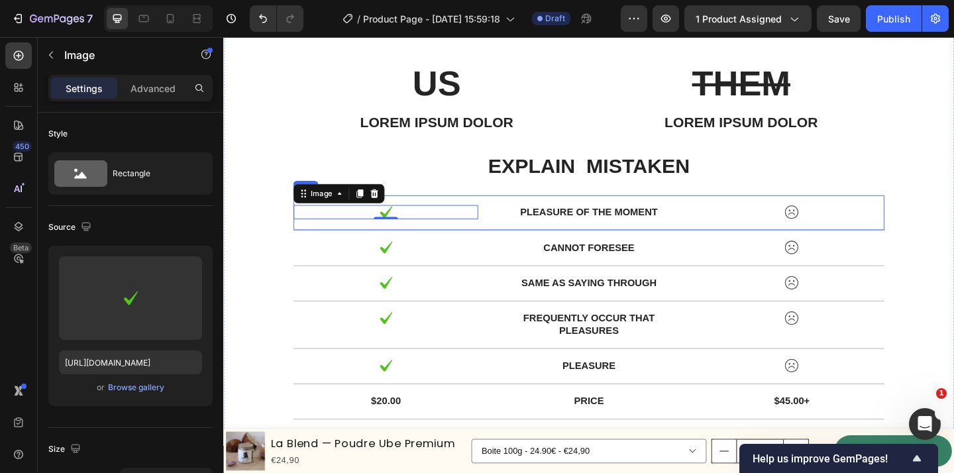
click at [729, 240] on div "Image 0 pleasure of the moment Text Block Image Row" at bounding box center [620, 228] width 643 height 38
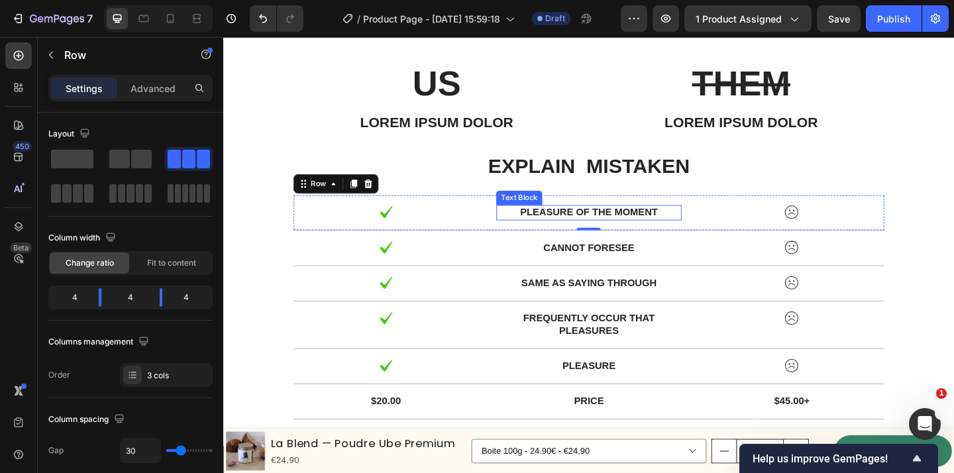
click at [594, 227] on p "pleasure of the moment" at bounding box center [620, 228] width 198 height 14
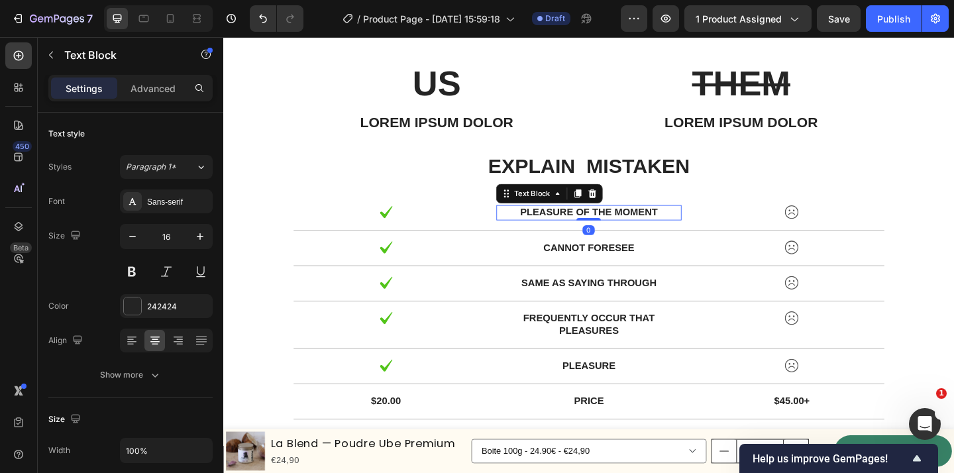
click at [594, 227] on p "pleasure of the moment" at bounding box center [620, 228] width 198 height 14
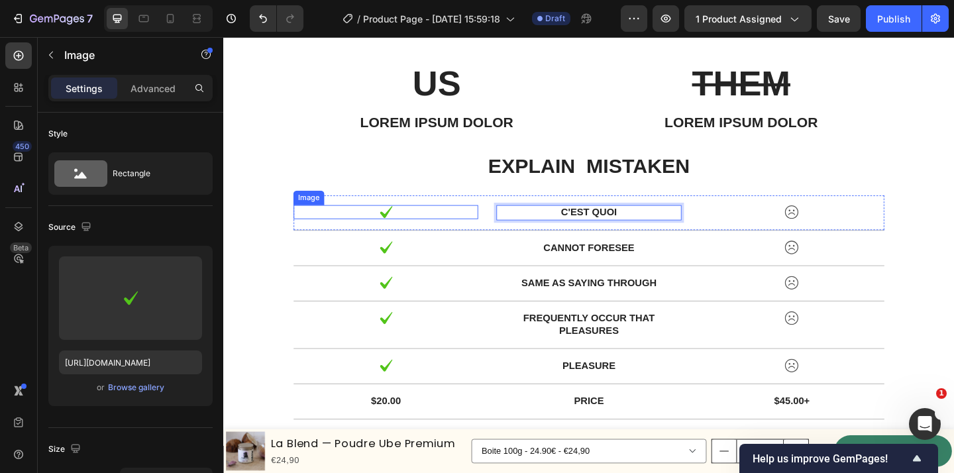
click at [496, 227] on div at bounding box center [399, 227] width 201 height 15
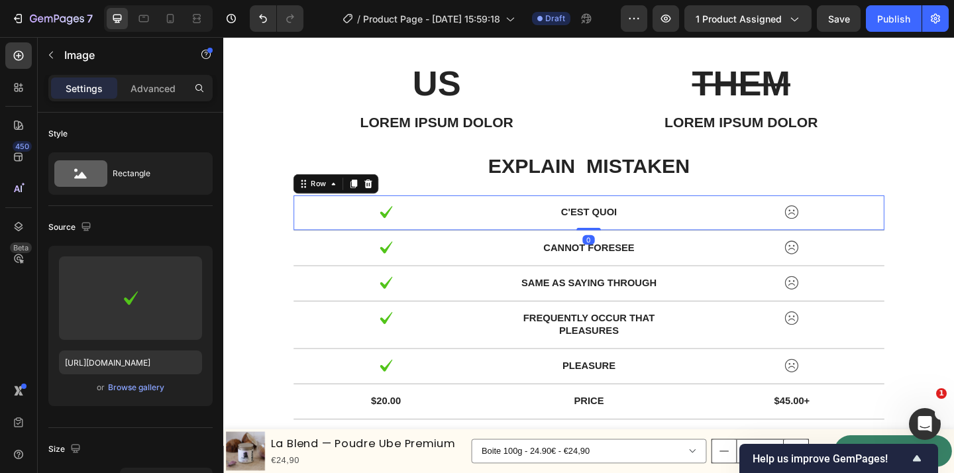
click at [509, 238] on div "Image C'est quoi Text Block Image Row 0" at bounding box center [620, 228] width 643 height 38
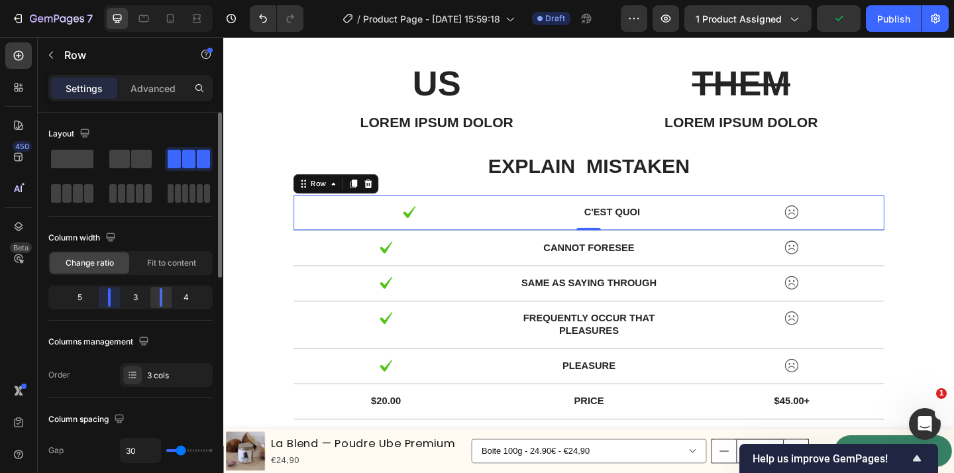
drag, startPoint x: 100, startPoint y: 301, endPoint x: 154, endPoint y: 297, distance: 54.5
click at [118, 0] on body "7 Version history / Product Page - Aug 29, 15:59:18 Draft Preview 1 product ass…" at bounding box center [477, 0] width 954 height 0
drag, startPoint x: 161, startPoint y: 297, endPoint x: 150, endPoint y: 297, distance: 11.3
click at [150, 0] on body "7 Version history / Product Page - [DATE] 15:59:18 Draft Preview 1 product assi…" at bounding box center [477, 0] width 954 height 0
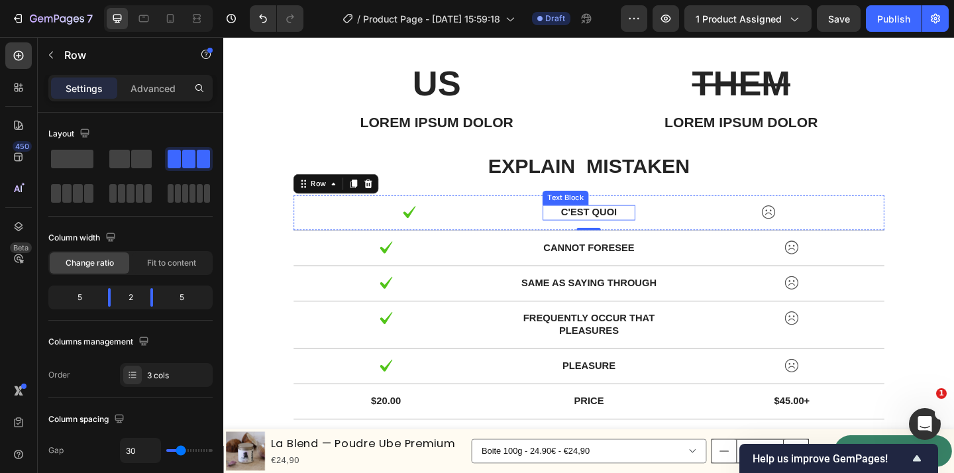
click at [645, 224] on p "C'est quoi" at bounding box center [621, 228] width 98 height 14
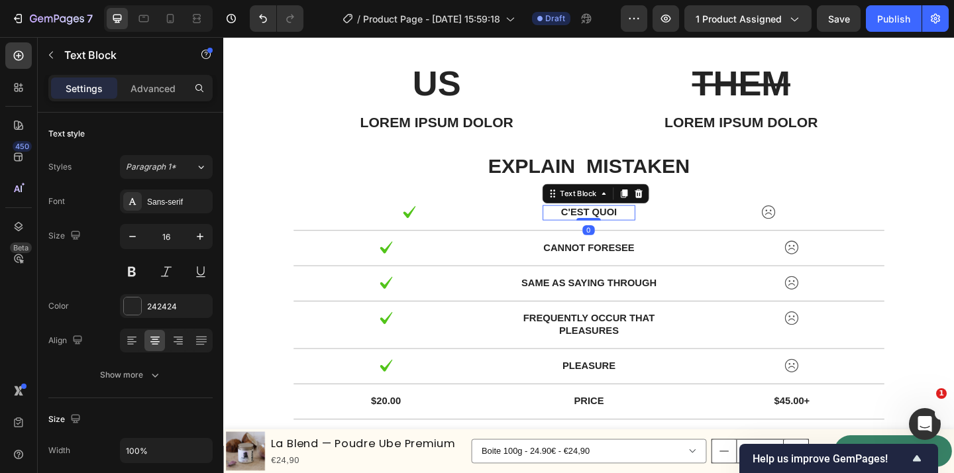
click at [657, 230] on p "C'est quoi" at bounding box center [621, 228] width 98 height 14
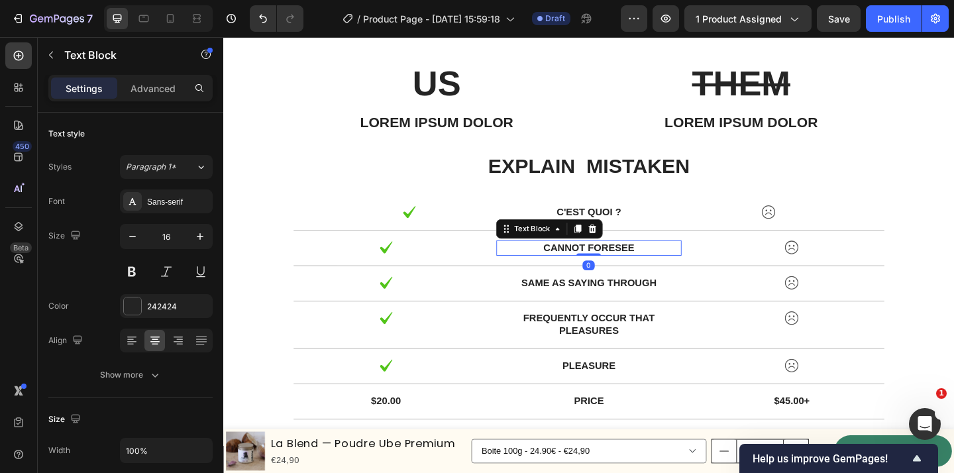
click at [660, 266] on p "cannot foresee" at bounding box center [620, 267] width 198 height 14
click at [732, 272] on div "Image cannot foresee Text Block 0 Image Row" at bounding box center [620, 267] width 643 height 38
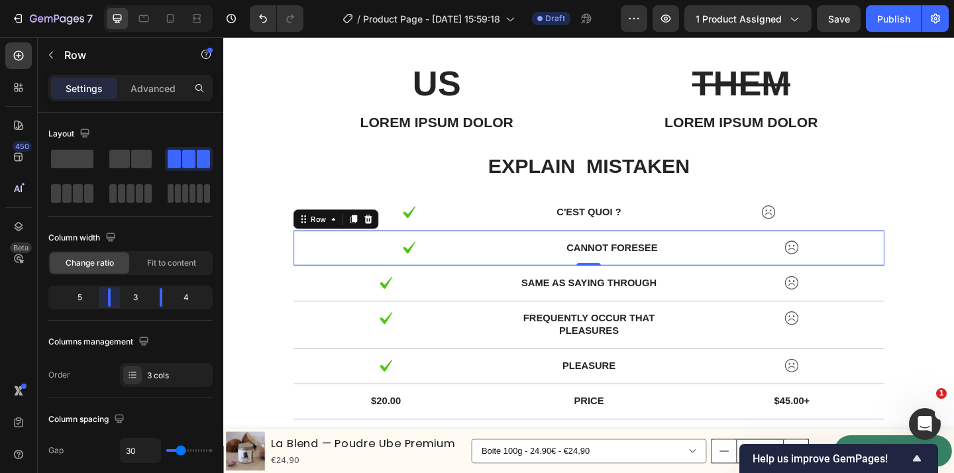
drag, startPoint x: 101, startPoint y: 301, endPoint x: 113, endPoint y: 300, distance: 11.3
click at [113, 0] on body "7 Version history / Product Page - [DATE] 15:59:18 Draft Preview 1 product assi…" at bounding box center [477, 0] width 954 height 0
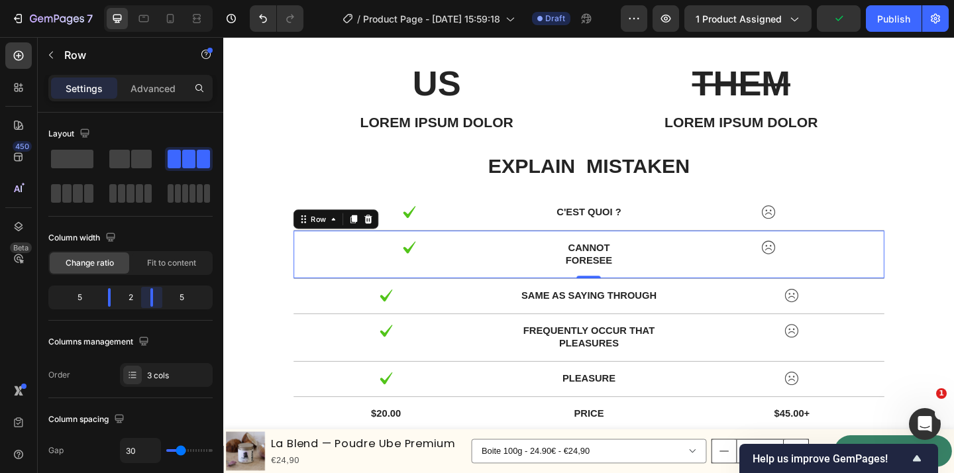
drag, startPoint x: 161, startPoint y: 300, endPoint x: 360, endPoint y: 284, distance: 200.1
click at [150, 0] on body "7 Version history / Product Page - Aug 29, 15:59:18 Draft Preview 1 product ass…" at bounding box center [477, 0] width 954 height 0
click at [618, 322] on p "same as saying through" at bounding box center [620, 319] width 198 height 14
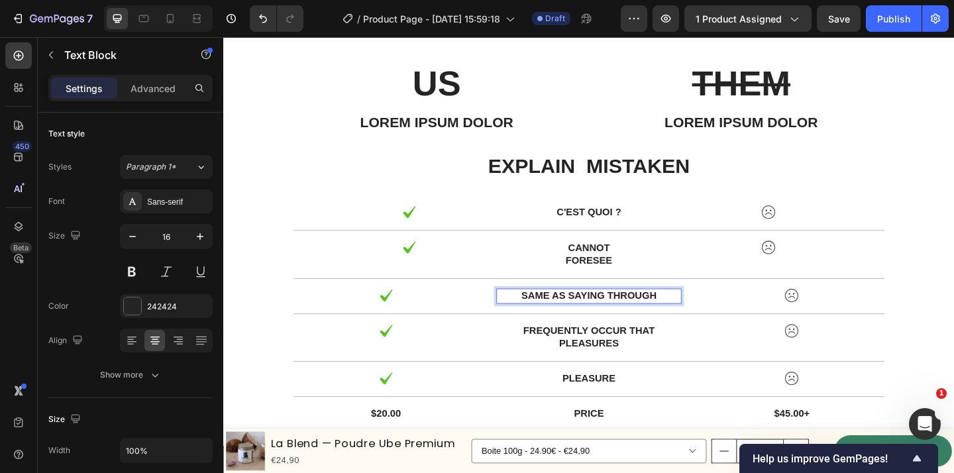
click at [653, 315] on p "same as saying through" at bounding box center [620, 319] width 198 height 14
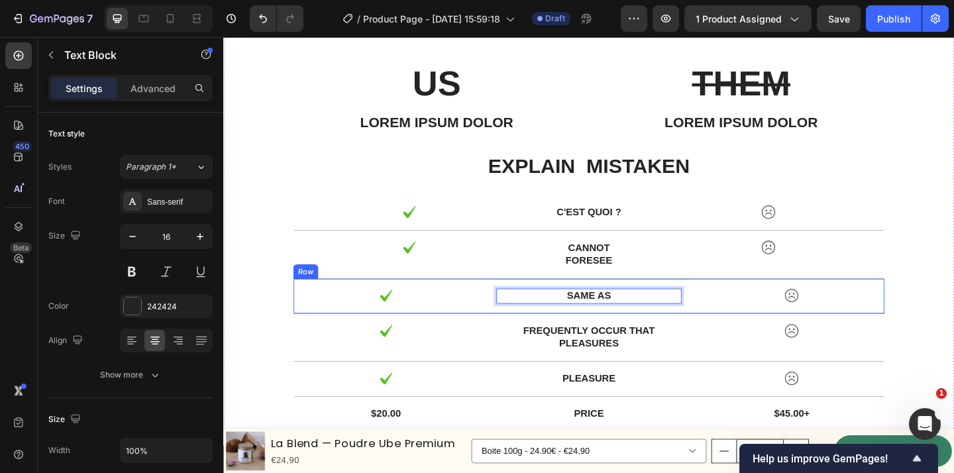
click at [502, 315] on div "Image same as Text Block 0 Image Row" at bounding box center [620, 319] width 643 height 38
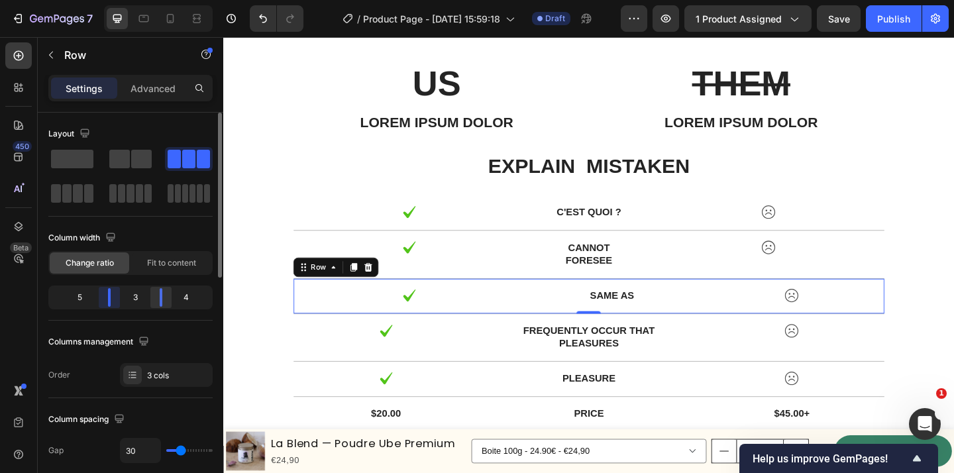
drag, startPoint x: 97, startPoint y: 297, endPoint x: 165, endPoint y: 302, distance: 67.7
click at [115, 0] on body "7 Version history / Product Page - [DATE] 15:59:18 Draft Preview 1 product assi…" at bounding box center [477, 0] width 954 height 0
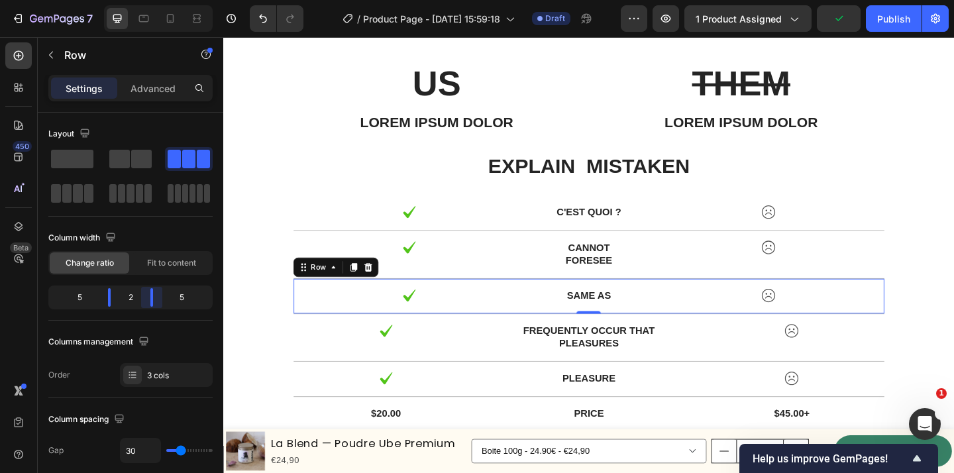
drag, startPoint x: 165, startPoint y: 302, endPoint x: 372, endPoint y: 336, distance: 209.5
click at [150, 0] on body "7 Version history / Product Page - Aug 29, 15:59:18 Draft Preview 1 product ass…" at bounding box center [477, 0] width 954 height 0
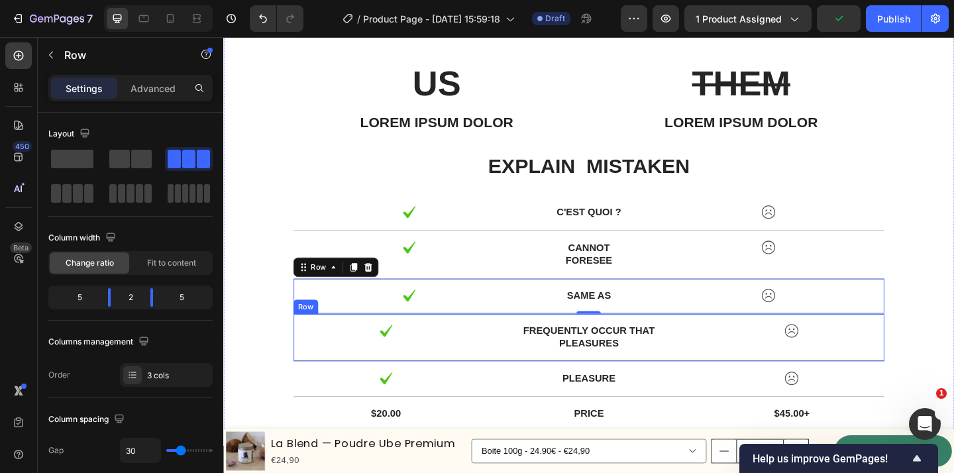
click at [560, 379] on div "Image frequently occur that pleasures Text Block Image Row" at bounding box center [620, 365] width 643 height 52
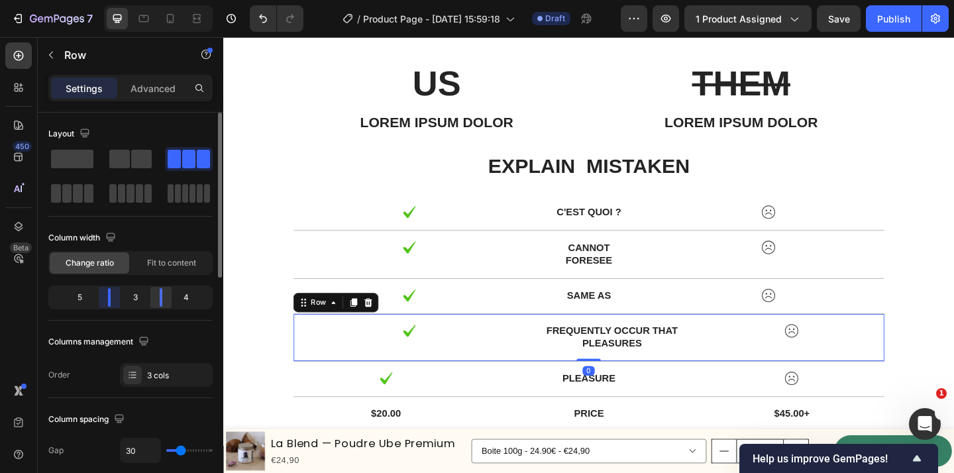
drag, startPoint x: 99, startPoint y: 303, endPoint x: 158, endPoint y: 300, distance: 59.1
click at [115, 0] on body "7 Version history / Product Page - [DATE] 15:59:18 Draft Preview 1 product assi…" at bounding box center [477, 0] width 954 height 0
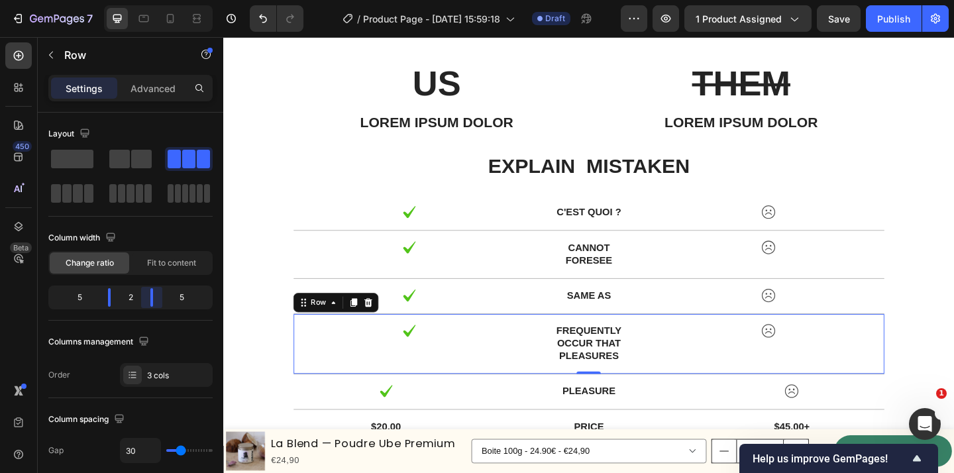
drag, startPoint x: 163, startPoint y: 300, endPoint x: 299, endPoint y: 386, distance: 160.5
click at [151, 0] on body "7 Version history / Product Page - [DATE] 15:59:18 Draft Preview 1 product assi…" at bounding box center [477, 0] width 954 height 0
click at [584, 426] on p "pleasure" at bounding box center [620, 423] width 198 height 14
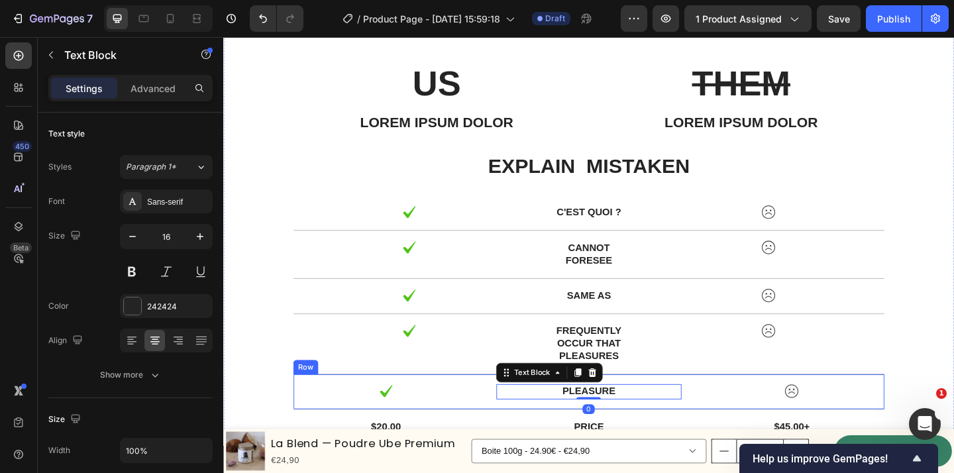
click at [543, 437] on div "Image pleasure Text Block 0 Image Row" at bounding box center [620, 423] width 643 height 38
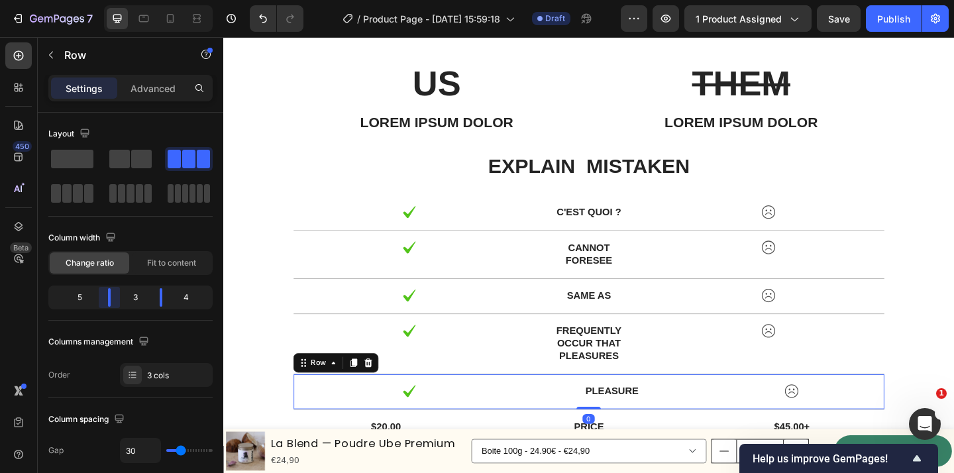
drag, startPoint x: 97, startPoint y: 299, endPoint x: 112, endPoint y: 299, distance: 14.6
click at [112, 0] on body "7 Version history / Product Page - [DATE] 15:59:18 Draft Preview 1 product assi…" at bounding box center [477, 0] width 954 height 0
drag, startPoint x: 162, startPoint y: 301, endPoint x: 149, endPoint y: 302, distance: 12.6
click at [149, 0] on body "7 Version history / Product Page - [DATE] 15:59:18 Draft Preview 1 product assi…" at bounding box center [477, 0] width 954 height 0
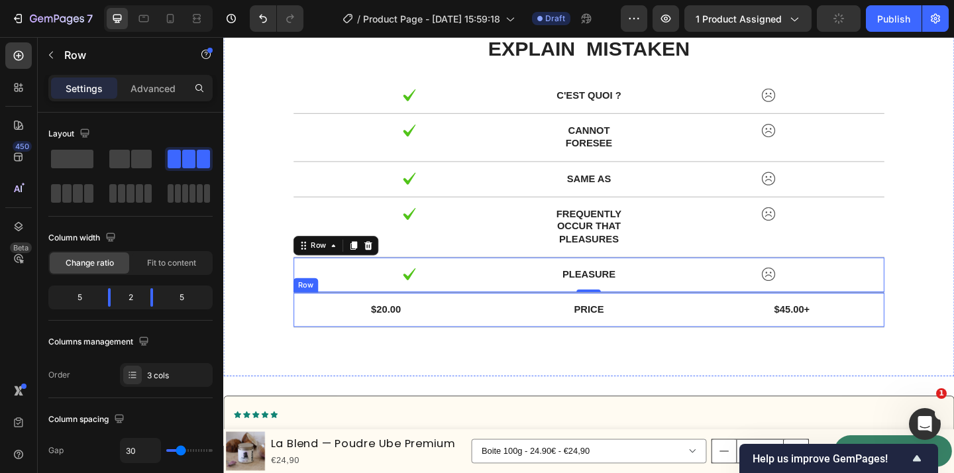
scroll to position [4213, 0]
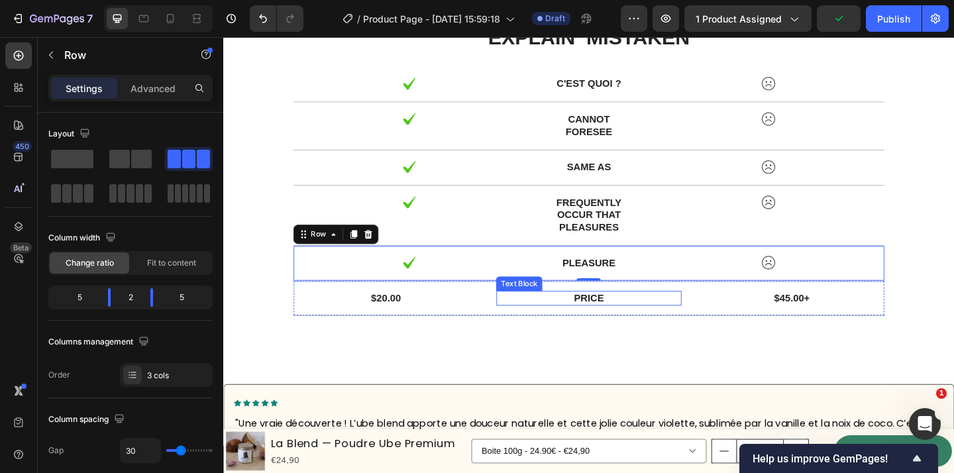
click at [555, 319] on p "Price" at bounding box center [620, 322] width 198 height 14
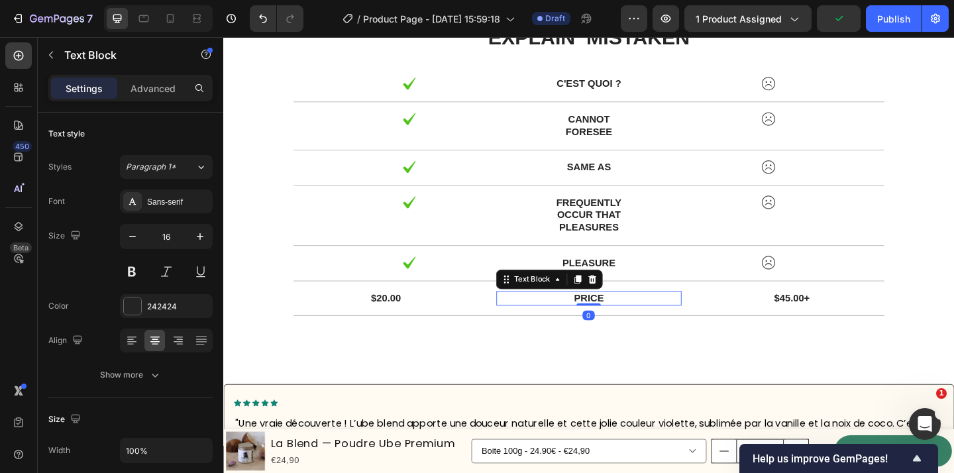
click at [500, 319] on div "$20.00 Text Block Price Text Block 0 $45.00+ Text Block Row" at bounding box center [620, 322] width 643 height 38
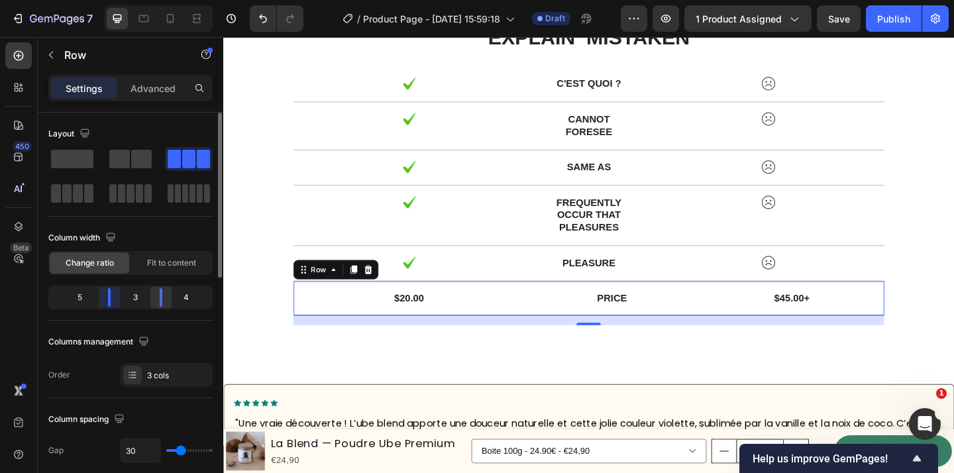
drag, startPoint x: 96, startPoint y: 296, endPoint x: 157, endPoint y: 295, distance: 61.0
click at [117, 0] on body "7 Version history / Product Page - [DATE] 15:59:18 Draft Preview 1 product assi…" at bounding box center [477, 0] width 954 height 0
drag, startPoint x: 161, startPoint y: 296, endPoint x: 121, endPoint y: 300, distance: 40.7
click at [151, 0] on body "7 Version history / Product Page - [DATE] 15:59:18 Draft Preview 1 product assi…" at bounding box center [477, 0] width 954 height 0
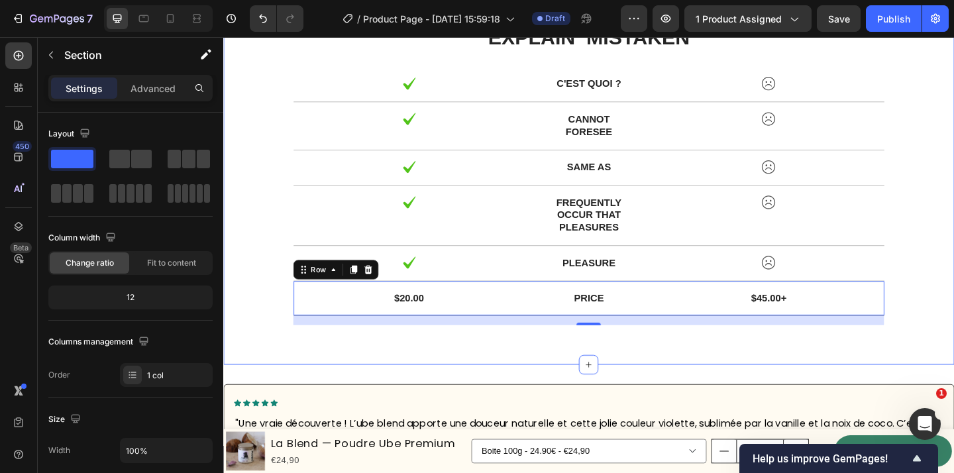
click at [327, 366] on div "US Text Block Lorem ipsum dolor Text Block THEM Text Block Lorem ipsum dolor Te…" at bounding box center [620, 131] width 795 height 525
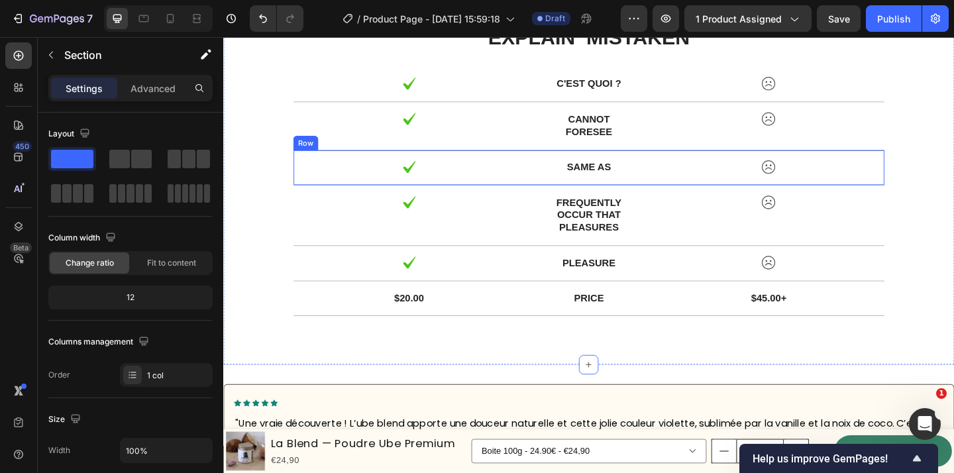
scroll to position [4127, 0]
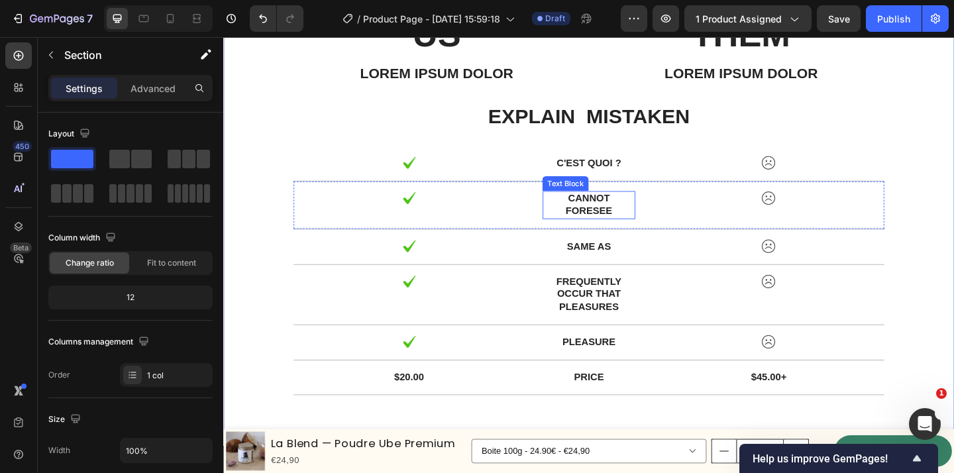
click at [603, 227] on p "cannot foresee" at bounding box center [621, 220] width 98 height 28
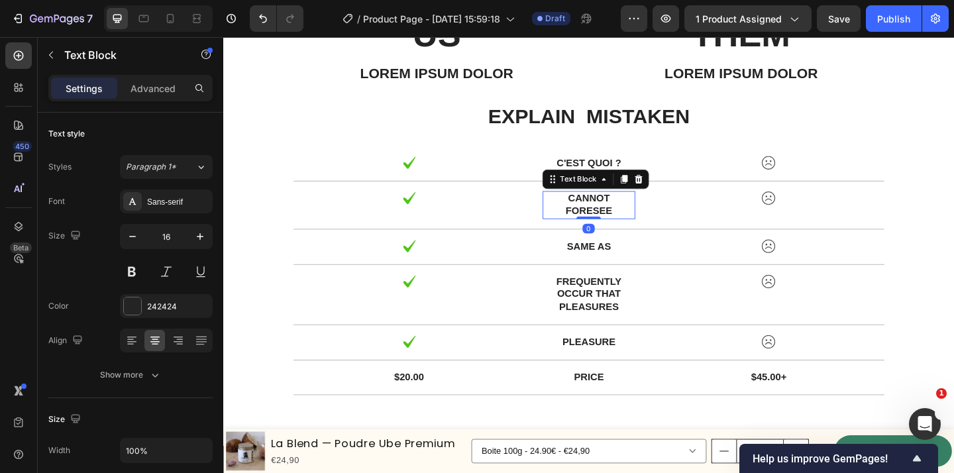
click at [603, 227] on p "cannot foresee" at bounding box center [621, 220] width 98 height 28
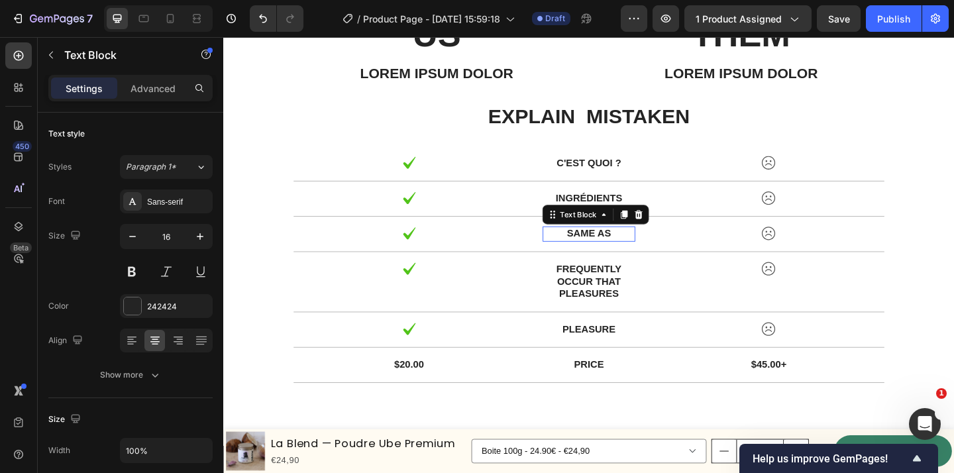
click at [617, 249] on p "same as" at bounding box center [621, 251] width 98 height 14
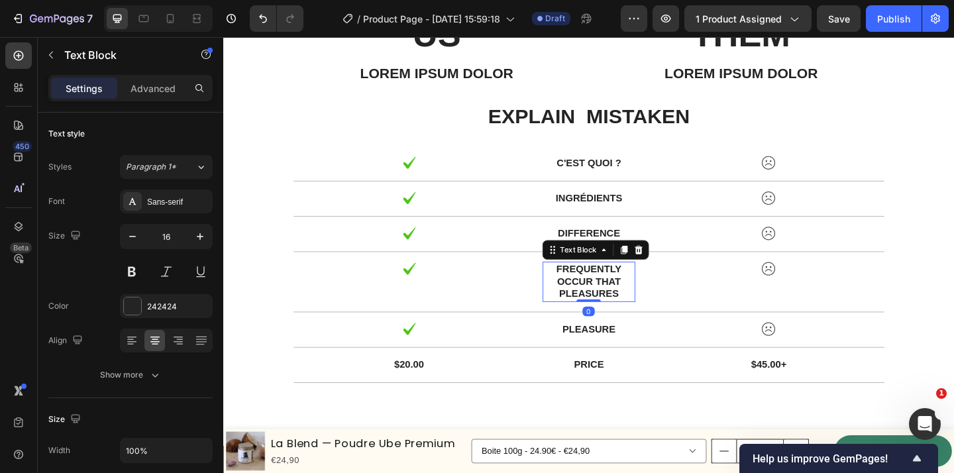
click at [627, 312] on p "frequently occur that pleasures" at bounding box center [621, 303] width 98 height 41
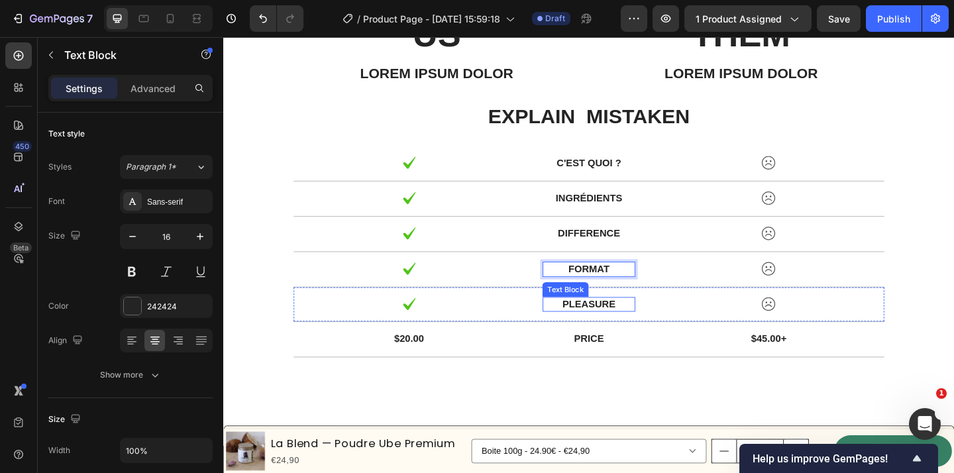
click at [609, 321] on p "pleasure" at bounding box center [621, 328] width 98 height 14
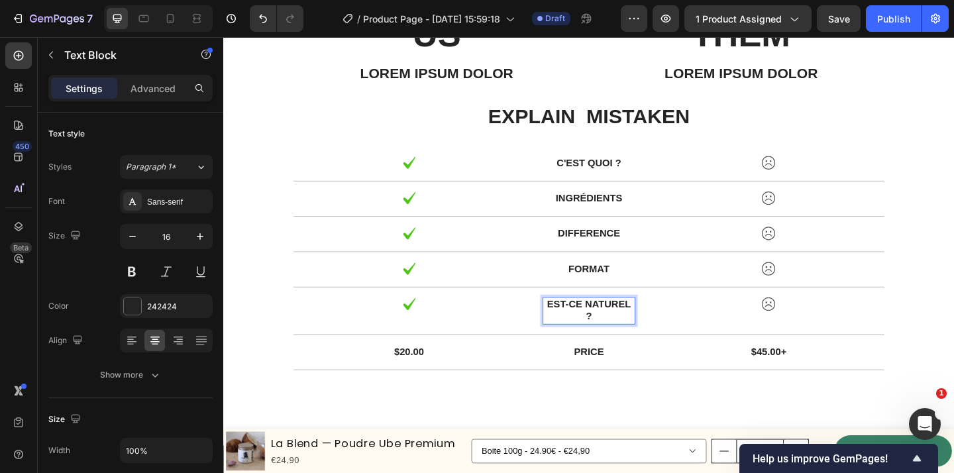
click at [630, 331] on p "EST-ce naturel ?" at bounding box center [621, 335] width 98 height 28
click at [136, 236] on icon "button" at bounding box center [132, 236] width 13 height 13
type input "15"
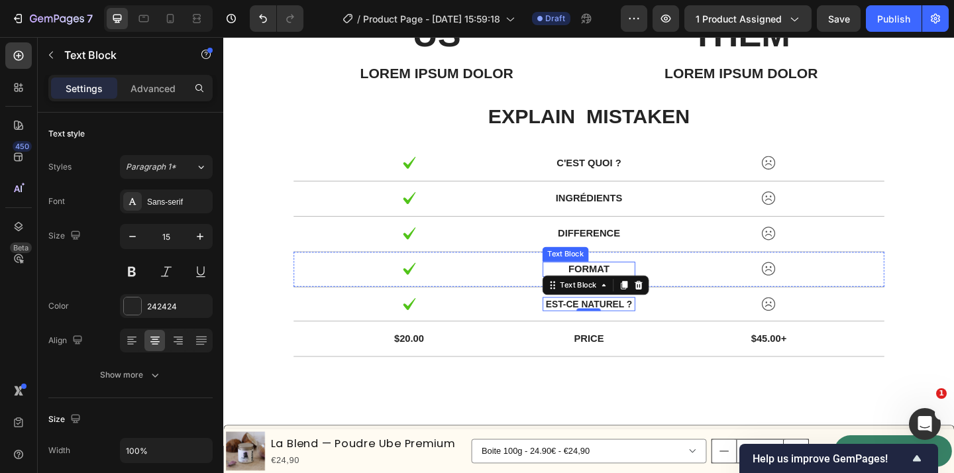
click at [632, 284] on p "FORMAT" at bounding box center [621, 290] width 98 height 14
click at [637, 329] on p "EST-ce naturel ?" at bounding box center [621, 327] width 98 height 13
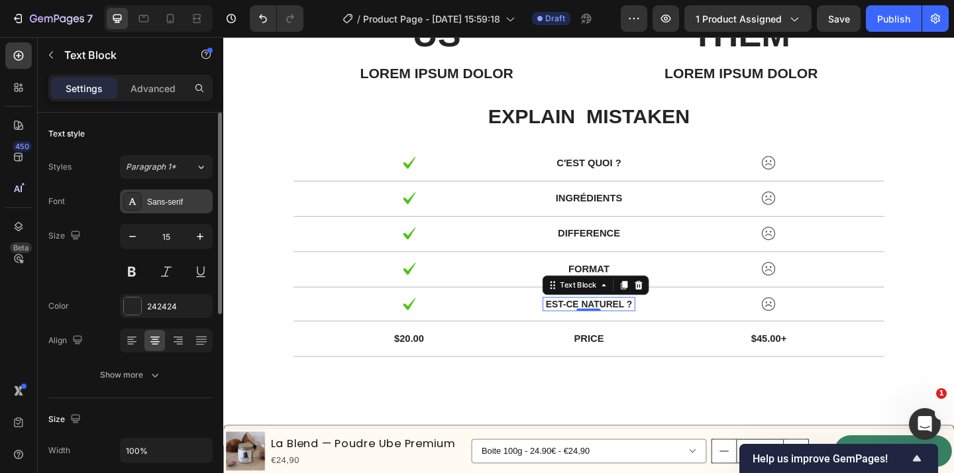
click at [168, 205] on div "Sans-serif" at bounding box center [178, 202] width 62 height 12
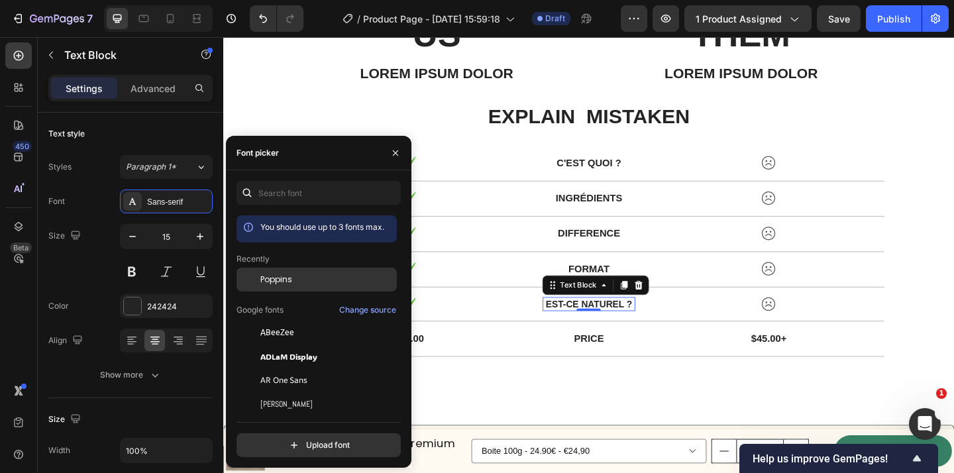
click at [321, 284] on div "Poppins" at bounding box center [327, 280] width 134 height 12
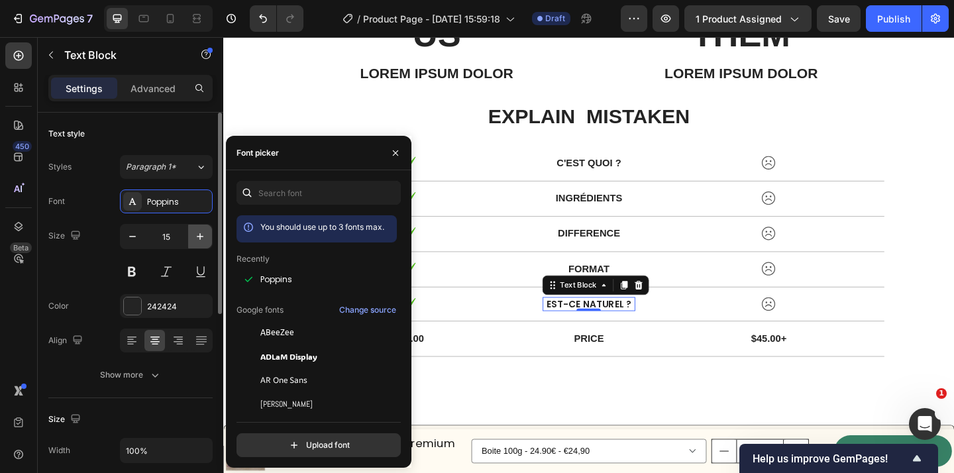
click at [201, 244] on button "button" at bounding box center [200, 237] width 24 height 24
type input "16"
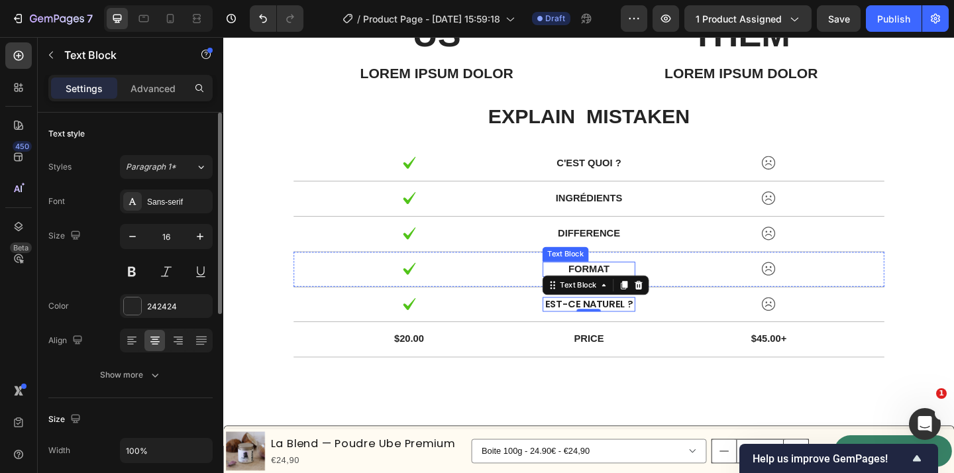
click at [639, 290] on p "FORMAT" at bounding box center [621, 290] width 98 height 14
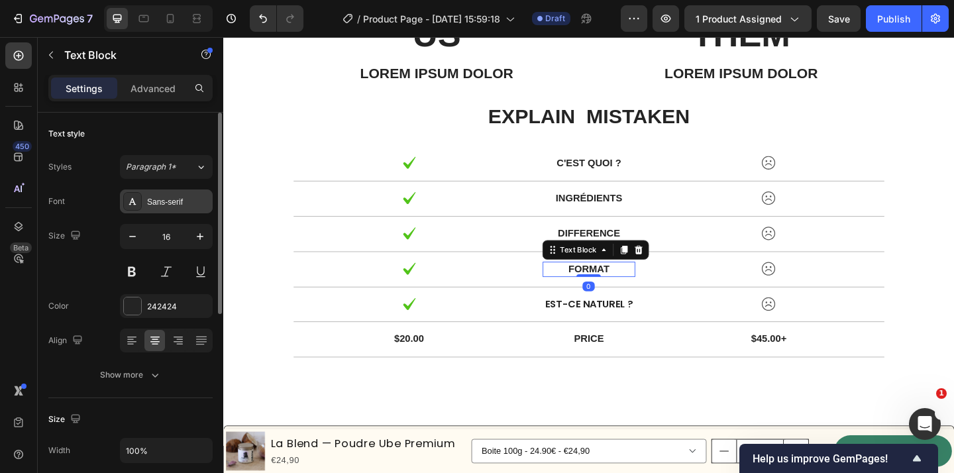
click at [186, 209] on div "Sans-serif" at bounding box center [166, 201] width 93 height 24
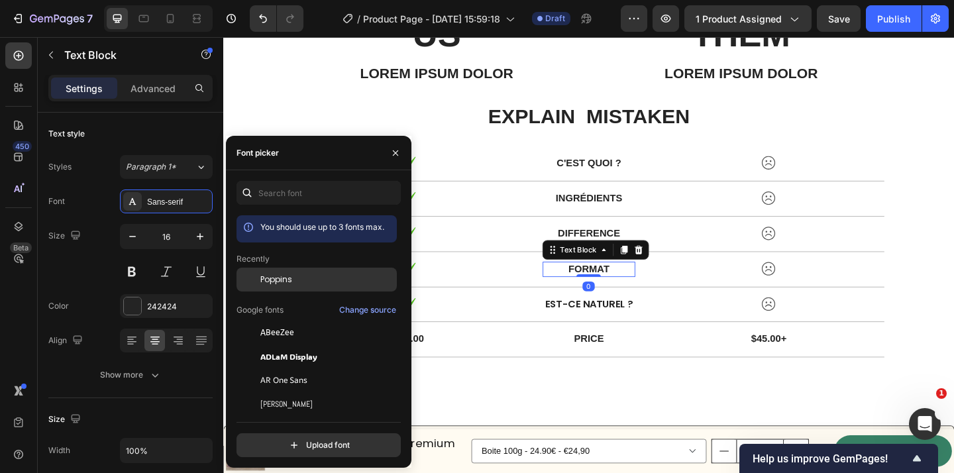
click at [352, 280] on div "Poppins" at bounding box center [327, 280] width 134 height 12
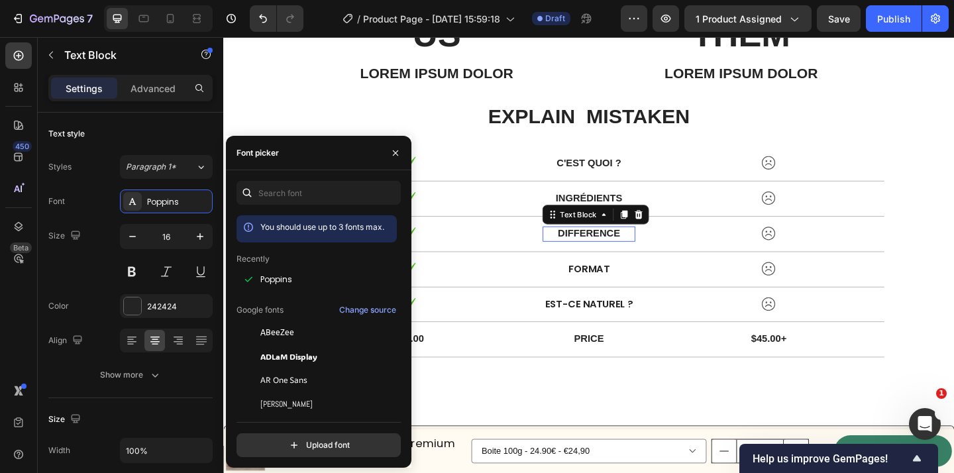
click at [641, 244] on p "DIFFERENCE" at bounding box center [621, 251] width 98 height 14
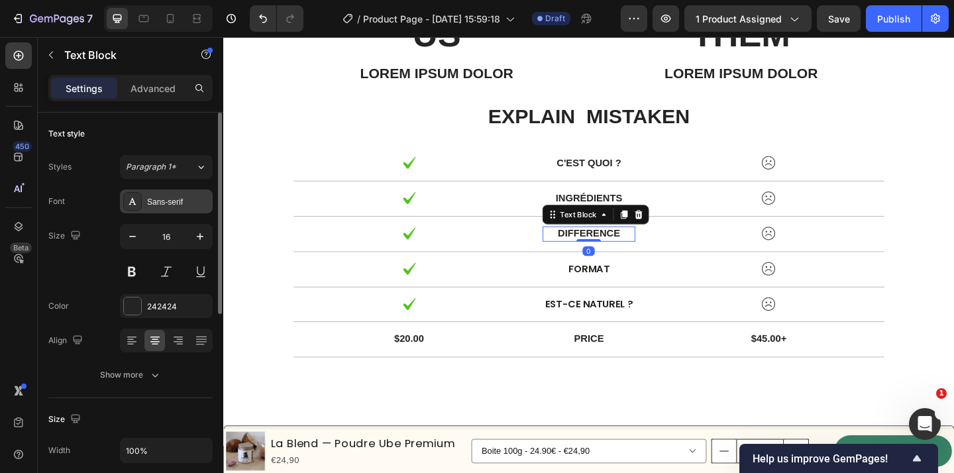
click at [188, 201] on div "Sans-serif" at bounding box center [178, 202] width 62 height 12
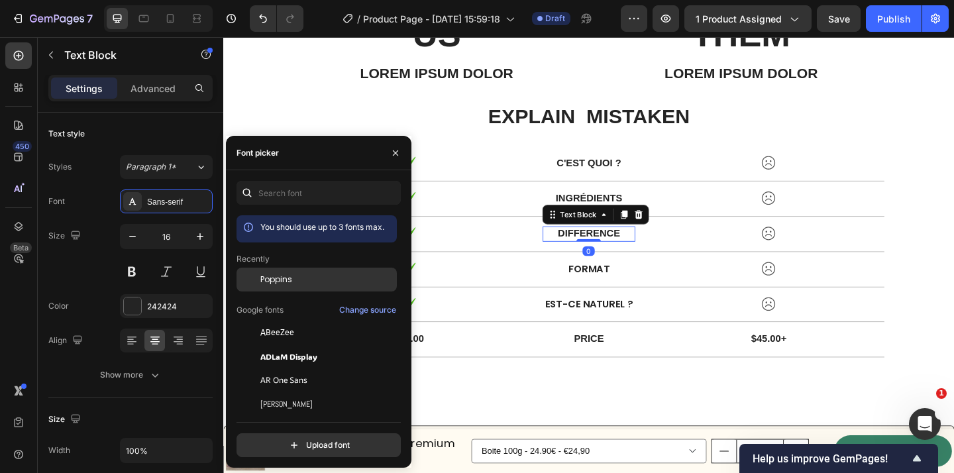
click at [330, 270] on div "Poppins" at bounding box center [317, 280] width 160 height 24
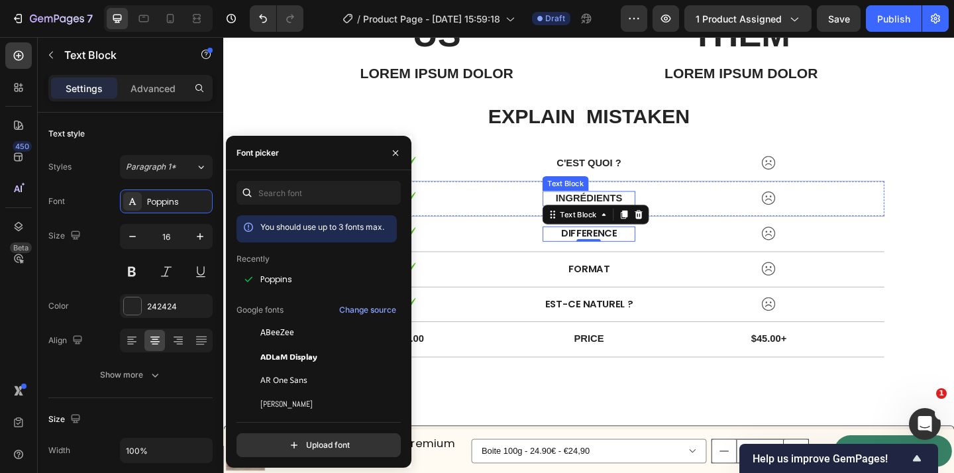
click at [660, 207] on p "ingrédients" at bounding box center [621, 213] width 98 height 14
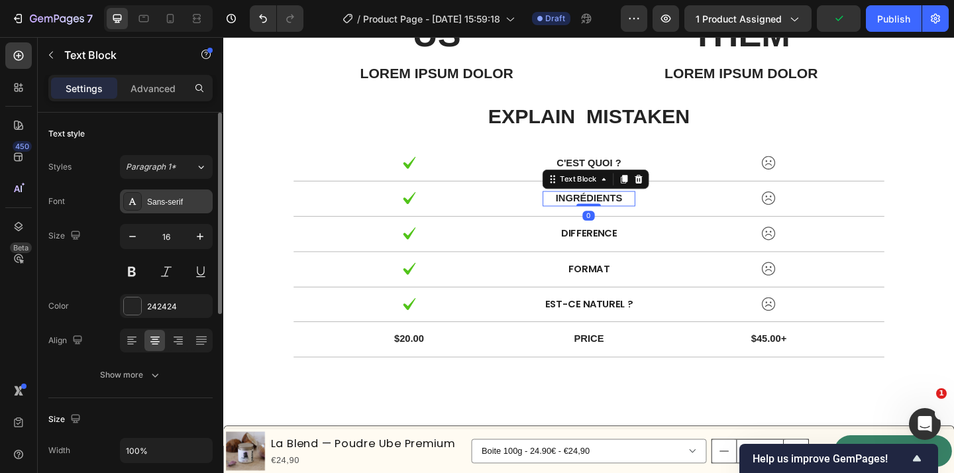
click at [173, 199] on div "Sans-serif" at bounding box center [178, 202] width 62 height 12
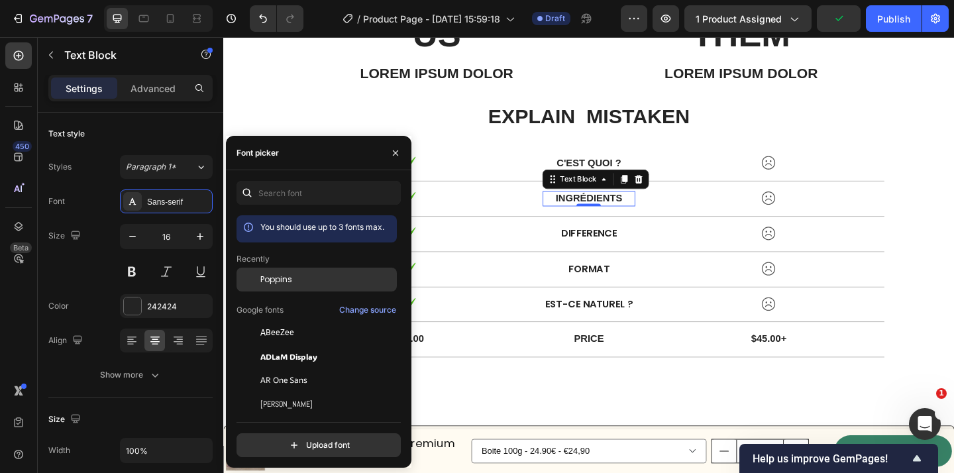
click at [277, 271] on div "Poppins" at bounding box center [317, 280] width 160 height 24
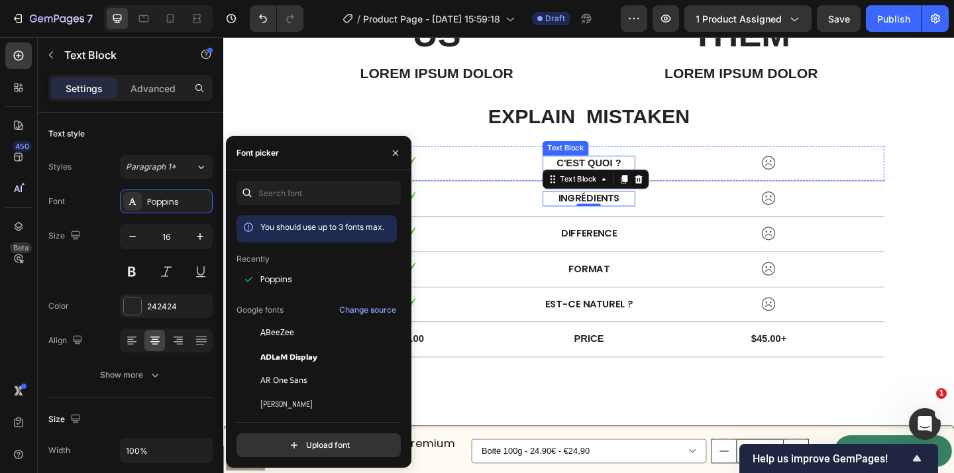
click at [644, 173] on p "C'est quoi ?" at bounding box center [621, 175] width 98 height 14
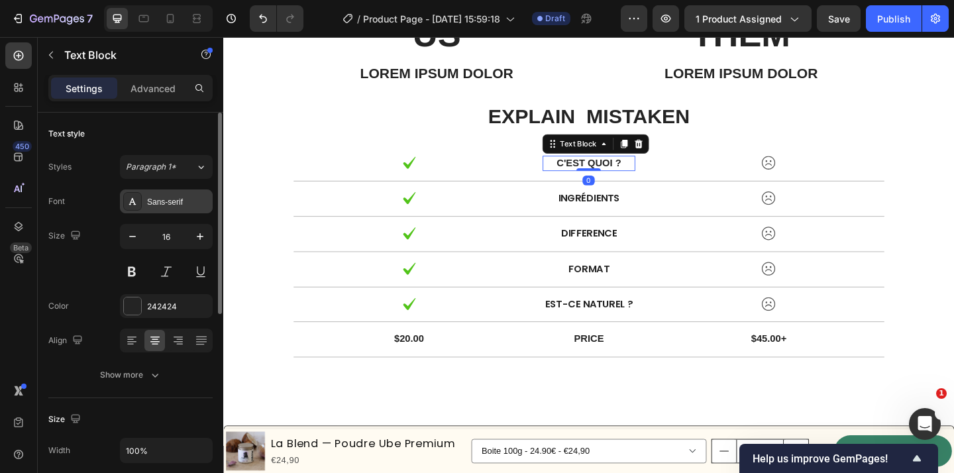
click at [161, 205] on div "Sans-serif" at bounding box center [178, 202] width 62 height 12
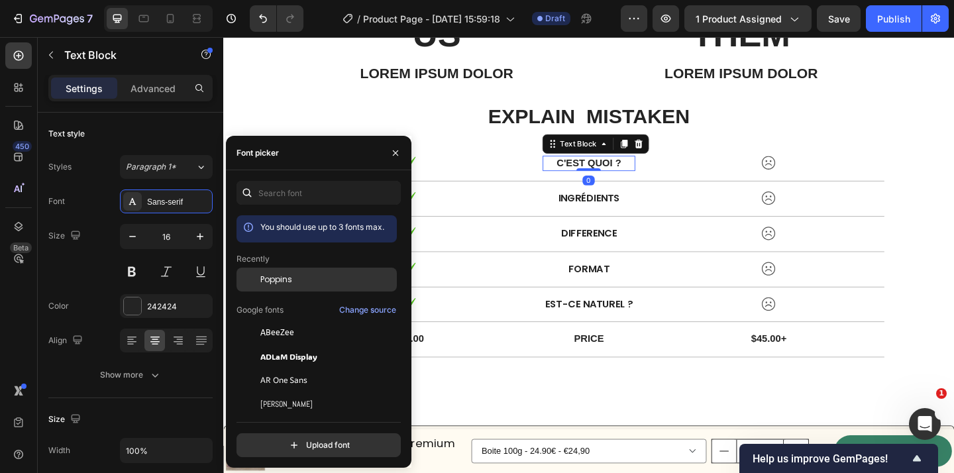
click at [343, 268] on div "Poppins" at bounding box center [317, 280] width 160 height 24
click at [735, 421] on div "US Text Block Lorem ipsum dolor Text Block THEM Text Block Lorem ipsum dolor Te…" at bounding box center [620, 197] width 795 height 484
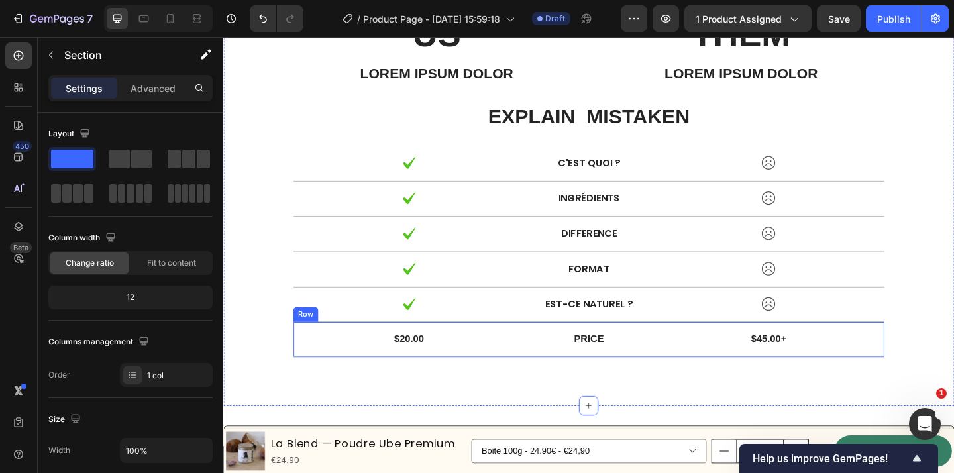
click at [687, 374] on div "$20.00 Text Block Price Text Block $45.00+ Text Block Row" at bounding box center [620, 366] width 643 height 38
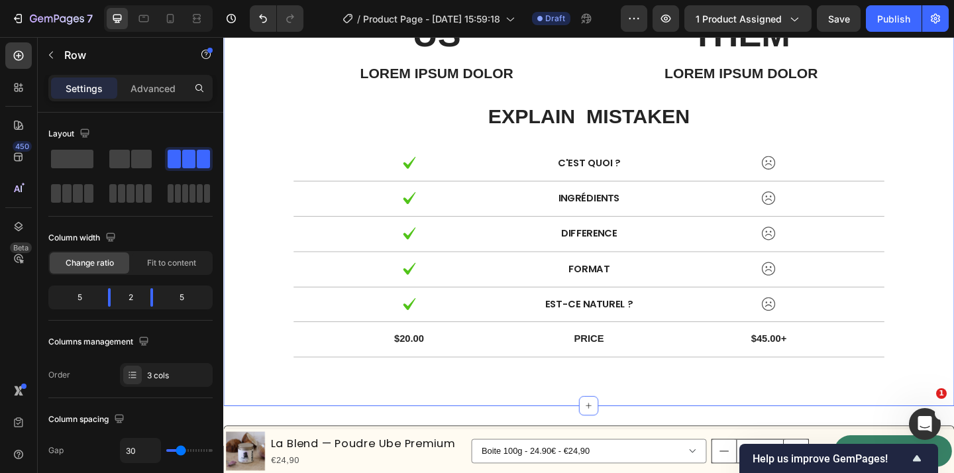
click at [716, 407] on div "US Text Block Lorem ipsum dolor Text Block THEM Text Block Lorem ipsum dolor Te…" at bounding box center [620, 197] width 795 height 484
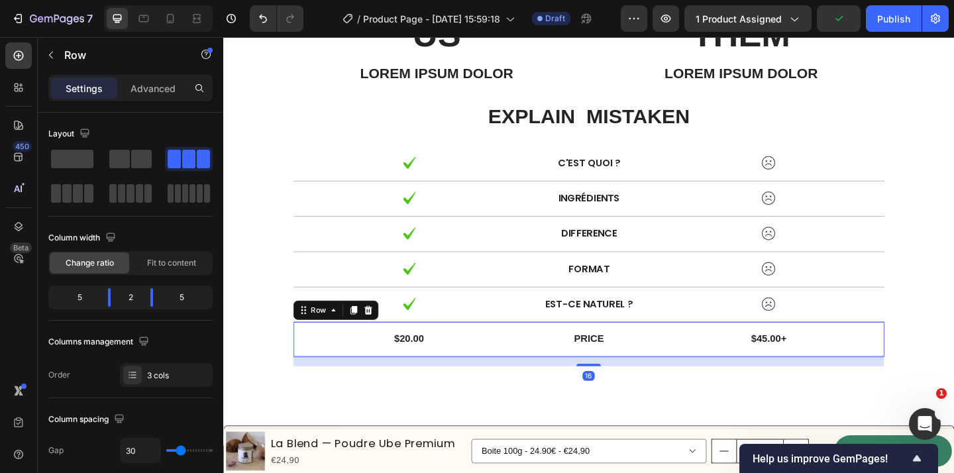
click at [687, 381] on div "$20.00 Text Block Price Text Block $45.00+ Text Block Row 16" at bounding box center [620, 366] width 643 height 38
click at [383, 339] on icon at bounding box center [381, 334] width 9 height 9
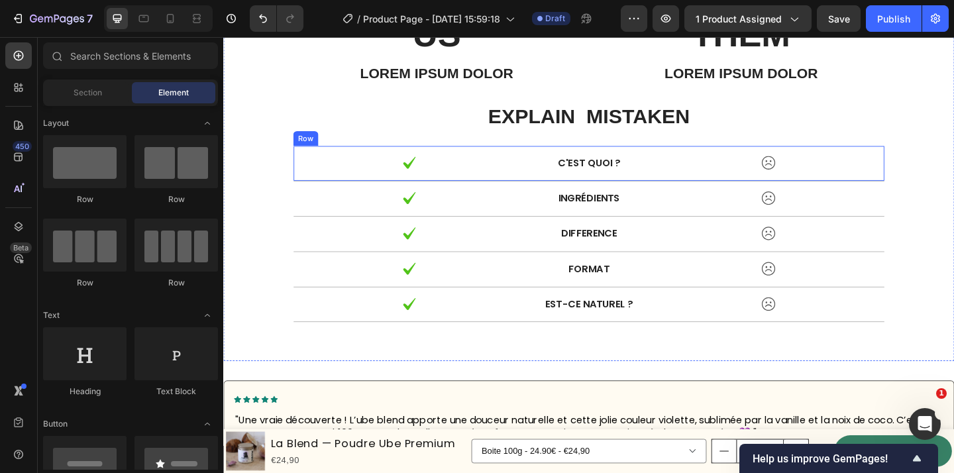
click at [461, 178] on div at bounding box center [424, 173] width 251 height 15
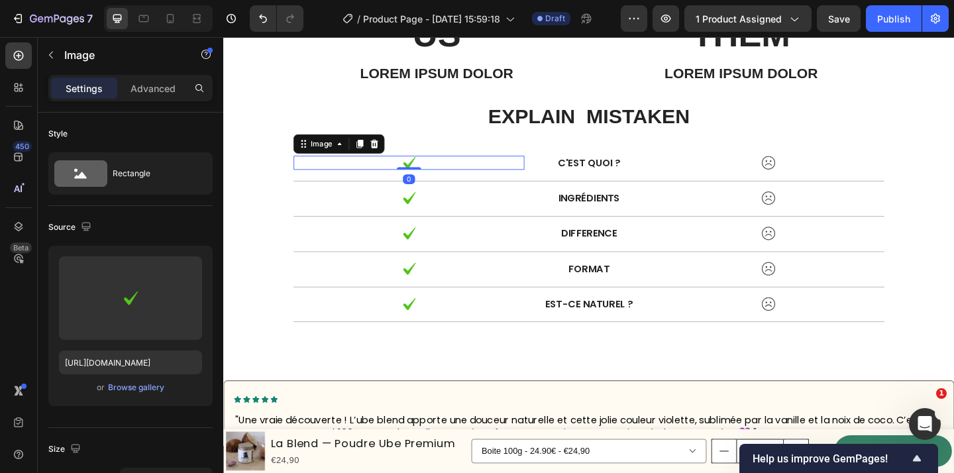
click at [443, 178] on div at bounding box center [424, 173] width 251 height 15
click at [433, 176] on div at bounding box center [424, 173] width 251 height 15
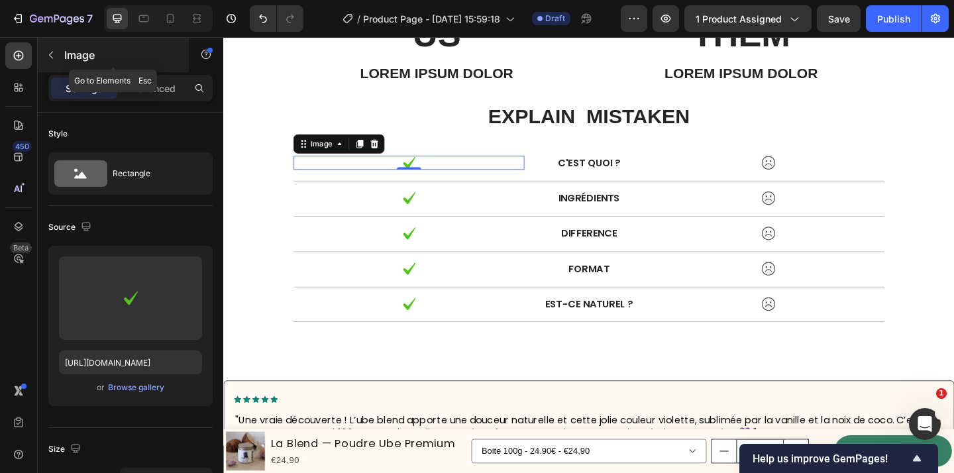
click at [56, 61] on button "button" at bounding box center [50, 54] width 21 height 21
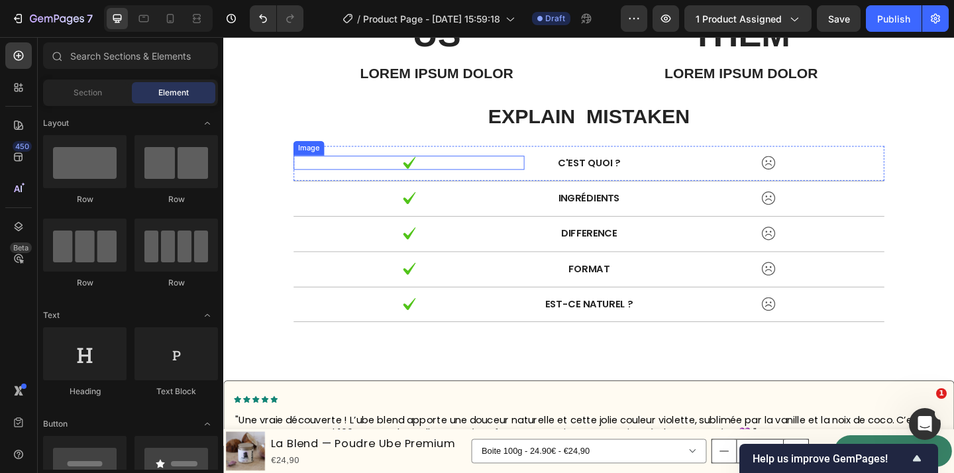
click at [497, 176] on div at bounding box center [424, 173] width 251 height 15
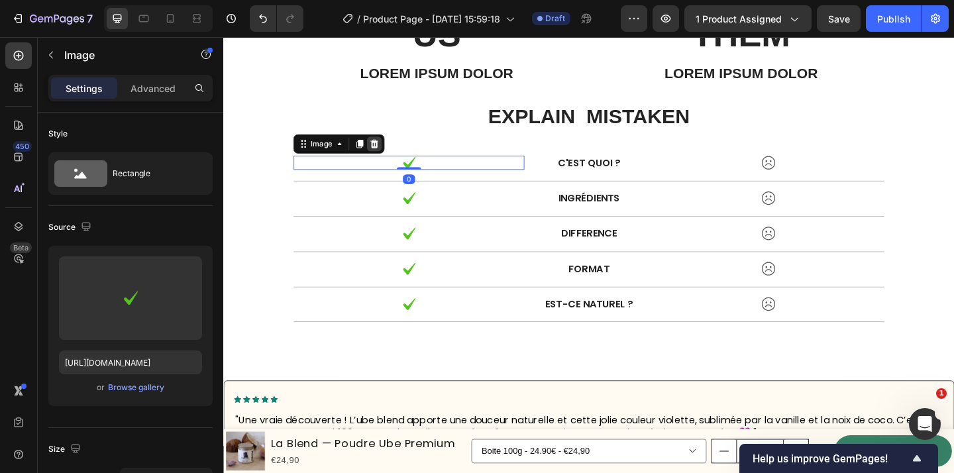
click at [389, 155] on icon at bounding box center [387, 153] width 11 height 11
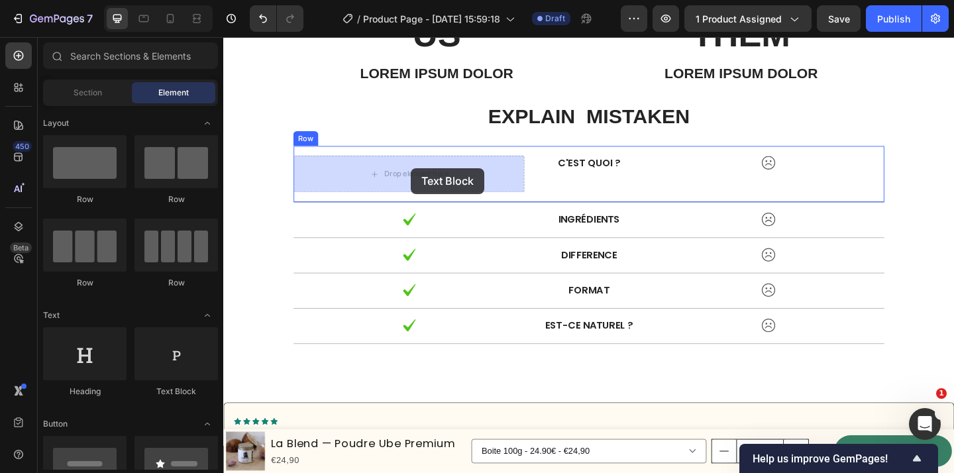
drag, startPoint x: 396, startPoint y: 401, endPoint x: 427, endPoint y: 180, distance: 223.5
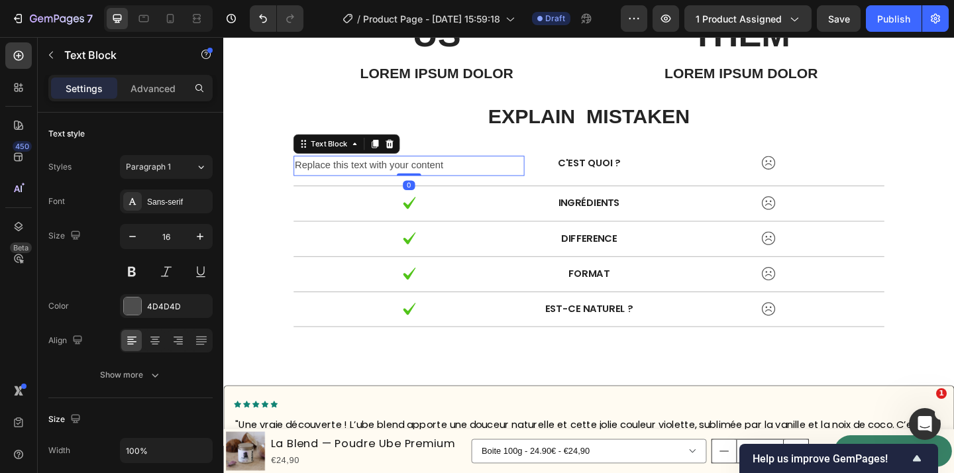
click at [402, 179] on div "Replace this text with your content" at bounding box center [424, 177] width 251 height 22
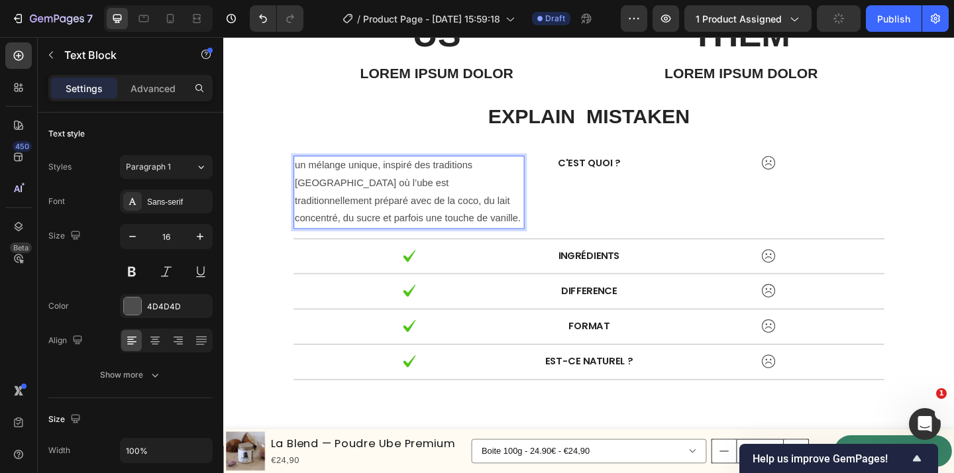
click at [310, 178] on p "un mélange unique, inspiré des traditions philippines où l’ube est traditionnel…" at bounding box center [425, 206] width 248 height 76
click at [498, 223] on p "Un mélange unique, inspiré des traditions philippines où l’ube est traditionnel…" at bounding box center [425, 206] width 248 height 76
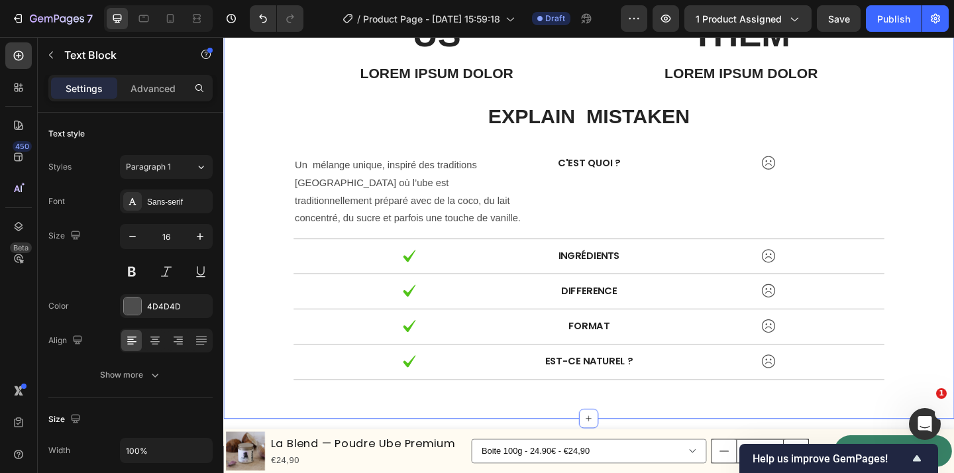
click at [953, 268] on div "US Text Block Lorem ipsum dolor Text Block THEM Text Block Lorem ipsum dolor Te…" at bounding box center [620, 209] width 775 height 402
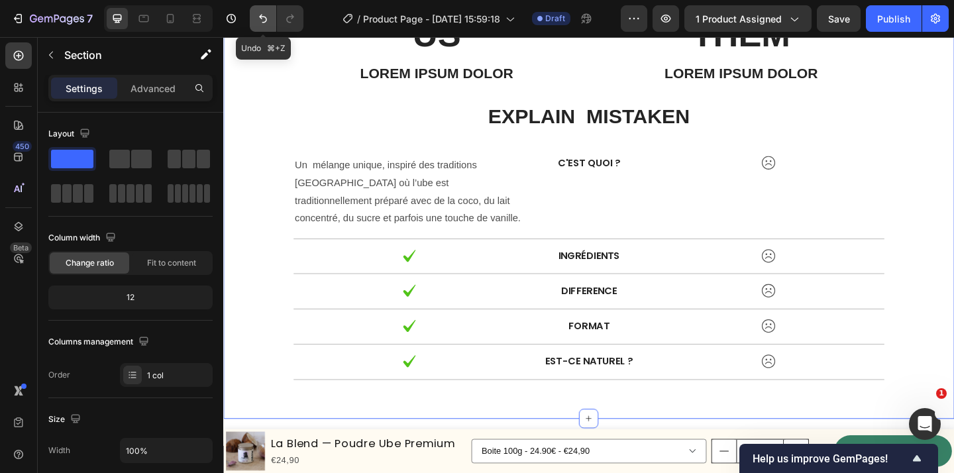
click at [260, 14] on icon "Undo/Redo" at bounding box center [262, 18] width 13 height 13
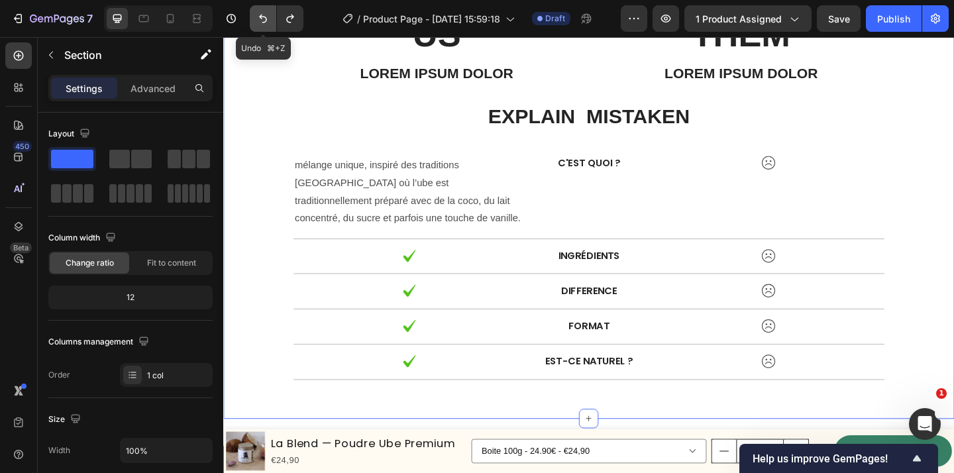
click at [260, 14] on icon "Undo/Redo" at bounding box center [262, 18] width 13 height 13
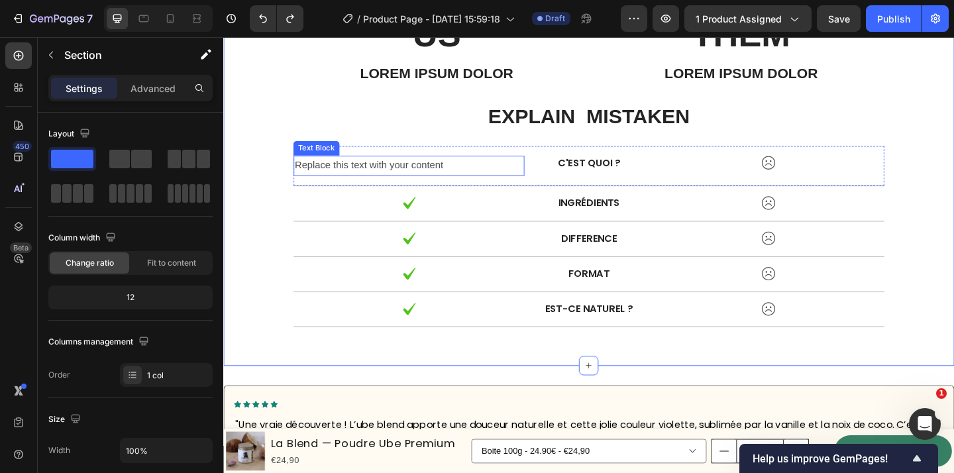
click at [411, 181] on div "Replace this text with your content" at bounding box center [424, 177] width 251 height 22
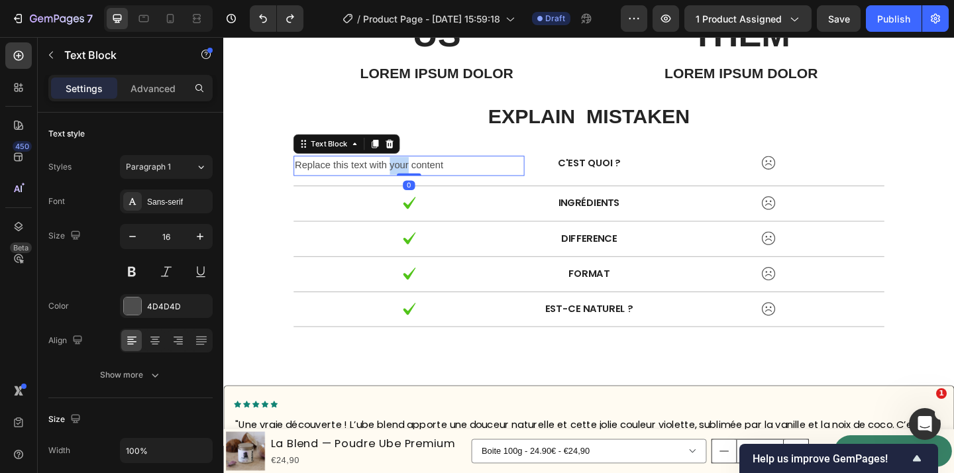
click at [411, 181] on div "Replace this text with your content" at bounding box center [424, 177] width 251 height 22
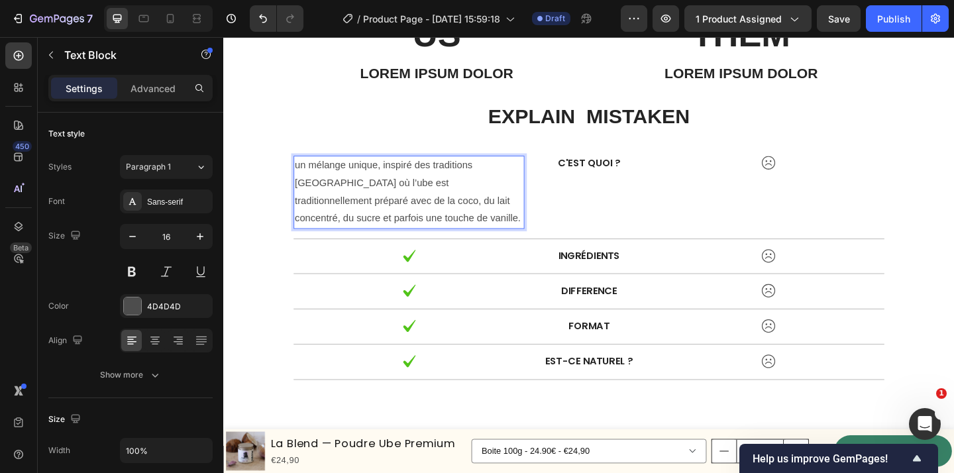
click at [307, 180] on p "un mélange unique, inspiré des traditions philippines où l’ube est traditionnel…" at bounding box center [425, 206] width 248 height 76
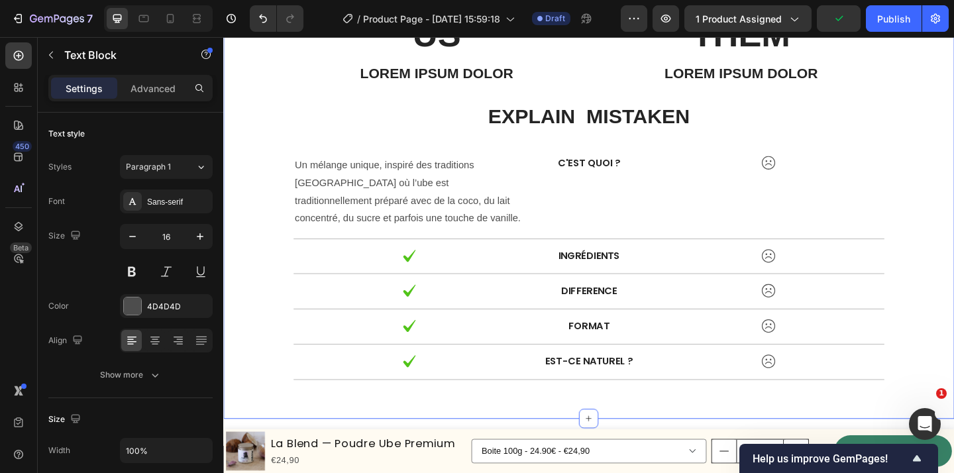
click at [284, 222] on div "US Text Block Lorem ipsum dolor Text Block THEM Text Block Lorem ipsum dolor Te…" at bounding box center [620, 209] width 775 height 402
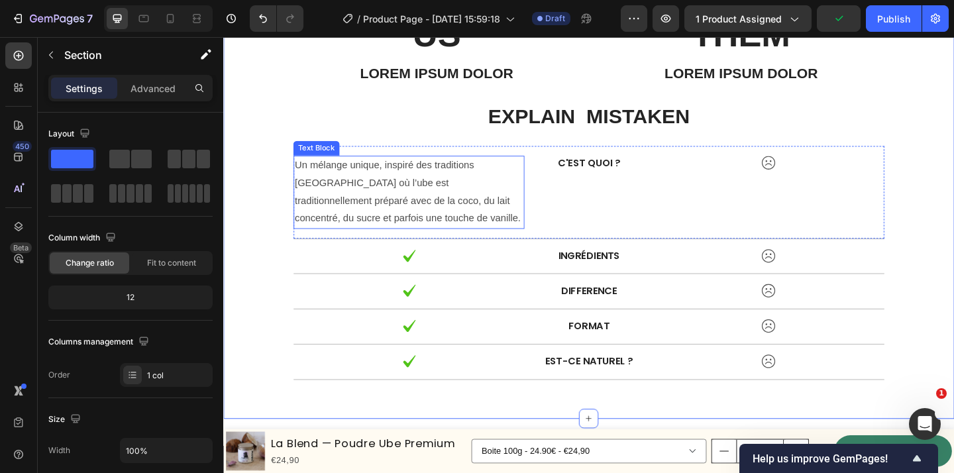
click at [468, 211] on p "Un mélange unique, inspiré des traditions philippines où l’ube est traditionnel…" at bounding box center [425, 206] width 248 height 76
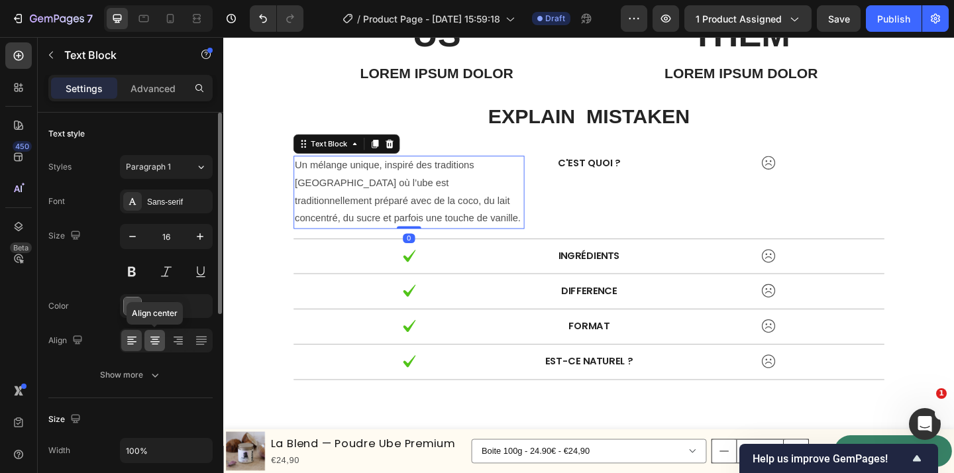
click at [153, 343] on icon at bounding box center [154, 340] width 13 height 13
click at [134, 343] on icon at bounding box center [131, 340] width 13 height 13
click at [154, 345] on icon at bounding box center [154, 340] width 13 height 13
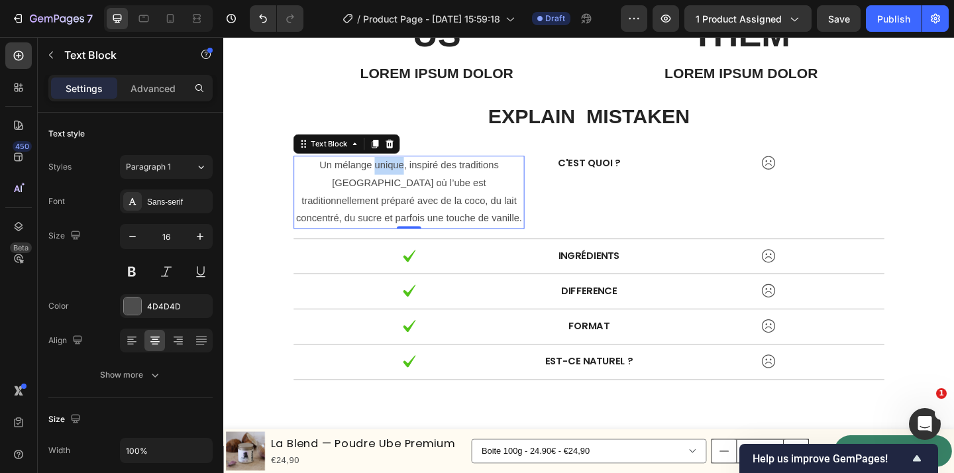
click at [371, 175] on p "Un mélange unique, inspiré des traditions philippines où l’ube est traditionnel…" at bounding box center [425, 206] width 248 height 76
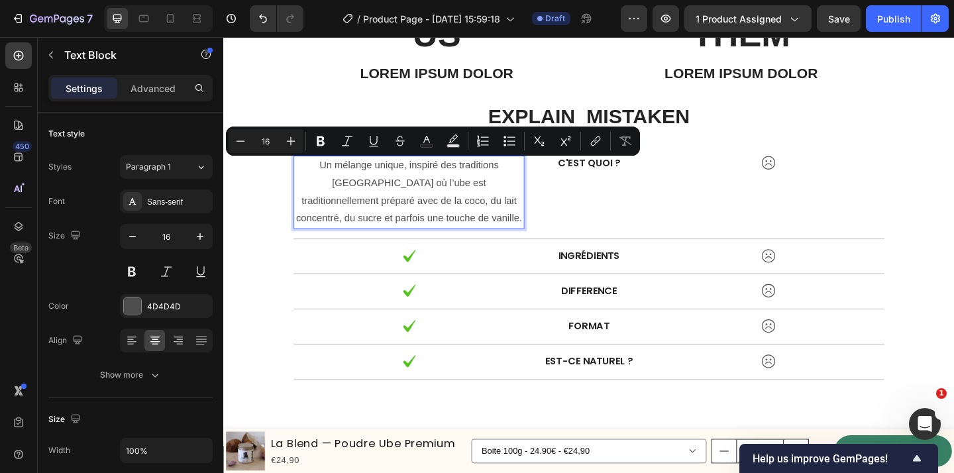
click at [398, 221] on p "Un mélange unique, inspiré des traditions philippines où l’ube est traditionnel…" at bounding box center [425, 206] width 248 height 76
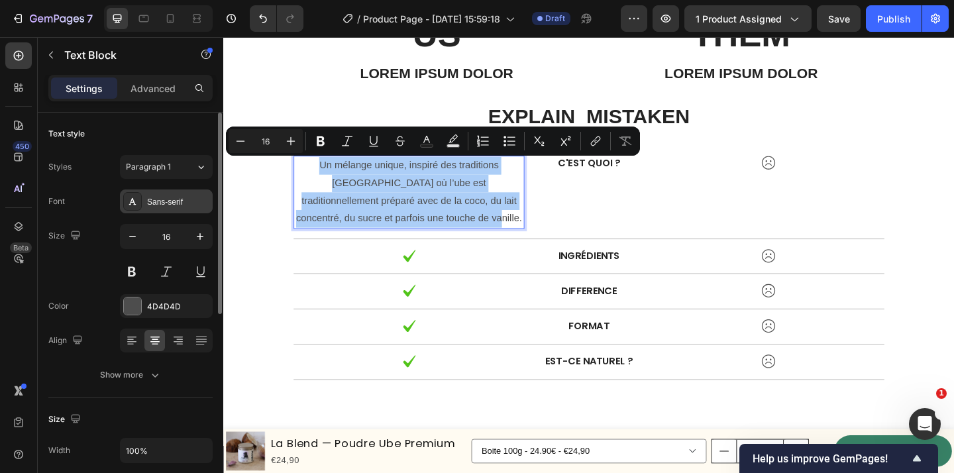
click at [166, 209] on div "Sans-serif" at bounding box center [166, 201] width 93 height 24
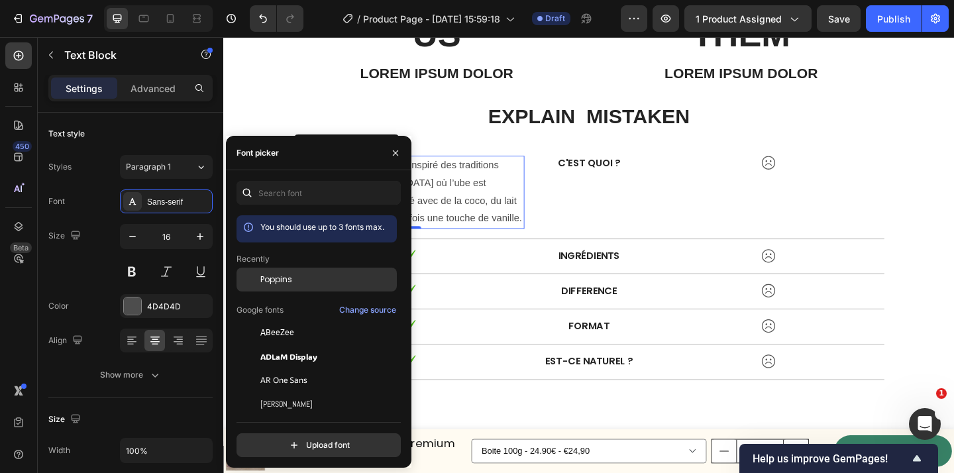
click at [304, 280] on div "Poppins" at bounding box center [327, 280] width 134 height 12
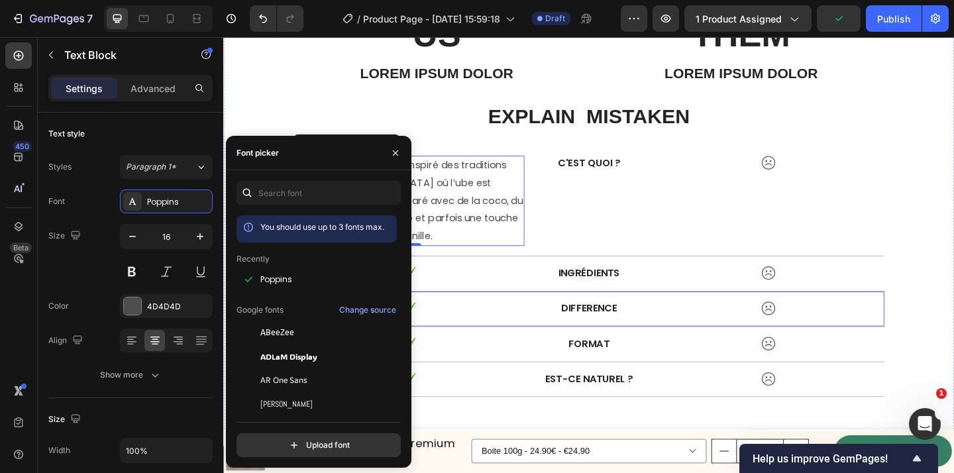
click at [523, 314] on div "Image DIFFERENCE Text Block Image Row" at bounding box center [620, 333] width 643 height 38
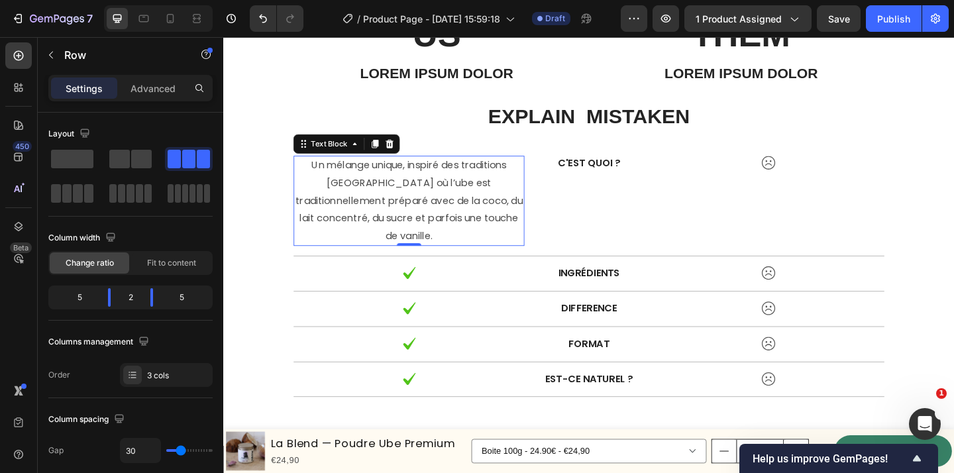
click at [422, 197] on p "Un mélange unique, inspiré des traditions philippines où l’ube est traditionnel…" at bounding box center [425, 215] width 248 height 95
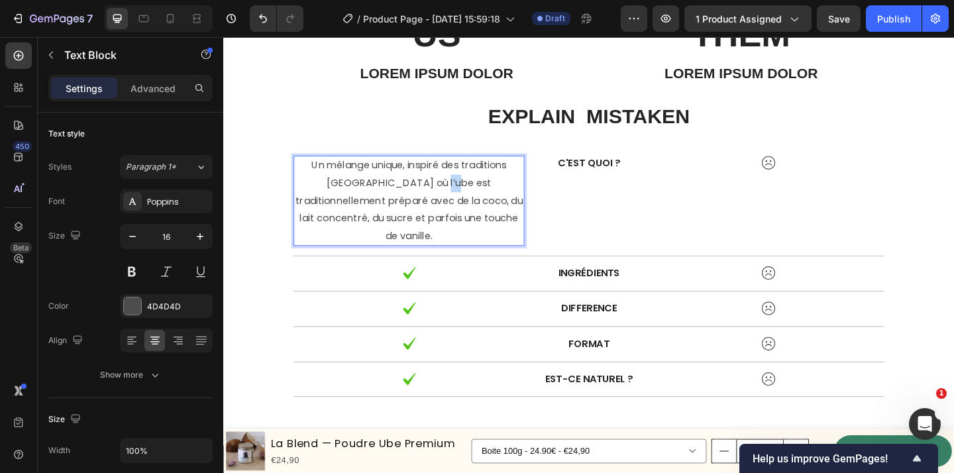
click at [429, 195] on p "Un mélange unique, inspiré des traditions philippines où l’ube est traditionnel…" at bounding box center [425, 215] width 248 height 95
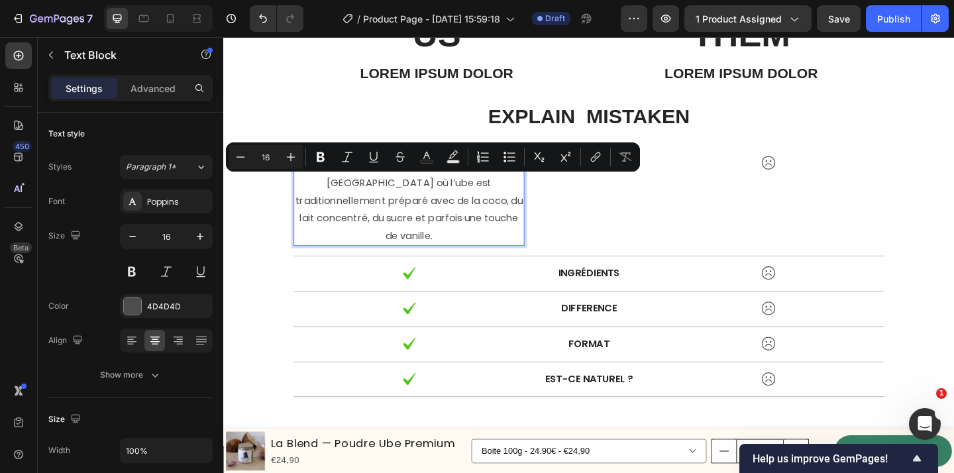
click at [443, 204] on p "Un mélange unique, inspiré des traditions philippines où l’ube est traditionnel…" at bounding box center [425, 215] width 248 height 95
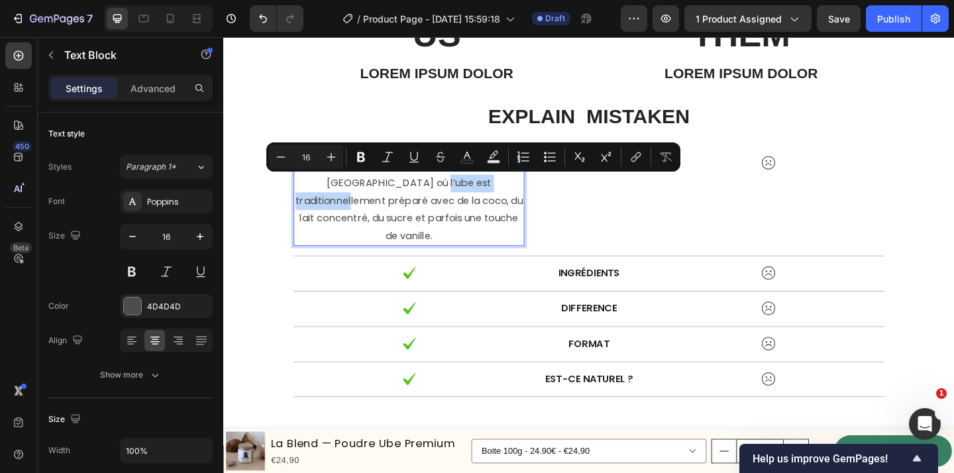
drag, startPoint x: 421, startPoint y: 197, endPoint x: 539, endPoint y: 197, distance: 117.3
click at [539, 197] on p "Un mélange unique, inspiré des traditions philippines où l’ube est traditionnel…" at bounding box center [425, 215] width 248 height 95
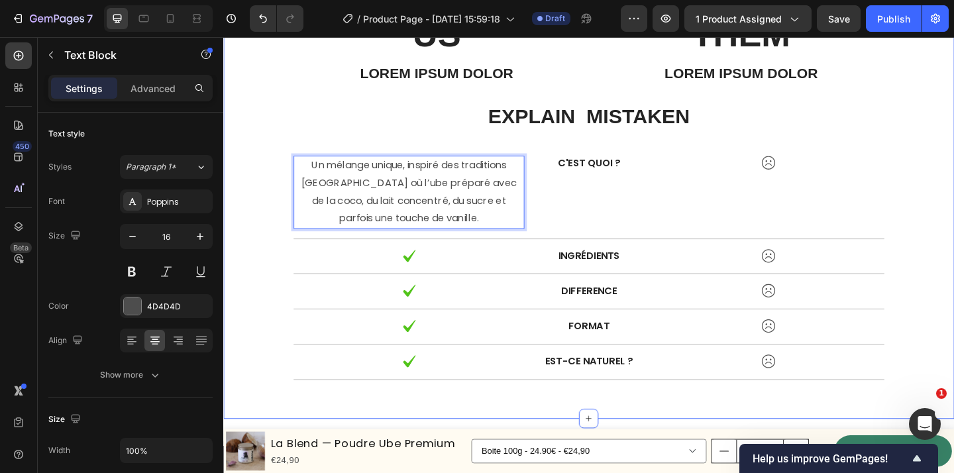
click at [264, 262] on div "US Text Block Lorem ipsum dolor Text Block THEM Text Block Lorem ipsum dolor Te…" at bounding box center [620, 209] width 775 height 402
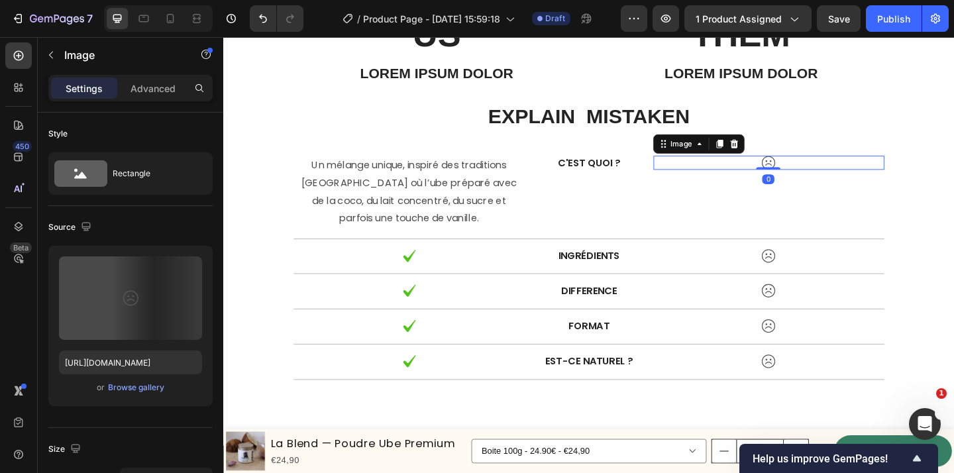
click at [816, 176] on img at bounding box center [816, 173] width 16 height 15
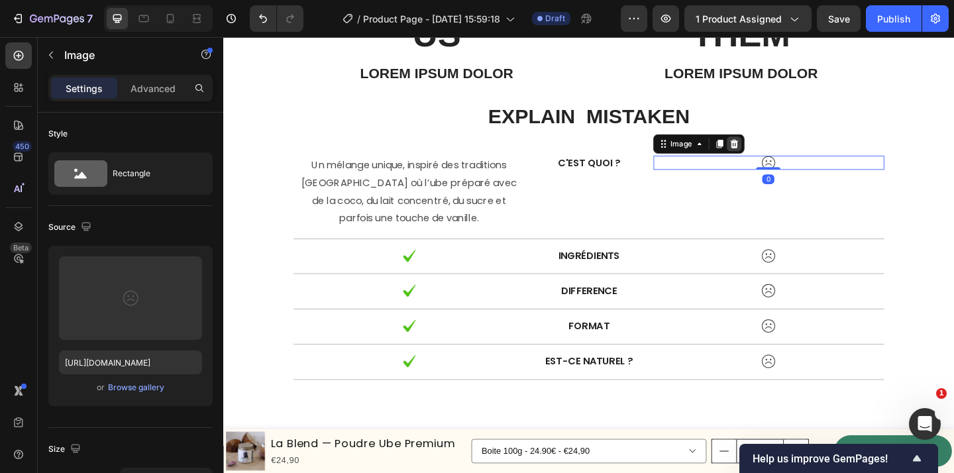
click at [783, 154] on icon at bounding box center [779, 153] width 9 height 9
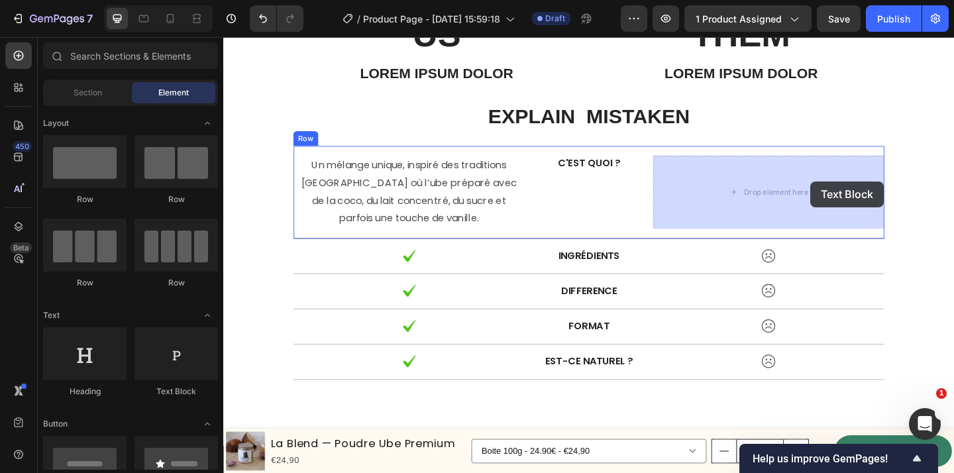
drag, startPoint x: 404, startPoint y: 395, endPoint x: 862, endPoint y: 194, distance: 499.9
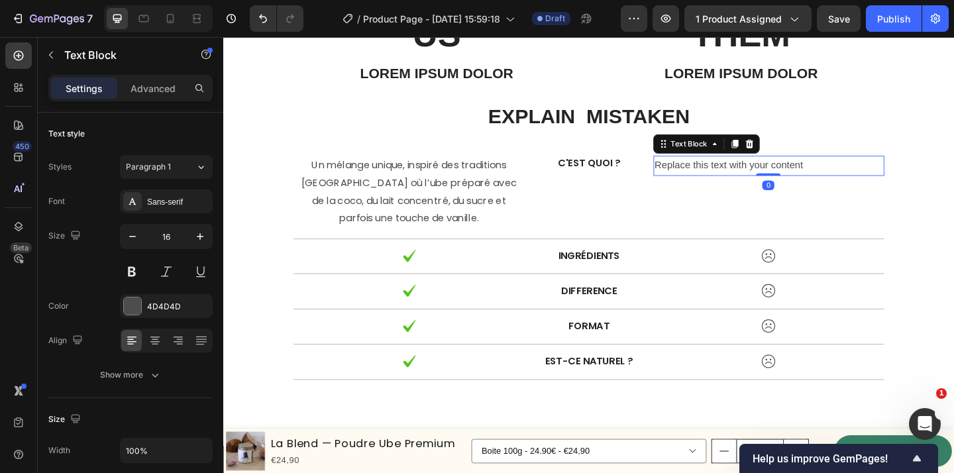
click at [807, 175] on div "Replace this text with your content" at bounding box center [816, 177] width 251 height 22
click at [807, 175] on p "Replace this text with your content" at bounding box center [816, 177] width 248 height 19
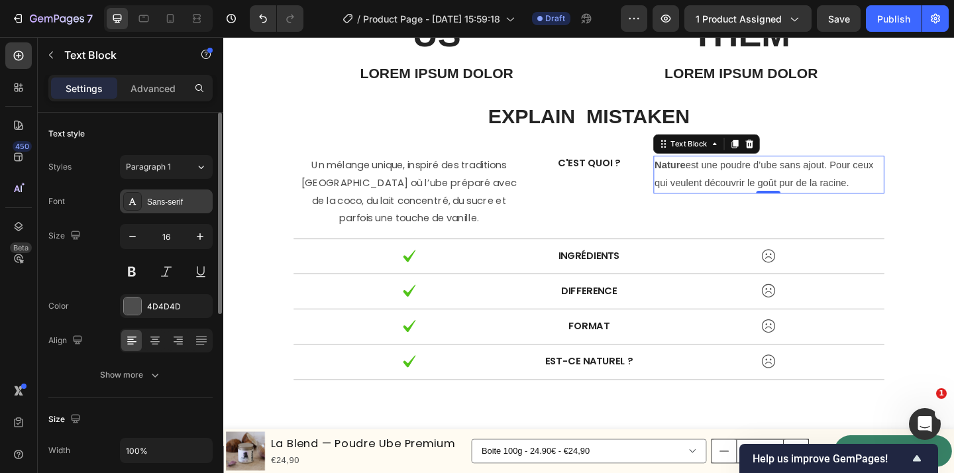
click at [158, 203] on div "Sans-serif" at bounding box center [178, 202] width 62 height 12
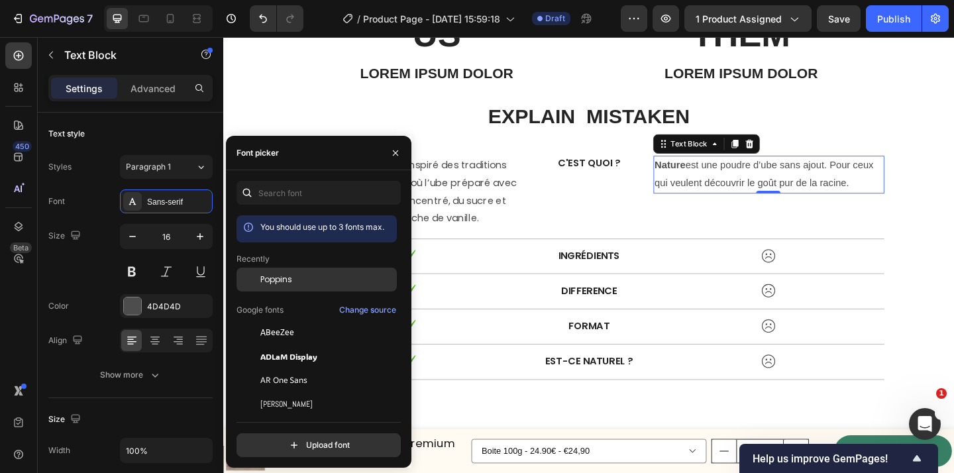
click at [274, 272] on div "Poppins" at bounding box center [317, 280] width 160 height 24
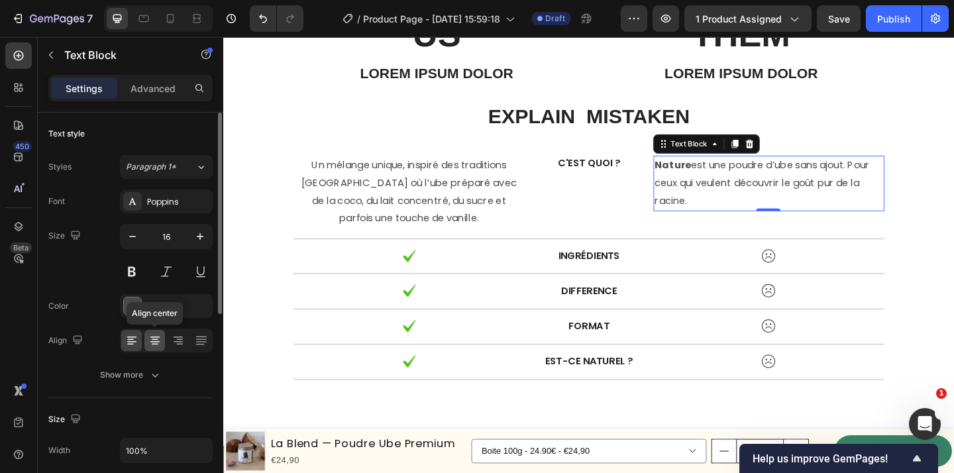
click at [149, 341] on icon at bounding box center [154, 340] width 13 height 13
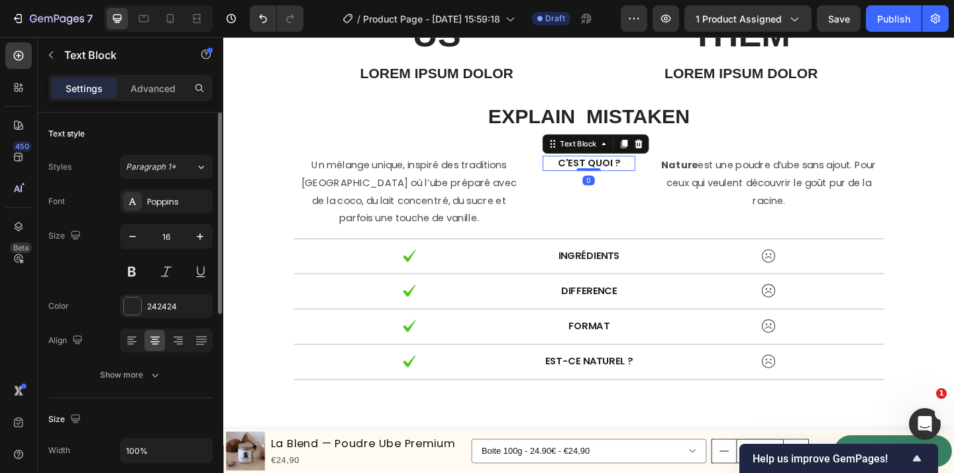
click at [626, 178] on p "C'est quoi ?" at bounding box center [621, 175] width 98 height 14
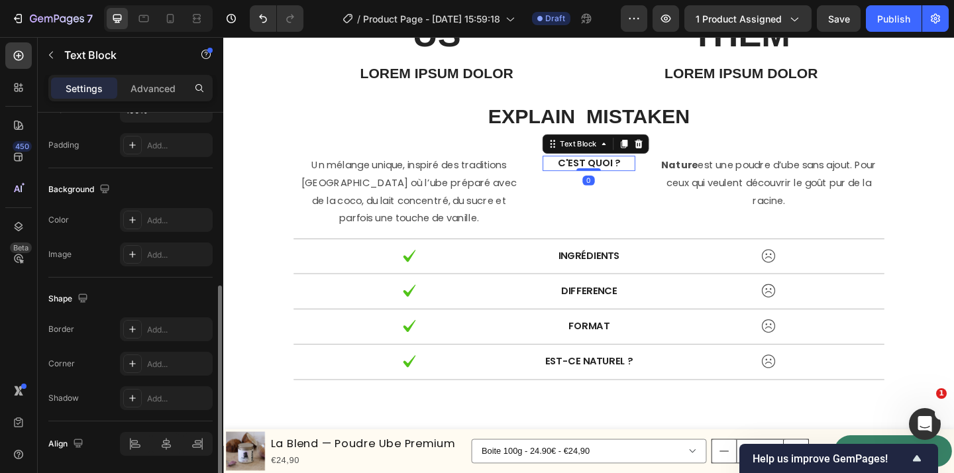
scroll to position [387, 0]
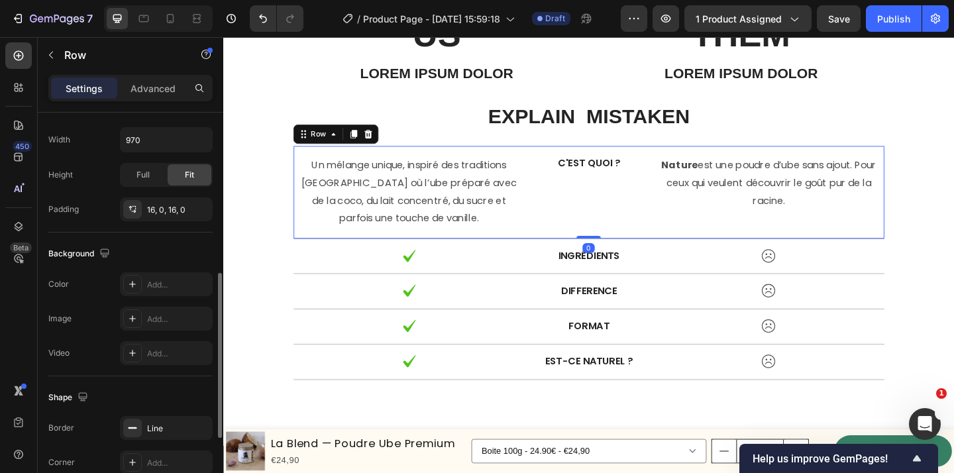
click at [598, 201] on div "C'est quoi ? Text Block" at bounding box center [620, 205] width 101 height 79
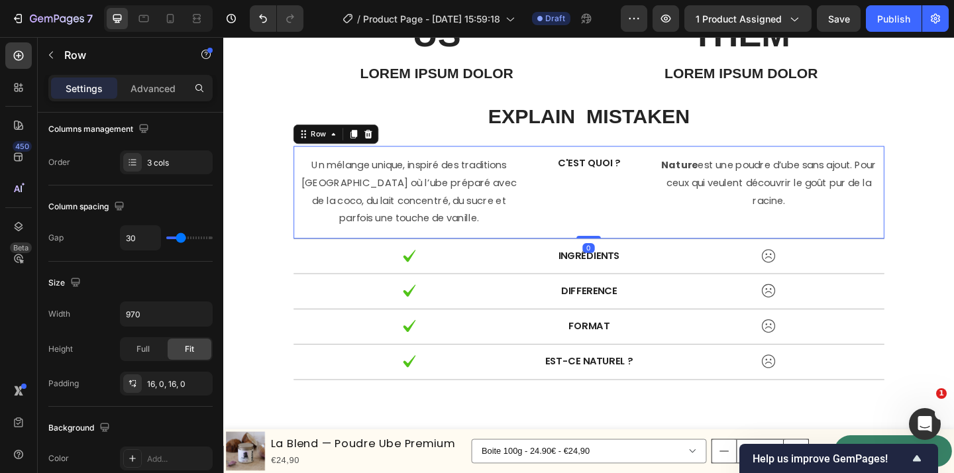
scroll to position [561, 0]
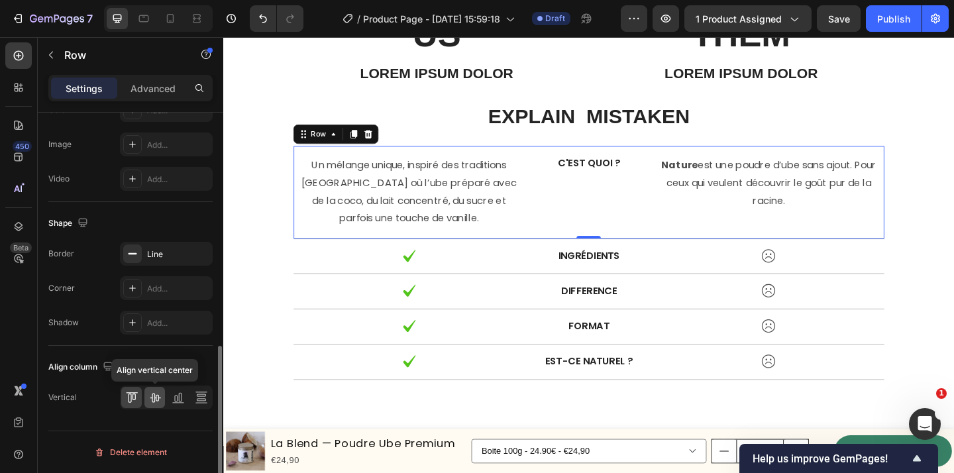
click at [158, 396] on icon at bounding box center [154, 397] width 13 height 13
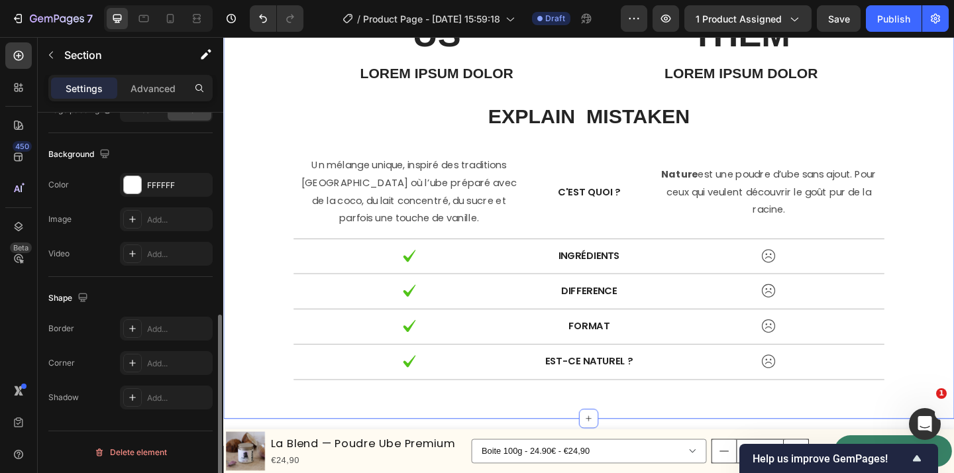
click at [262, 256] on div "US Text Block Lorem ipsum dolor Text Block THEM Text Block Lorem ipsum dolor Te…" at bounding box center [620, 209] width 775 height 402
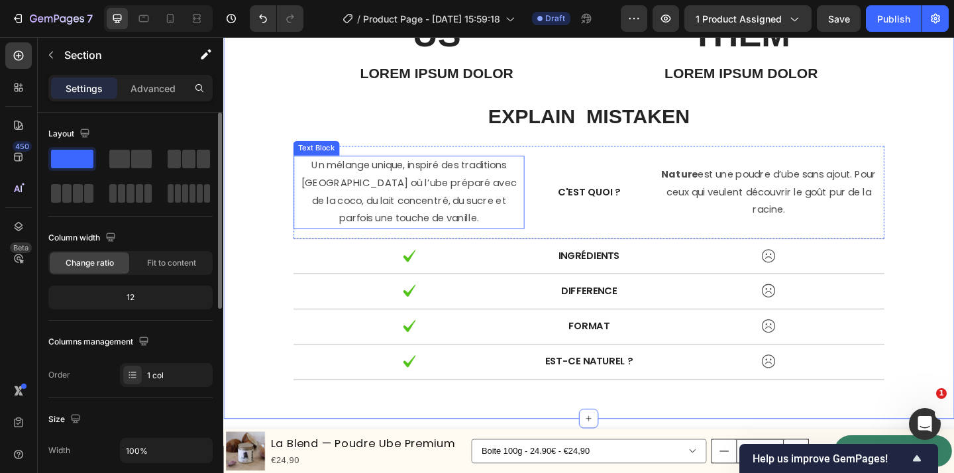
click at [360, 176] on p "Un mélange unique, inspiré des traditions [GEOGRAPHIC_DATA] où l’ube préparé av…" at bounding box center [425, 206] width 248 height 76
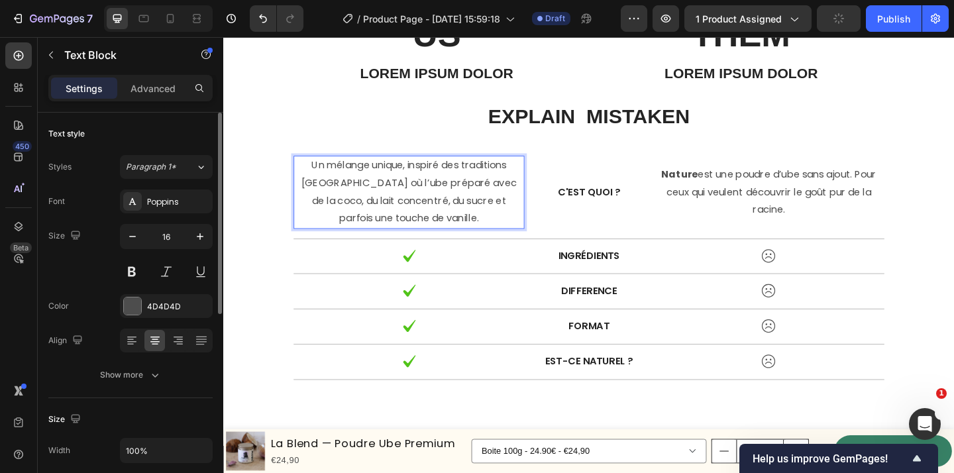
click at [372, 183] on p "Un mélange unique, inspiré des traditions [GEOGRAPHIC_DATA] où l’ube préparé av…" at bounding box center [425, 206] width 248 height 76
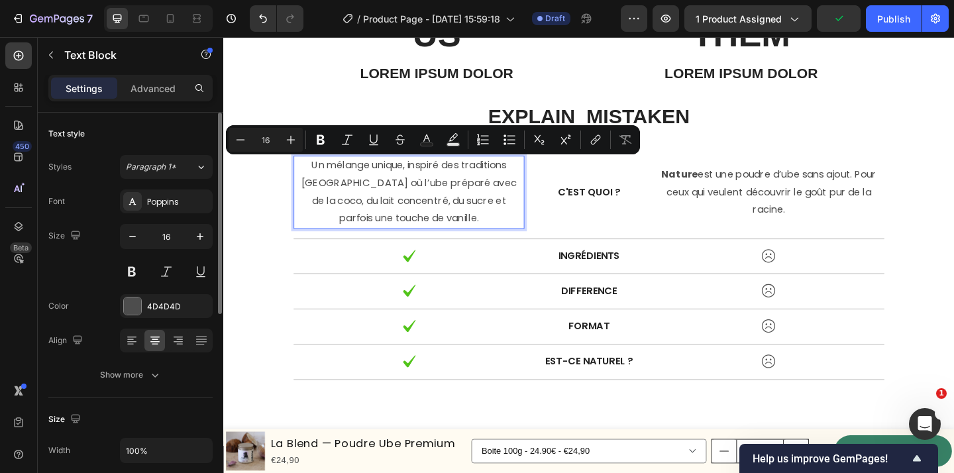
click at [409, 209] on p "Un mélange unique, inspiré des traditions [GEOGRAPHIC_DATA] où l’ube préparé av…" at bounding box center [425, 206] width 248 height 76
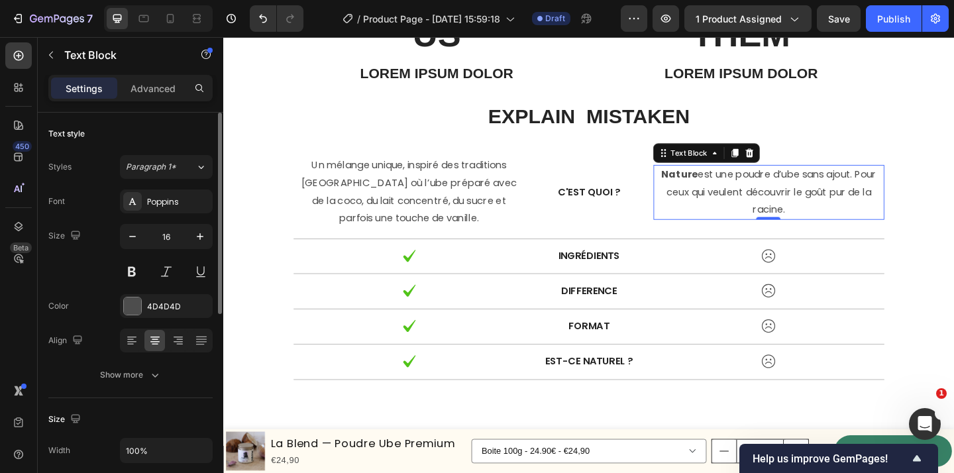
click at [700, 191] on strong "Nature" at bounding box center [720, 186] width 40 height 15
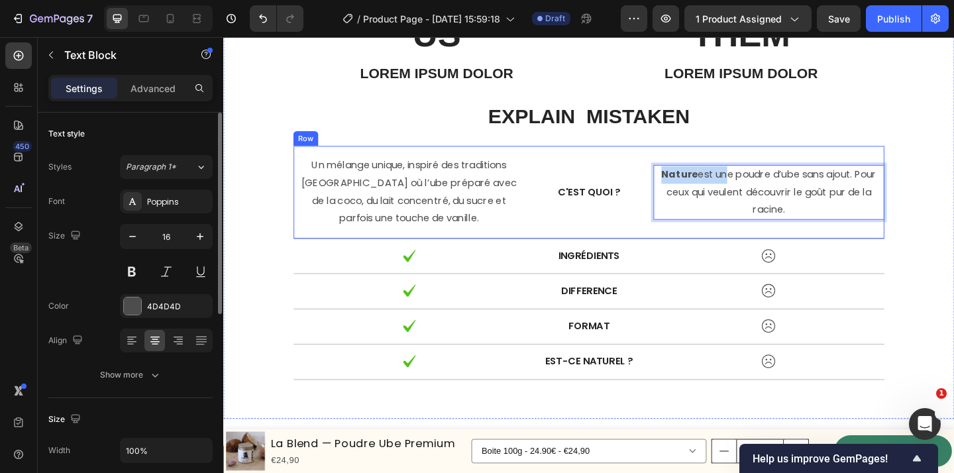
drag, startPoint x: 761, startPoint y: 189, endPoint x: 676, endPoint y: 188, distance: 84.8
click at [676, 188] on div "Un mélange unique, inspiré des traditions philippines où l’ube préparé avec de …" at bounding box center [620, 206] width 643 height 101
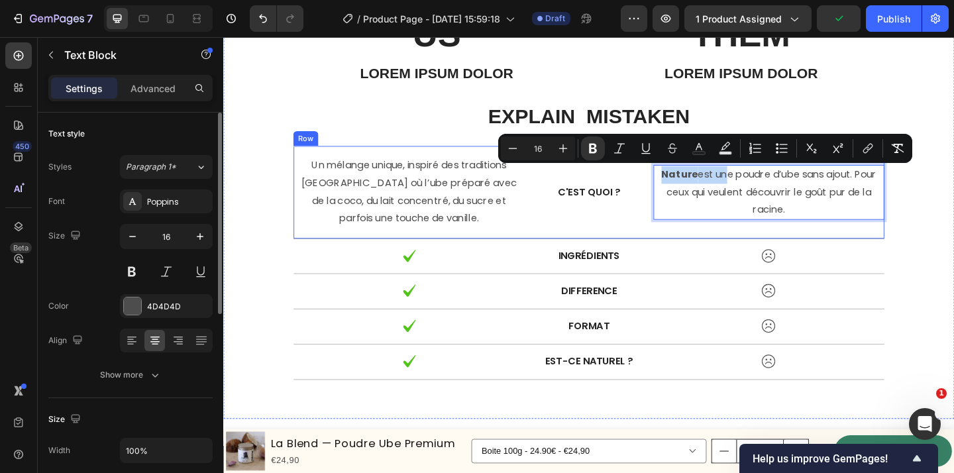
scroll to position [4137, 0]
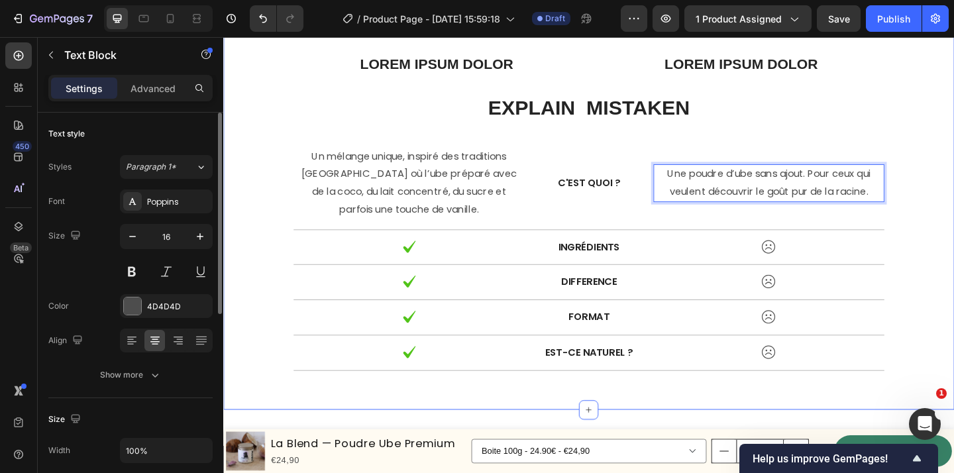
click at [953, 219] on div "US Text Block Lorem ipsum dolor Text Block THEM Text Block Lorem ipsum dolor Te…" at bounding box center [620, 199] width 775 height 402
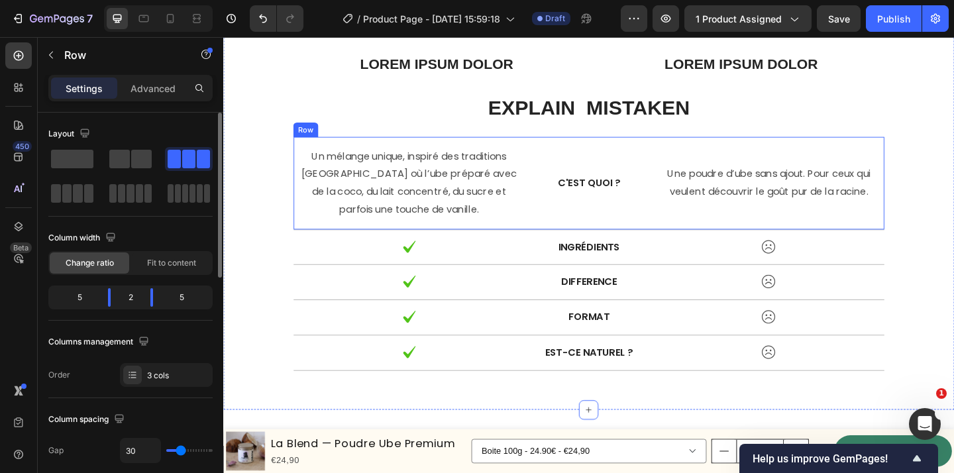
click at [566, 215] on div "Un mélange unique, inspiré des traditions philippines où l’ube préparé avec de …" at bounding box center [620, 196] width 643 height 101
click at [953, 268] on div "US Text Block Lorem ipsum dolor Text Block THEM Text Block Lorem ipsum dolor Te…" at bounding box center [620, 199] width 775 height 402
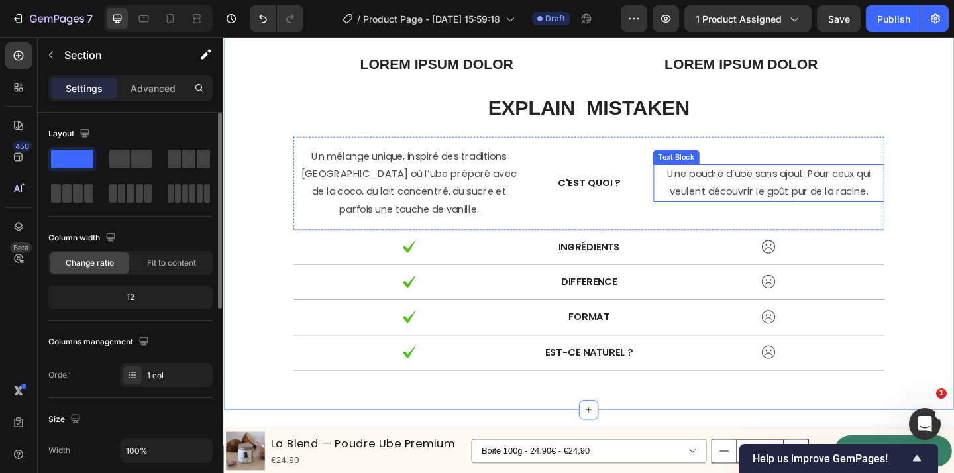
click at [704, 187] on p "Une poudre d’ube sans ajout. Pour ceux qui veulent découvrir le goût pur de la …" at bounding box center [816, 196] width 248 height 38
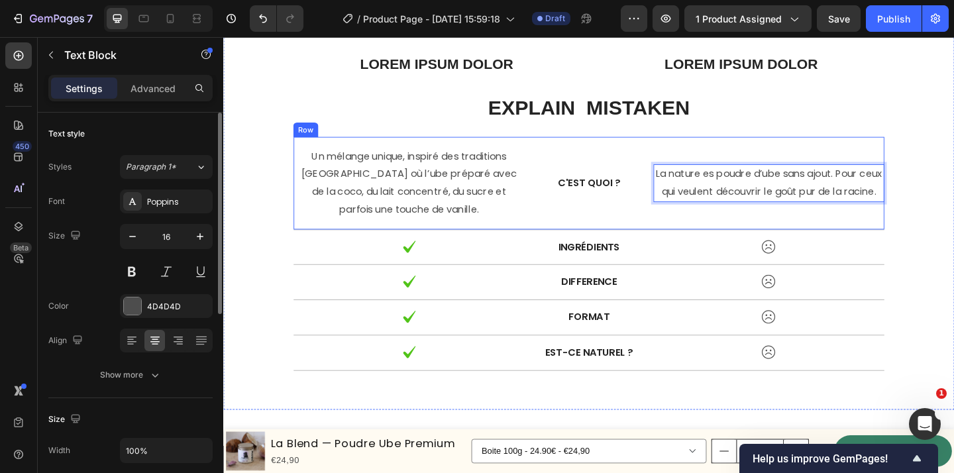
scroll to position [4127, 0]
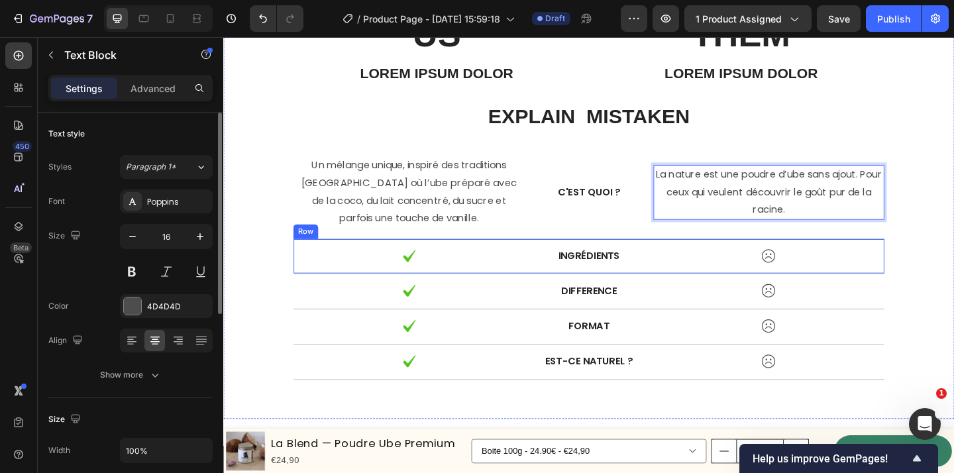
click at [820, 277] on img at bounding box center [816, 275] width 16 height 15
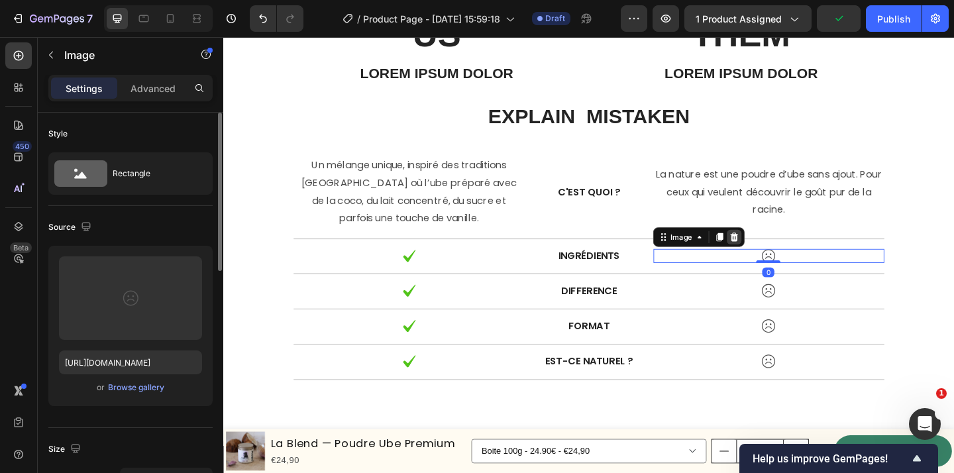
click at [786, 252] on div at bounding box center [779, 255] width 16 height 16
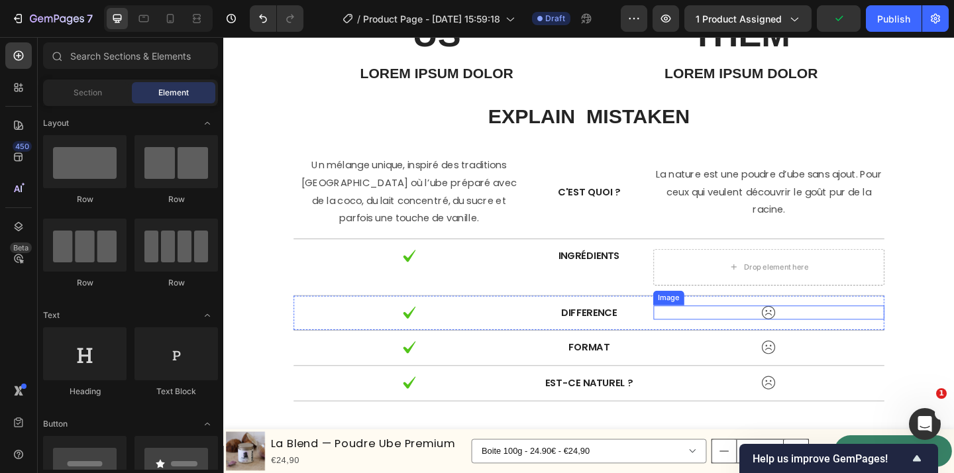
click at [822, 329] on img at bounding box center [816, 336] width 16 height 15
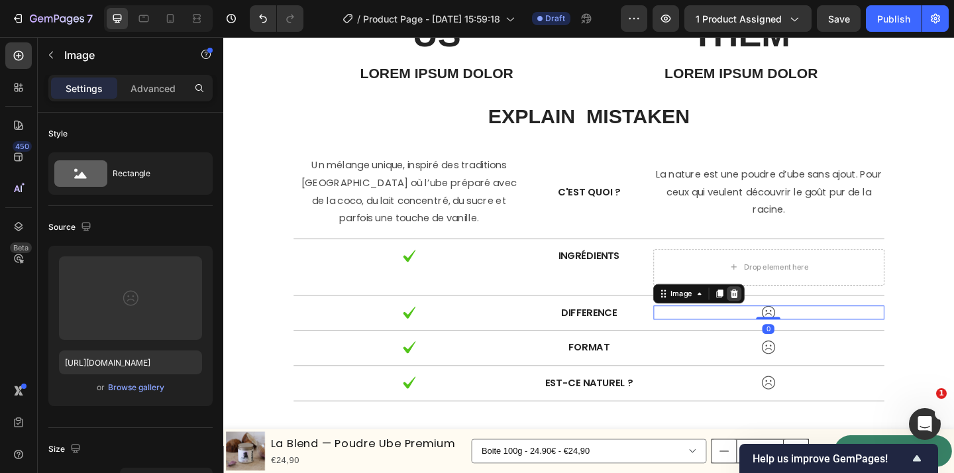
click at [780, 315] on icon at bounding box center [779, 316] width 11 height 11
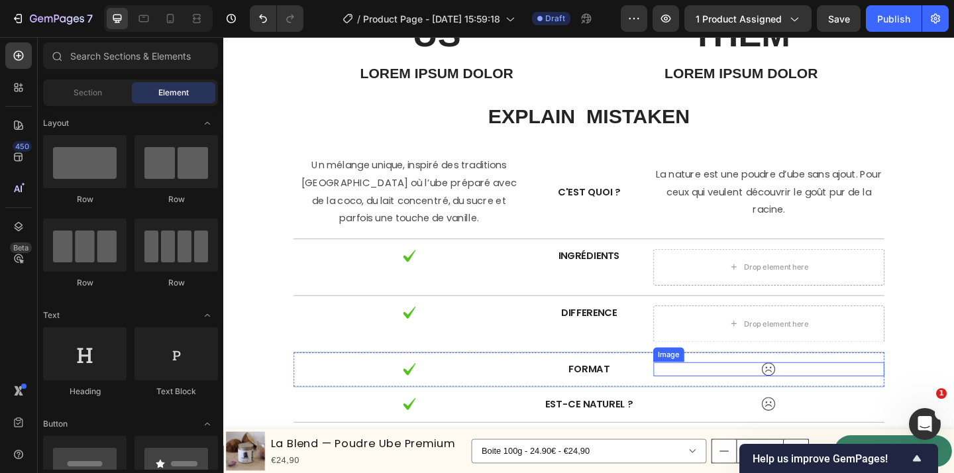
click at [819, 397] on img at bounding box center [816, 398] width 16 height 15
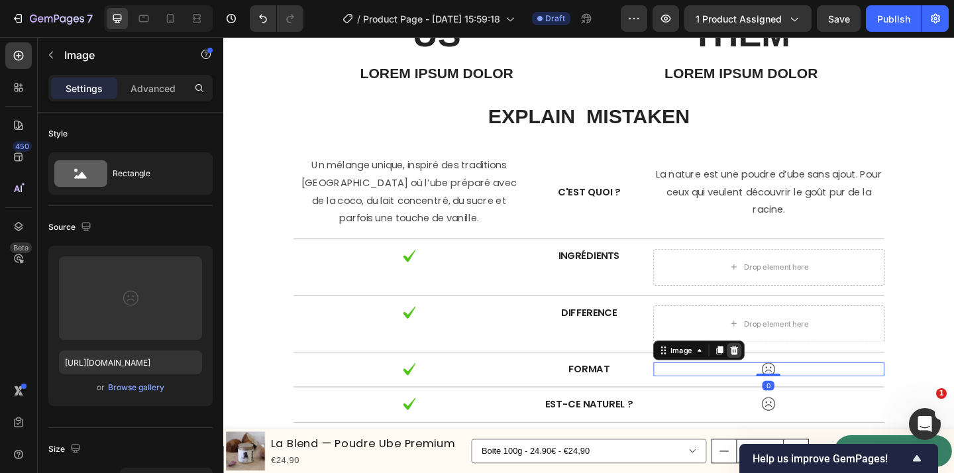
click at [779, 374] on icon at bounding box center [779, 378] width 11 height 11
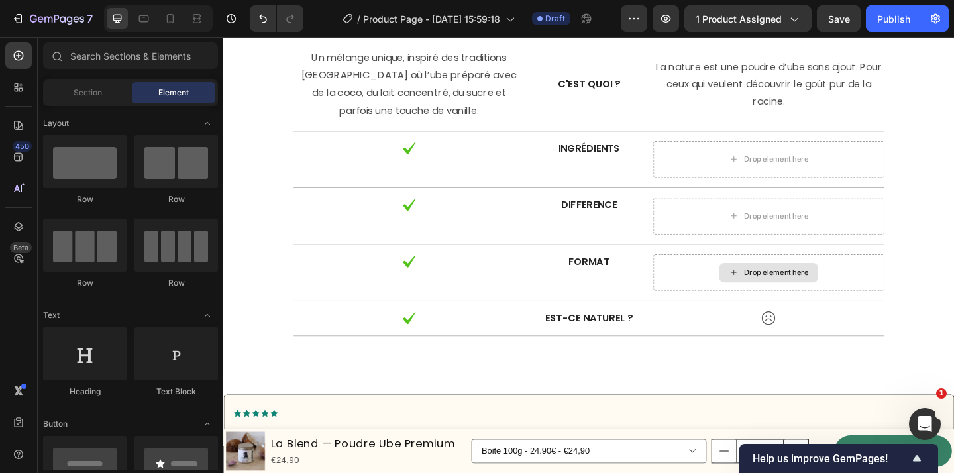
scroll to position [4250, 0]
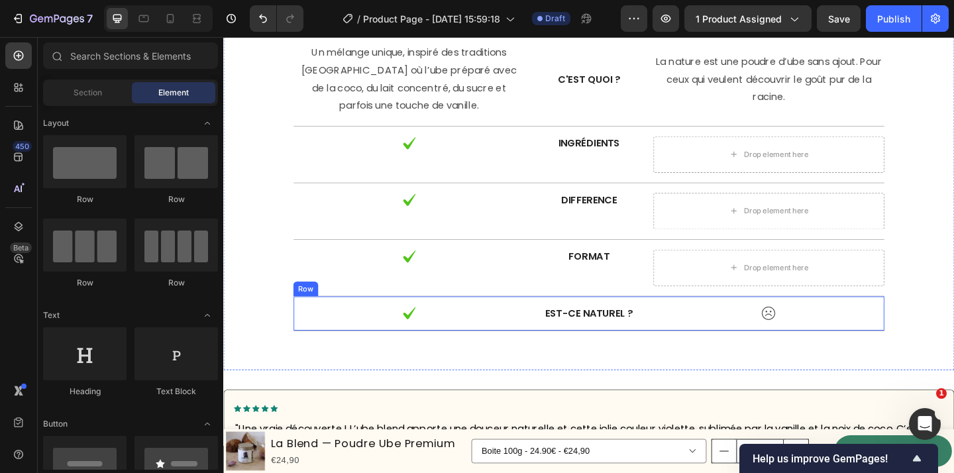
click at [816, 343] on div "Image" at bounding box center [816, 337] width 251 height 15
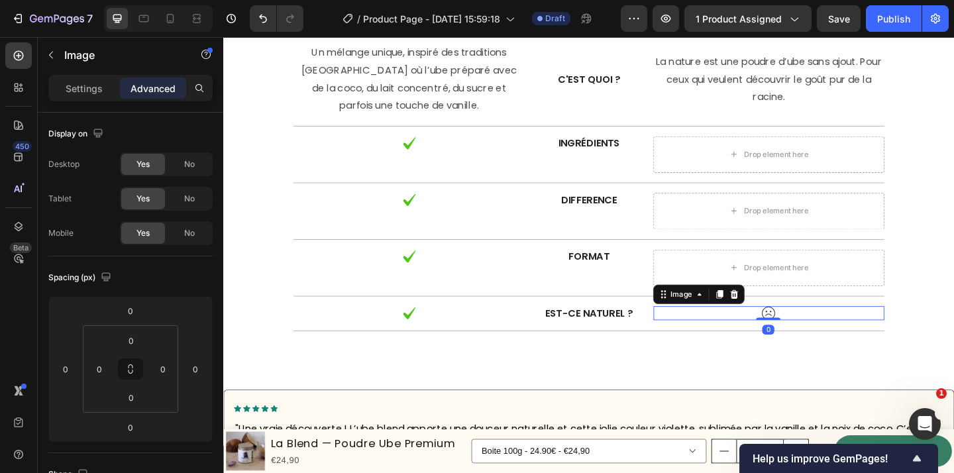
click at [820, 334] on img at bounding box center [816, 337] width 16 height 15
click at [775, 319] on icon at bounding box center [779, 317] width 11 height 11
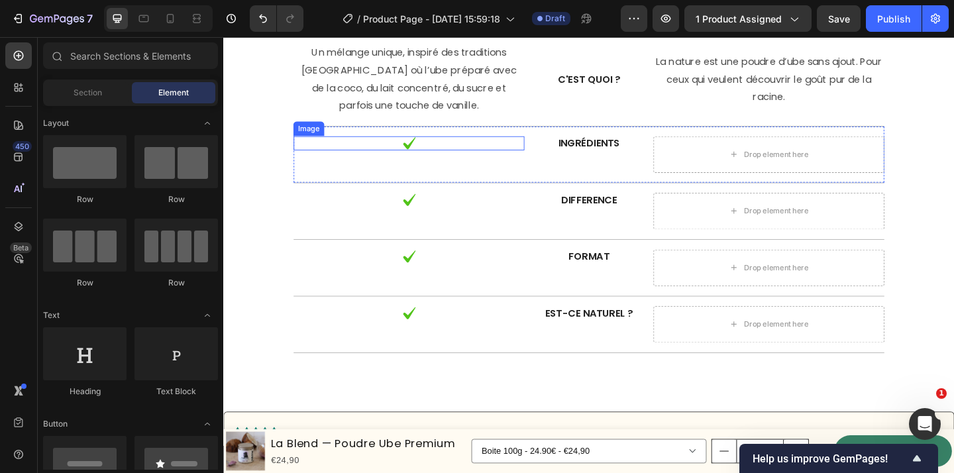
click at [416, 147] on div at bounding box center [424, 152] width 251 height 15
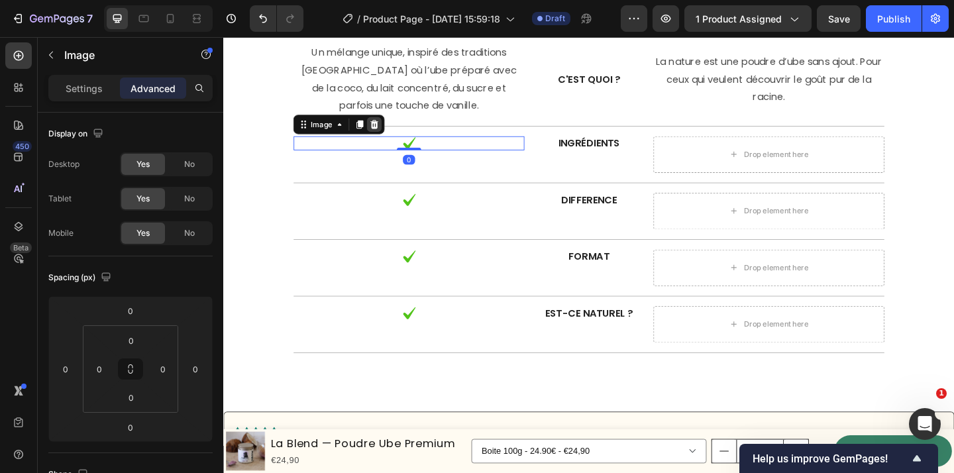
click at [387, 133] on icon at bounding box center [388, 131] width 9 height 9
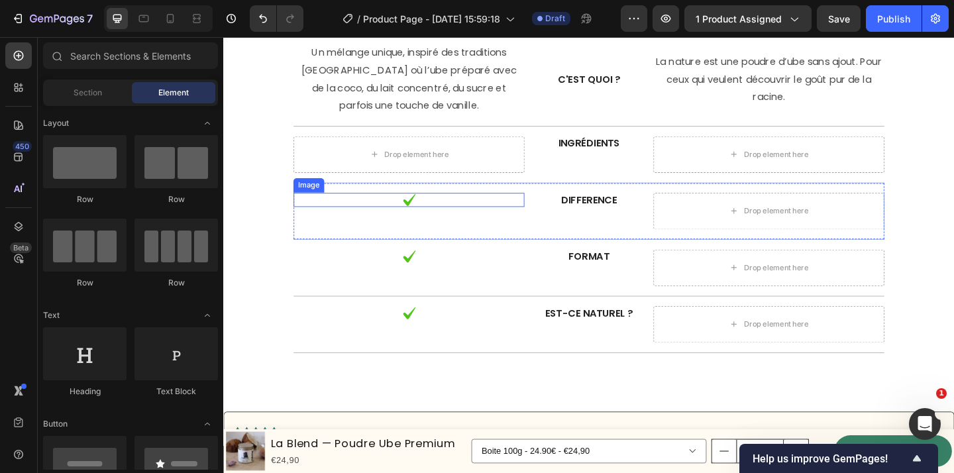
click at [429, 211] on img at bounding box center [425, 214] width 16 height 15
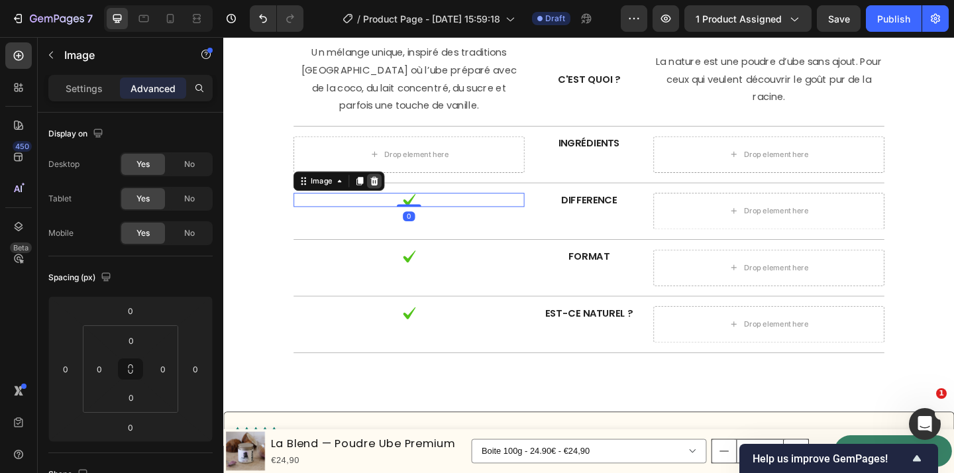
click at [390, 187] on div at bounding box center [388, 194] width 16 height 16
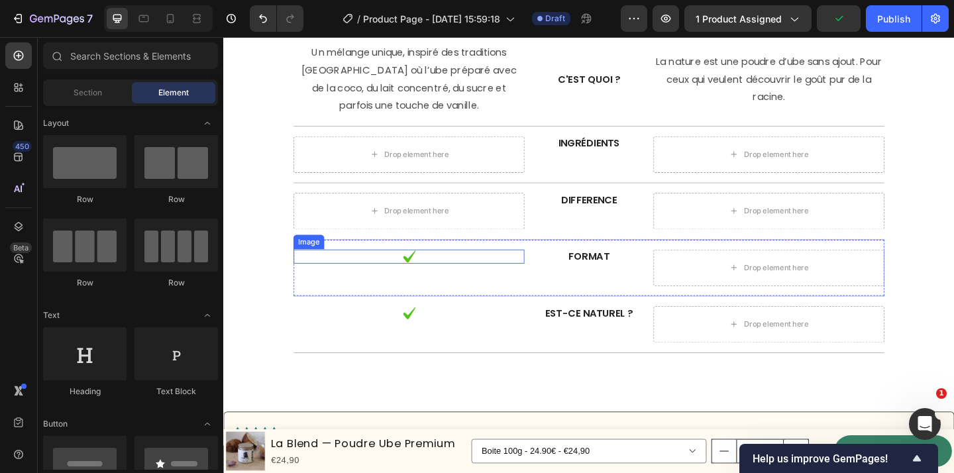
click at [426, 269] on img at bounding box center [425, 275] width 16 height 15
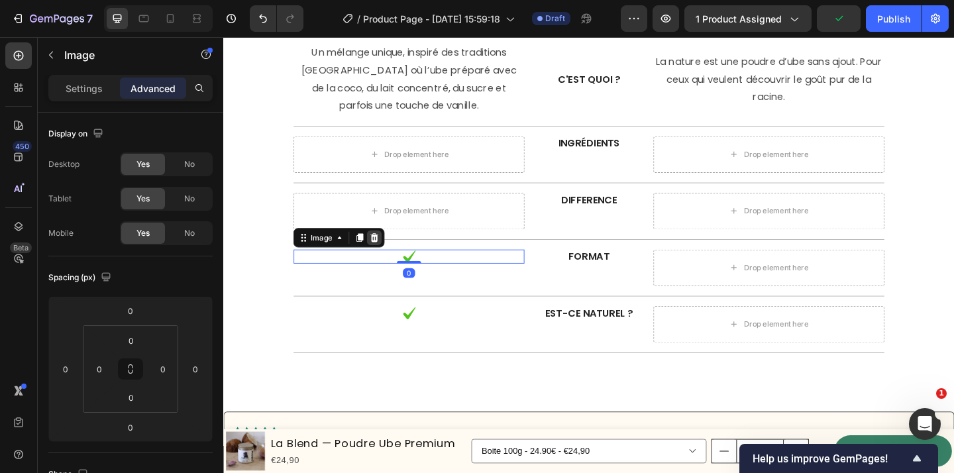
click at [392, 254] on icon at bounding box center [387, 255] width 11 height 11
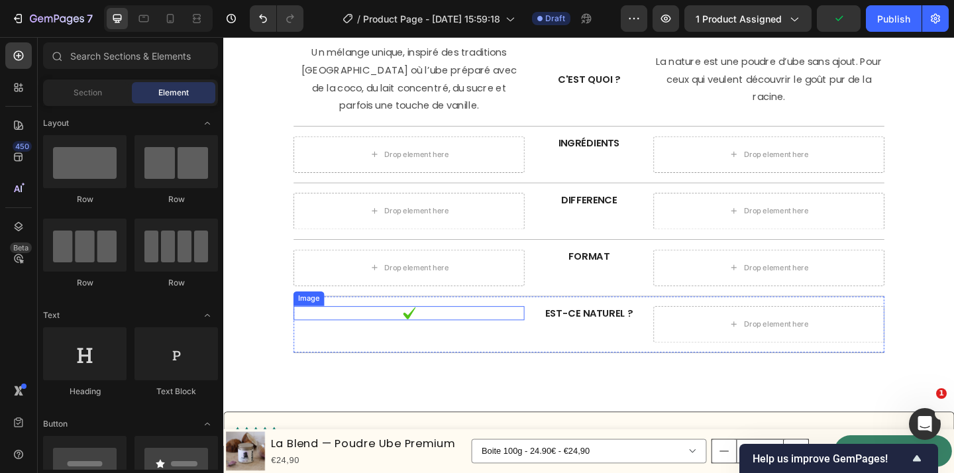
click at [425, 337] on img at bounding box center [425, 337] width 16 height 15
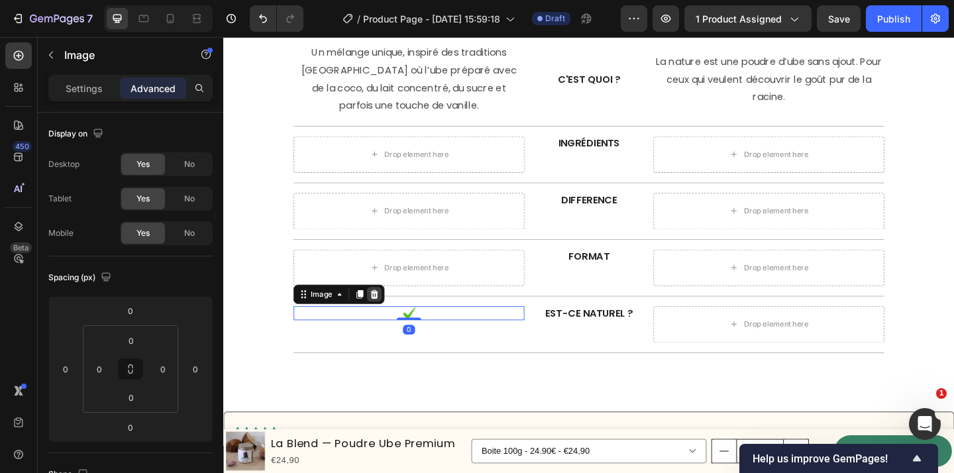
click at [391, 318] on icon at bounding box center [387, 317] width 11 height 11
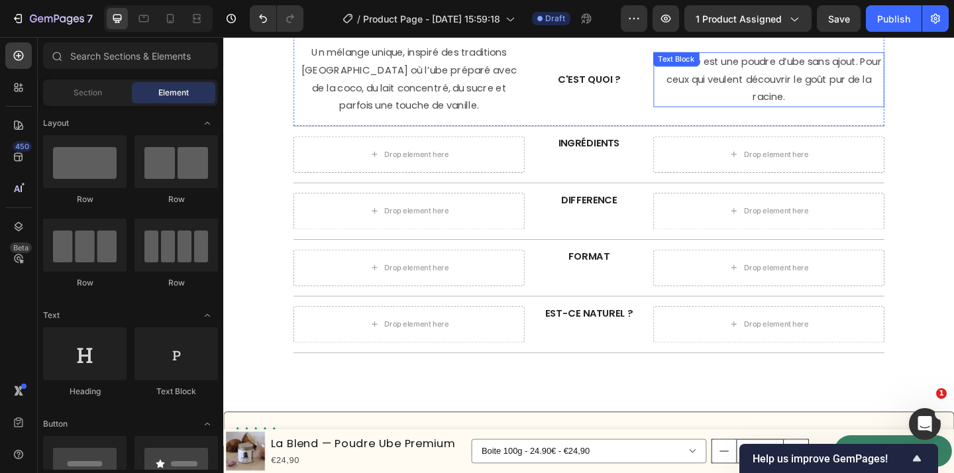
click at [775, 89] on p "La nature est une poudre d’ube sans ajout. Pour ceux qui veulent découvrir le g…" at bounding box center [816, 83] width 248 height 57
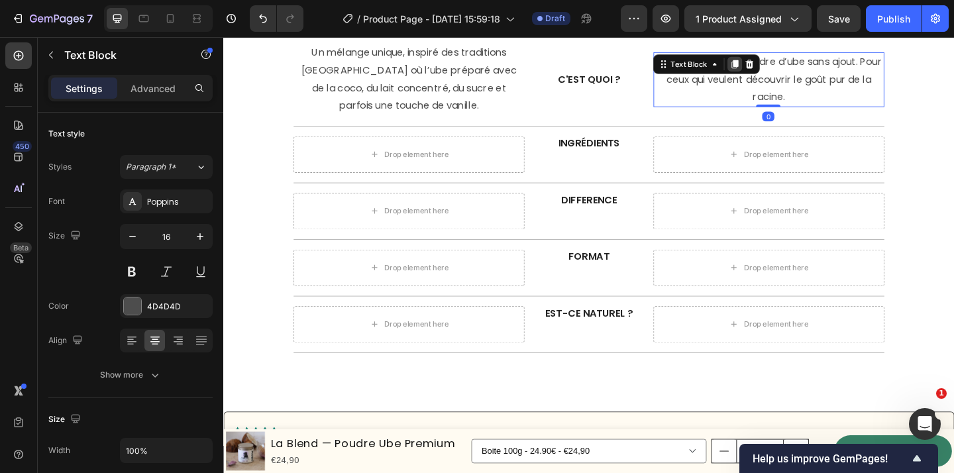
click at [782, 64] on icon at bounding box center [780, 66] width 7 height 9
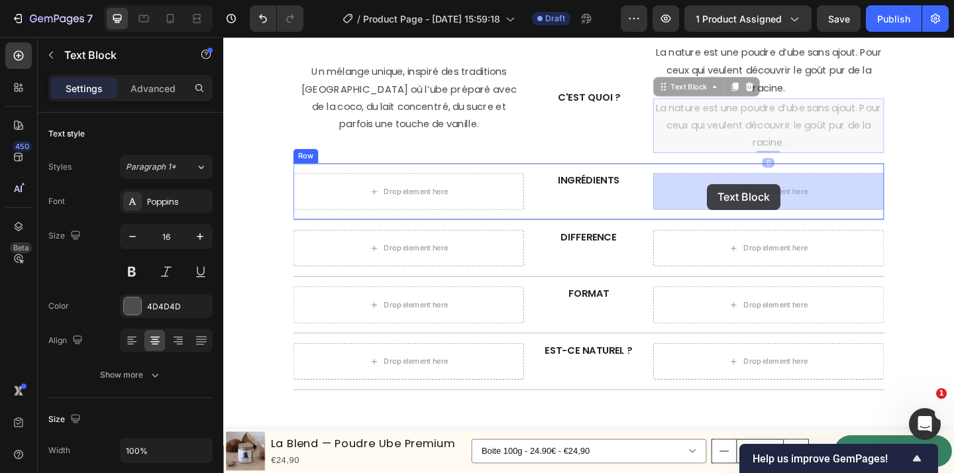
drag, startPoint x: 714, startPoint y: 92, endPoint x: 749, endPoint y: 197, distance: 110.4
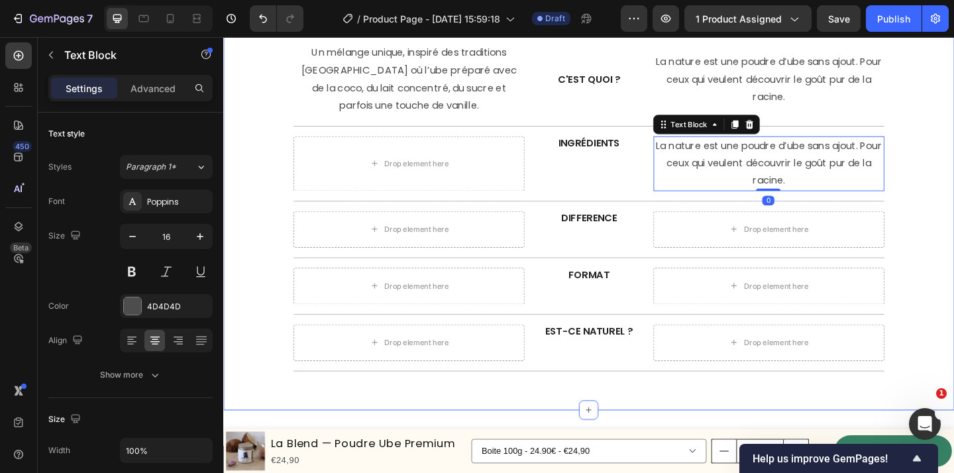
click at [953, 209] on div "US Text Block Lorem ipsum dolor Text Block THEM Text Block Lorem ipsum dolor Te…" at bounding box center [620, 142] width 775 height 515
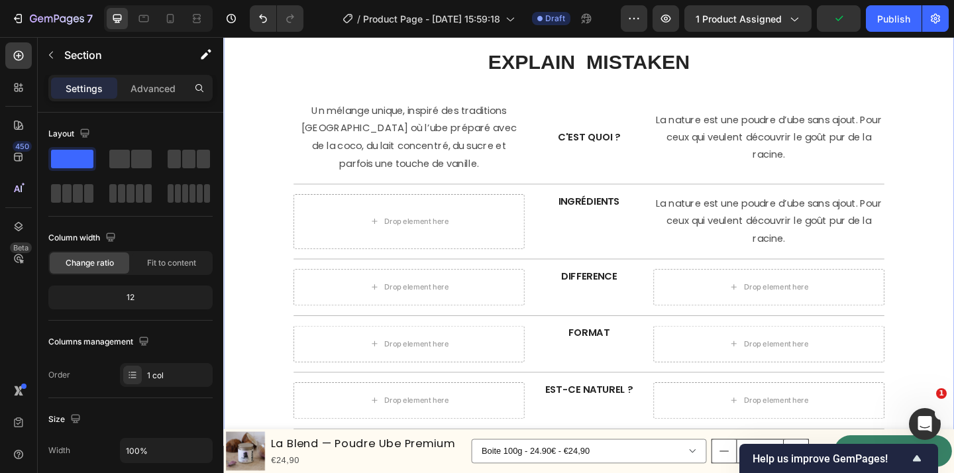
scroll to position [4185, 0]
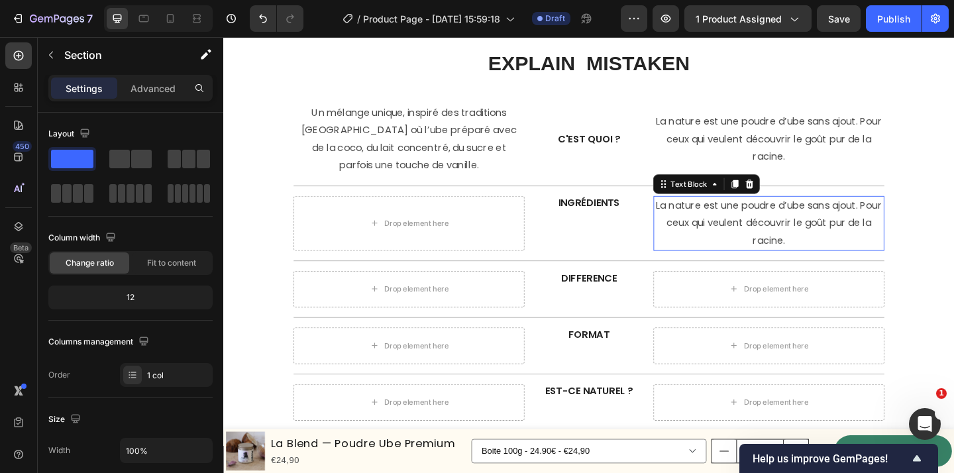
click at [779, 221] on p "La nature est une poudre d’ube sans ajout. Pour ceux qui veulent découvrir le g…" at bounding box center [816, 239] width 248 height 57
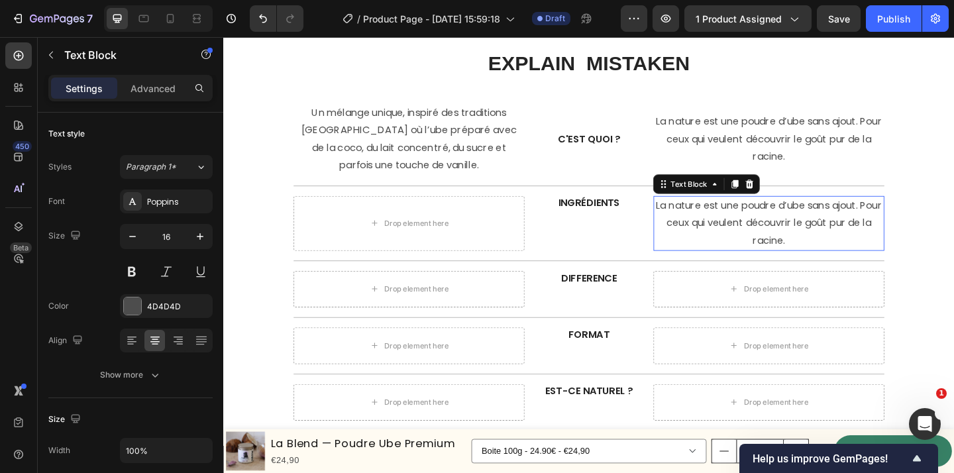
click at [779, 221] on p "La nature est une poudre d’ube sans ajout. Pour ceux qui veulent découvrir le g…" at bounding box center [816, 239] width 248 height 57
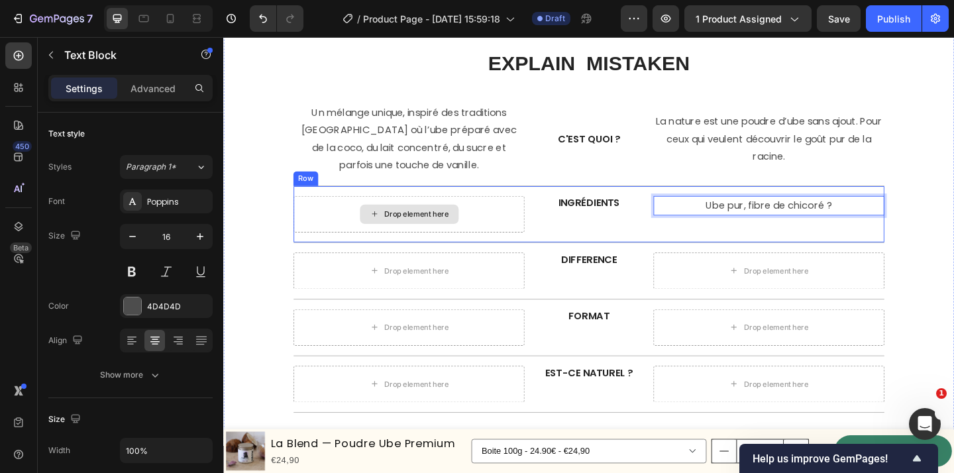
click at [469, 241] on div "Drop element here" at bounding box center [424, 230] width 251 height 40
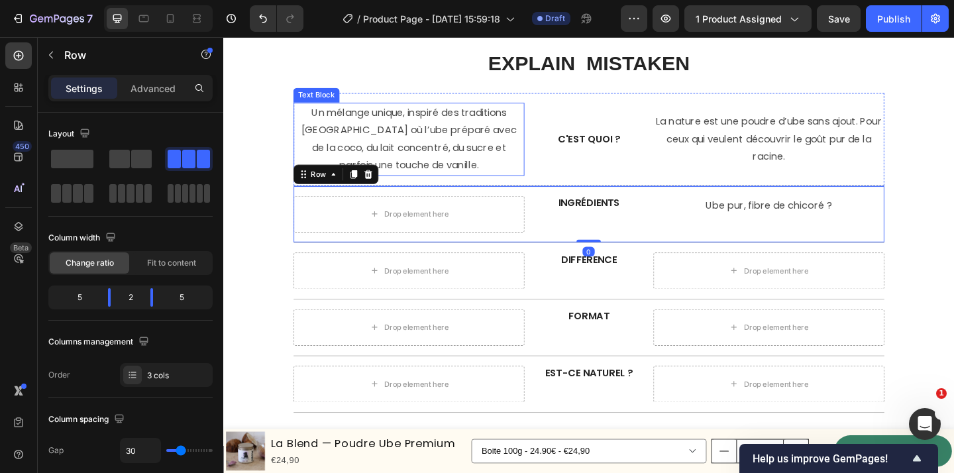
click at [451, 146] on p "Un mélange unique, inspiré des traditions [GEOGRAPHIC_DATA] où l’ube préparé av…" at bounding box center [425, 148] width 248 height 76
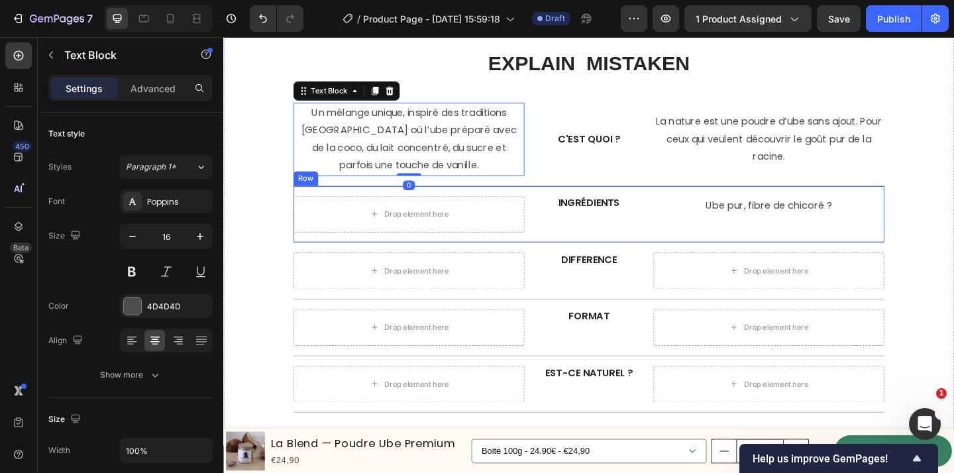
click at [802, 227] on p "Ube pur, fibre de chicoré ?" at bounding box center [816, 220] width 248 height 19
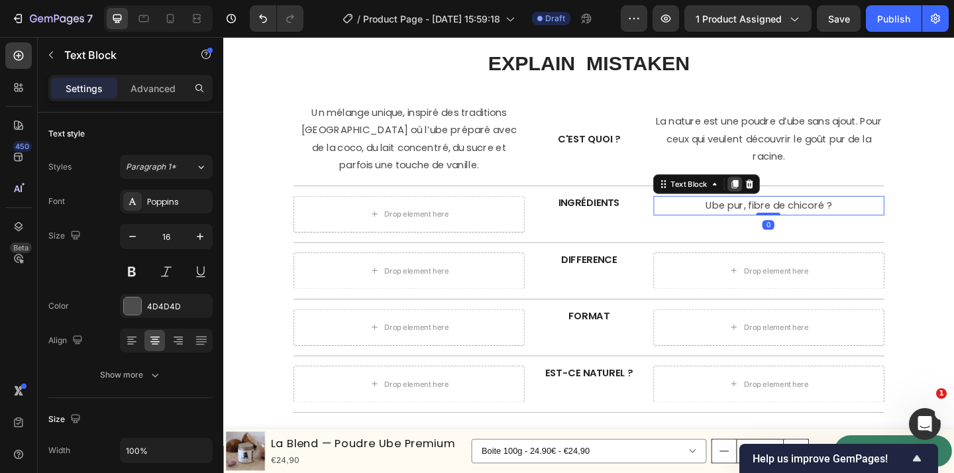
click at [780, 200] on icon at bounding box center [780, 197] width 11 height 11
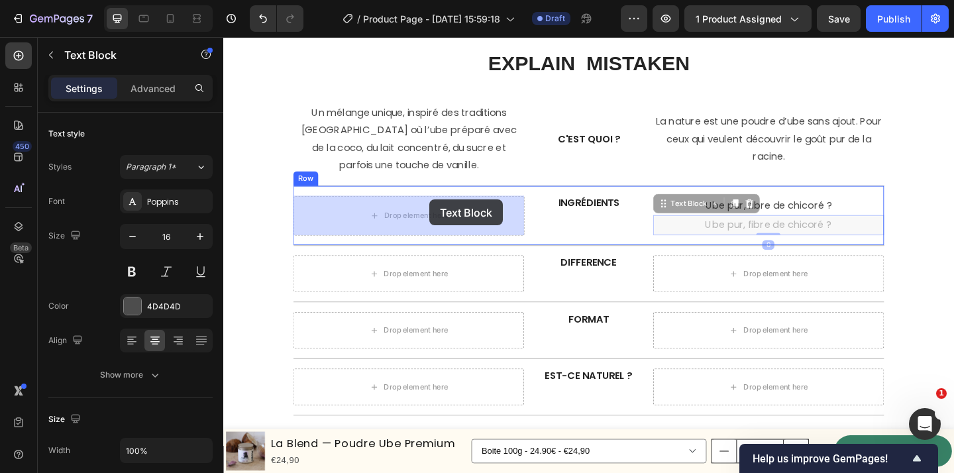
drag, startPoint x: 744, startPoint y: 213, endPoint x: 447, endPoint y: 216, distance: 296.8
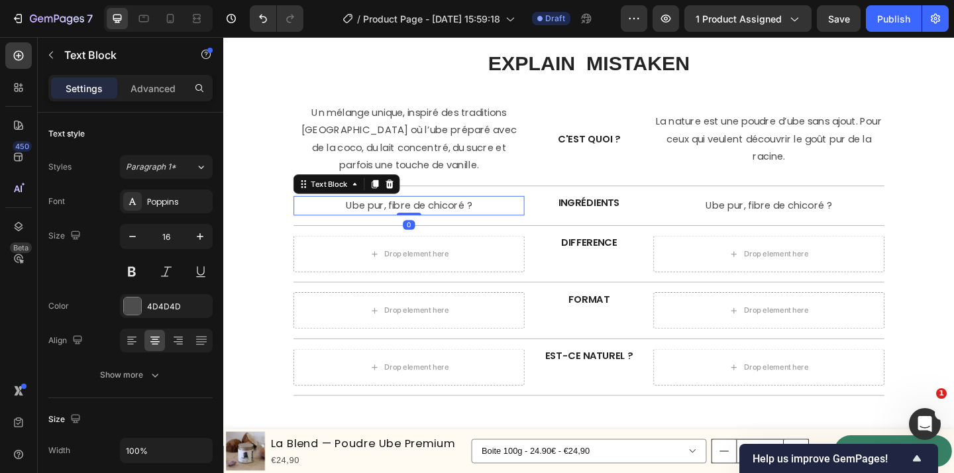
click at [423, 218] on p "Ube pur, fibre de chicoré ?" at bounding box center [425, 220] width 248 height 19
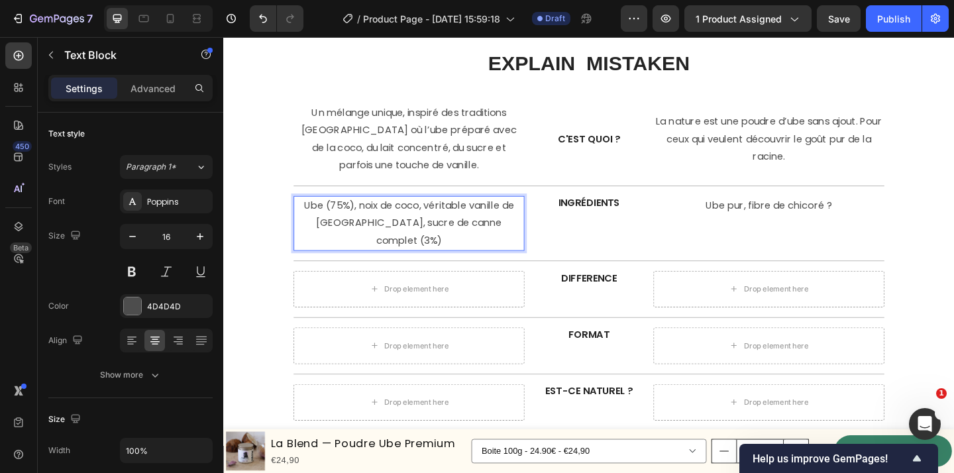
click at [347, 220] on p "Ube (75%), noix de coco, véritable vanille de Madagascar, sucre de canne comple…" at bounding box center [425, 239] width 248 height 57
click at [390, 229] on p "Ube, noix de coco, véritable vanille de Madagascar, sucre de canne complet (3%)" at bounding box center [425, 239] width 248 height 57
click at [533, 244] on p "Ube, noix de coco, véritable vanille de Madagascar, sucre de canne complet (3%)" at bounding box center [425, 239] width 248 height 57
click at [280, 278] on div "US Text Block Lorem ipsum dolor Text Block THEM Text Block Lorem ipsum dolor Te…" at bounding box center [620, 207] width 775 height 515
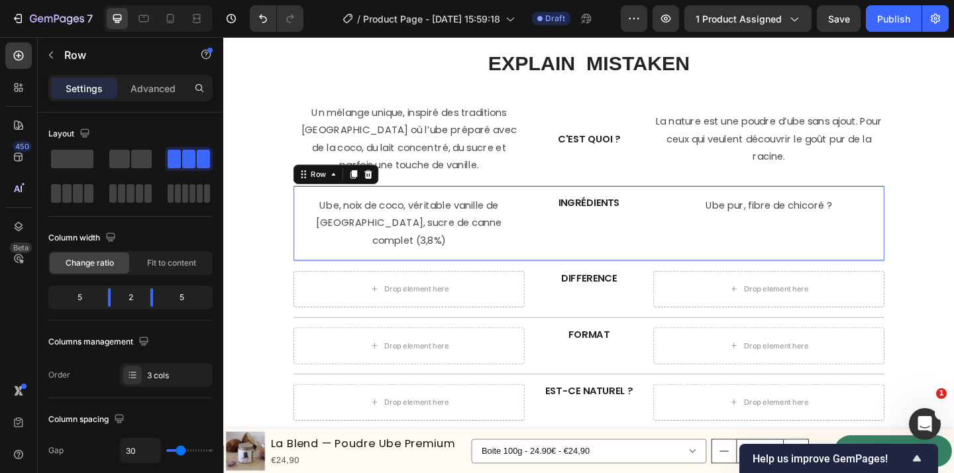
click at [737, 247] on div "Ube pur, fibre de chicoré ? Text Block" at bounding box center [816, 240] width 251 height 60
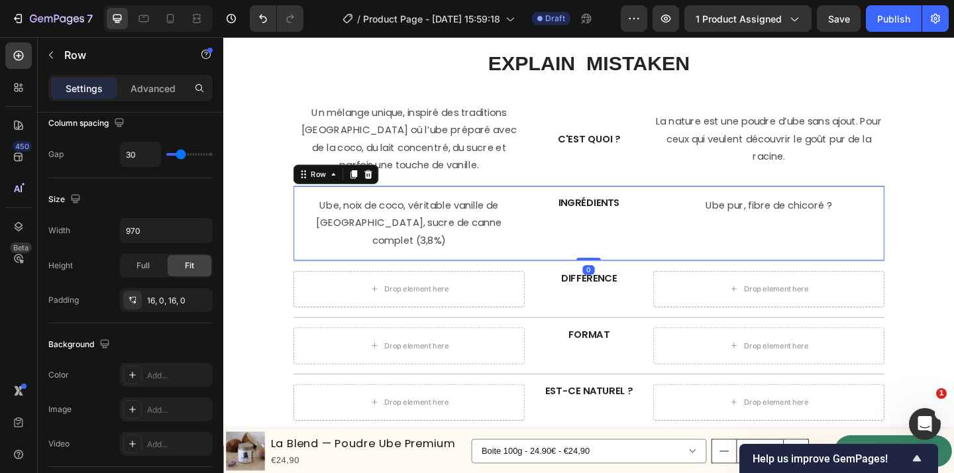
scroll to position [561, 0]
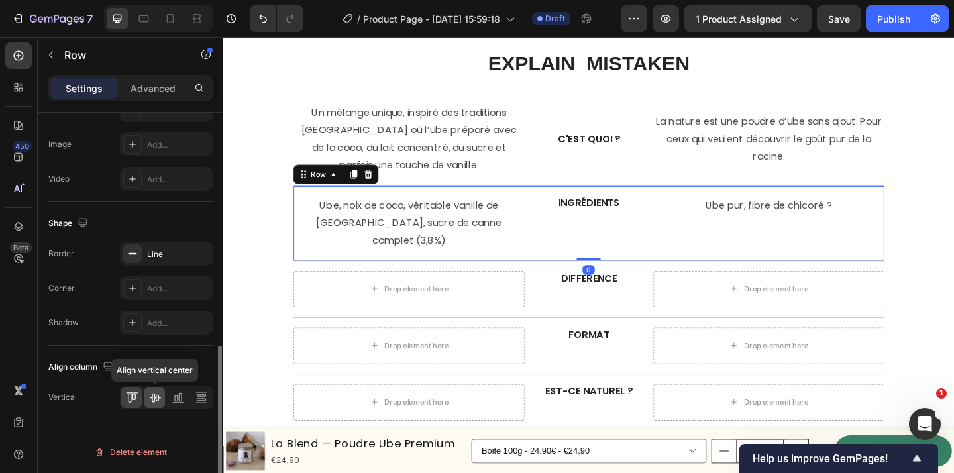
click at [155, 400] on icon at bounding box center [154, 397] width 13 height 13
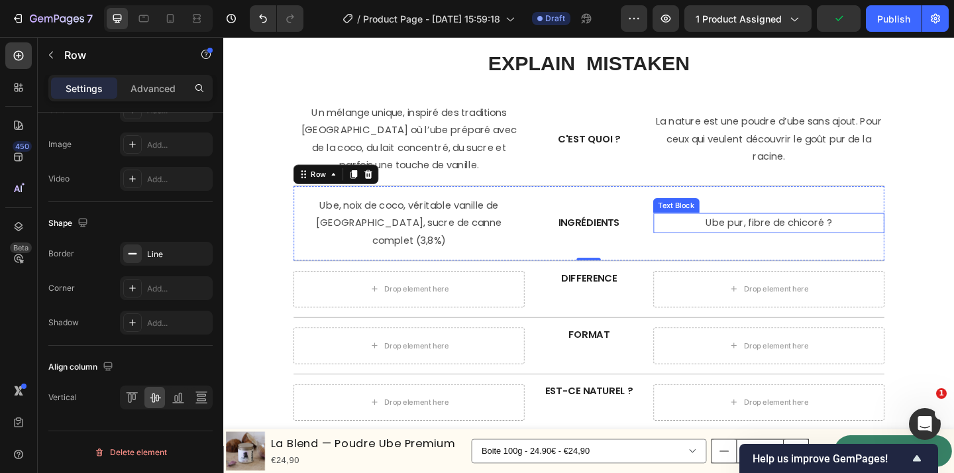
click at [814, 240] on div "Ube pur, fibre de chicoré ?" at bounding box center [816, 240] width 251 height 22
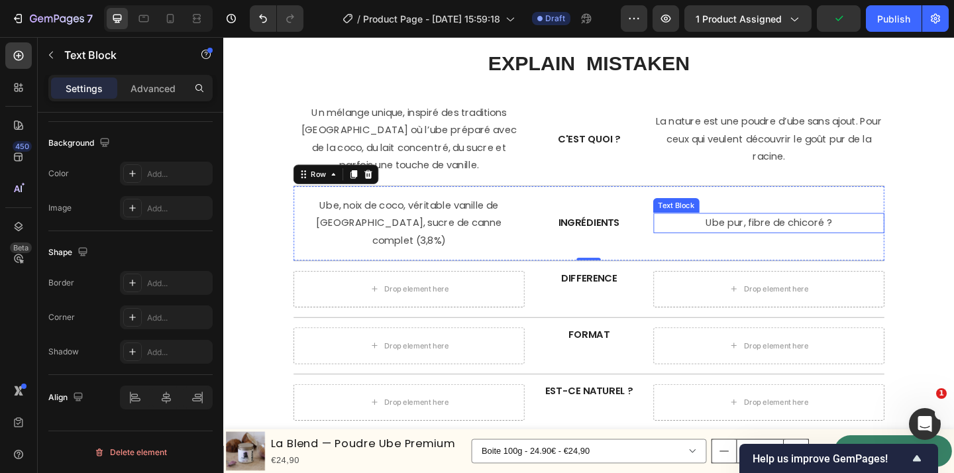
scroll to position [0, 0]
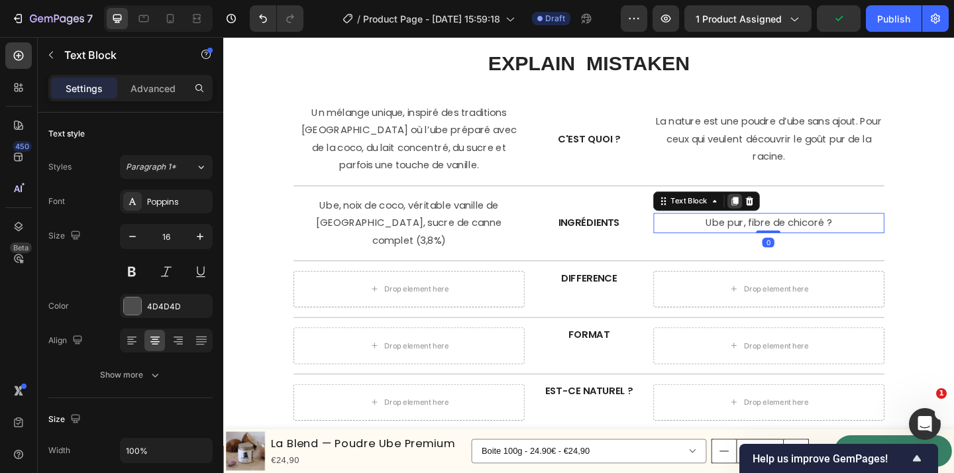
click at [778, 212] on icon at bounding box center [780, 216] width 7 height 9
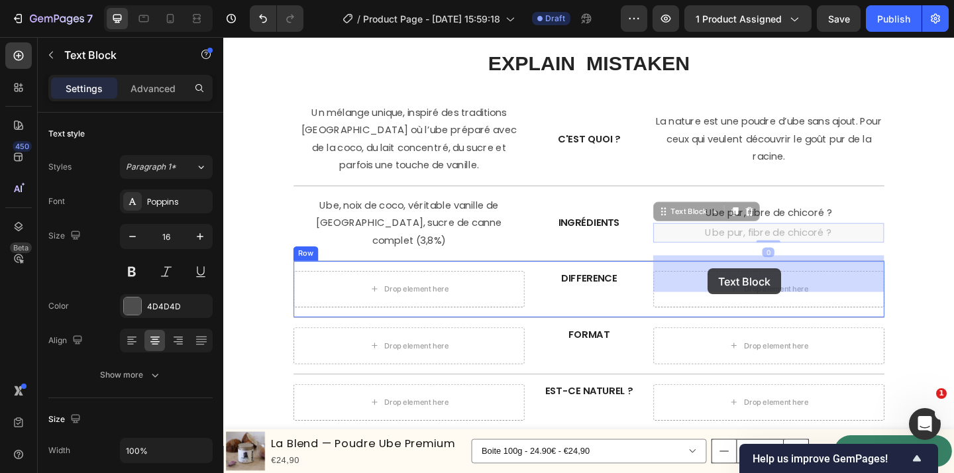
drag, startPoint x: 731, startPoint y: 221, endPoint x: 742, endPoint y: 276, distance: 56.7
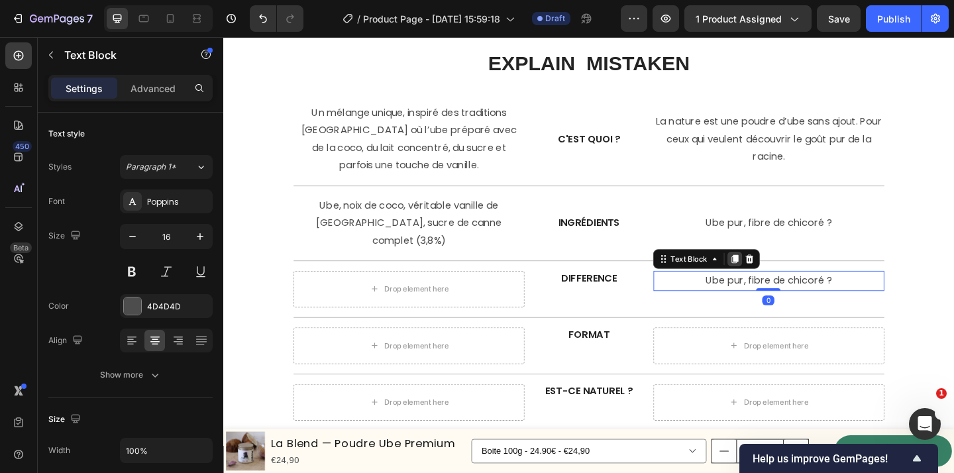
click at [780, 274] on icon at bounding box center [780, 278] width 7 height 9
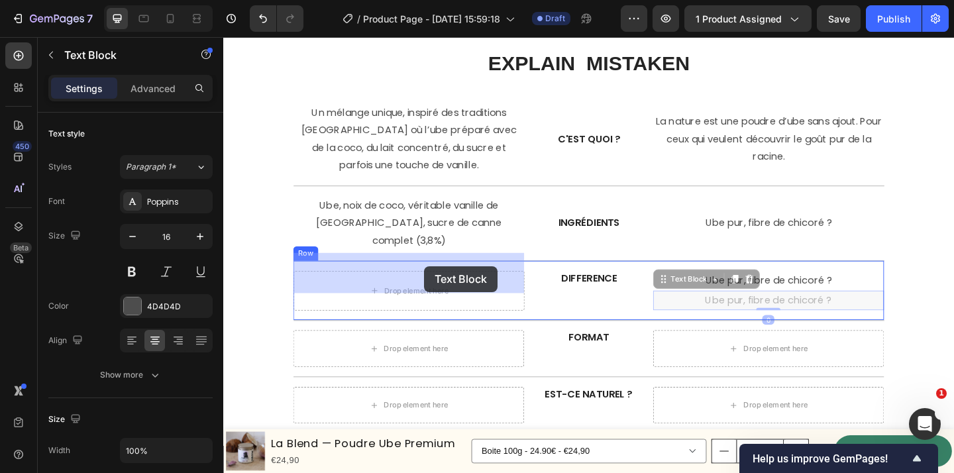
drag, startPoint x: 735, startPoint y: 281, endPoint x: 442, endPoint y: 286, distance: 292.9
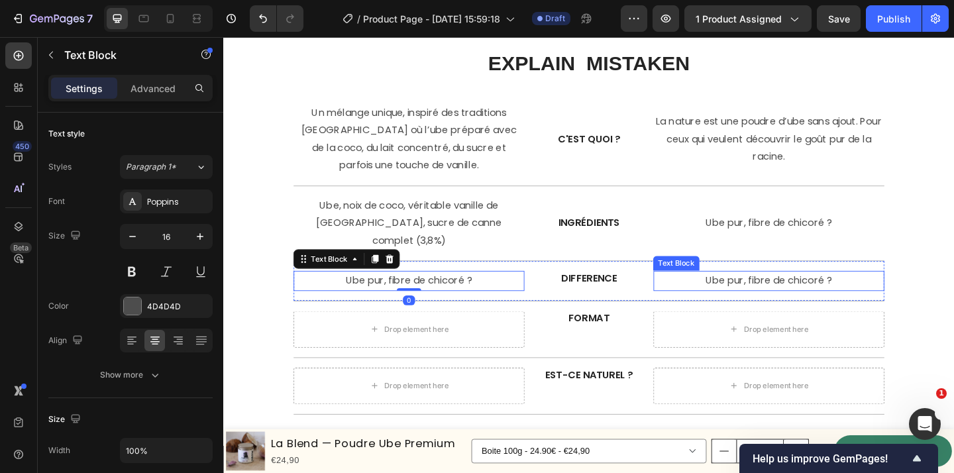
click at [796, 293] on p "Ube pur, fibre de chicoré ?" at bounding box center [816, 302] width 248 height 19
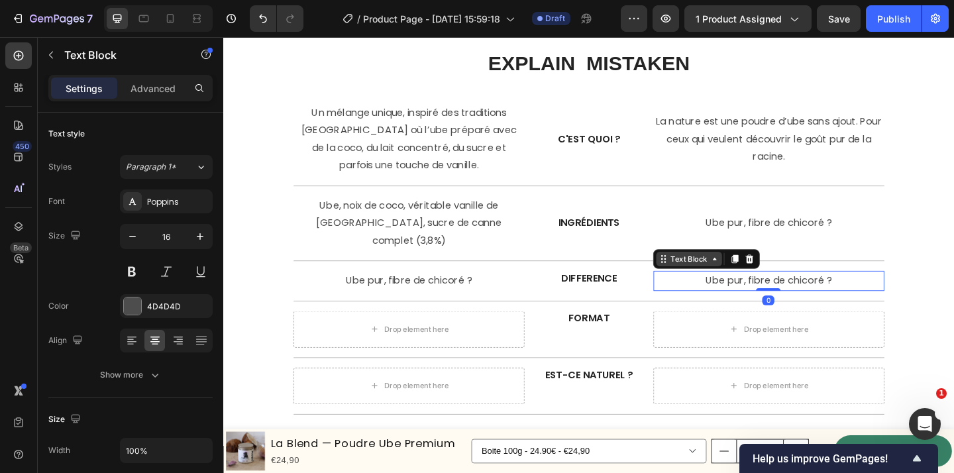
click at [717, 273] on div "Text Block" at bounding box center [730, 279] width 45 height 12
click at [777, 274] on icon at bounding box center [780, 278] width 7 height 9
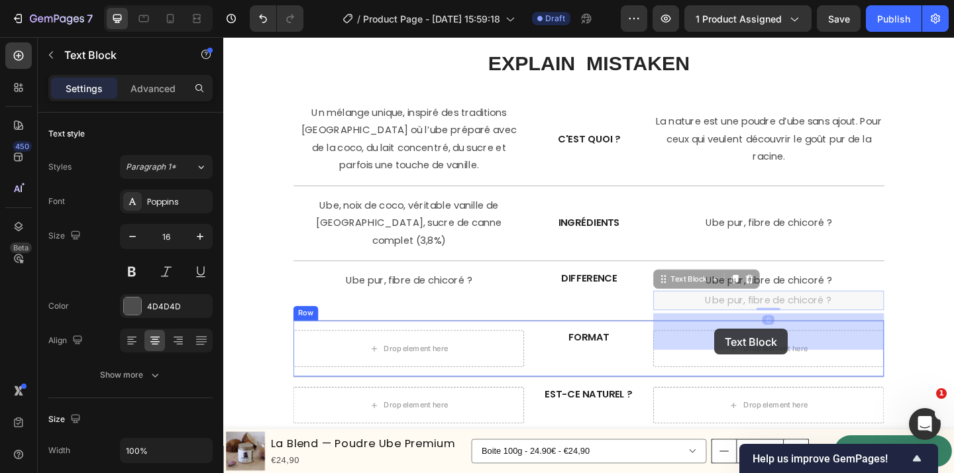
drag, startPoint x: 740, startPoint y: 284, endPoint x: 757, endPoint y: 354, distance: 73.0
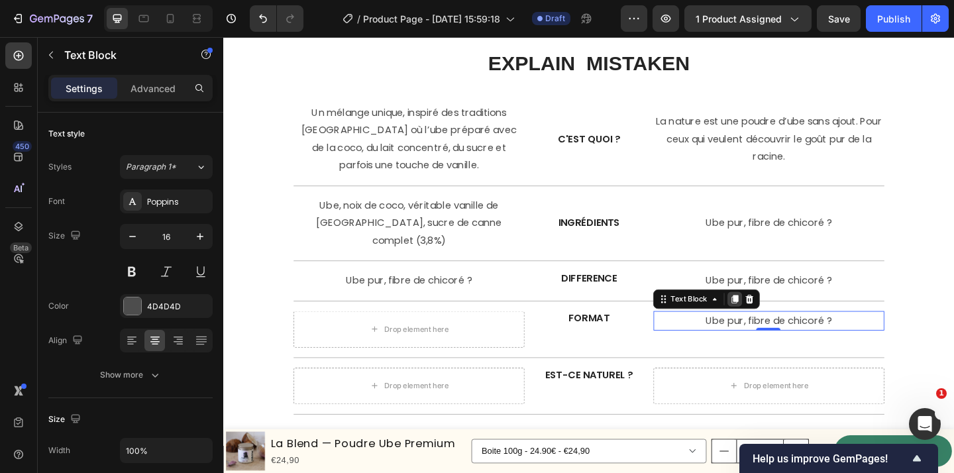
click at [783, 318] on icon at bounding box center [780, 322] width 7 height 9
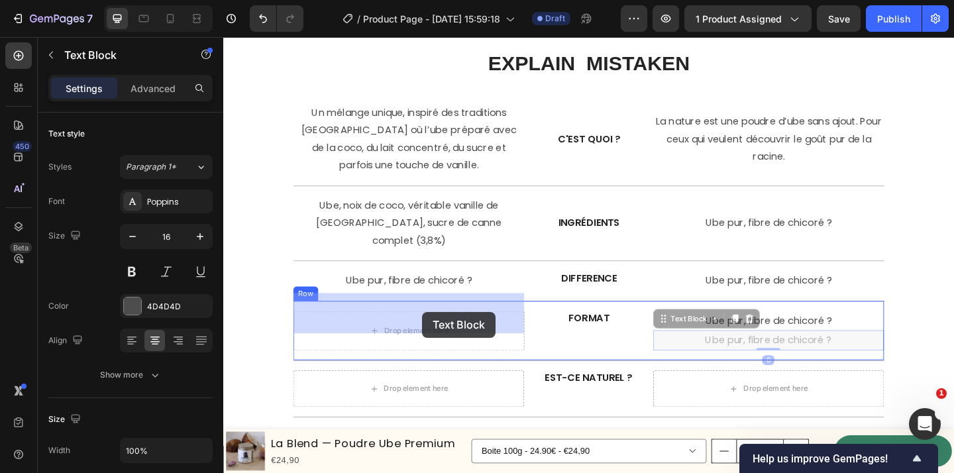
drag, startPoint x: 730, startPoint y: 327, endPoint x: 439, endPoint y: 336, distance: 291.0
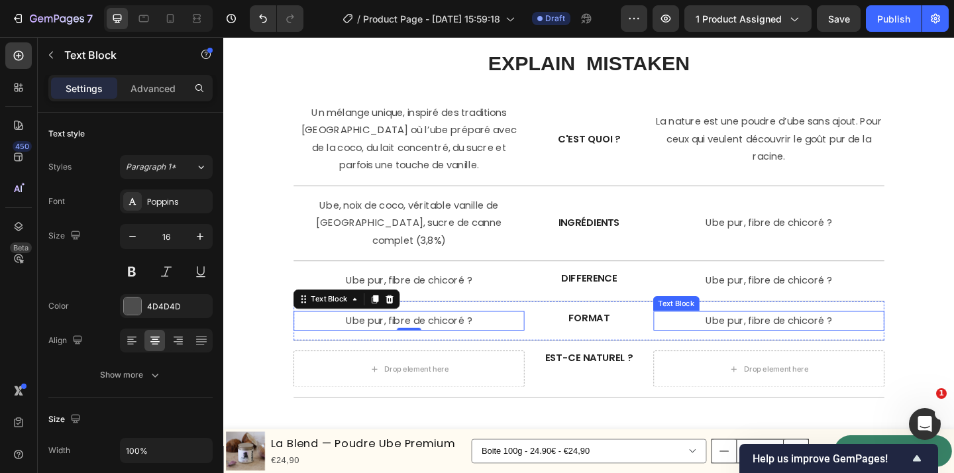
click at [803, 337] on p "Ube pur, fibre de chicoré ?" at bounding box center [816, 346] width 248 height 19
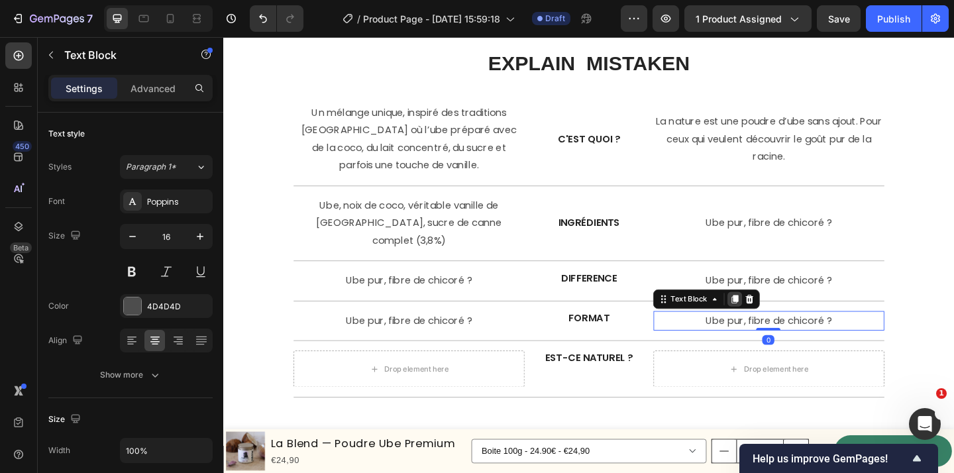
click at [775, 317] on icon at bounding box center [780, 322] width 11 height 11
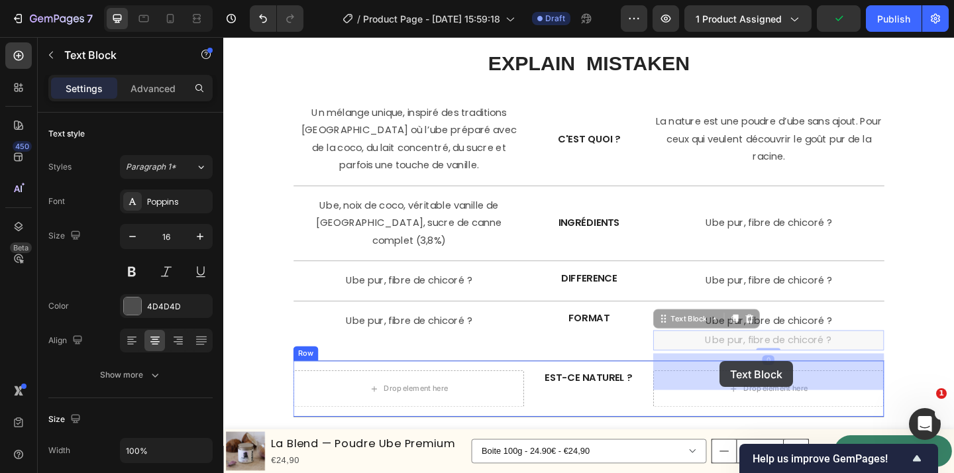
drag, startPoint x: 732, startPoint y: 322, endPoint x: 763, endPoint y: 390, distance: 74.4
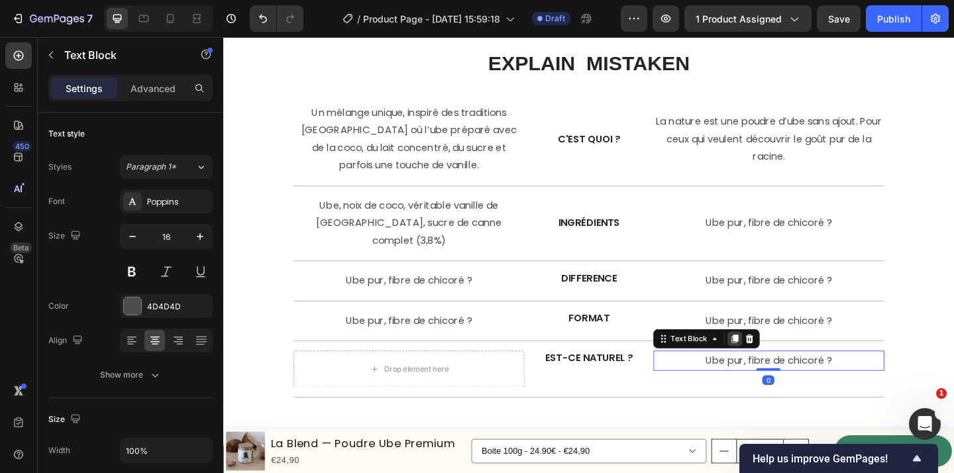
click at [773, 358] on div at bounding box center [780, 366] width 16 height 16
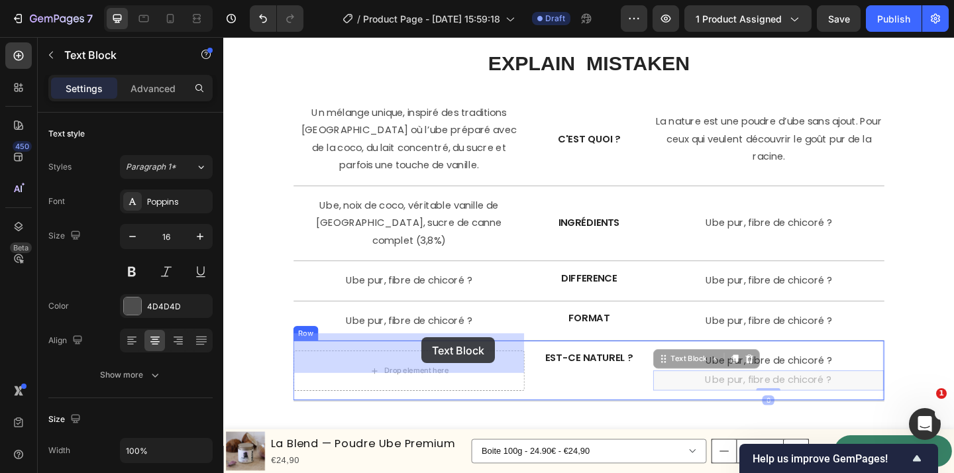
drag, startPoint x: 741, startPoint y: 364, endPoint x: 445, endPoint y: 364, distance: 296.2
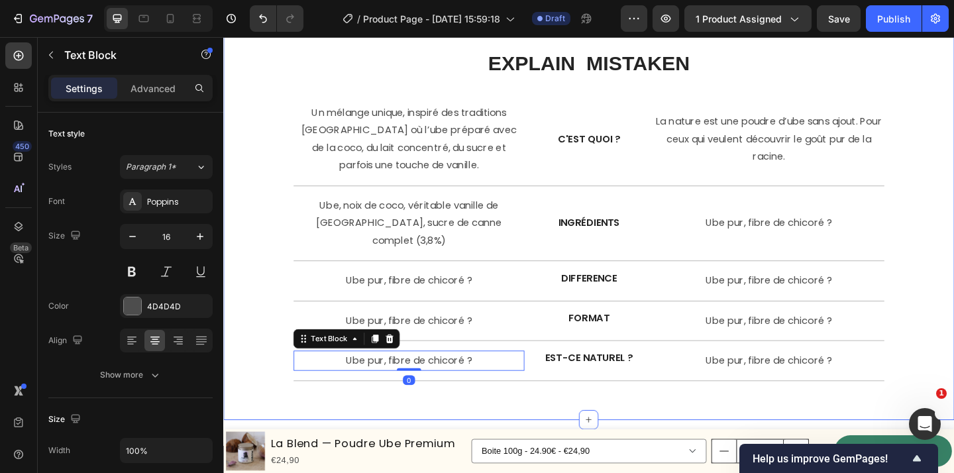
click at [641, 417] on div "US Text Block Lorem ipsum dolor Text Block THEM Text Block Lorem ipsum dolor Te…" at bounding box center [620, 175] width 795 height 557
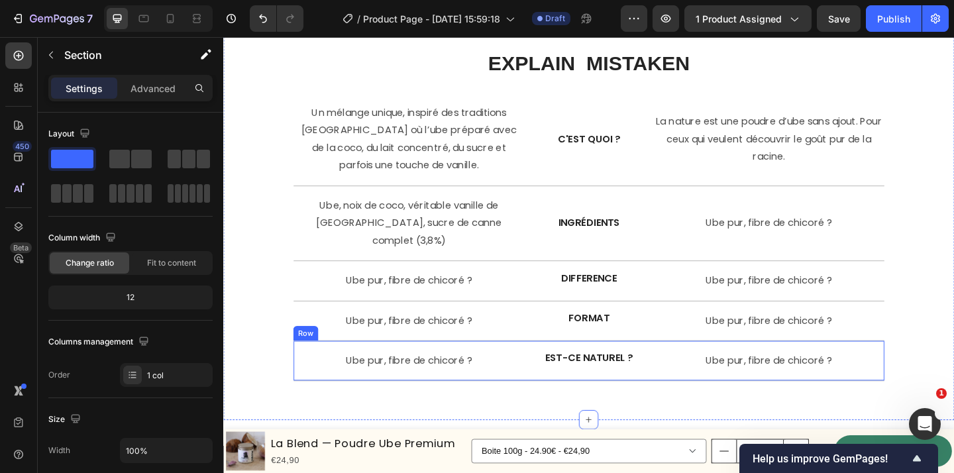
scroll to position [4185, 0]
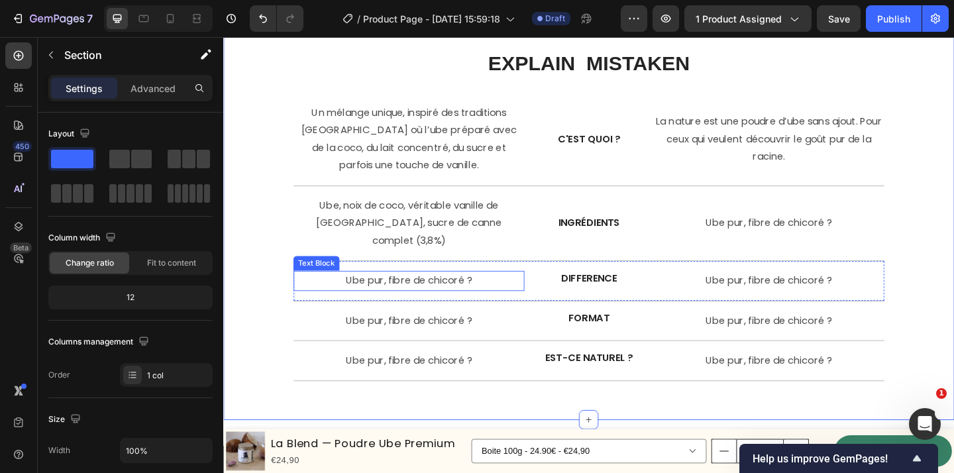
click at [392, 293] on p "Ube pur, fibre de chicoré ?" at bounding box center [425, 302] width 248 height 19
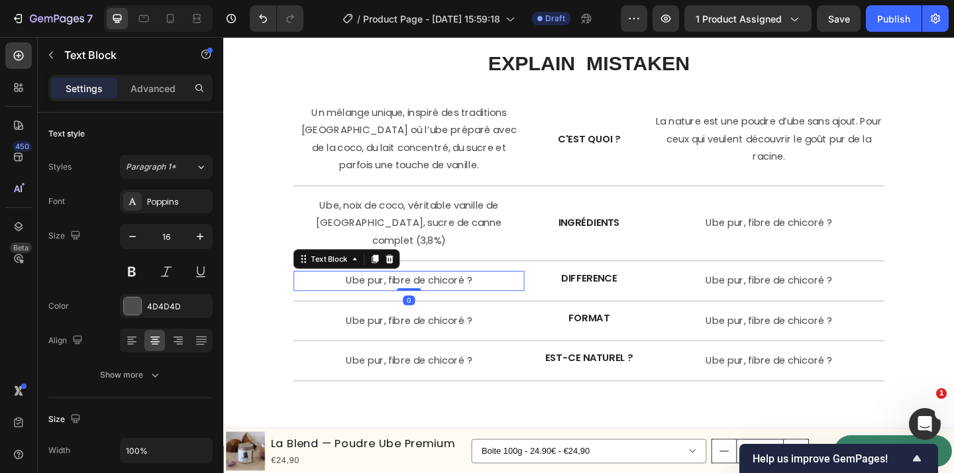
click at [392, 293] on p "Ube pur, fibre de chicoré ?" at bounding box center [425, 302] width 248 height 19
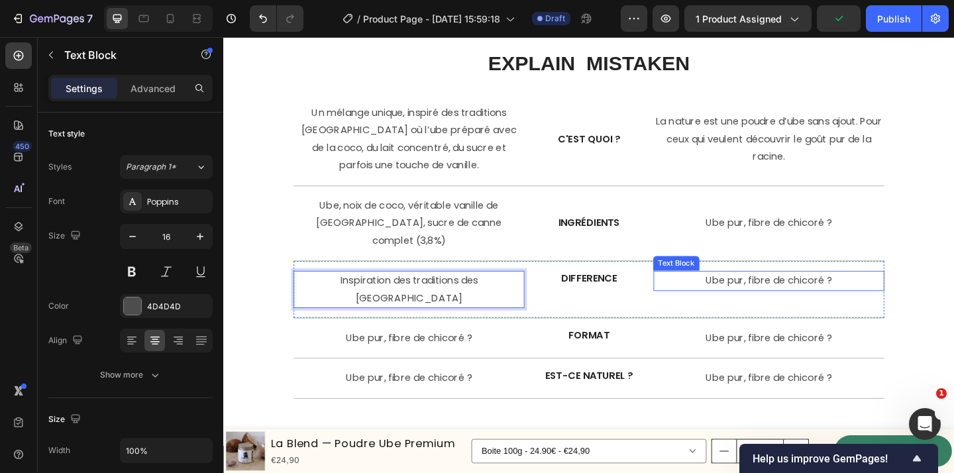
click at [778, 293] on p "Ube pur, fibre de chicoré ?" at bounding box center [816, 302] width 248 height 19
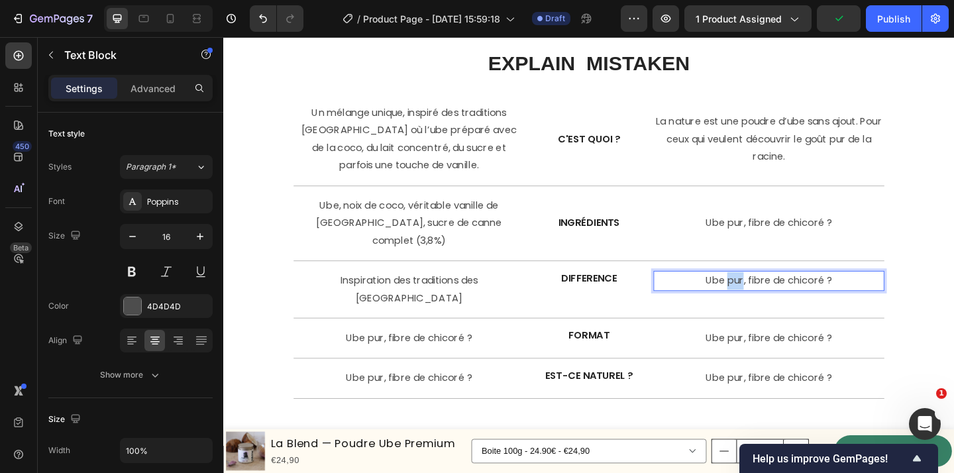
click at [778, 293] on p "Ube pur, fibre de chicoré ?" at bounding box center [816, 302] width 248 height 19
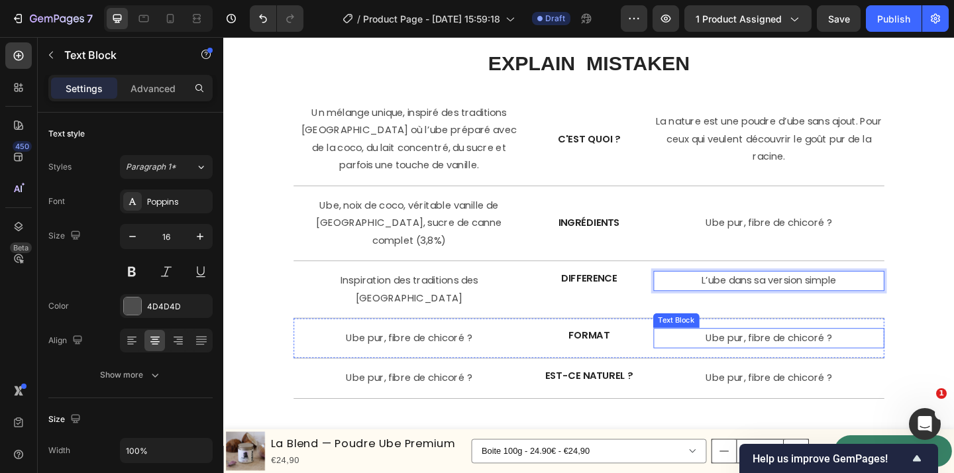
click at [797, 355] on p "Ube pur, fibre de chicoré ?" at bounding box center [816, 364] width 248 height 19
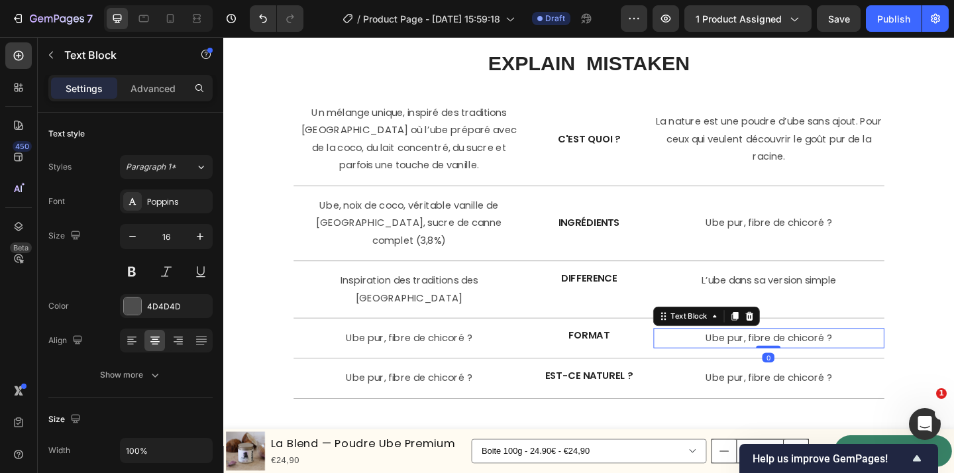
click at [797, 355] on p "Ube pur, fibre de chicoré ?" at bounding box center [816, 364] width 248 height 19
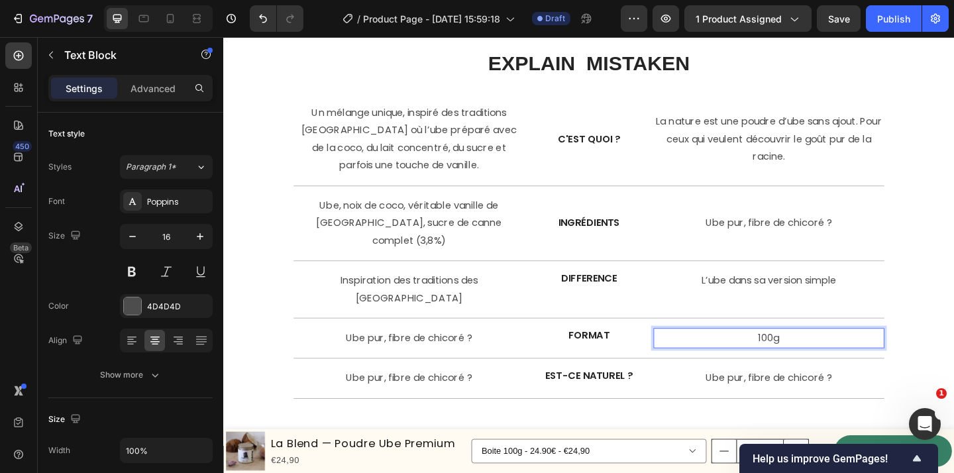
click at [789, 355] on p "100g" at bounding box center [816, 364] width 248 height 19
click at [857, 355] on p "Boite 100g" at bounding box center [816, 364] width 248 height 19
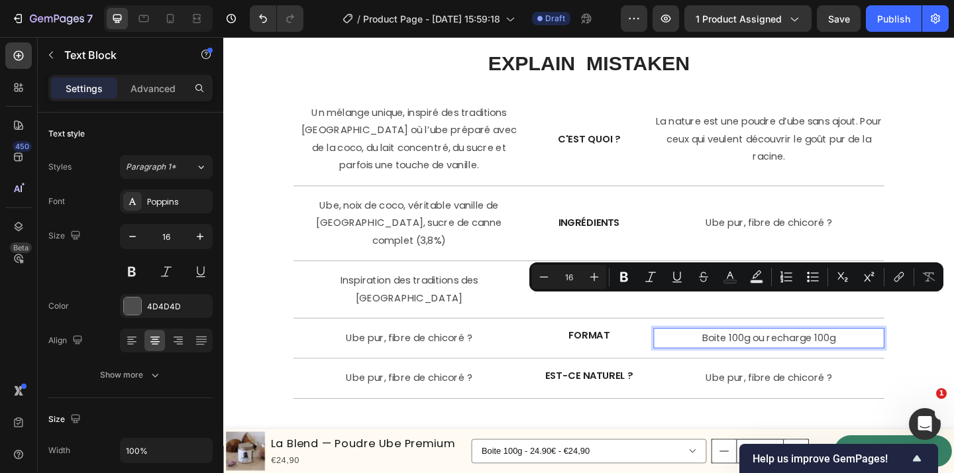
drag, startPoint x: 902, startPoint y: 330, endPoint x: 716, endPoint y: 328, distance: 185.5
click at [716, 355] on p "Boite 100g ou recharge 100g" at bounding box center [816, 364] width 248 height 19
copy p "Boite 100g ou recharge 100g"
click at [407, 355] on p "Ube pur, fibre de chicoré ?" at bounding box center [425, 364] width 248 height 19
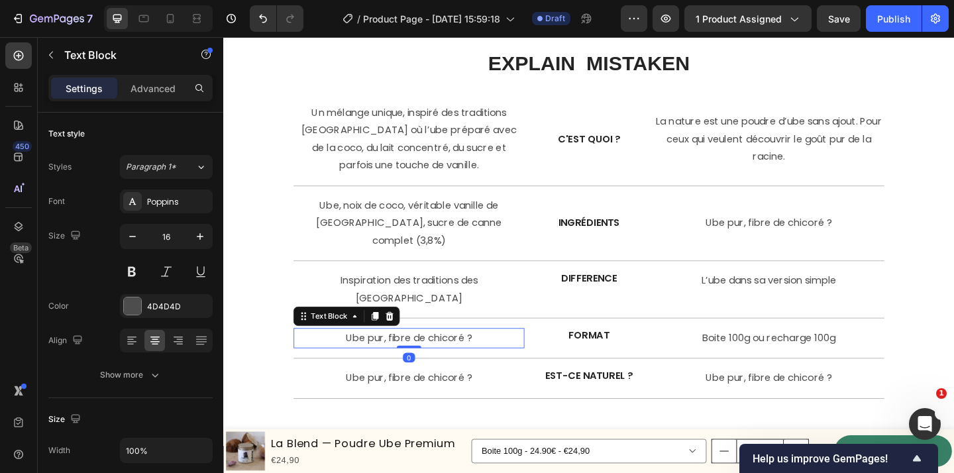
click at [407, 355] on p "Ube pur, fibre de chicoré ?" at bounding box center [425, 364] width 248 height 19
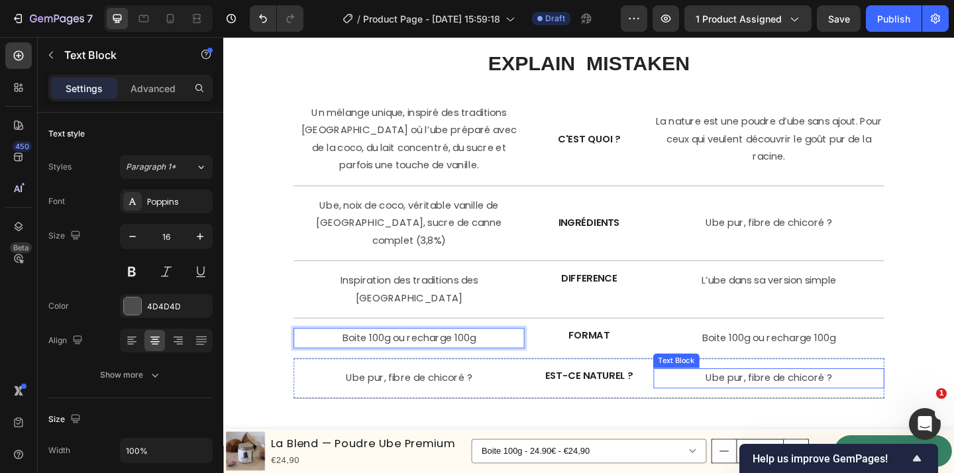
click at [783, 399] on p "Ube pur, fibre de chicoré ?" at bounding box center [816, 408] width 248 height 19
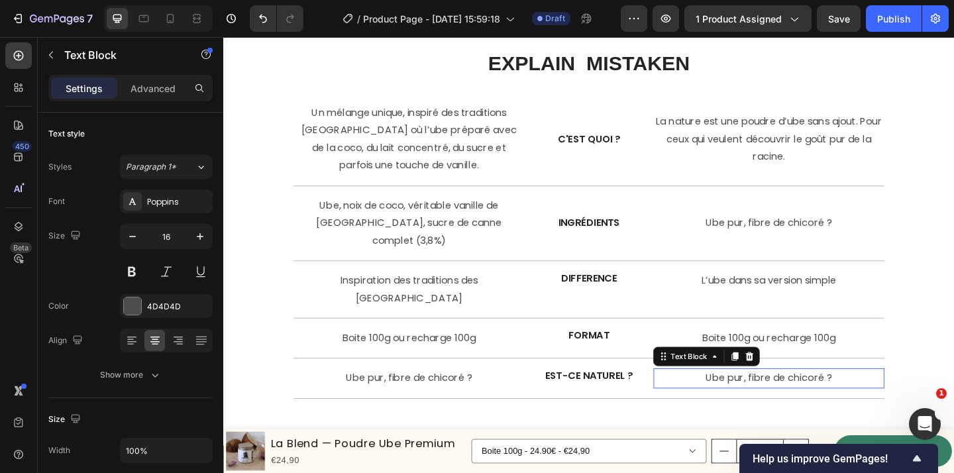
click at [783, 399] on p "Ube pur, fibre de chicoré ?" at bounding box center [816, 408] width 248 height 19
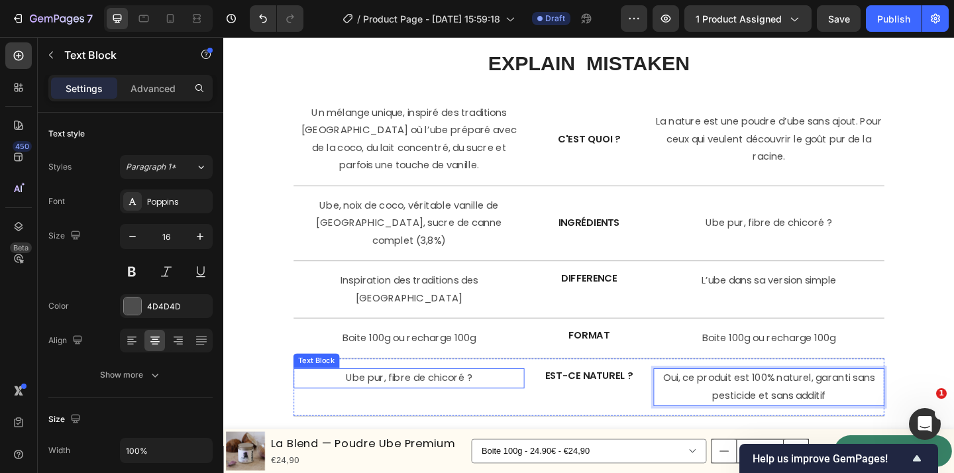
click at [386, 399] on p "Ube pur, fibre de chicoré ?" at bounding box center [425, 408] width 248 height 19
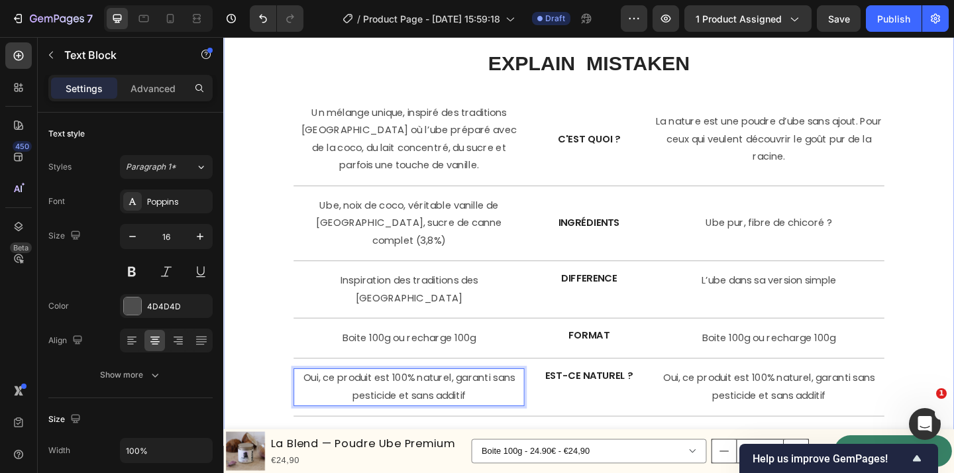
click at [578, 425] on div "US Text Block Lorem ipsum dolor Text Block THEM Text Block Lorem ipsum dolor Te…" at bounding box center [620, 194] width 795 height 594
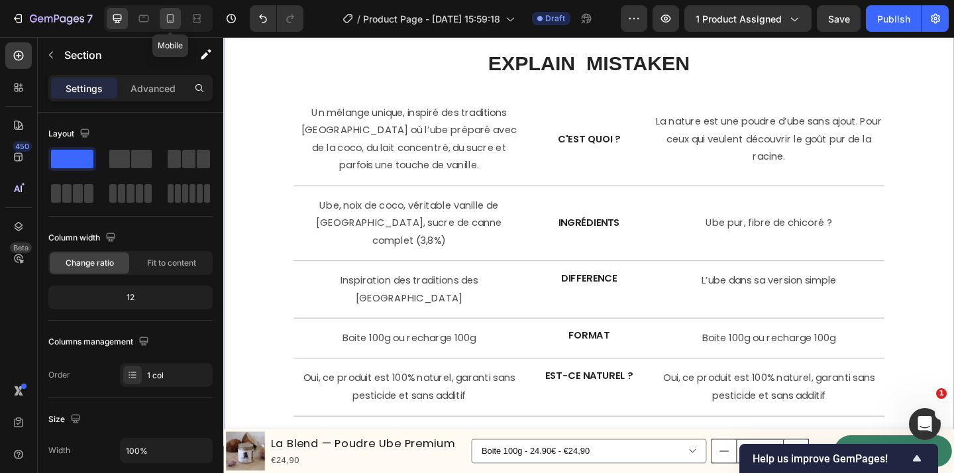
click at [167, 16] on icon at bounding box center [170, 18] width 7 height 9
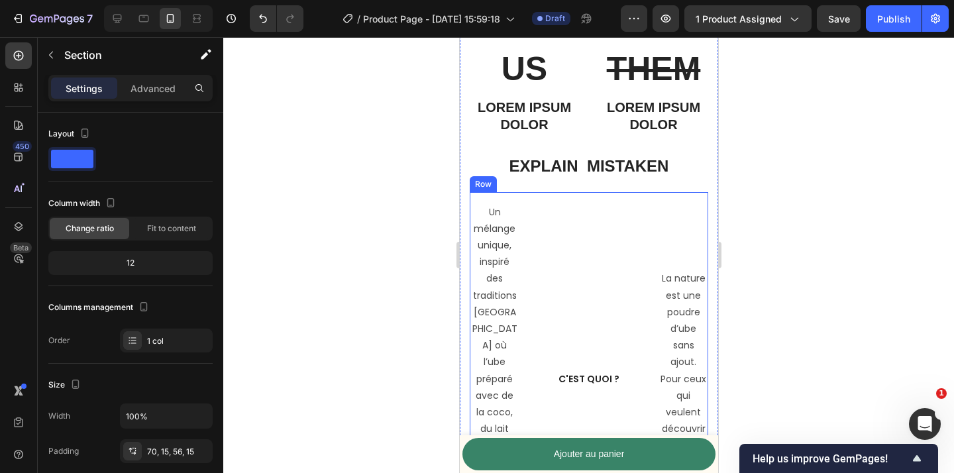
scroll to position [4209, 0]
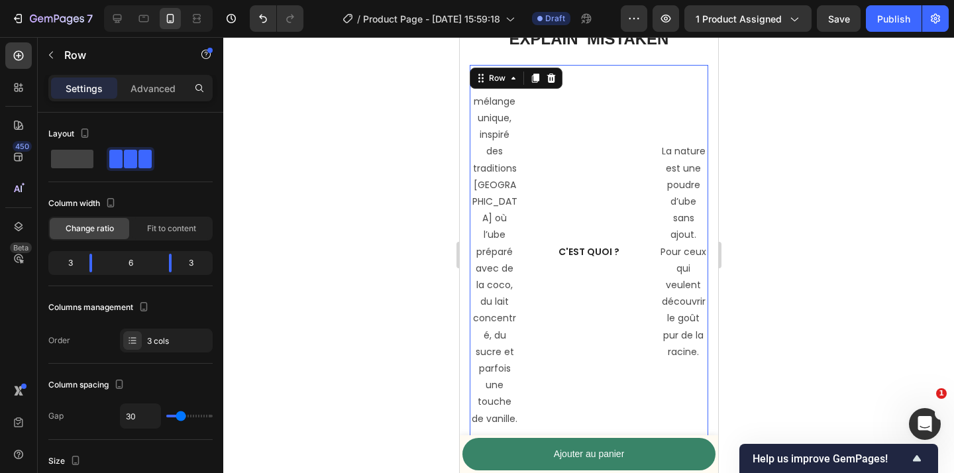
click at [599, 249] on div "C'est quoi ? Text Block" at bounding box center [588, 252] width 99 height 353
click at [574, 308] on div "C'est quoi ? Text Block" at bounding box center [588, 252] width 99 height 353
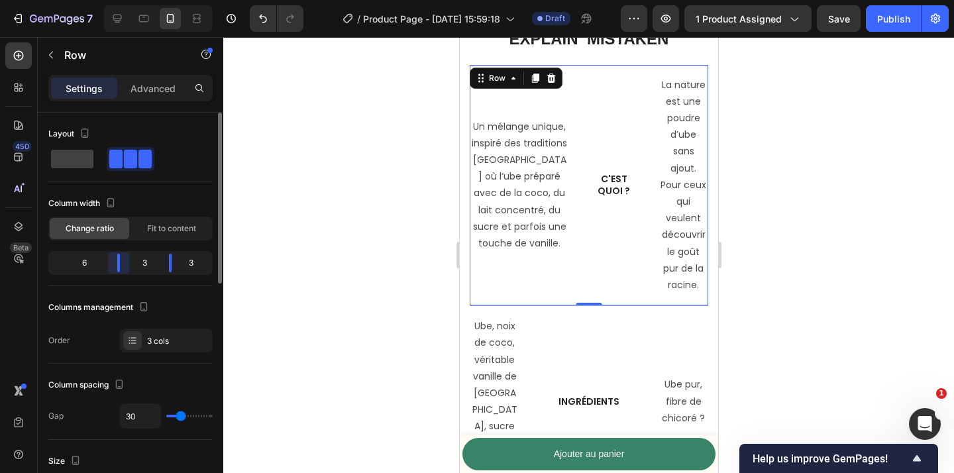
drag, startPoint x: 91, startPoint y: 262, endPoint x: 140, endPoint y: 260, distance: 49.7
click at [129, 0] on body "7 Version history / Product Page - [DATE] 15:59:18 Draft Preview 1 product assi…" at bounding box center [477, 0] width 954 height 0
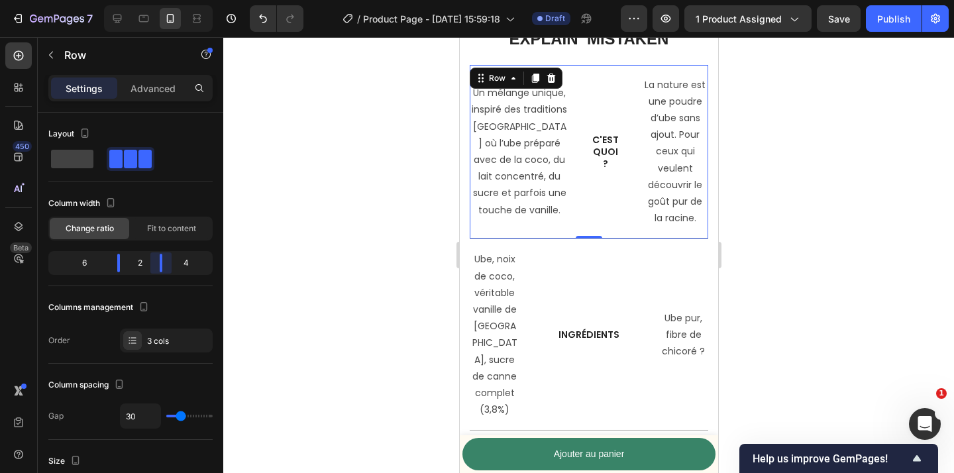
drag, startPoint x: 169, startPoint y: 265, endPoint x: 157, endPoint y: 264, distance: 11.9
click at [157, 0] on body "7 Version history / Product Page - [DATE] 15:59:18 Draft Preview 1 product assi…" at bounding box center [477, 0] width 954 height 0
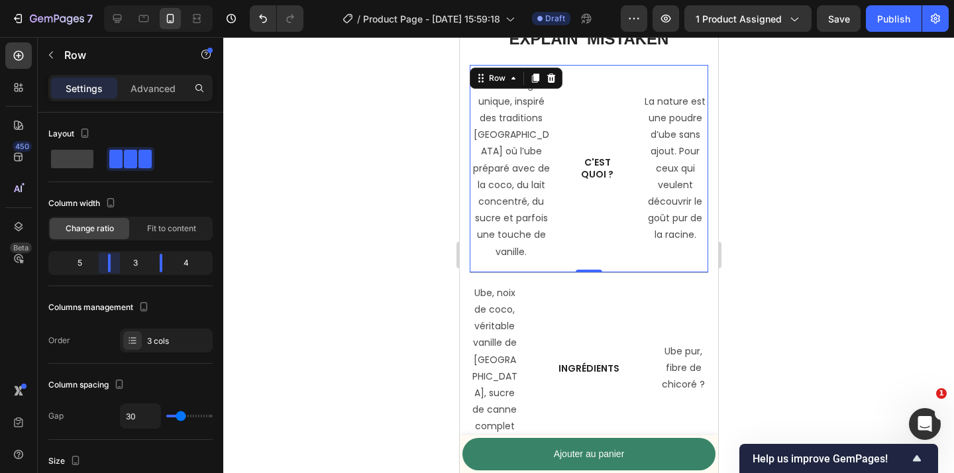
click at [119, 0] on body "7 Version history / Product Page - [DATE] 15:59:18 Draft Preview 1 product assi…" at bounding box center [477, 0] width 954 height 0
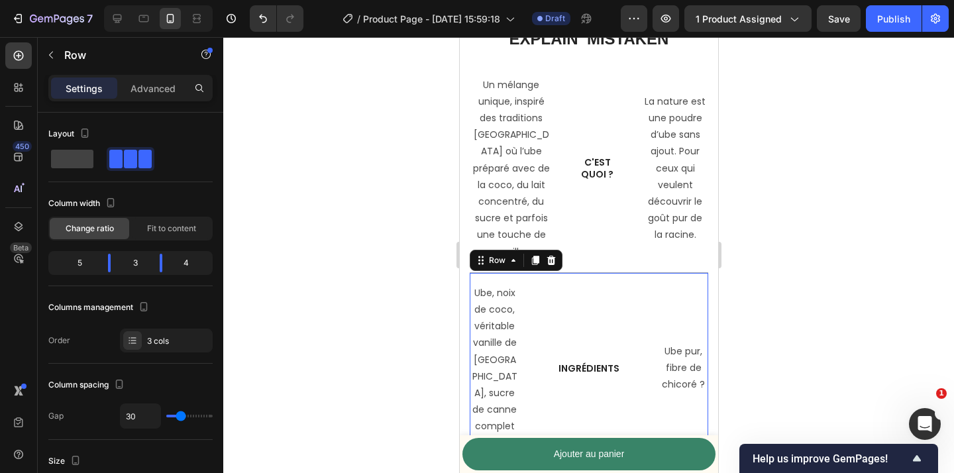
click at [576, 338] on div "ingrédients Text Block" at bounding box center [588, 369] width 99 height 170
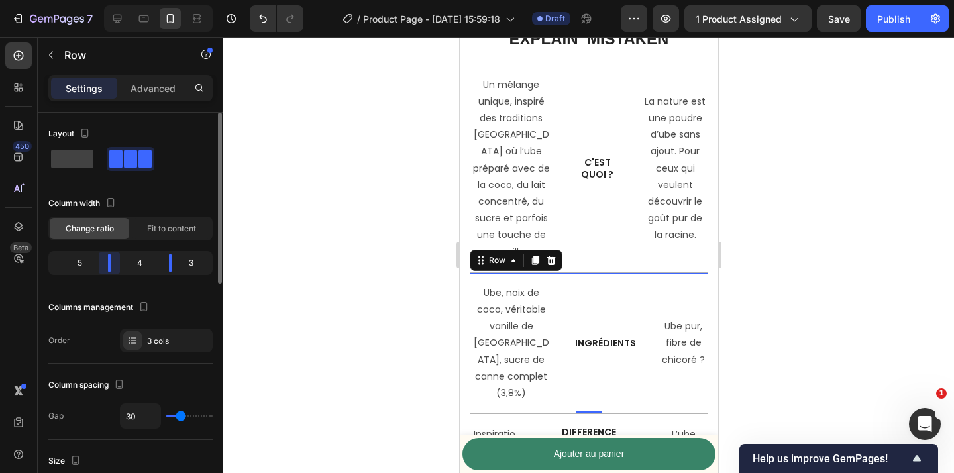
drag, startPoint x: 84, startPoint y: 257, endPoint x: 129, endPoint y: 263, distance: 44.8
click at [116, 0] on body "7 Version history / Product Page - [DATE] 15:59:18 Draft Preview 1 product assi…" at bounding box center [477, 0] width 954 height 0
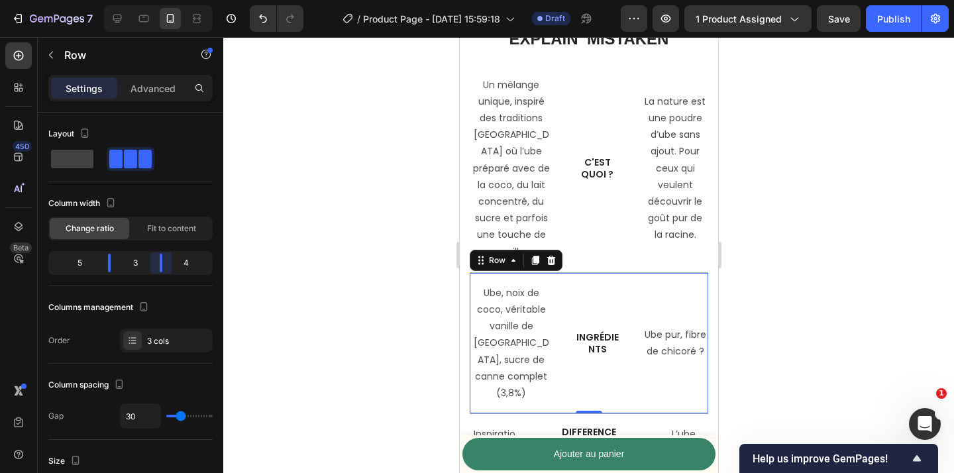
drag, startPoint x: 168, startPoint y: 268, endPoint x: 160, endPoint y: 268, distance: 7.3
click at [160, 0] on body "7 Version history / Product Page - [DATE] 15:59:18 Draft Preview 1 product assi…" at bounding box center [477, 0] width 954 height 0
click at [795, 223] on div at bounding box center [588, 255] width 731 height 436
